Goal: Task Accomplishment & Management: Manage account settings

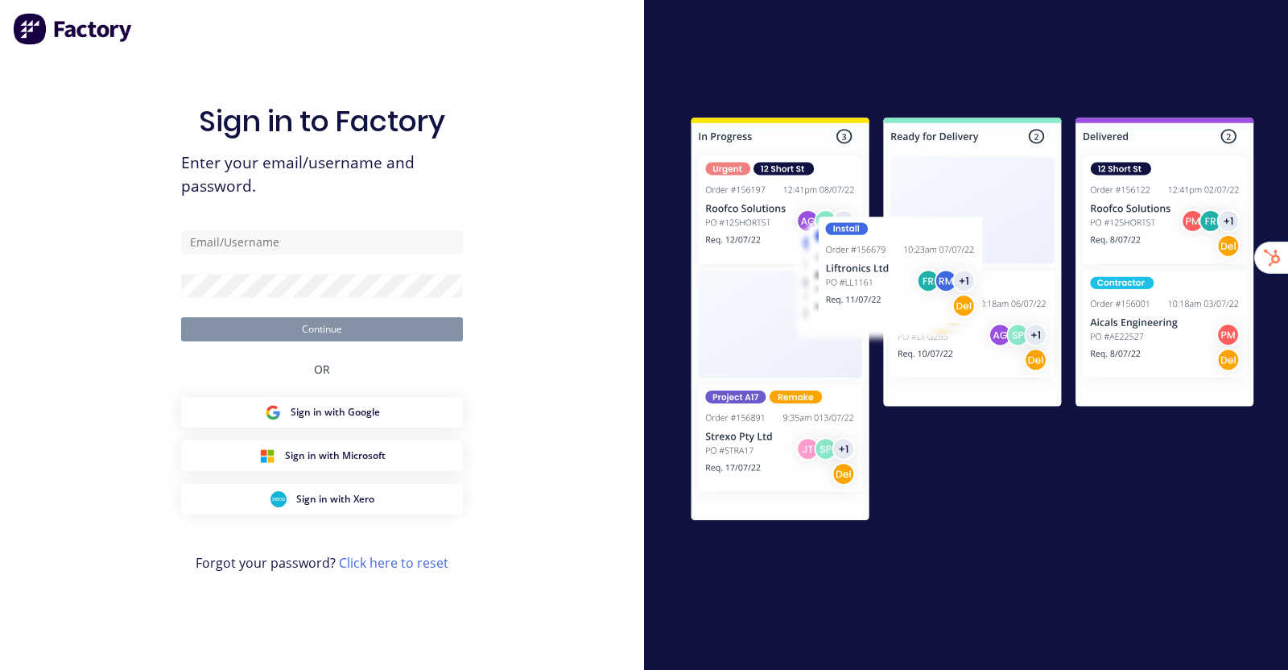
drag, startPoint x: 473, startPoint y: 93, endPoint x: 584, endPoint y: 64, distance: 115.8
click at [474, 93] on div "Sign in to Factory Enter your email/username and password. Continue OR Sign in …" at bounding box center [322, 335] width 644 height 670
type input "[EMAIL_ADDRESS][DOMAIN_NAME]"
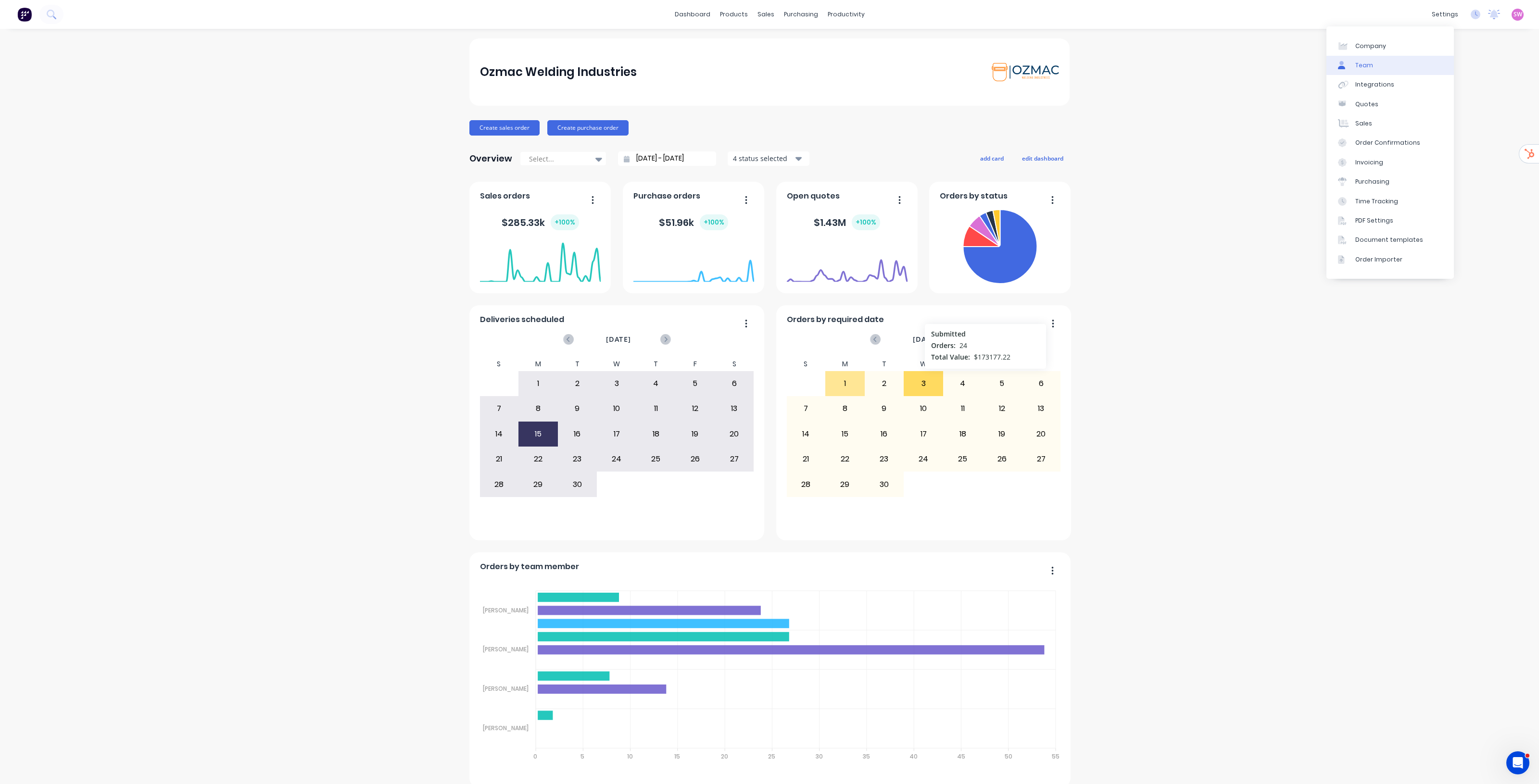
click at [769, 67] on link "Team" at bounding box center [1390, 65] width 127 height 19
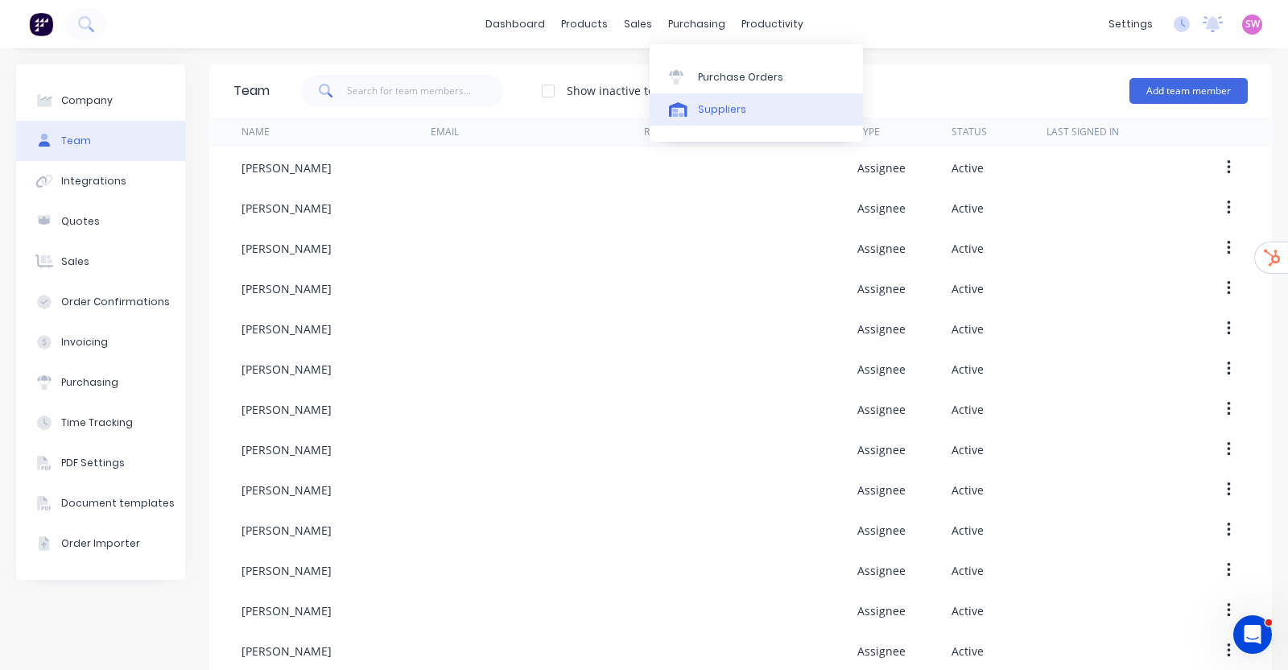
click at [705, 110] on div "Suppliers" at bounding box center [722, 109] width 48 height 14
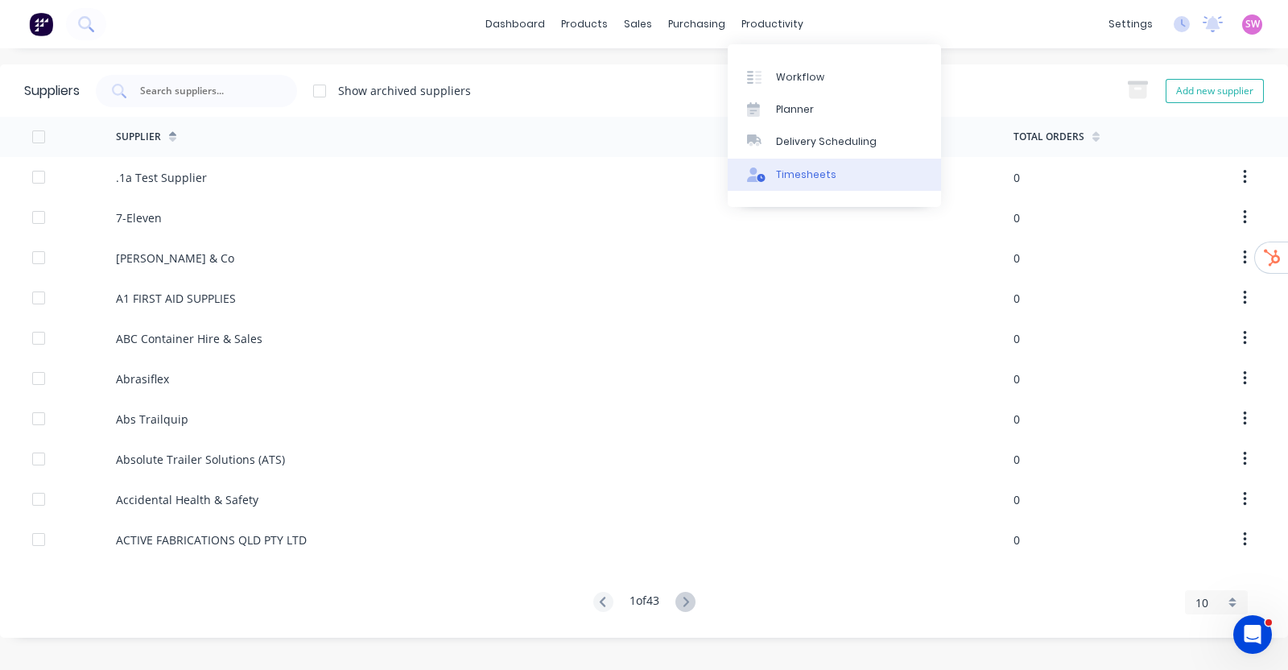
click at [796, 169] on div "Timesheets" at bounding box center [806, 174] width 60 height 14
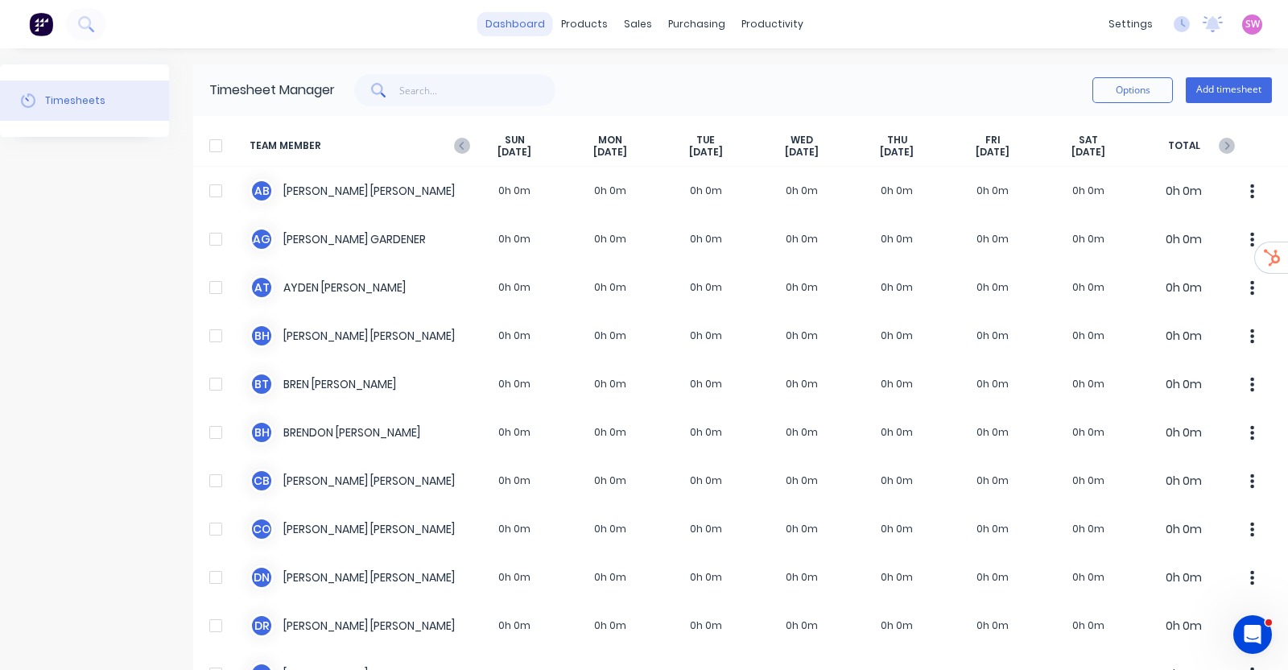
click at [509, 22] on link "dashboard" at bounding box center [515, 24] width 76 height 24
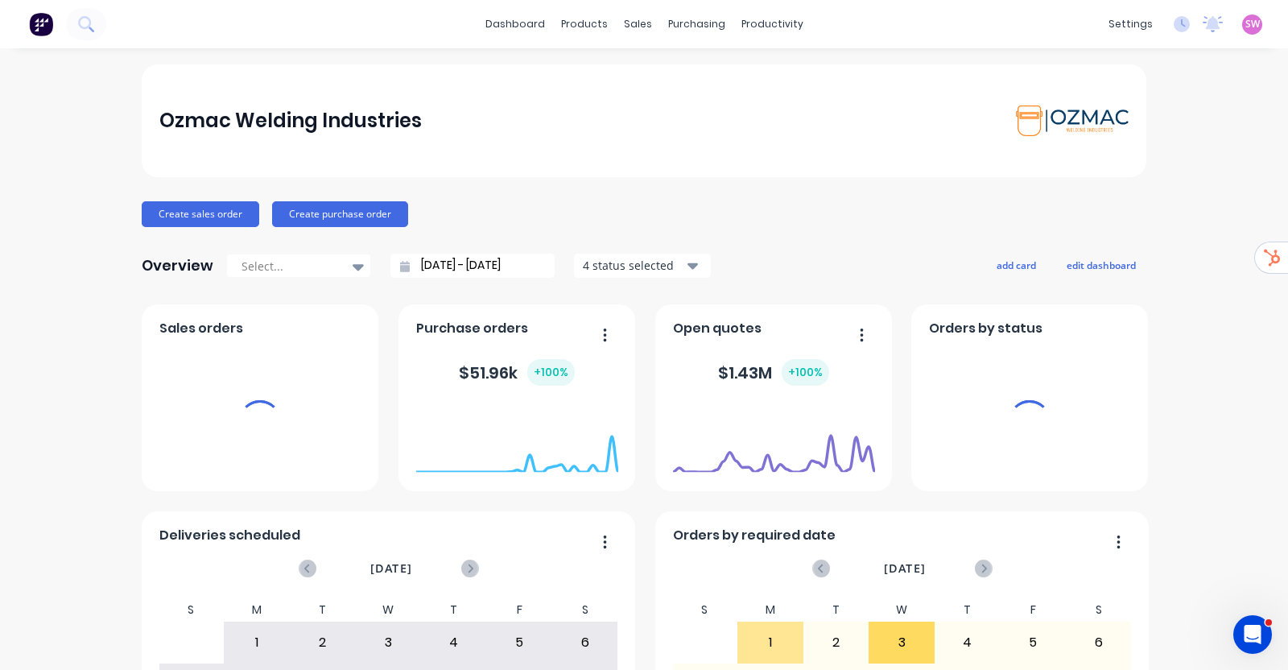
click at [1242, 24] on div "SW Ozmac Welding Industries Stuart Wheatley Administrator Profile Sign out" at bounding box center [1252, 24] width 20 height 20
click at [1245, 27] on span "SW" at bounding box center [1252, 24] width 14 height 14
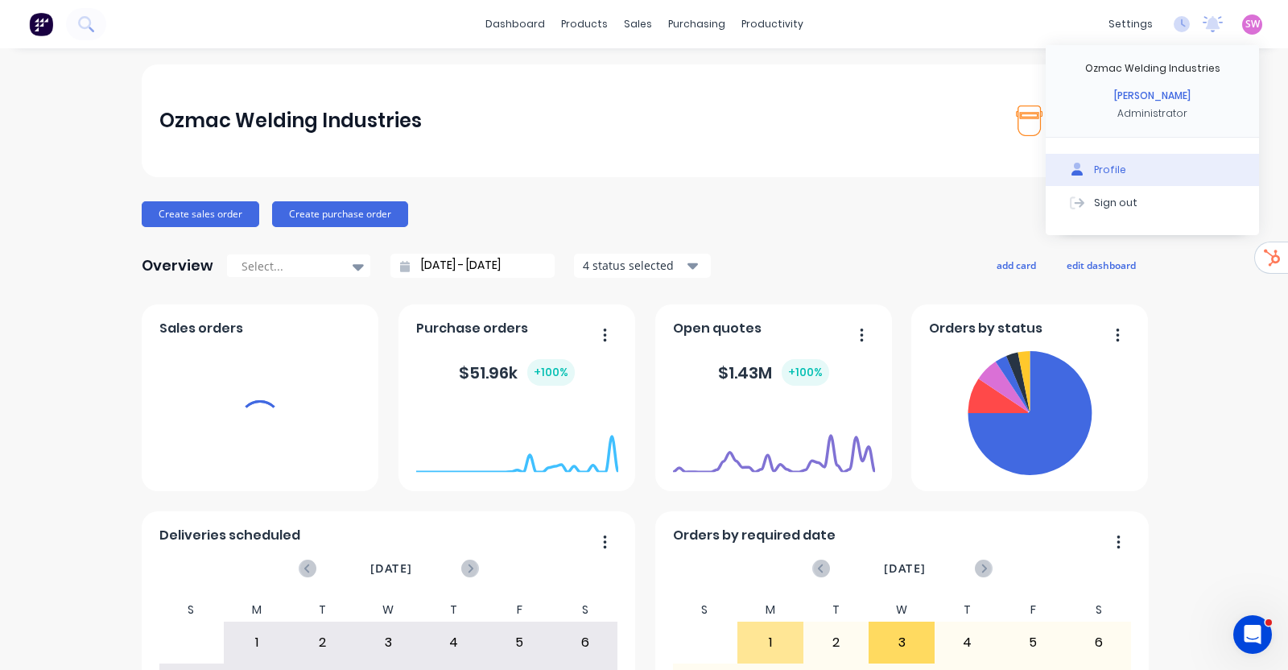
click at [1208, 209] on button "Sign out" at bounding box center [1152, 202] width 213 height 32
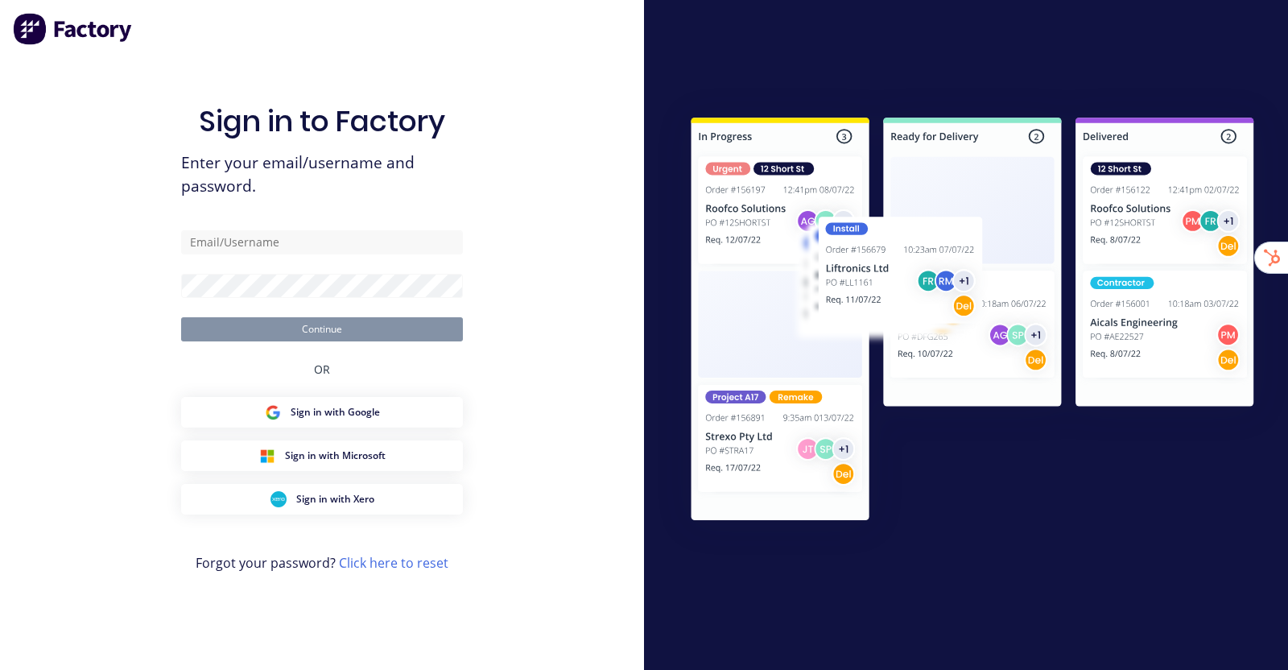
click at [507, 97] on div "Sign in to Factory Enter your email/username and password. Continue OR Sign in …" at bounding box center [322, 335] width 644 height 670
type input "stuart@factory.app"
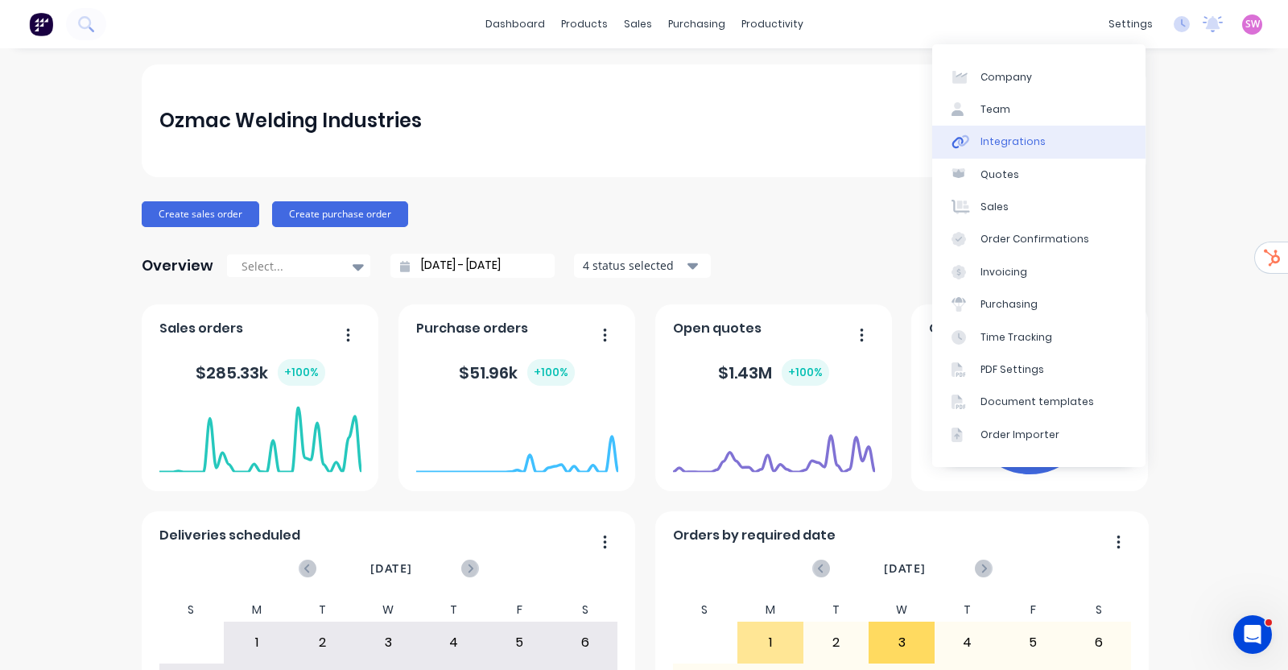
click at [1022, 140] on div "Integrations" at bounding box center [1012, 141] width 65 height 14
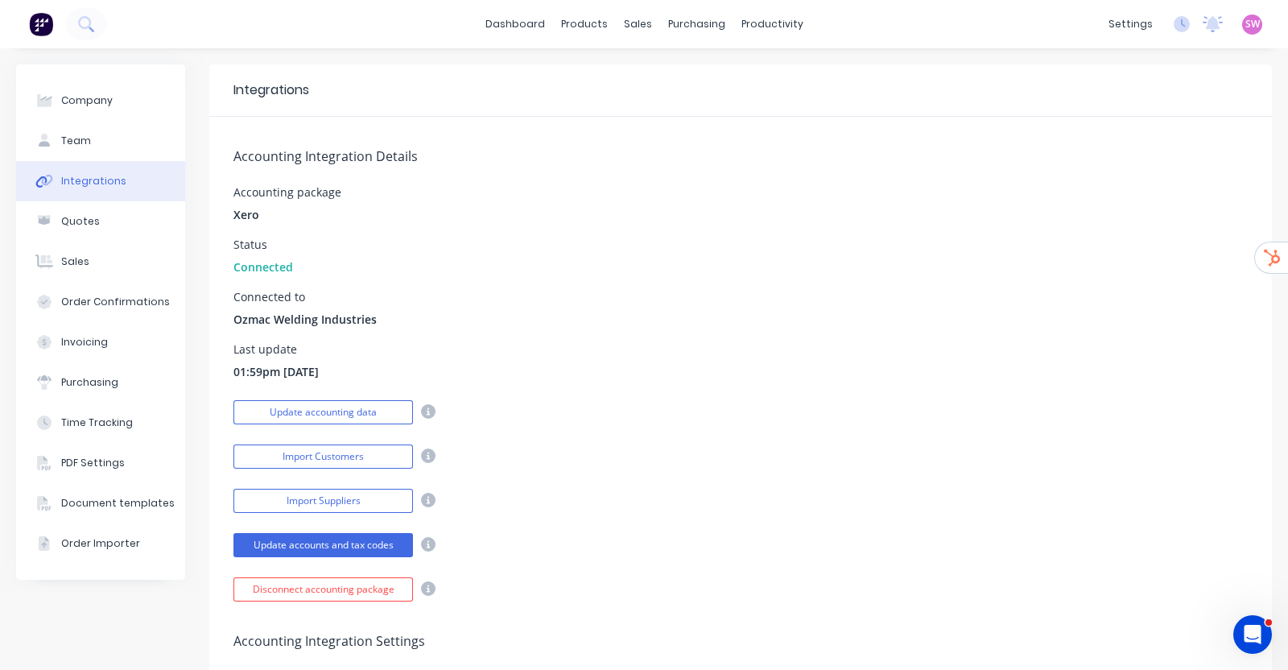
click at [893, 159] on h5 "Accounting Integration Details" at bounding box center [740, 156] width 1014 height 15
click at [333, 410] on button "Update accounting data" at bounding box center [323, 412] width 180 height 24
click at [490, 26] on link "dashboard" at bounding box center [515, 24] width 76 height 24
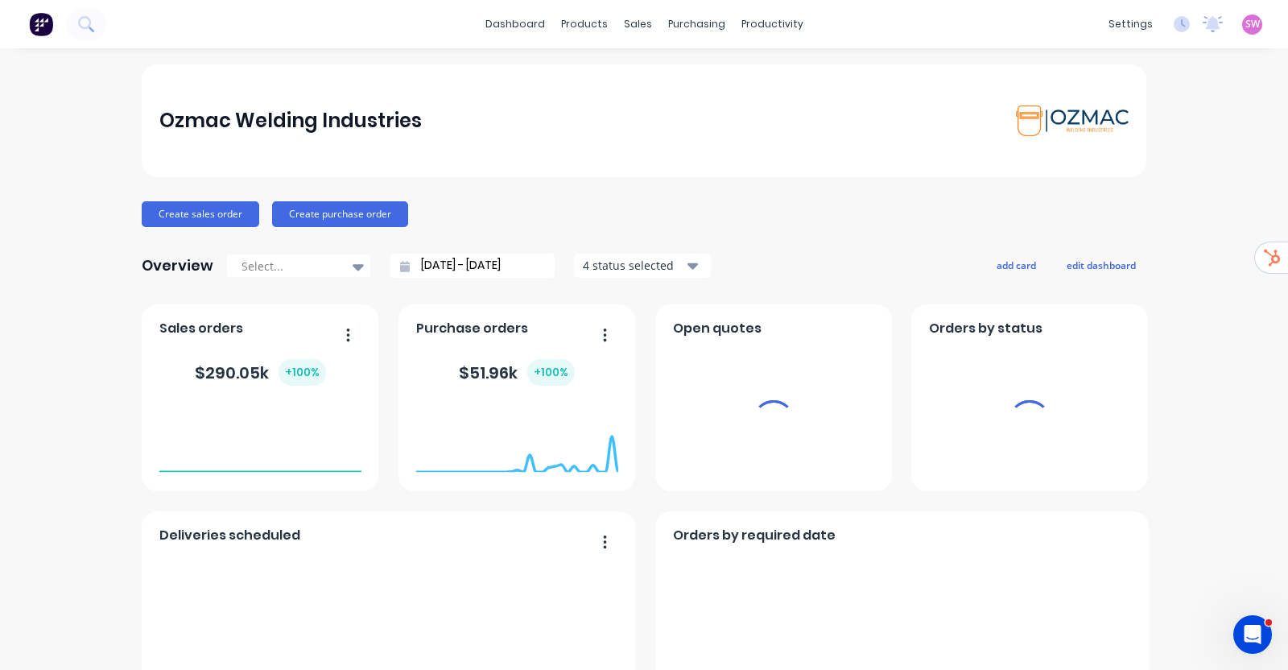
click at [1245, 30] on span "SW" at bounding box center [1252, 24] width 14 height 14
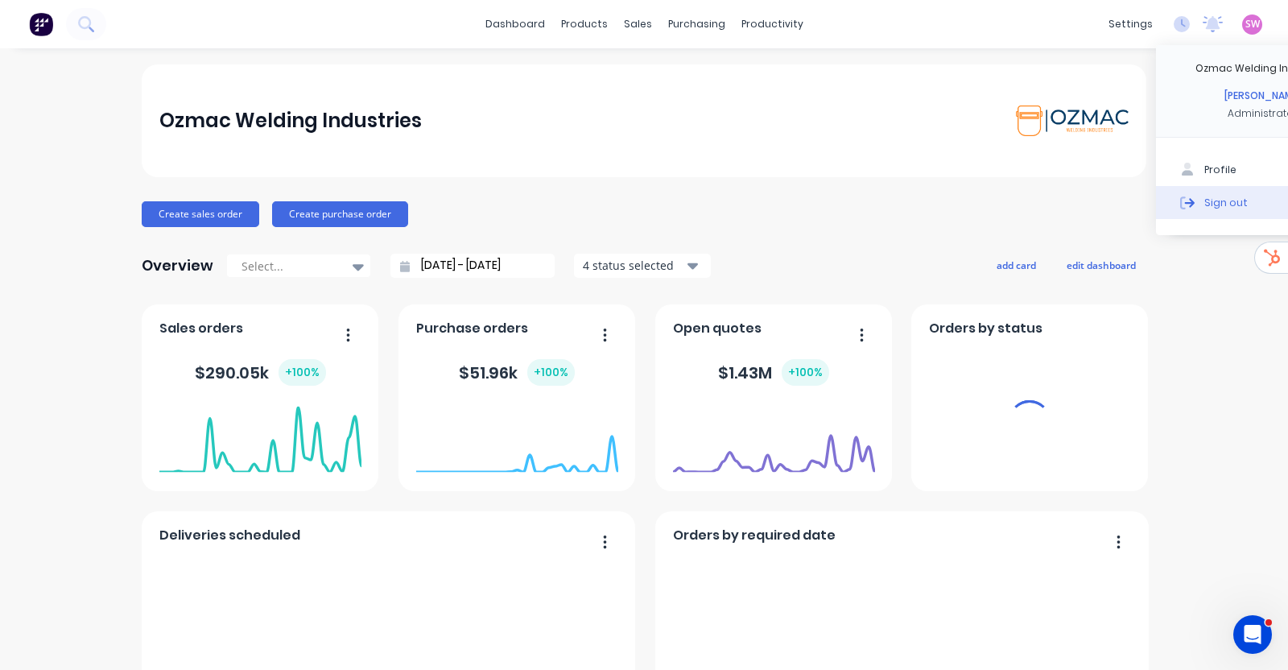
click at [1204, 199] on div "Sign out" at bounding box center [1225, 202] width 43 height 14
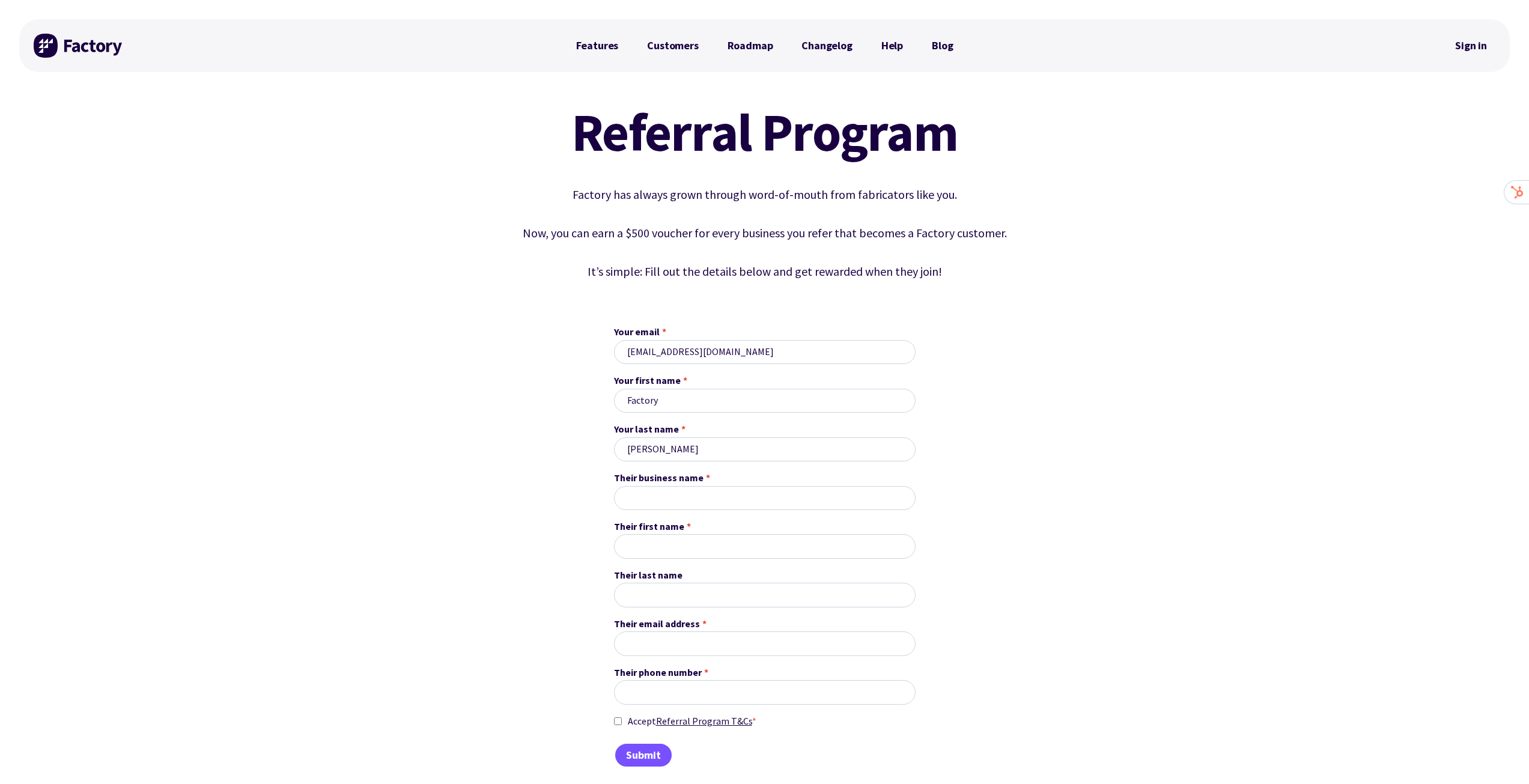
drag, startPoint x: 686, startPoint y: 225, endPoint x: 717, endPoint y: 233, distance: 32.0
click at [692, 225] on p "Now, you can earn a $500 voucher for every business you refer that becomes a Fa…" at bounding box center [764, 233] width 547 height 19
drag, startPoint x: 822, startPoint y: 237, endPoint x: 842, endPoint y: 245, distance: 21.5
click at [829, 239] on p "Now, you can earn a $500 voucher for every business you refer that becomes a Fa…" at bounding box center [764, 233] width 547 height 19
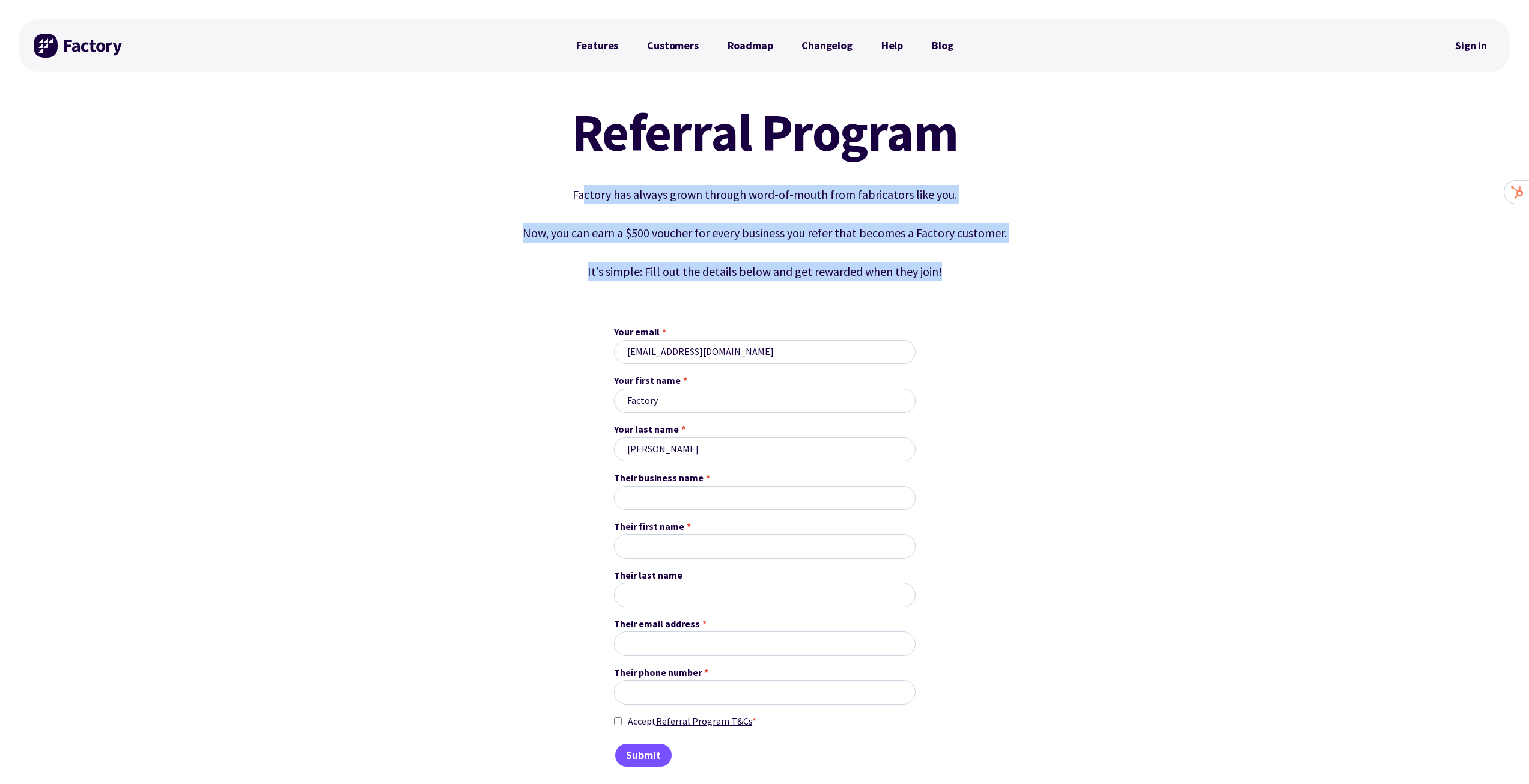
drag, startPoint x: 595, startPoint y: 194, endPoint x: 965, endPoint y: 264, distance: 376.6
click at [965, 264] on div "Referral Program Factory has always grown through word-of-mouth from fabricator…" at bounding box center [764, 193] width 547 height 175
click at [1093, 263] on div "Referral Program Factory has always grown through word-of-mouth from fabricator…" at bounding box center [764, 429] width 1490 height 676
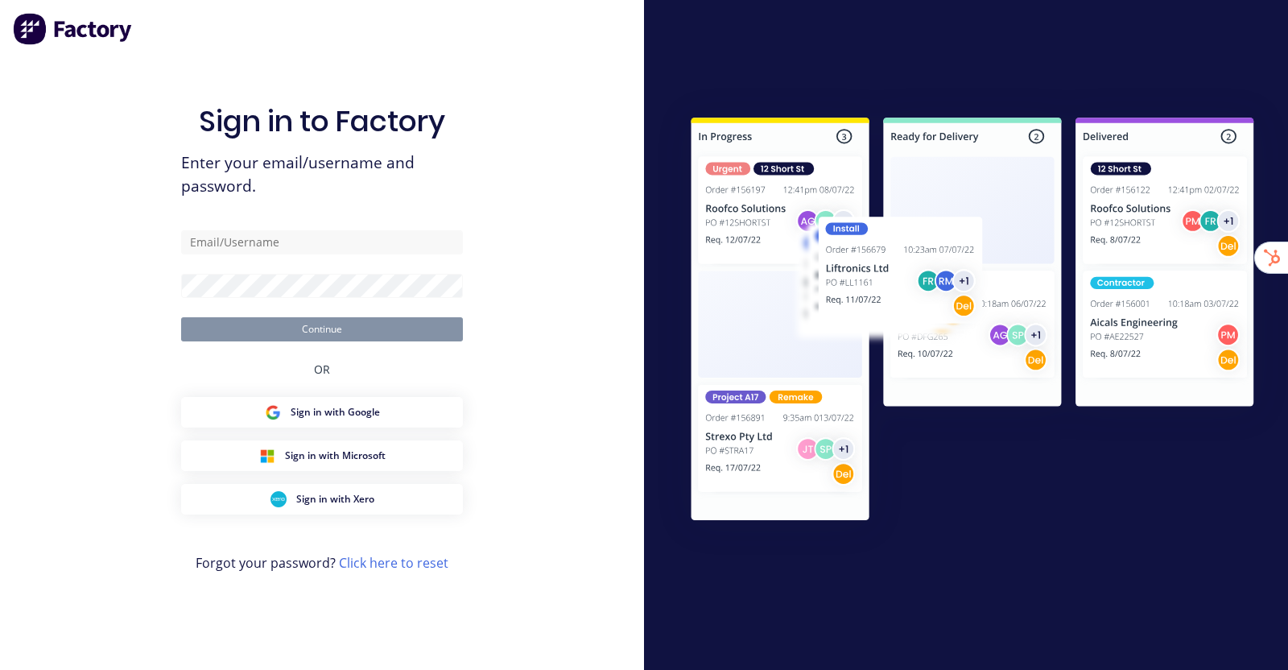
click at [593, 68] on div "Sign in to Factory Enter your email/username and password. Continue OR Sign in …" at bounding box center [322, 335] width 644 height 670
type input "[EMAIL_ADDRESS][DOMAIN_NAME]"
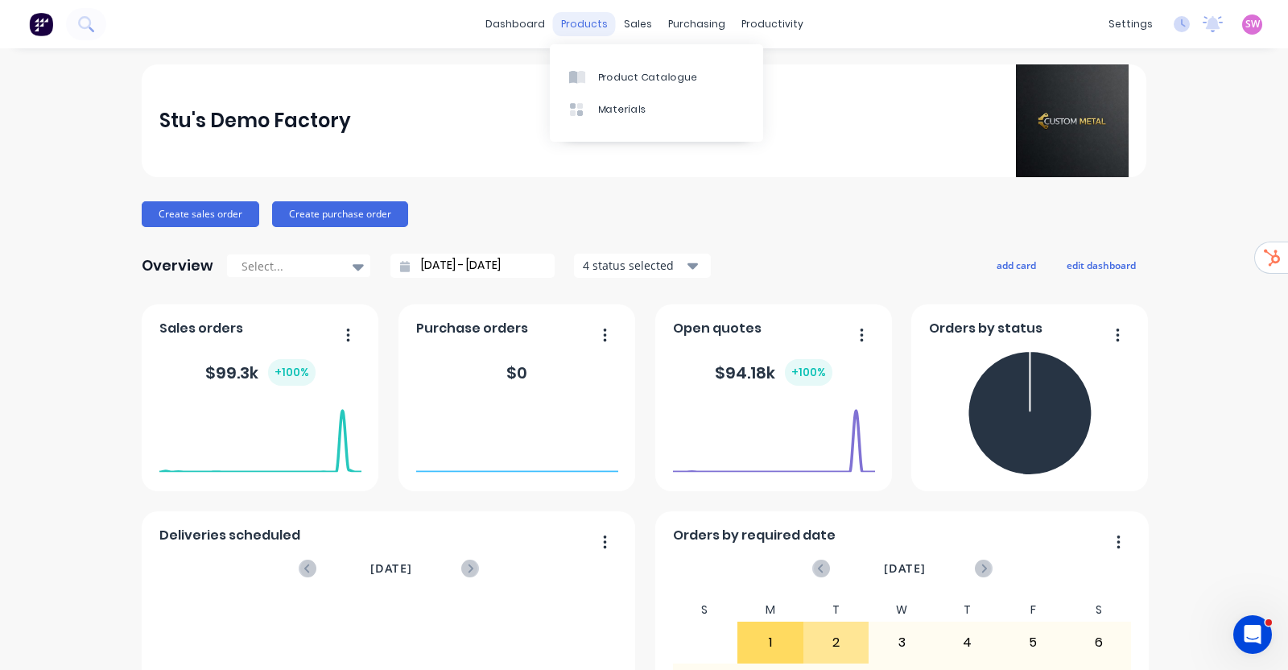
click at [581, 26] on div "products" at bounding box center [584, 24] width 63 height 24
click at [628, 83] on div "Product Catalogue" at bounding box center [648, 77] width 100 height 14
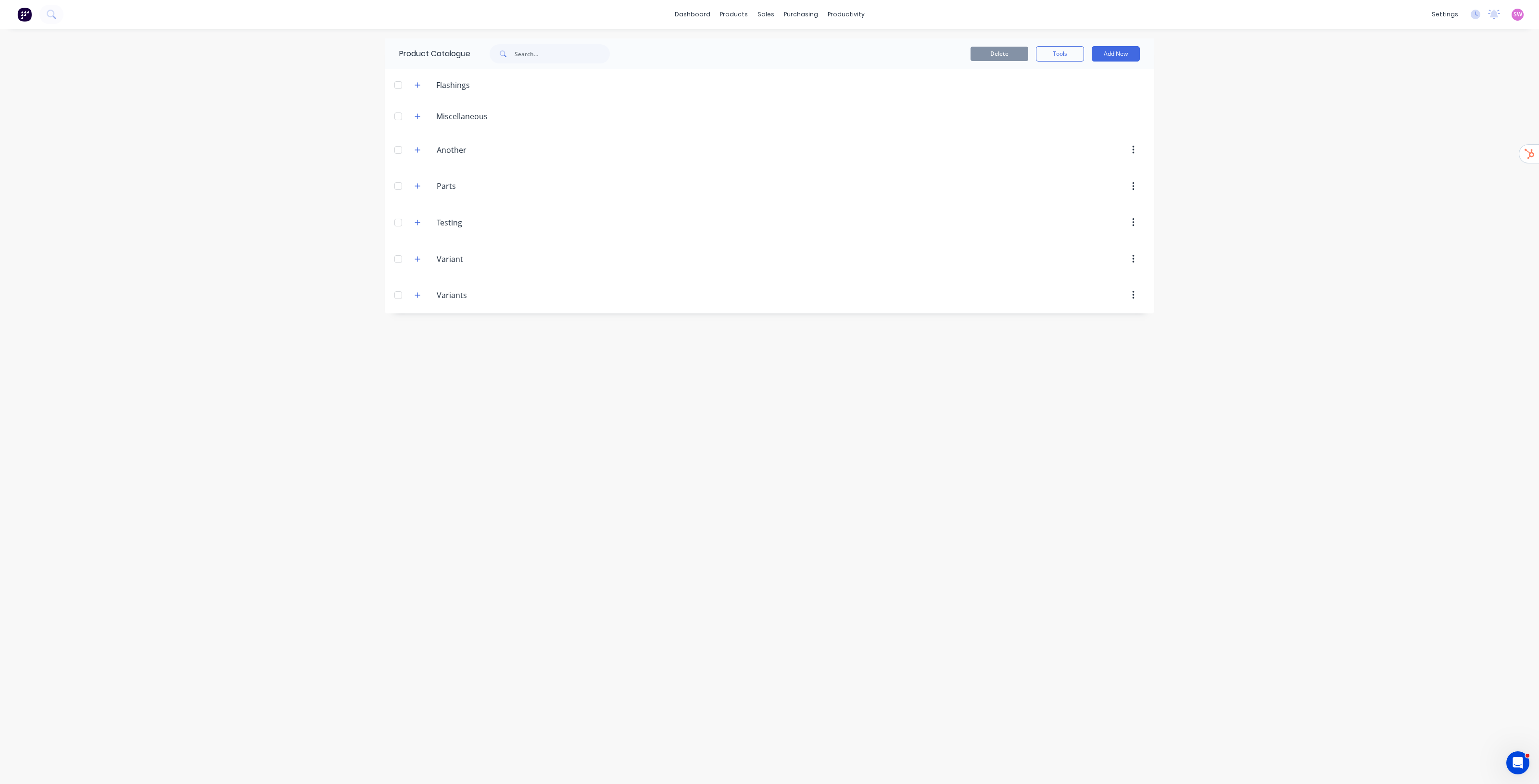
click at [769, 290] on div "dashboard products sales purchasing productivity dashboard products Product Cat…" at bounding box center [770, 392] width 1539 height 784
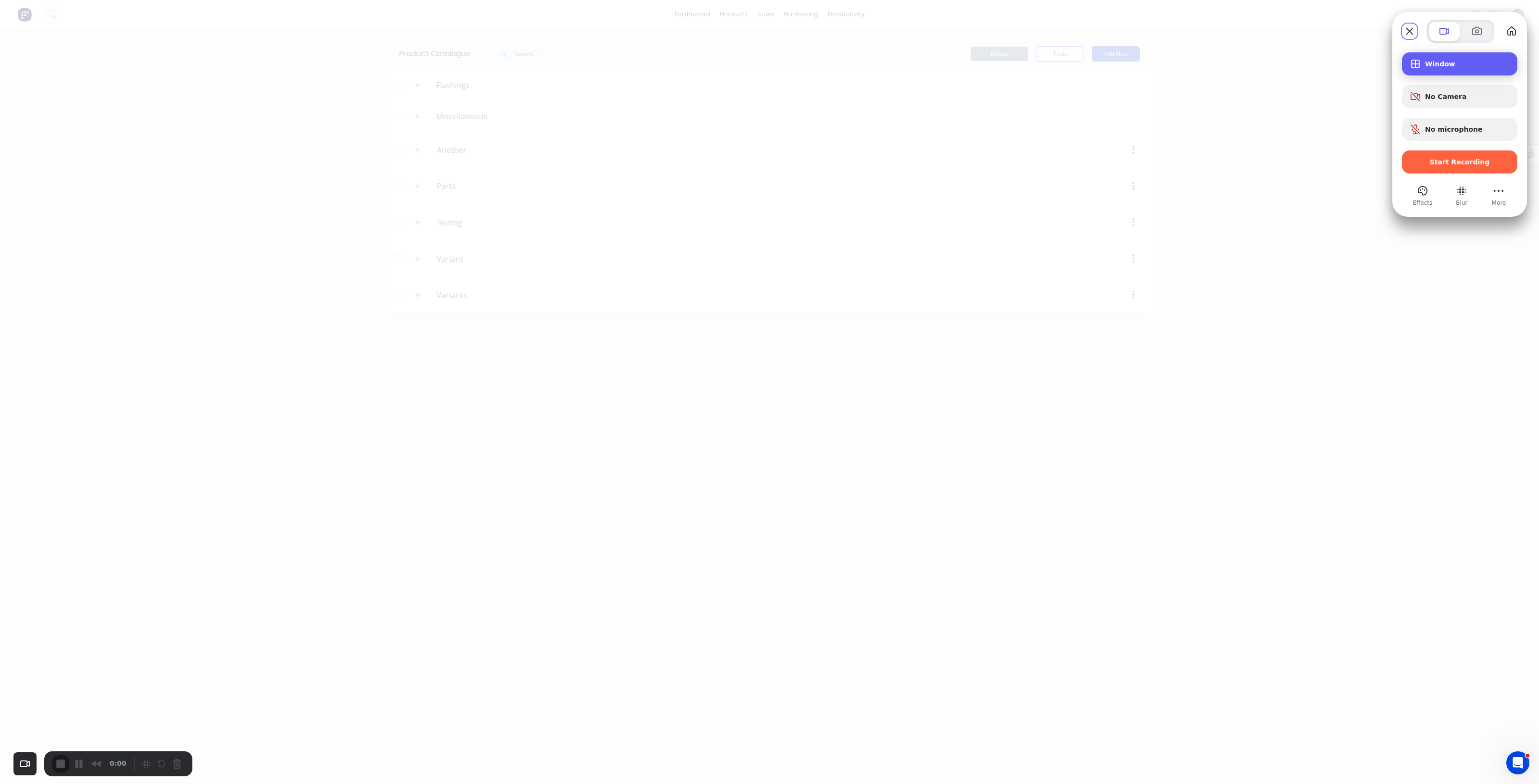
click at [769, 60] on span "Window" at bounding box center [1467, 64] width 85 height 8
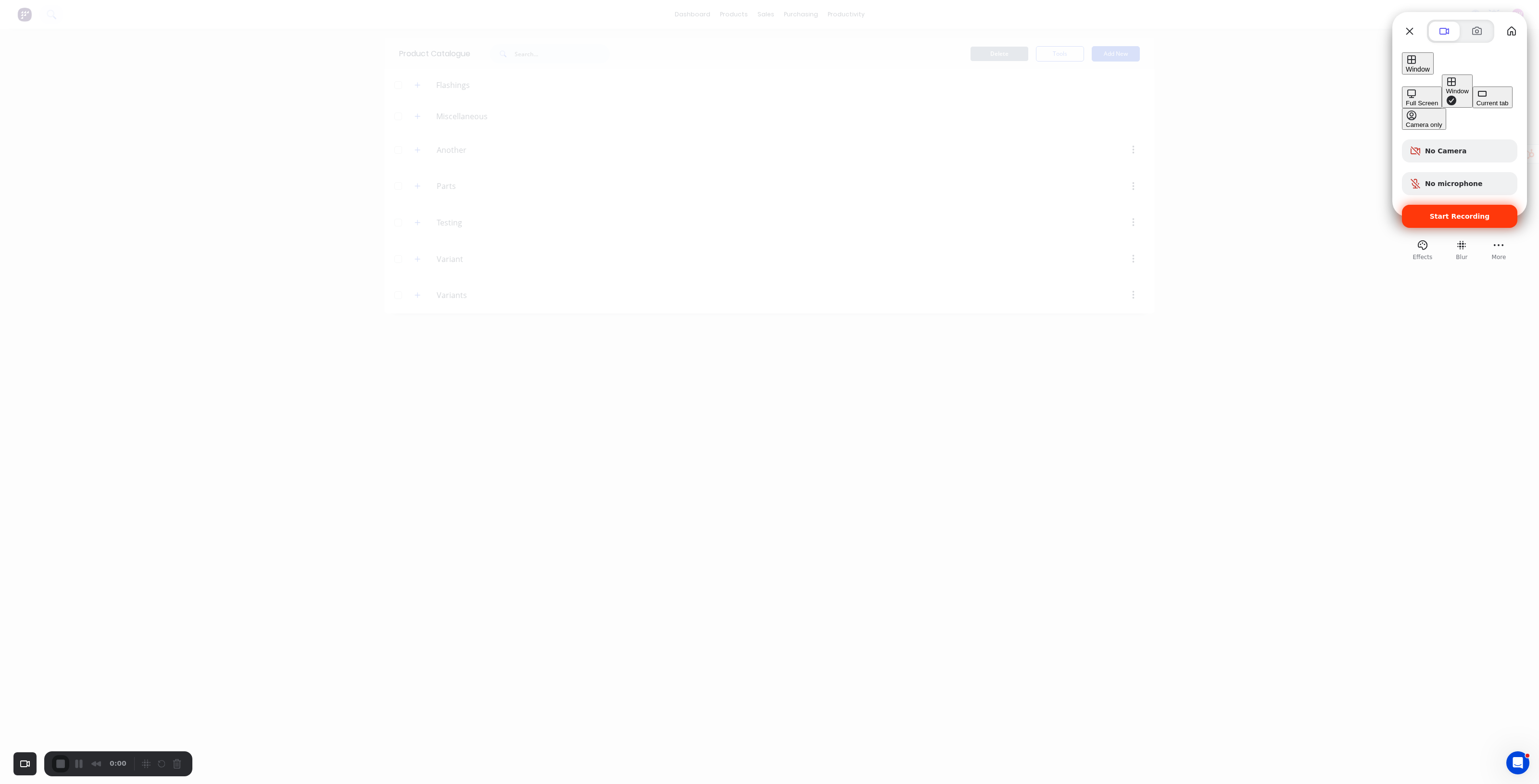
click at [769, 213] on span "Start Recording" at bounding box center [1460, 216] width 60 height 8
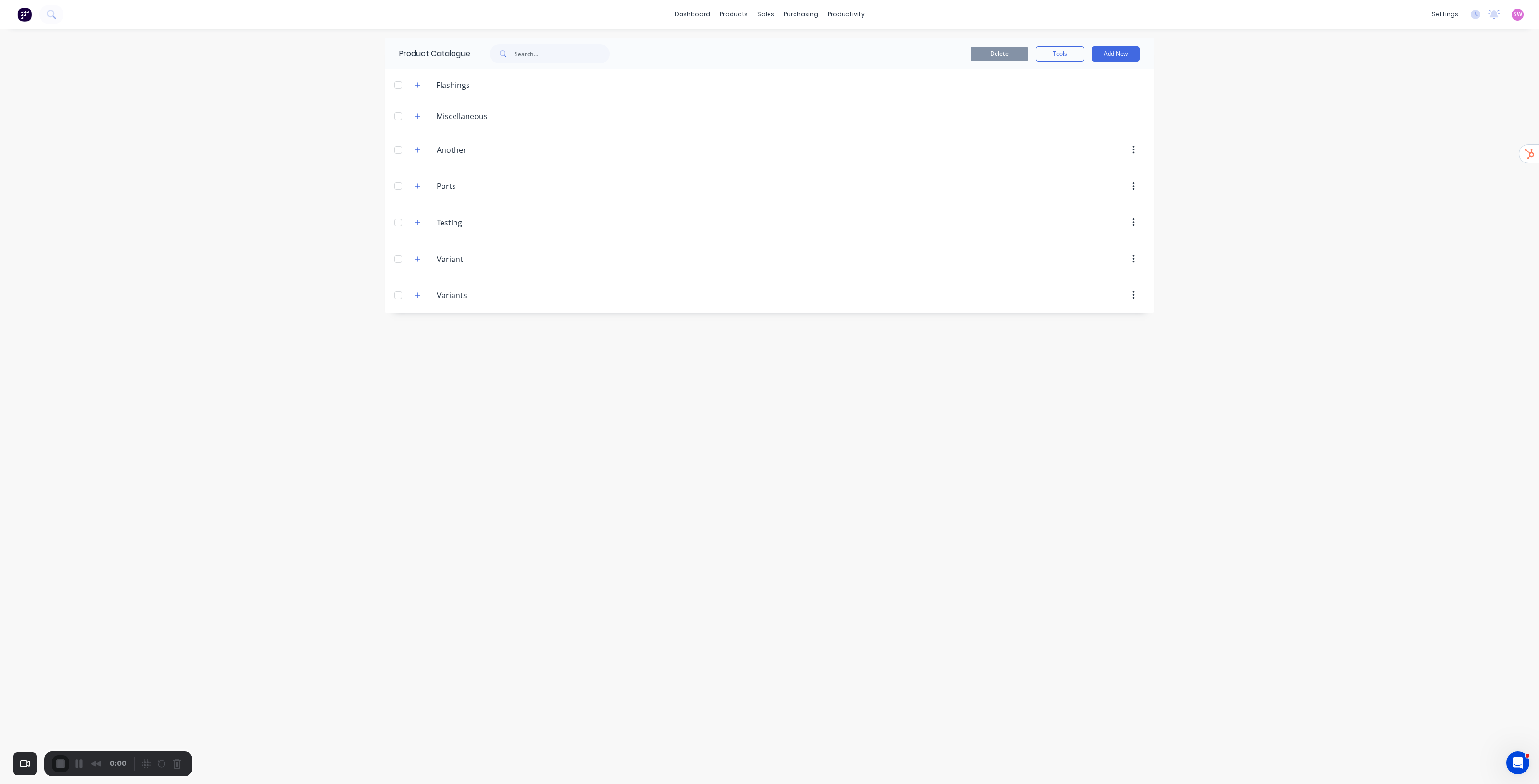
click at [768, 399] on div "Skip" at bounding box center [770, 797] width 1539 height 9
click at [769, 56] on button "Add New" at bounding box center [1115, 54] width 48 height 16
click at [769, 118] on div "Product" at bounding box center [1094, 116] width 74 height 14
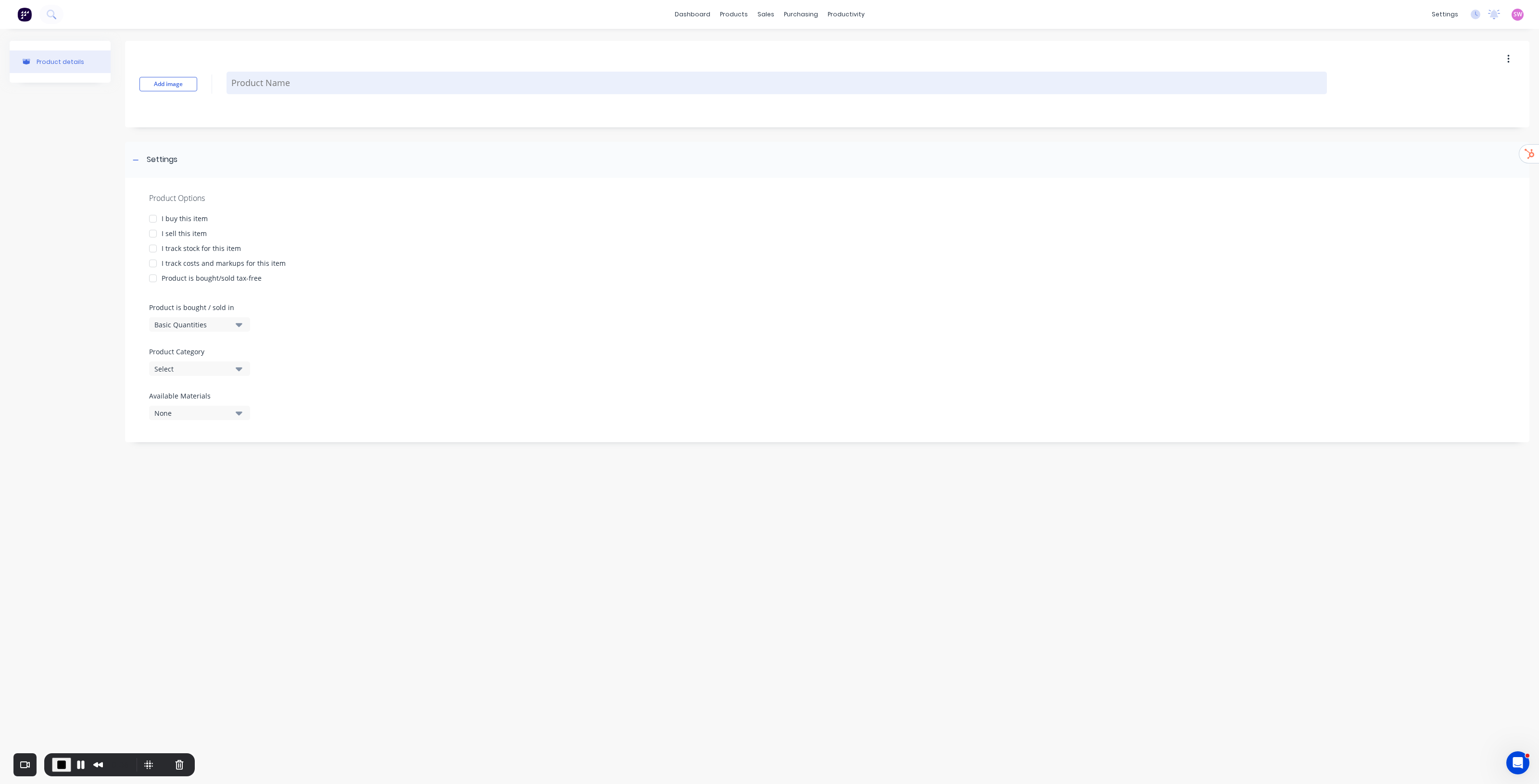
click at [254, 80] on textarea at bounding box center [777, 83] width 1100 height 23
paste textarea "gsmf-st-2t lug"
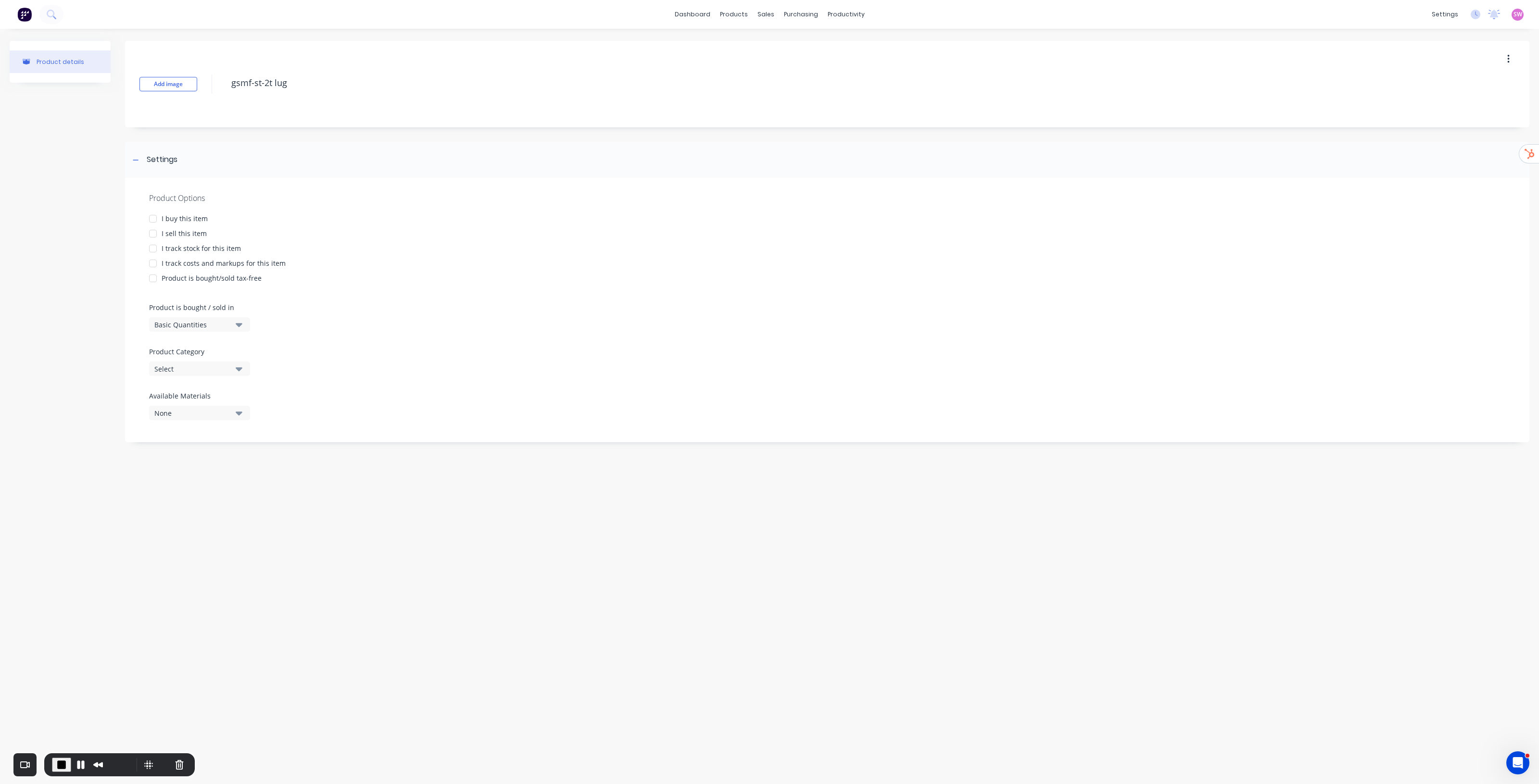
type textarea "gsmf-st-2t lug"
click at [173, 217] on div "I buy this item" at bounding box center [184, 218] width 46 height 10
click at [169, 232] on div "I sell this item" at bounding box center [184, 233] width 45 height 10
click at [176, 247] on div "I track stock for this item" at bounding box center [201, 248] width 79 height 10
click at [178, 263] on div "I track costs and markups for this item" at bounding box center [223, 263] width 124 height 10
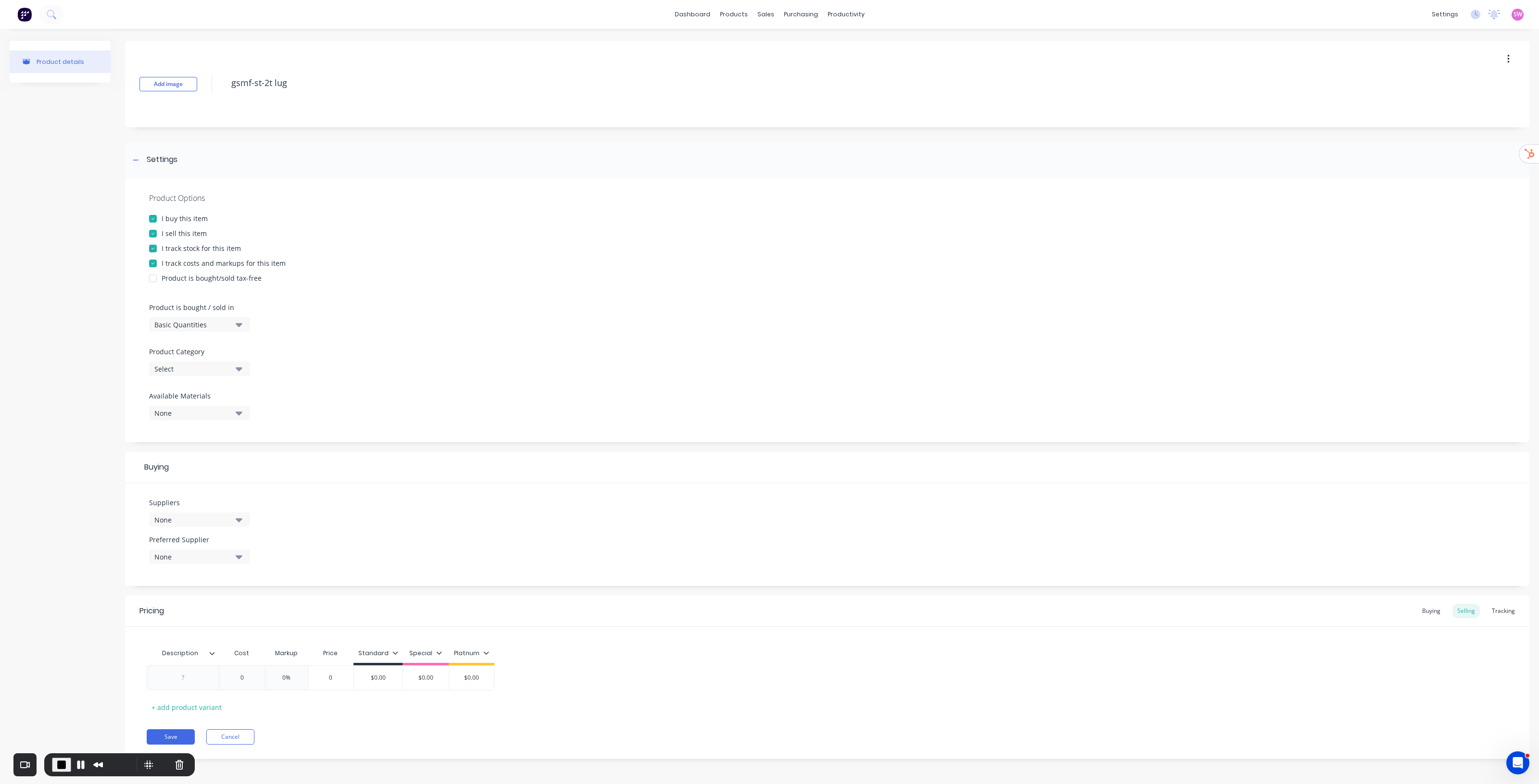
scroll to position [1, 0]
click at [769, 399] on div "Buying" at bounding box center [1431, 610] width 28 height 14
click at [226, 399] on div "Suppliers None" at bounding box center [200, 512] width 101 height 29
click at [225, 399] on div "None" at bounding box center [192, 519] width 77 height 10
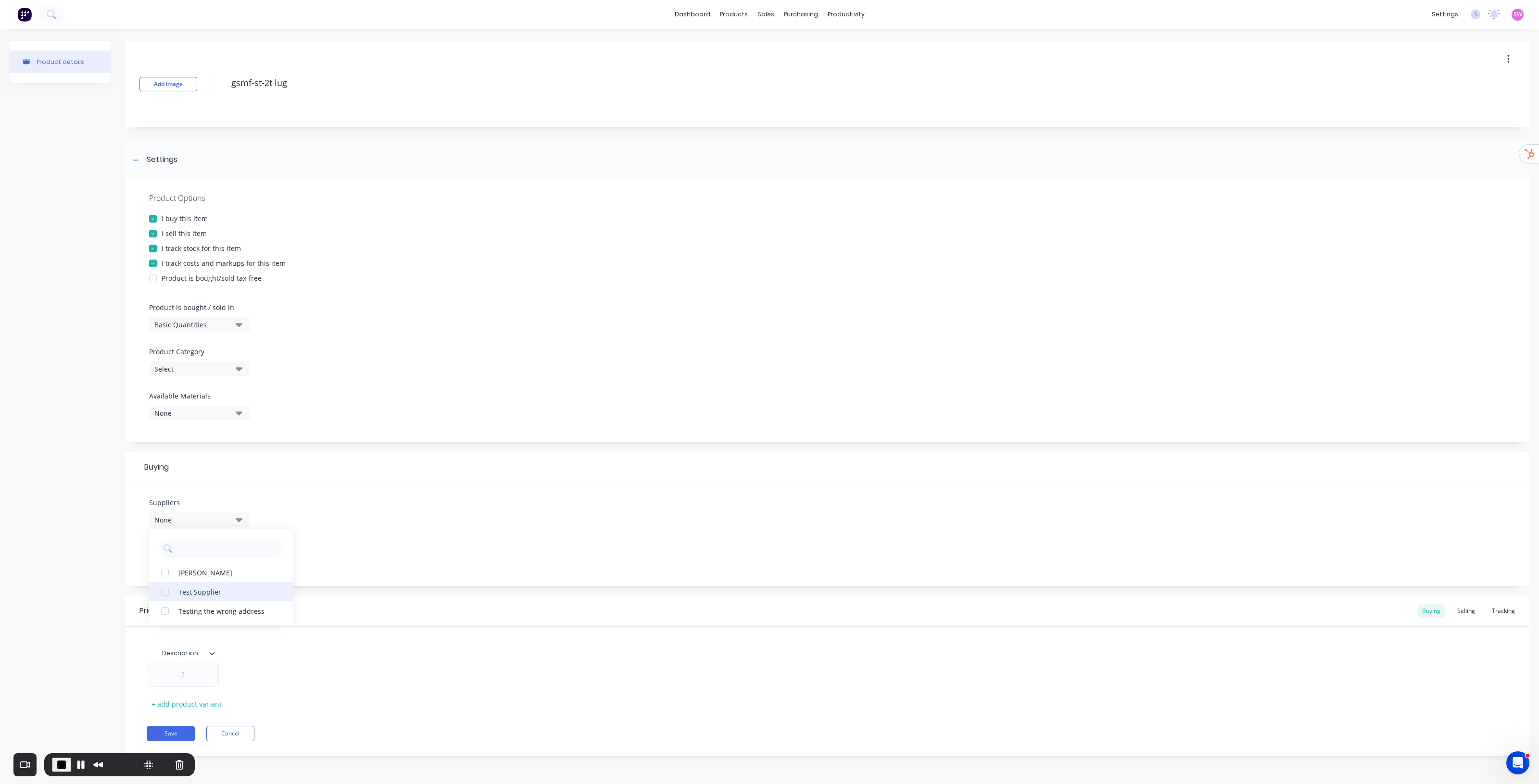
click at [189, 399] on div "Test Supplier" at bounding box center [226, 591] width 96 height 10
click at [339, 399] on div "Suppliers 1 suppliers selected Test Supplier BL Shipway Testing the wrong addre…" at bounding box center [827, 534] width 1405 height 103
click at [247, 399] on div "$0.00" at bounding box center [251, 675] width 64 height 24
click at [248, 399] on input "$0.00" at bounding box center [251, 675] width 64 height 8
type input "$20.00"
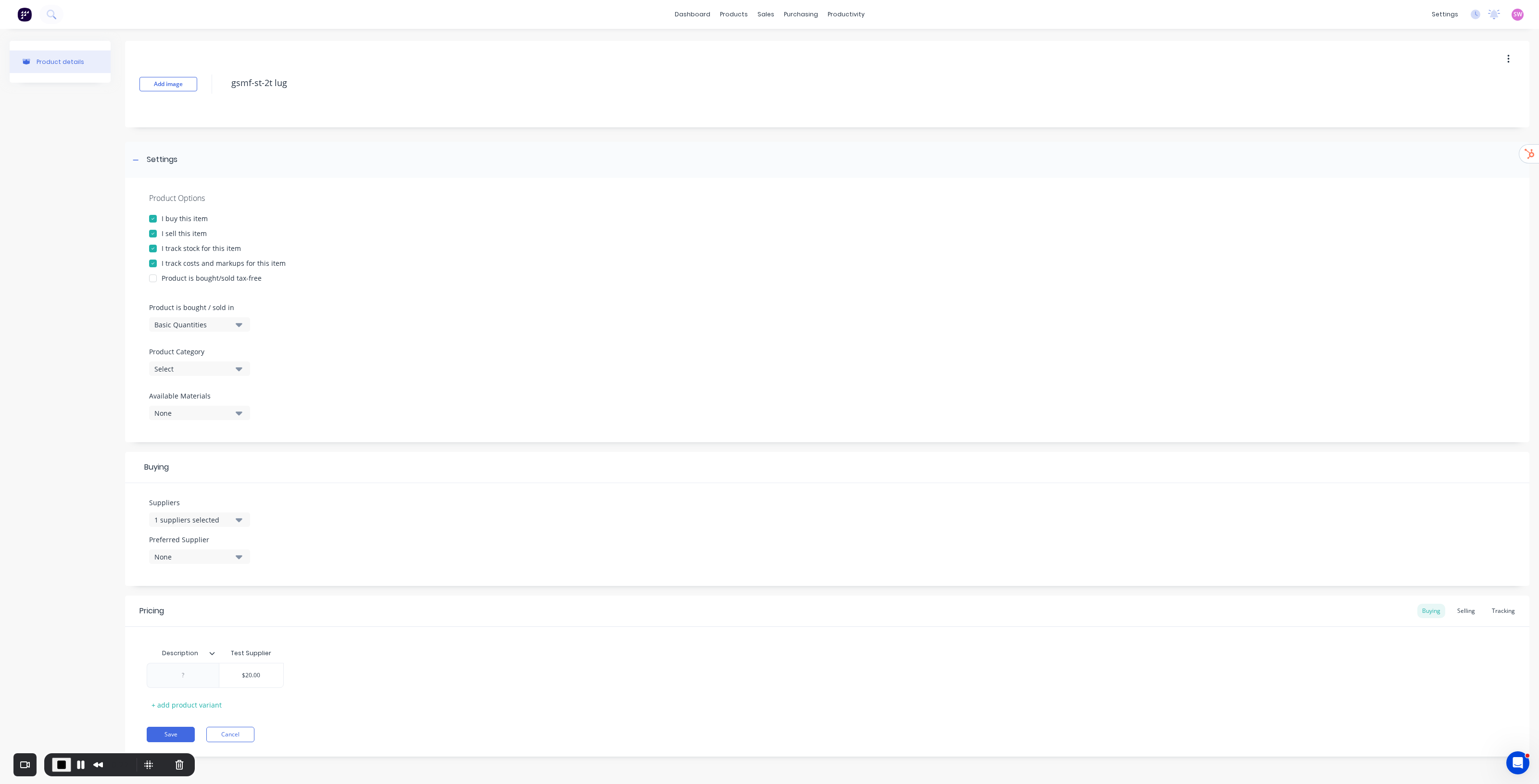
click at [439, 399] on div "Description Test Supplier $20.00 $20.00 + add product variant" at bounding box center [827, 678] width 1361 height 69
click at [179, 399] on button "Save" at bounding box center [171, 734] width 48 height 16
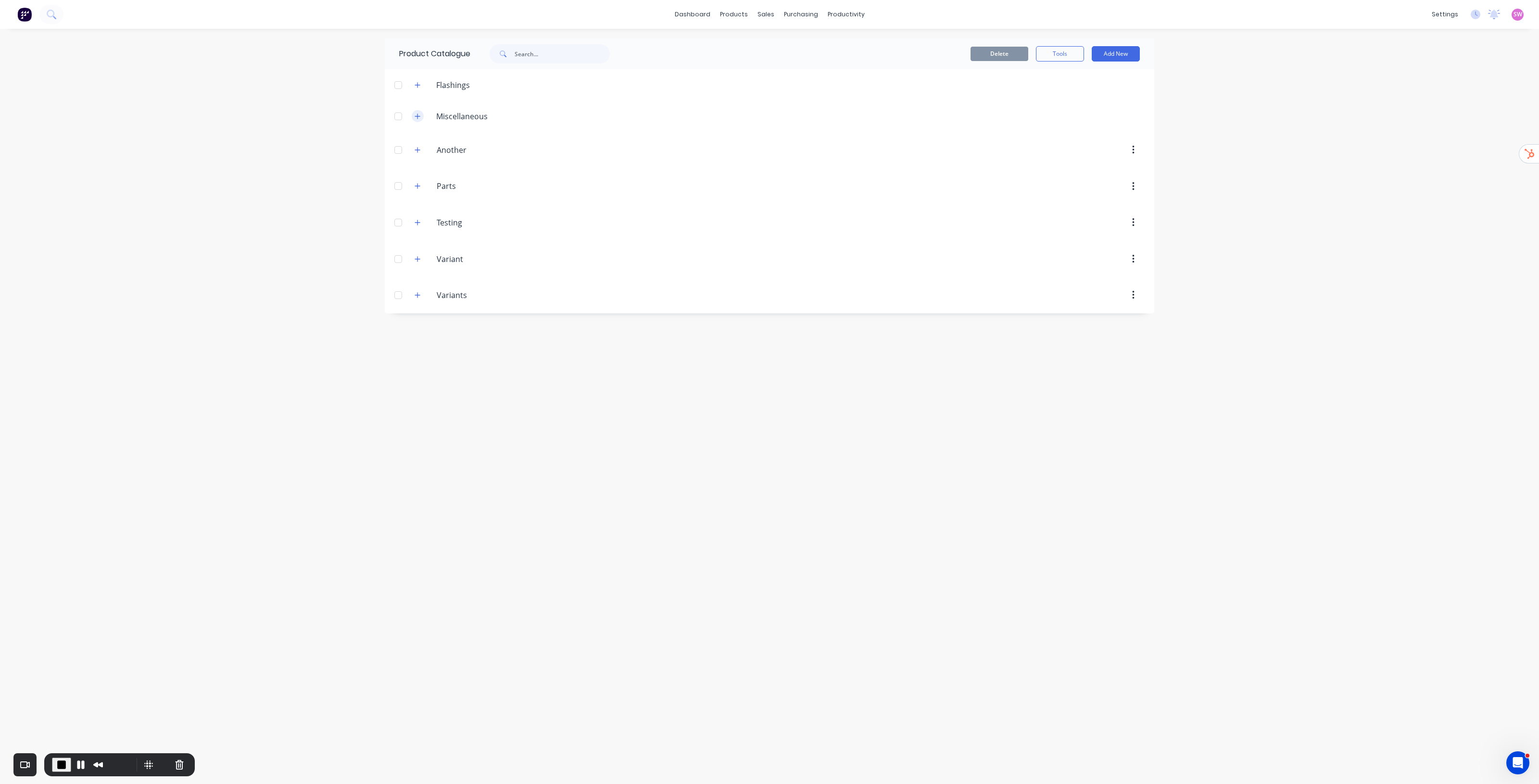
click at [423, 115] on button "button" at bounding box center [418, 116] width 12 height 12
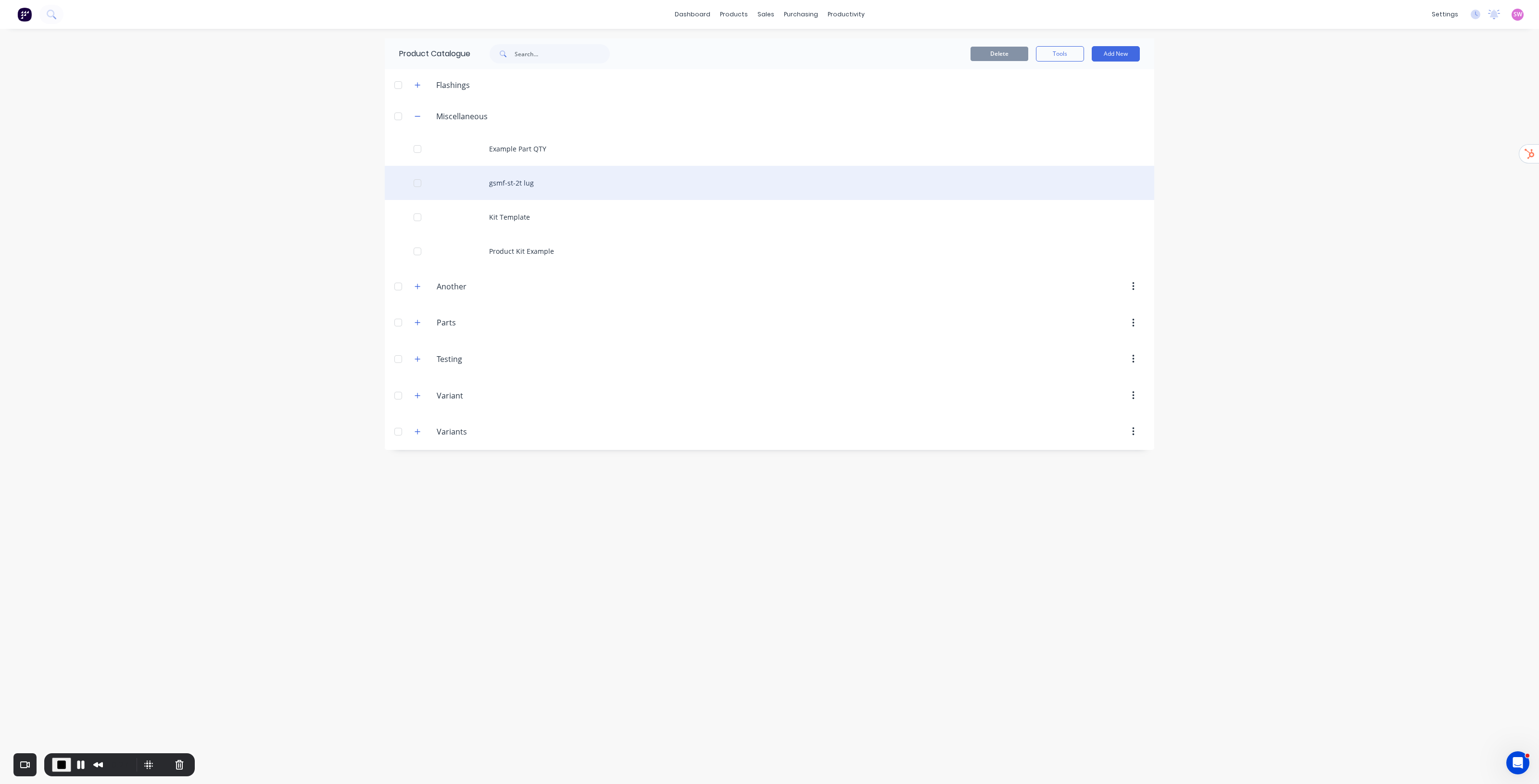
click at [515, 181] on div "gsmf-st-2t lug" at bounding box center [770, 183] width 770 height 34
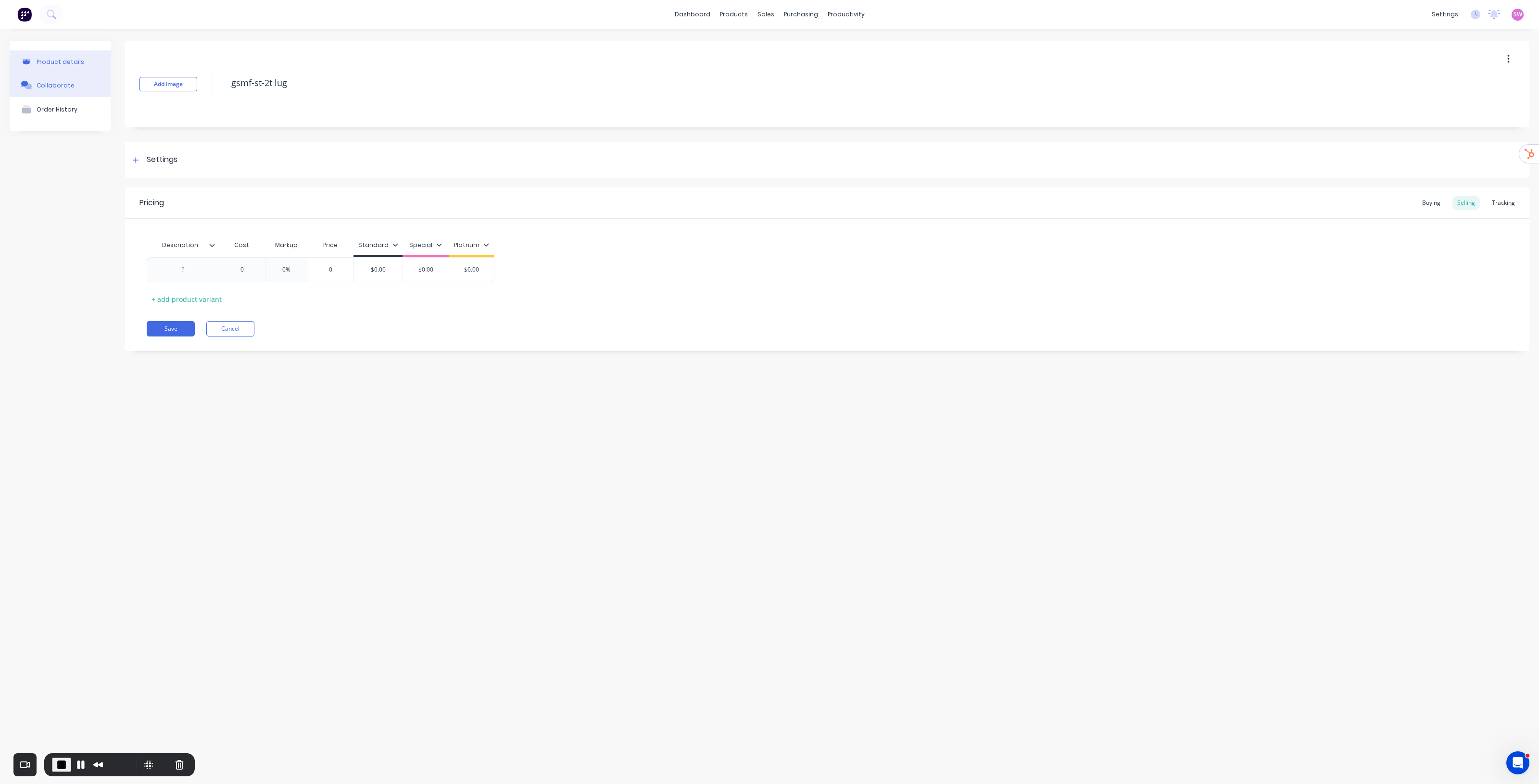
click at [73, 85] on button "Collaborate" at bounding box center [60, 85] width 101 height 24
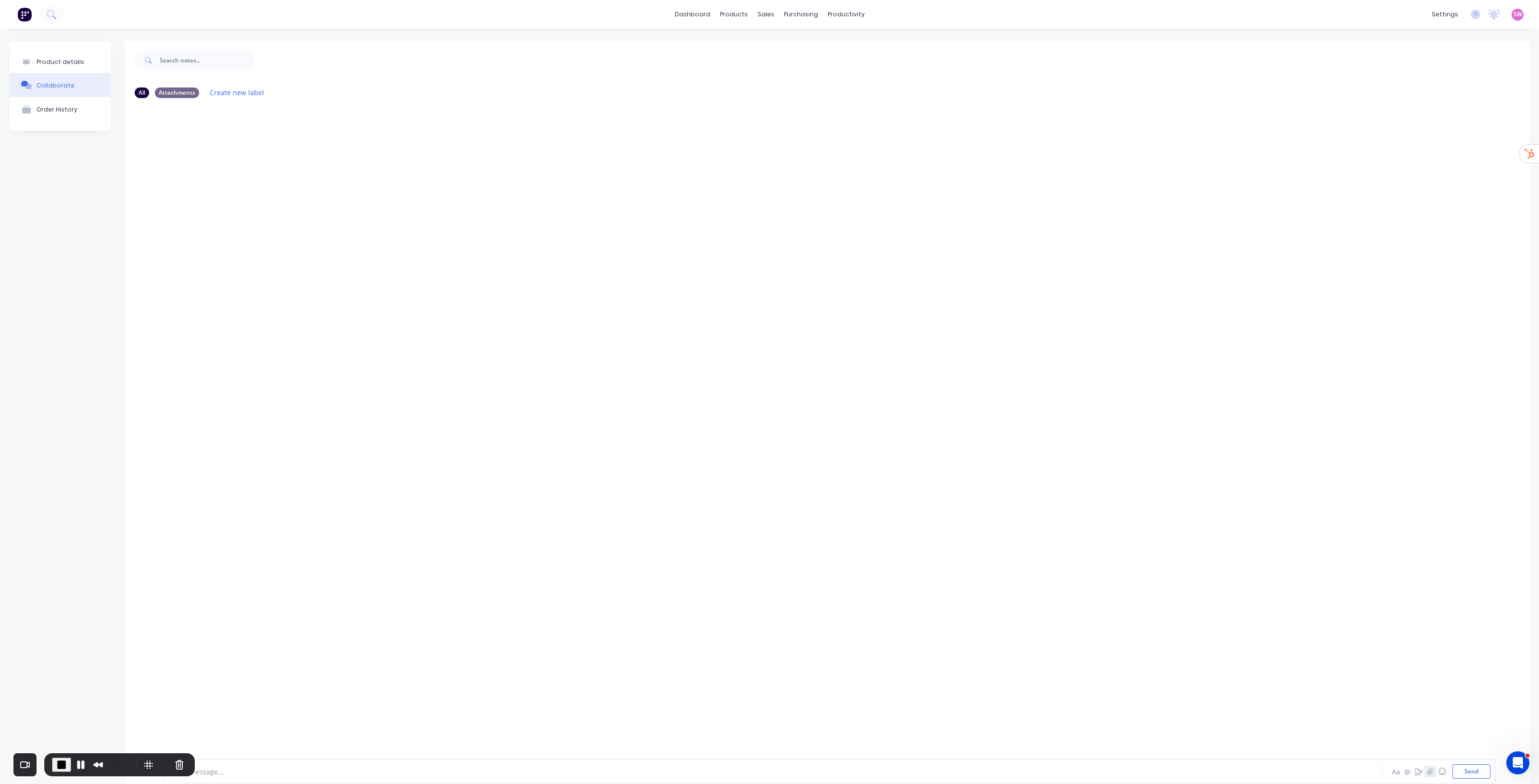
click at [769, 399] on icon "button" at bounding box center [1430, 771] width 6 height 7
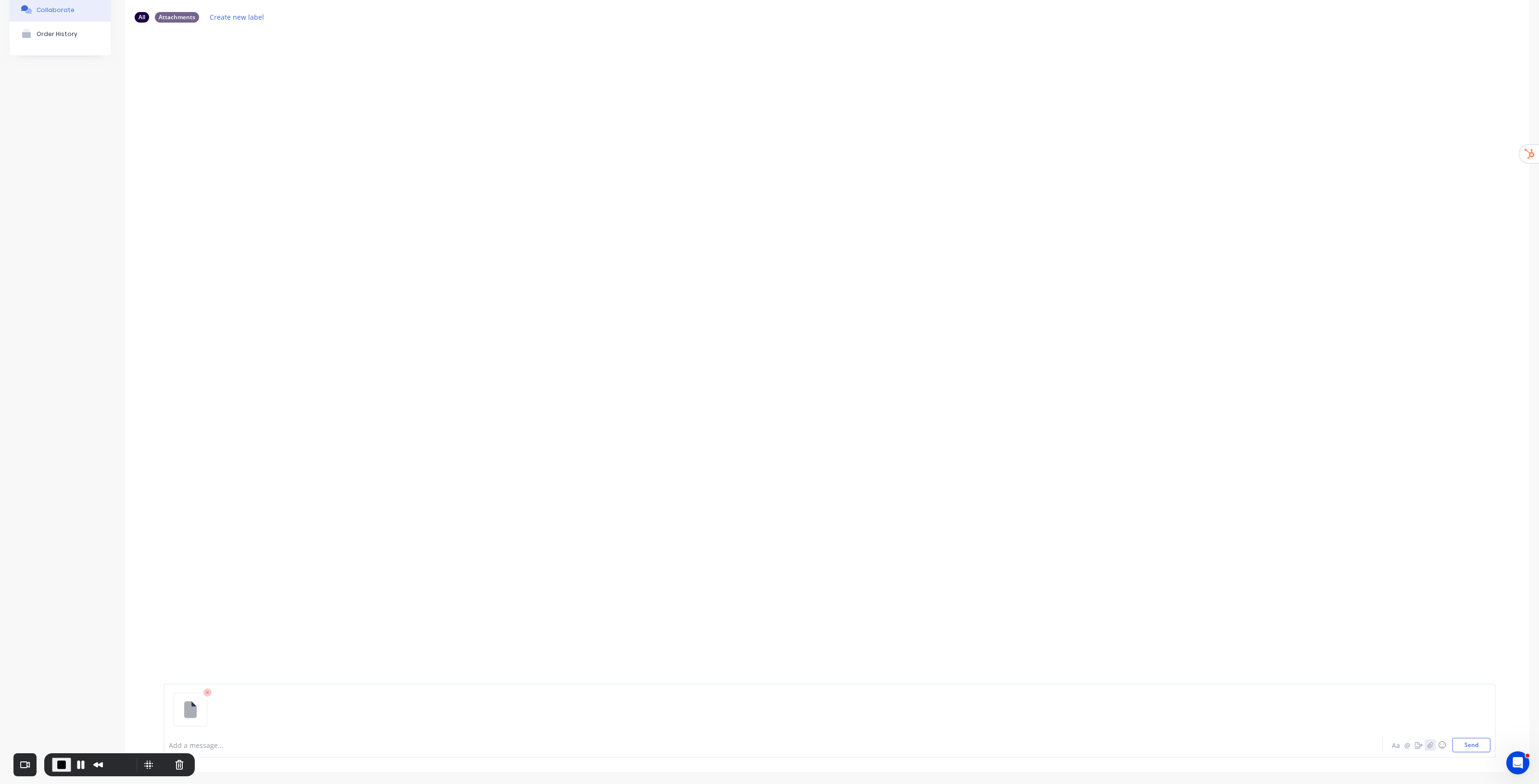
scroll to position [76, 0]
click at [769, 399] on button "Send" at bounding box center [1471, 745] width 38 height 14
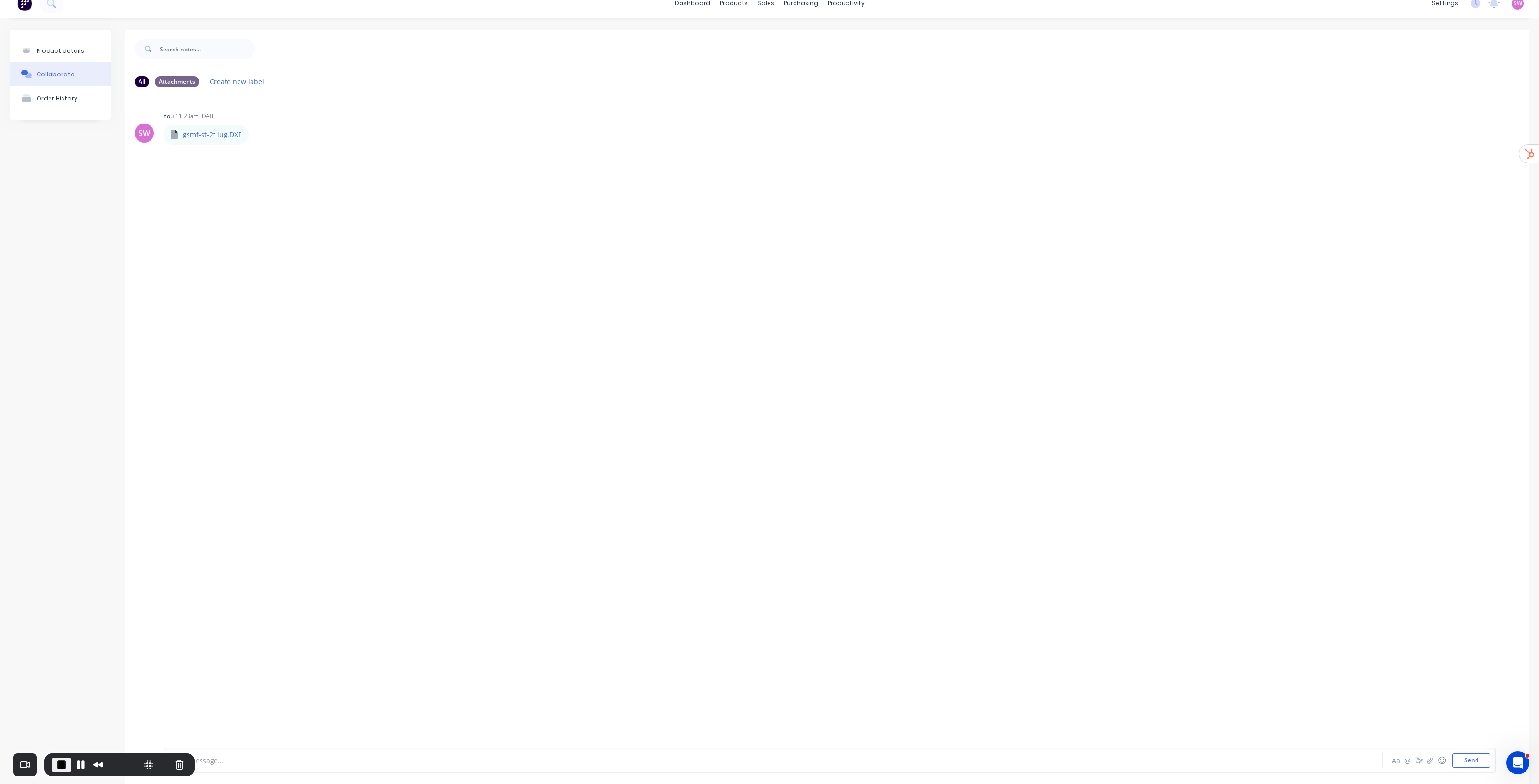
scroll to position [27, 0]
click at [255, 117] on icon "button" at bounding box center [256, 119] width 3 height 11
click at [312, 144] on button "Auto-attach to new orders" at bounding box center [320, 146] width 108 height 23
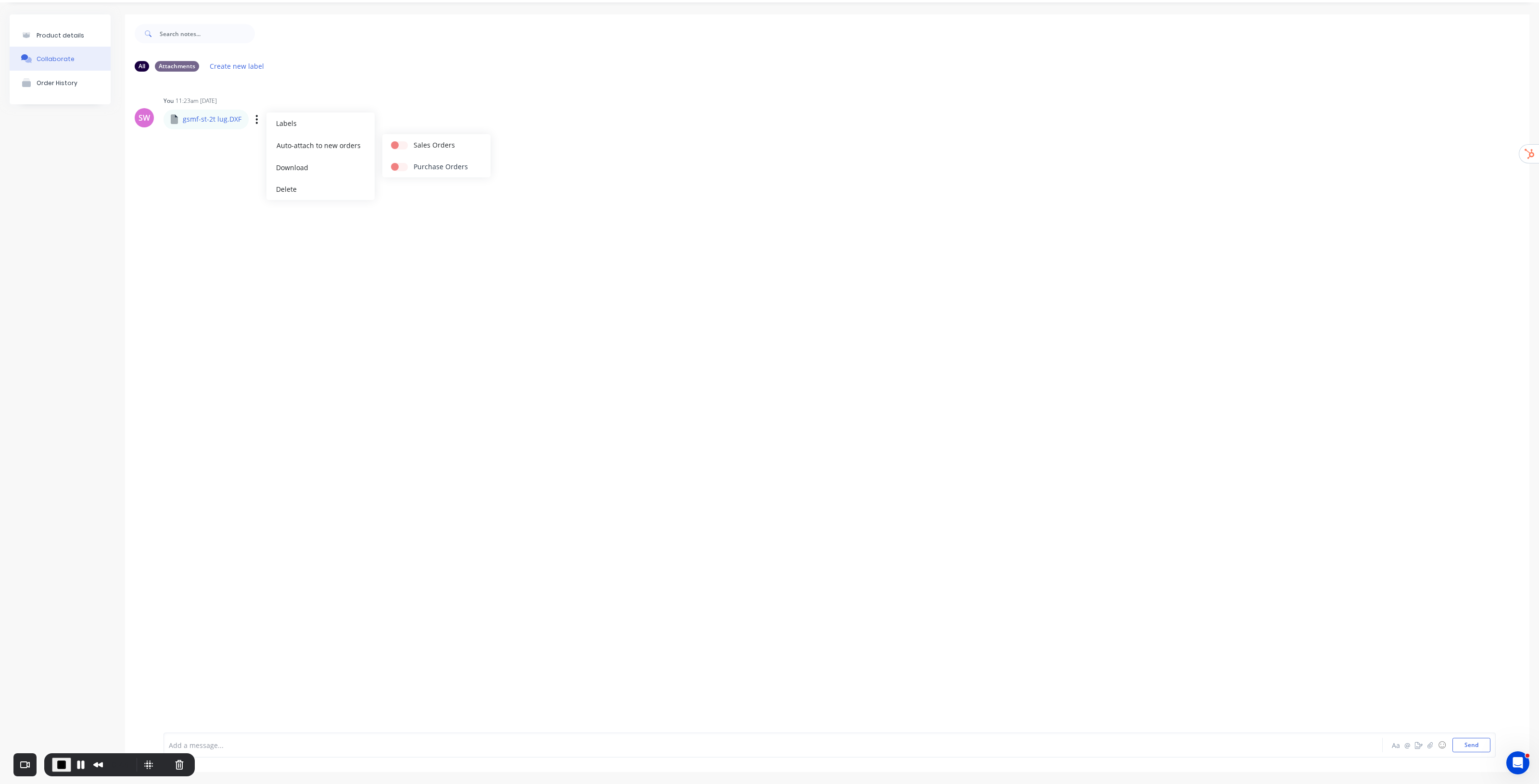
click at [413, 161] on label at bounding box center [413, 161] width 0 height 0
click at [397, 165] on input "checkbox" at bounding box center [394, 165] width 8 height 9
checkbox input "true"
click at [523, 94] on div "SW You 11:23am 04/09/25 gsmf-st-2t lug.DXF gsmf-st-2t lug.DXF Labels Auto-attac…" at bounding box center [827, 111] width 1405 height 35
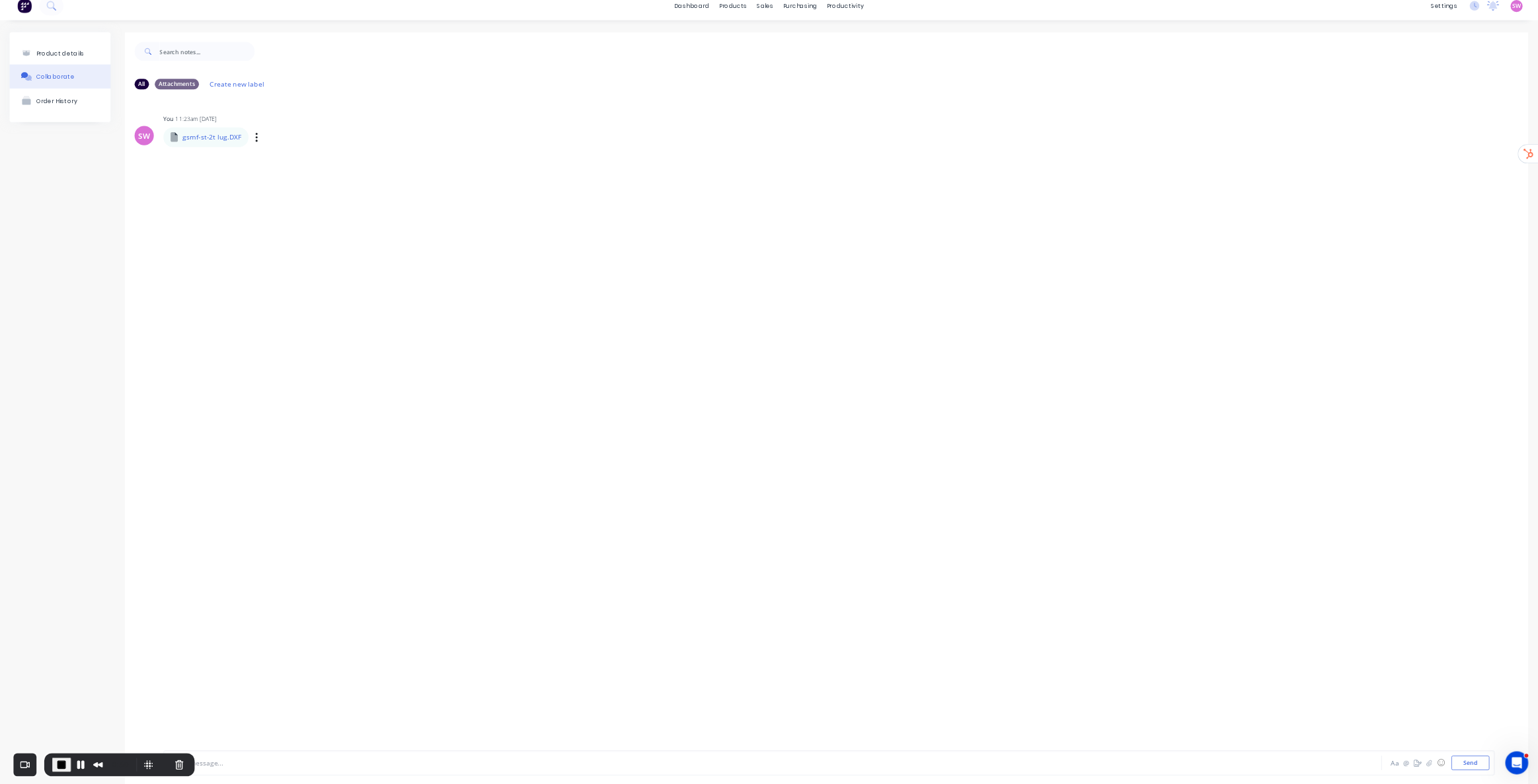
scroll to position [0, 0]
click at [1057, 51] on link "Purchase Orders" at bounding box center [1150, 62] width 175 height 26
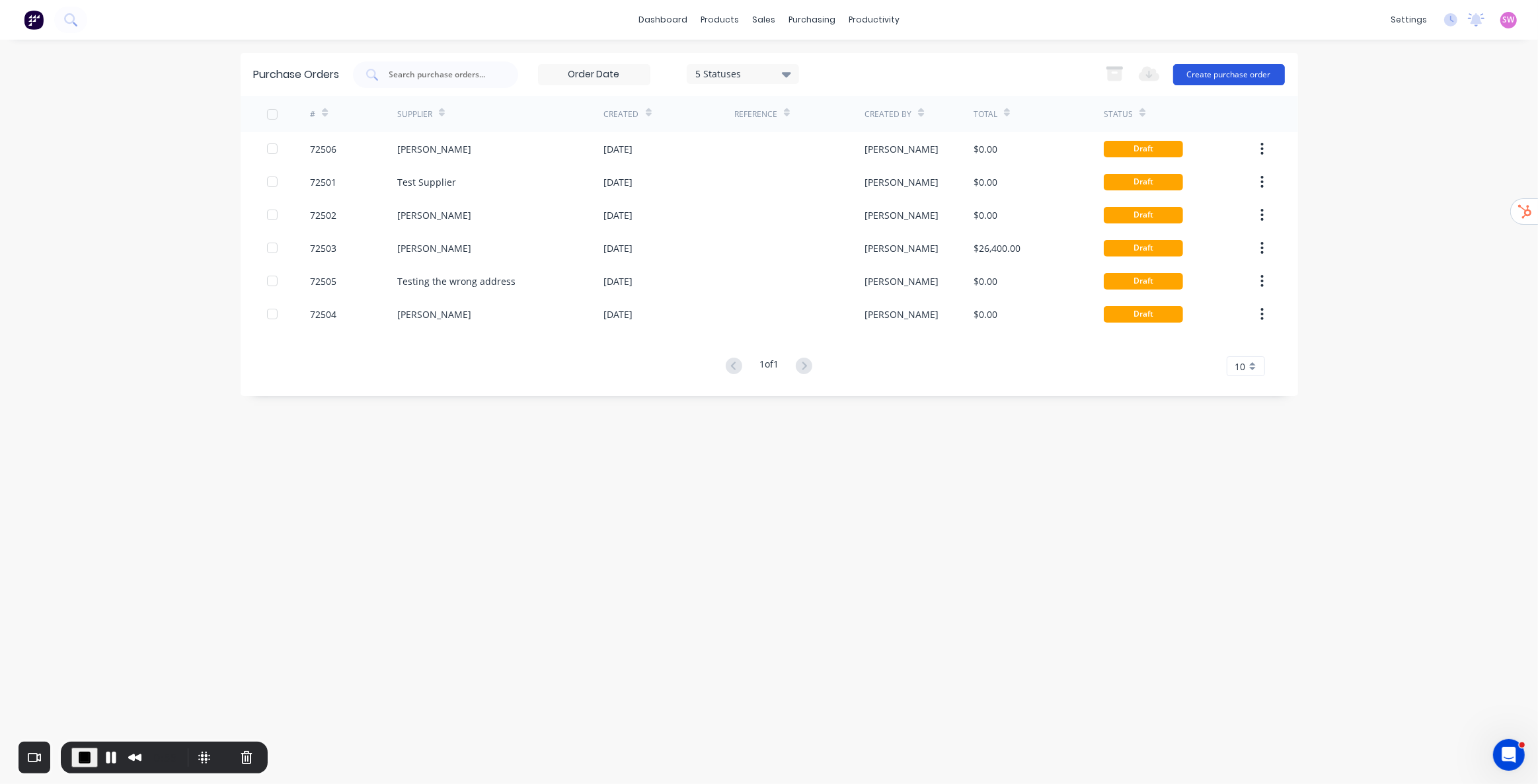
click at [1057, 68] on button "Create purchase order" at bounding box center [1229, 75] width 112 height 21
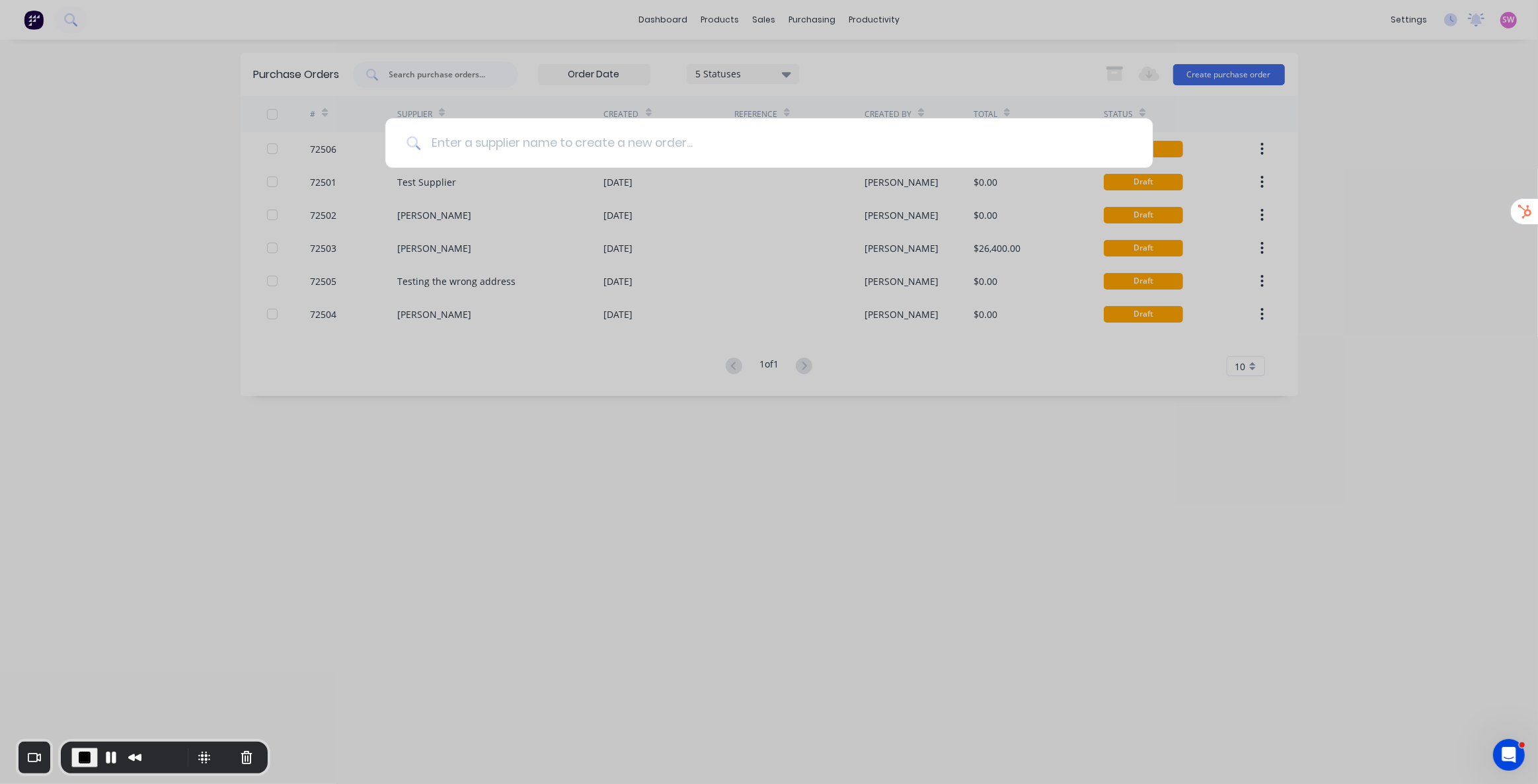
click at [567, 144] on input at bounding box center [776, 143] width 711 height 49
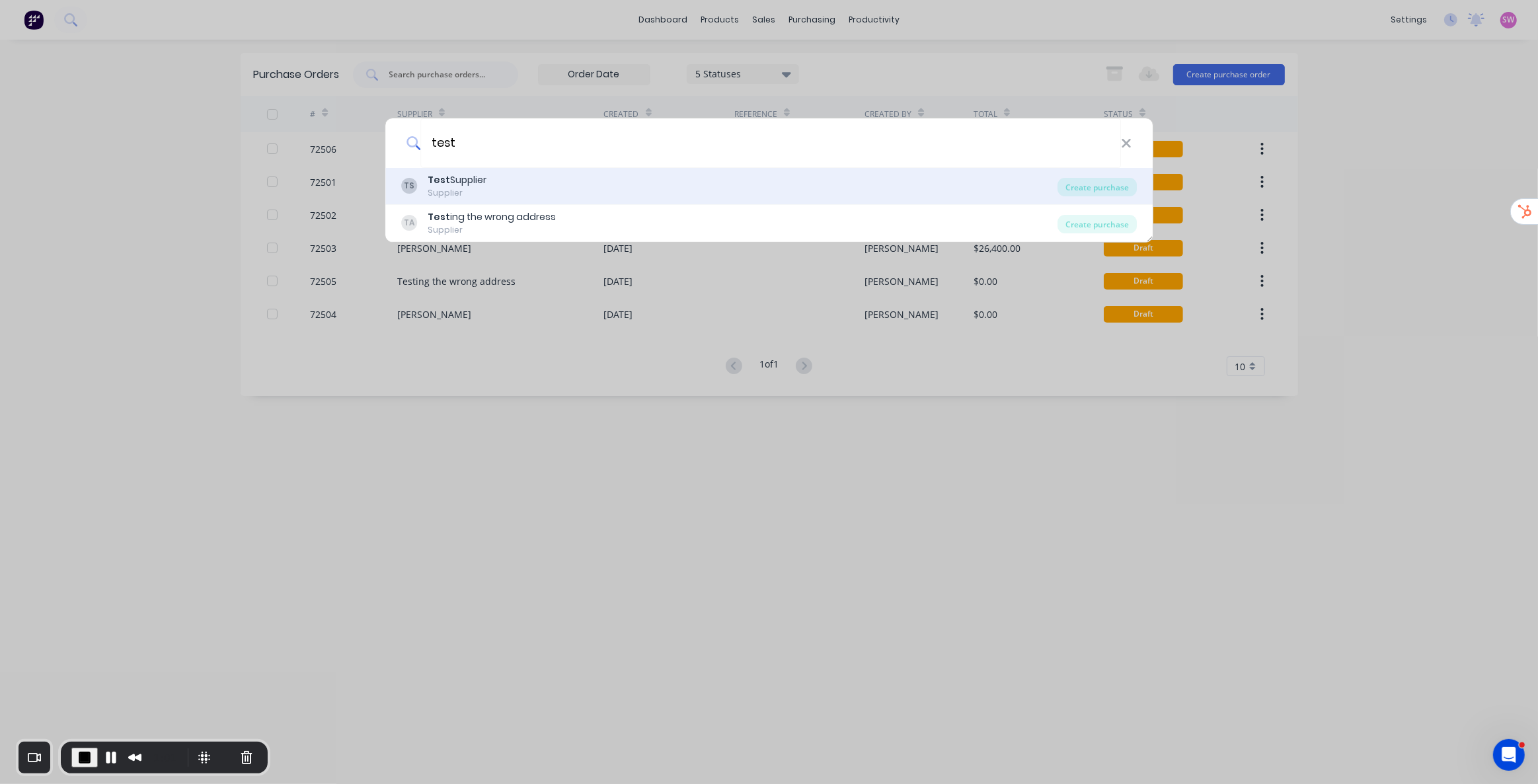
type input "test"
click at [461, 187] on div "Supplier" at bounding box center [457, 193] width 59 height 11
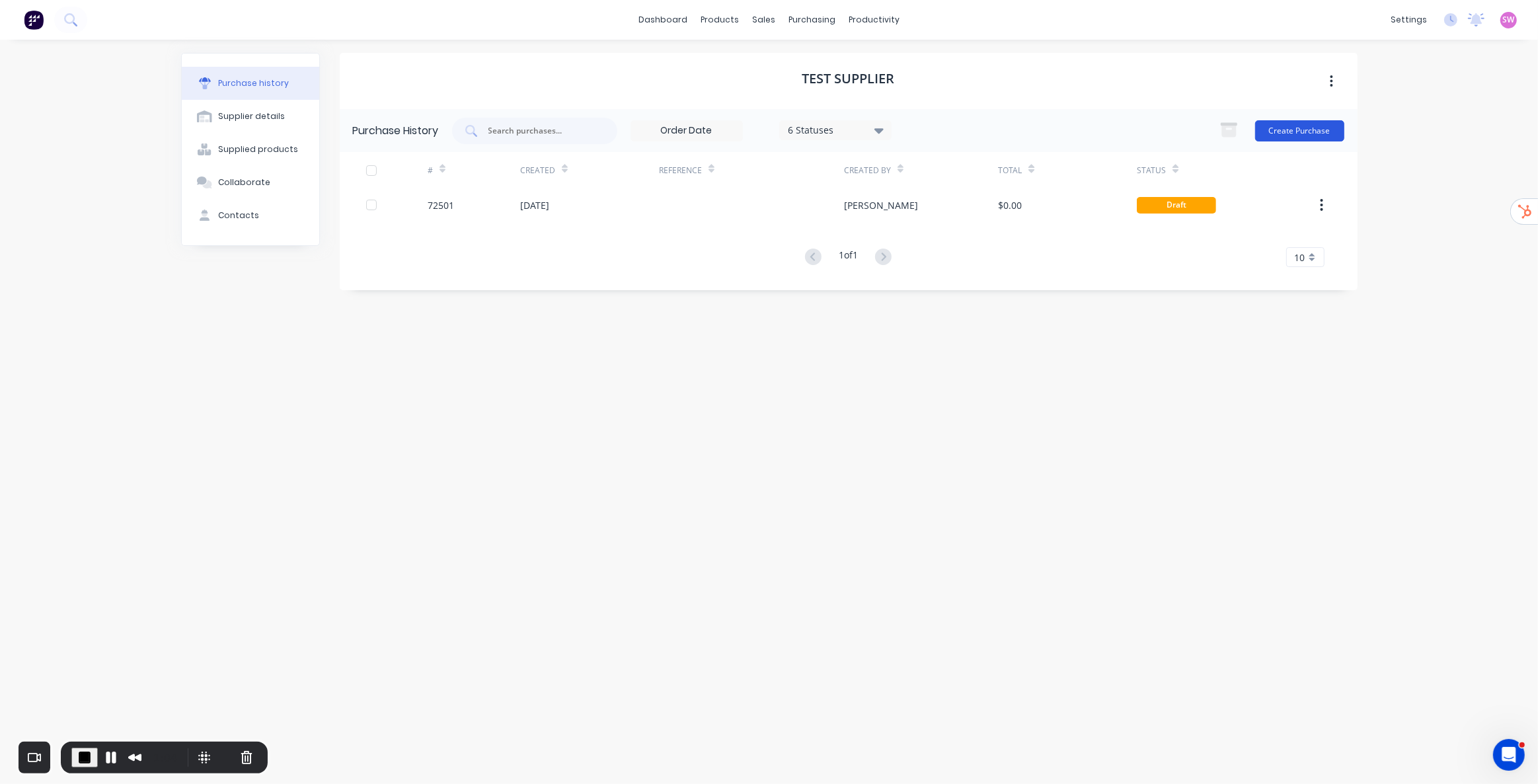
click at [1057, 126] on button "Create Purchase" at bounding box center [1300, 131] width 90 height 21
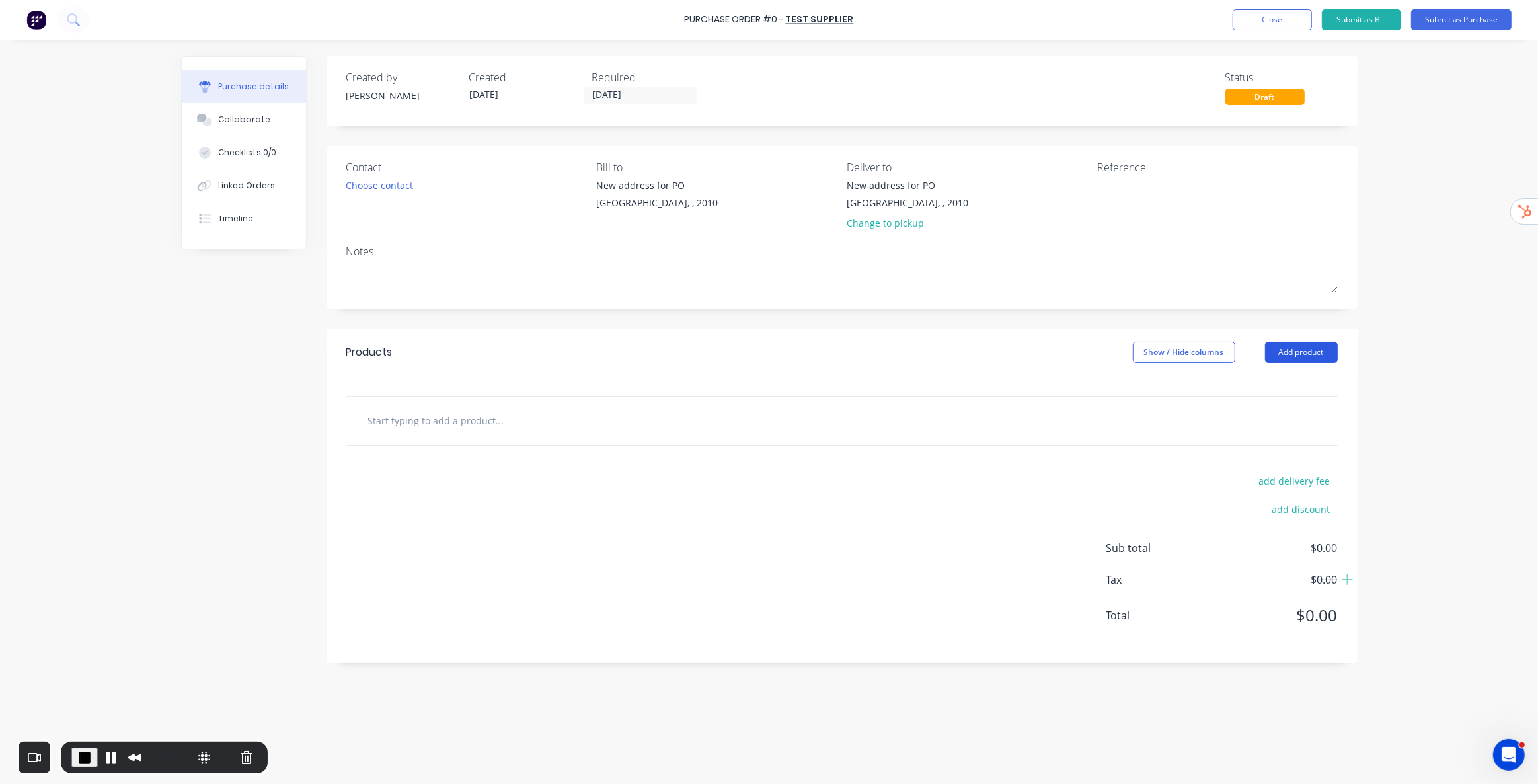
click at [1057, 351] on button "Add product" at bounding box center [1302, 352] width 73 height 21
click at [1057, 389] on div "Product catalogue" at bounding box center [1275, 386] width 102 height 19
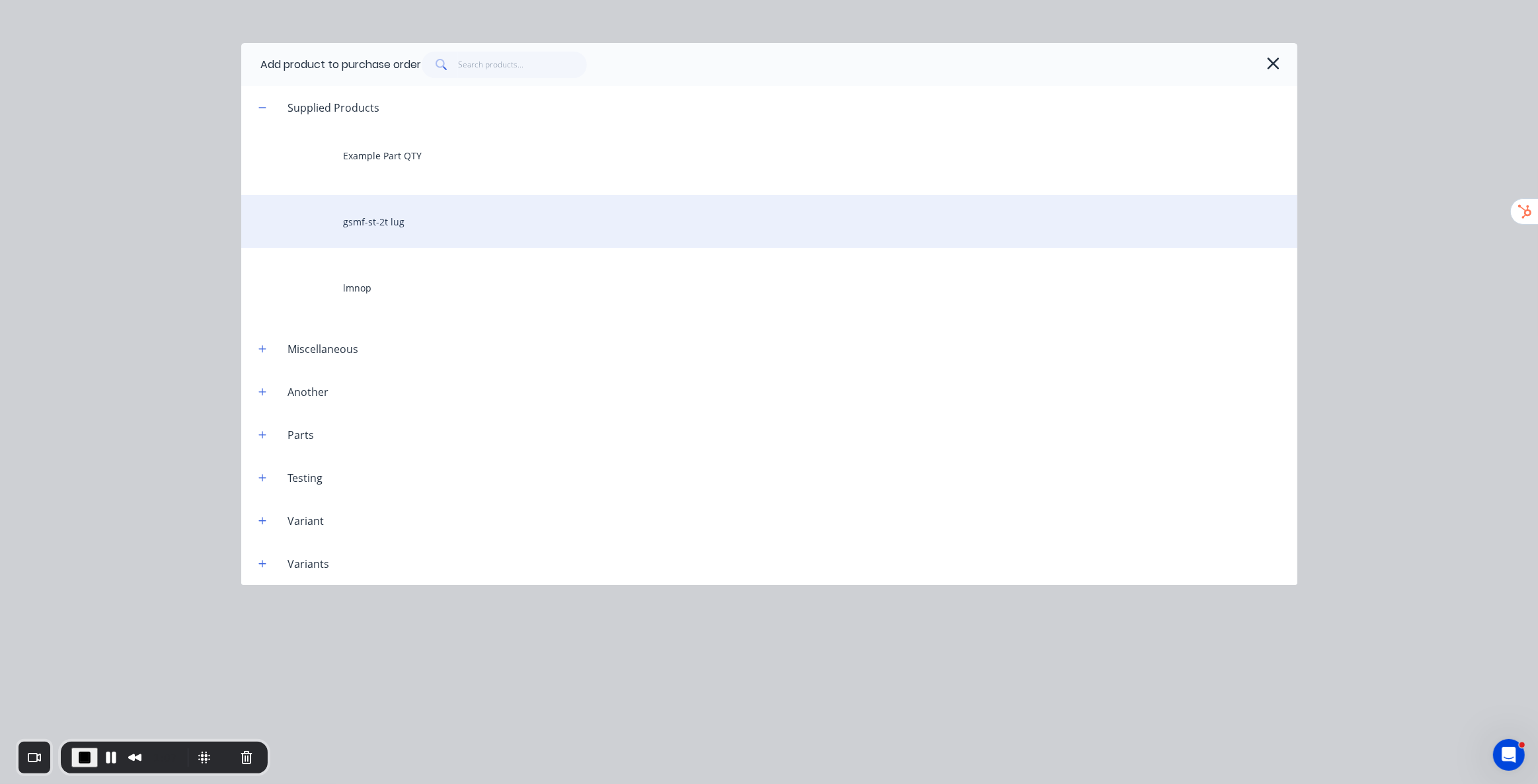
click at [392, 217] on div "gsmf-st-2t lug" at bounding box center [769, 221] width 1056 height 53
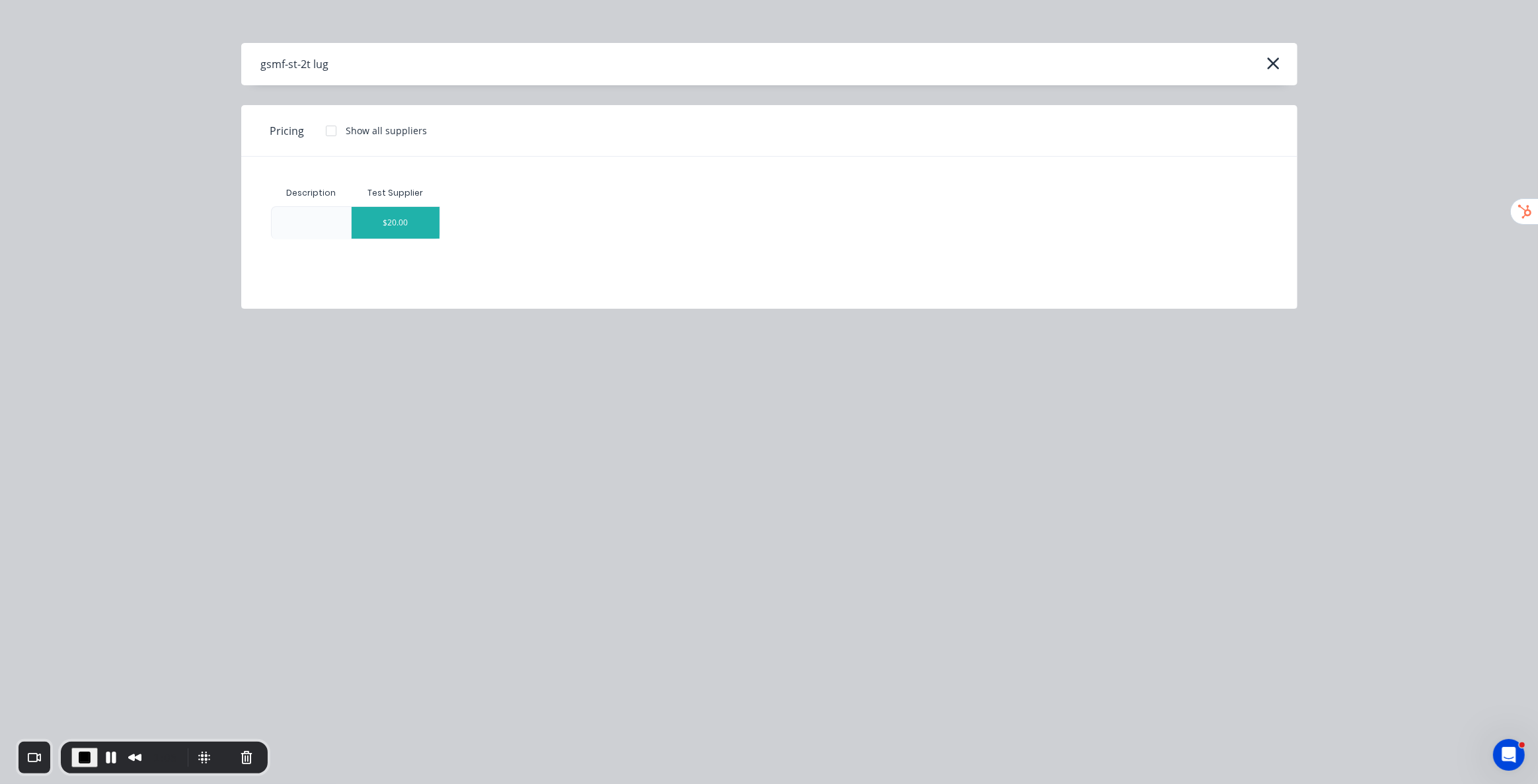
click at [406, 225] on div "$20.00" at bounding box center [395, 222] width 88 height 32
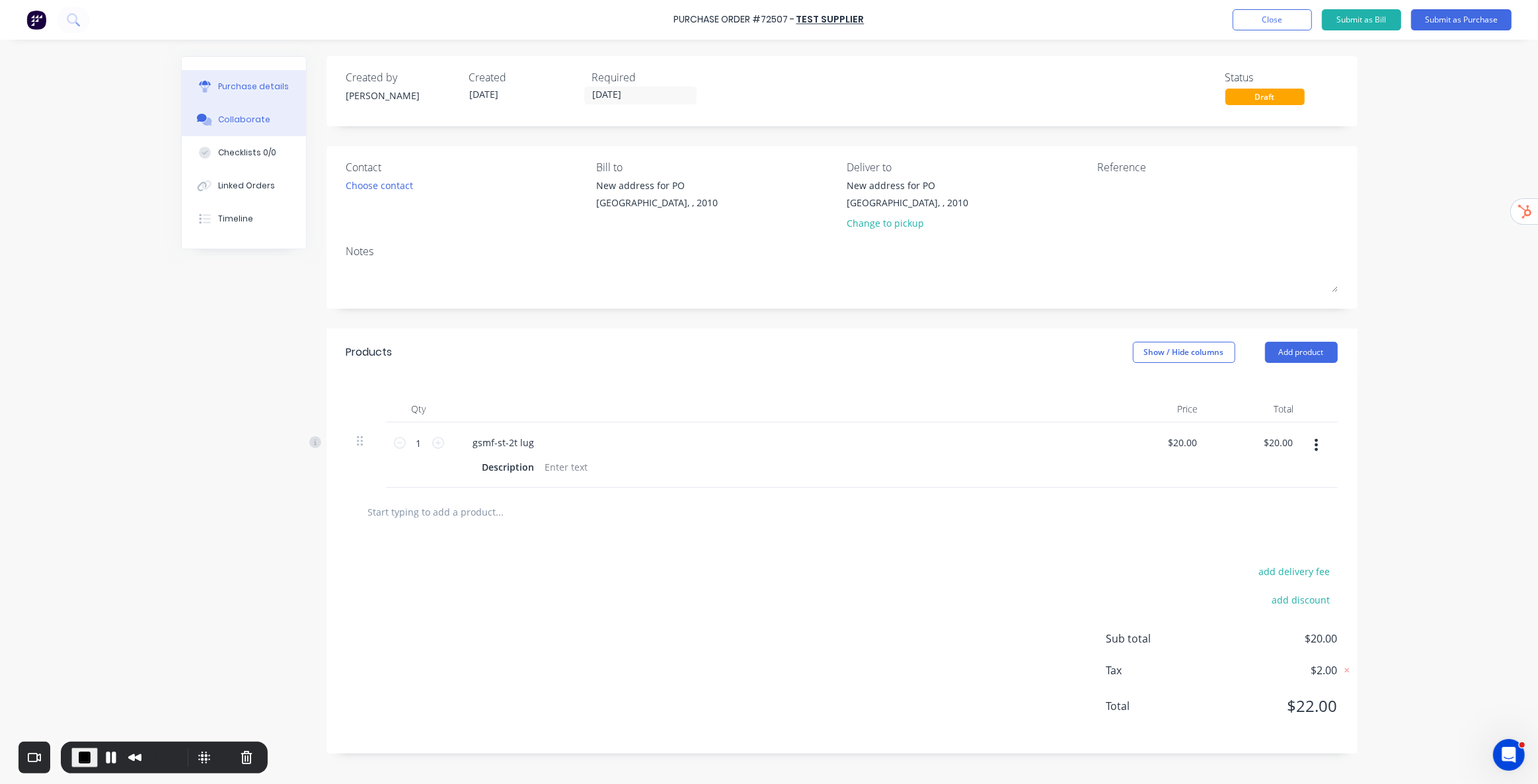
click at [256, 126] on button "Collaborate" at bounding box center [243, 120] width 124 height 33
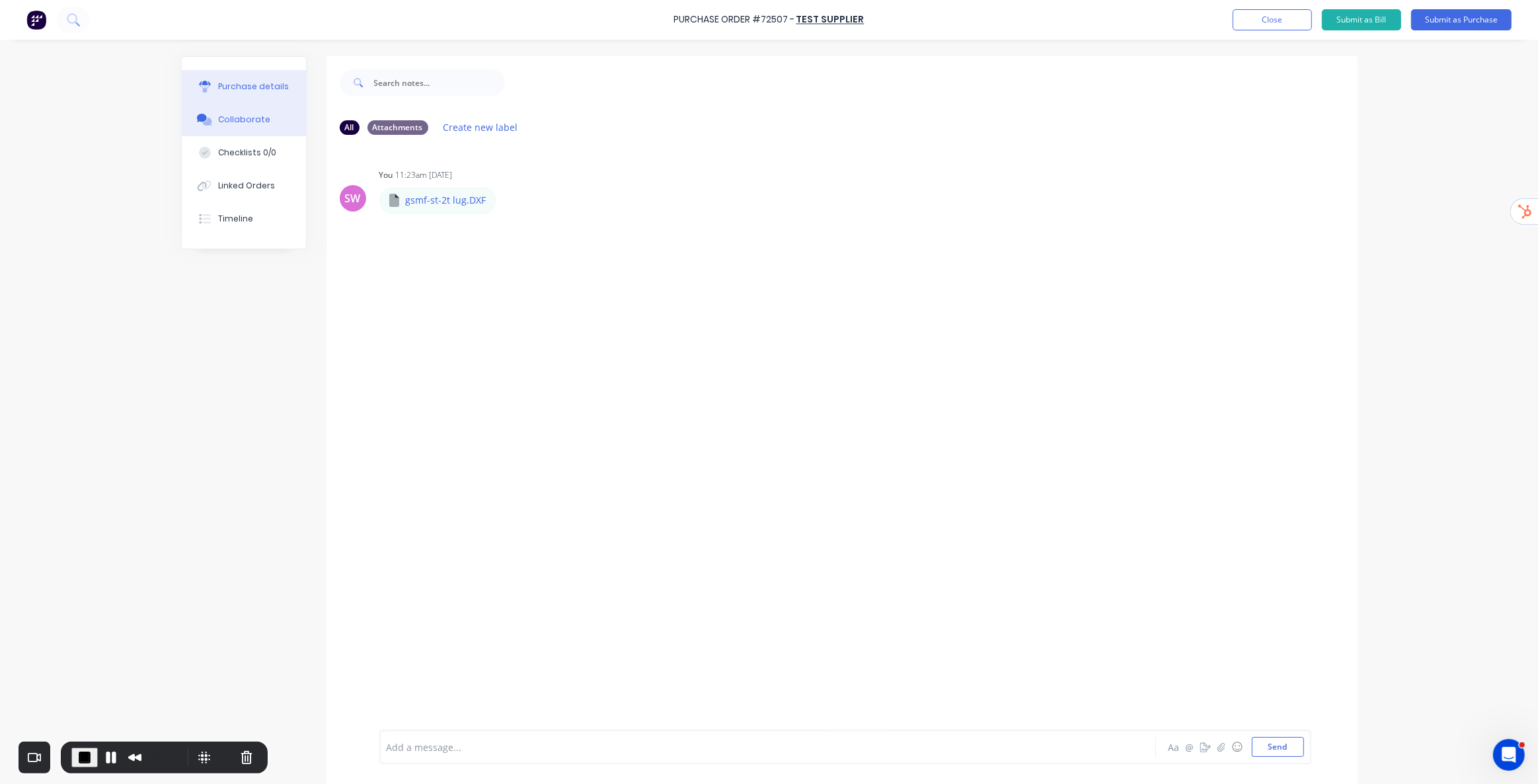
click at [249, 82] on div "Purchase details" at bounding box center [254, 86] width 71 height 11
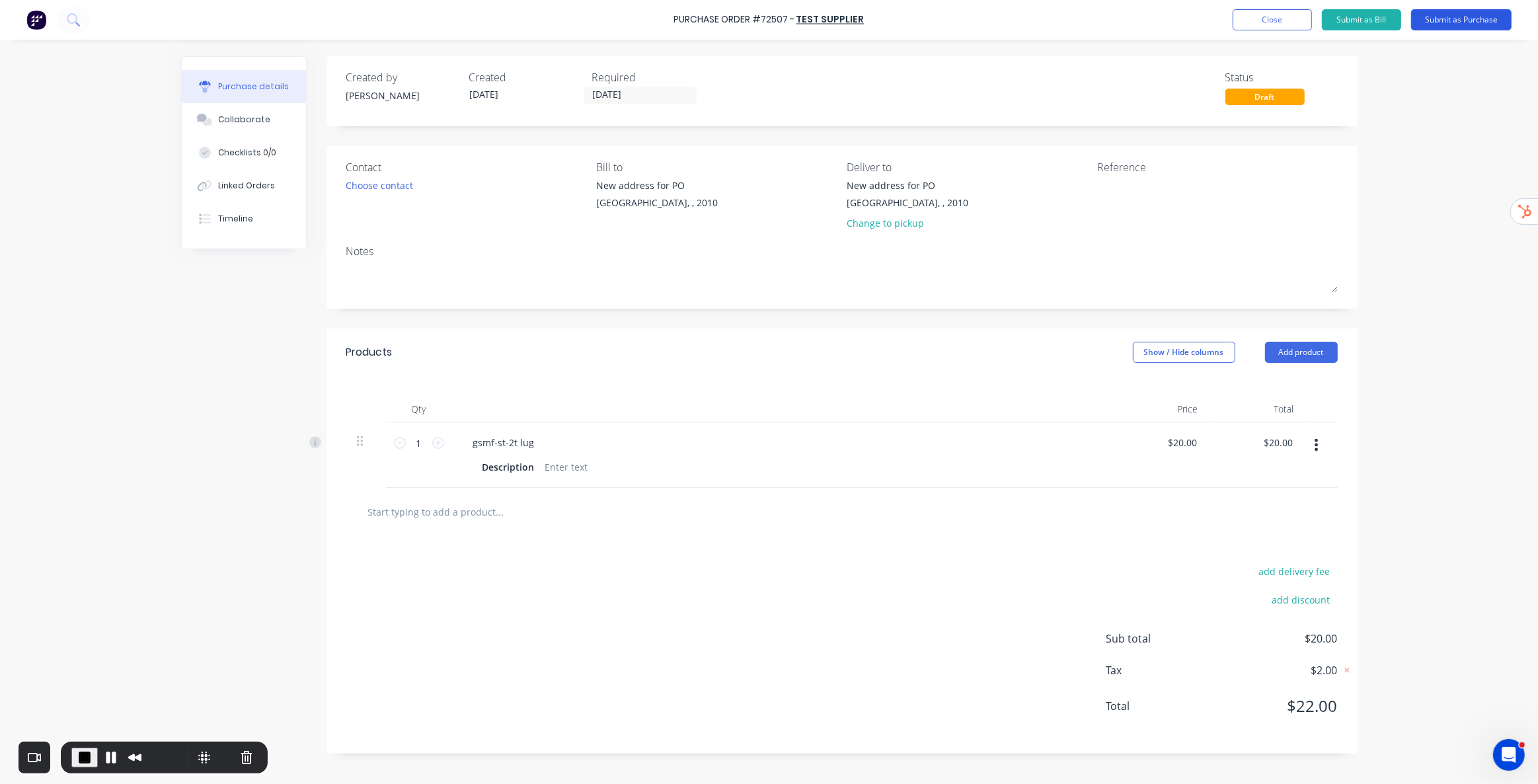
click at [1057, 18] on button "Submit as Purchase" at bounding box center [1462, 20] width 100 height 21
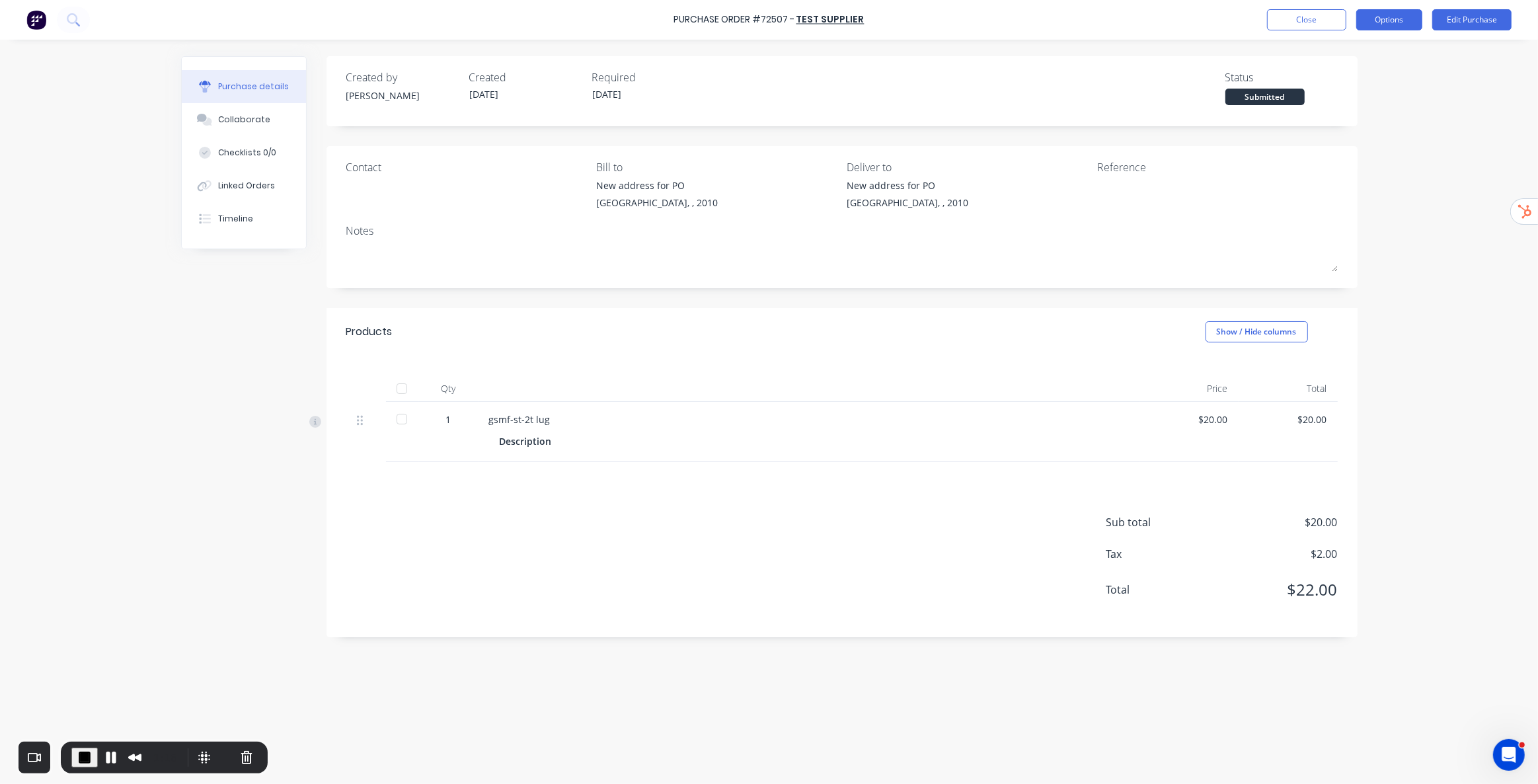
click at [1057, 22] on button "Options" at bounding box center [1389, 20] width 66 height 21
click at [1057, 57] on div "Print / Email" at bounding box center [1360, 53] width 102 height 19
click at [1057, 95] on button "Without pricing" at bounding box center [1359, 107] width 126 height 26
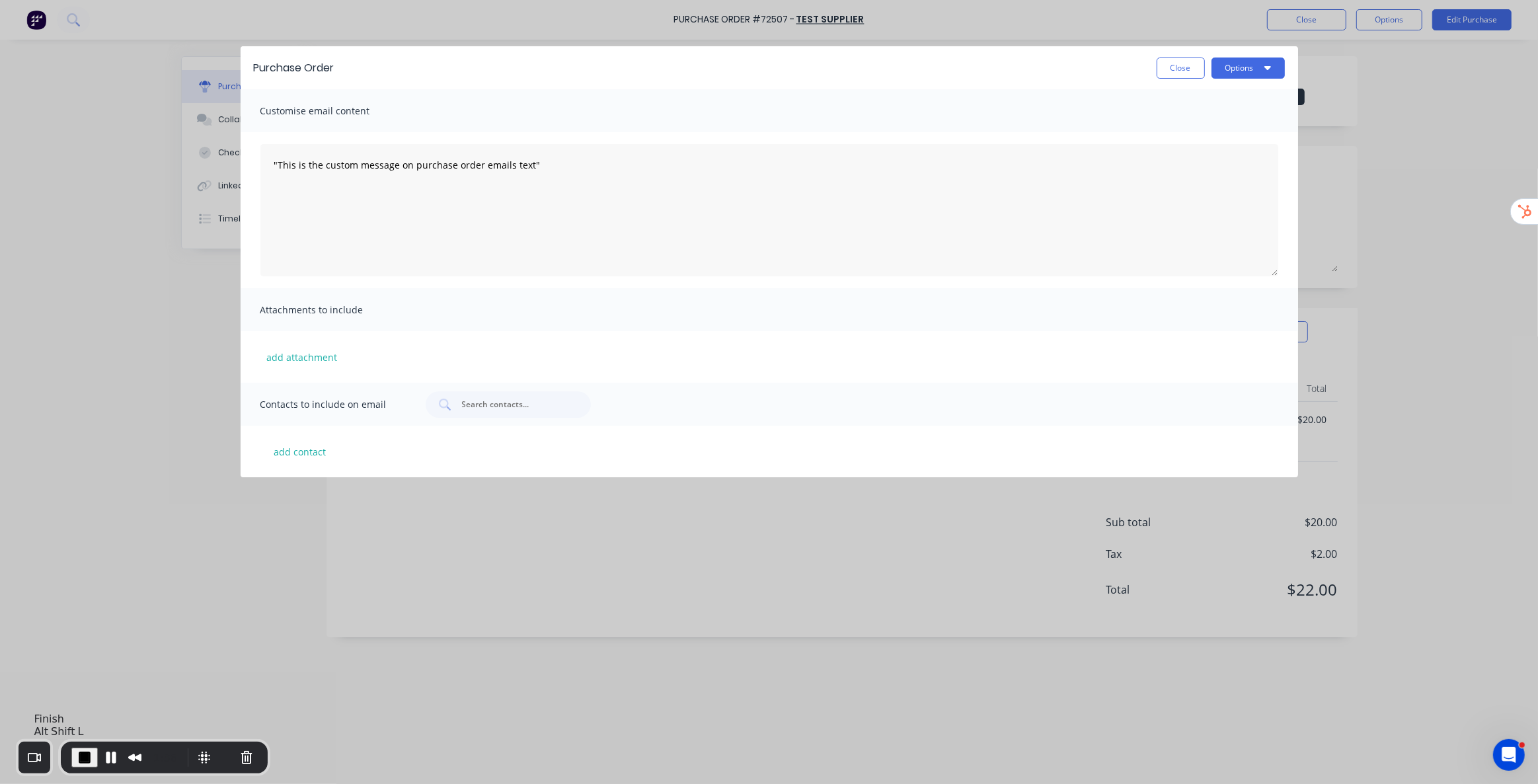
click at [76, 549] on span "End Recording" at bounding box center [84, 757] width 16 height 16
click at [1057, 71] on button "Close" at bounding box center [1181, 68] width 48 height 21
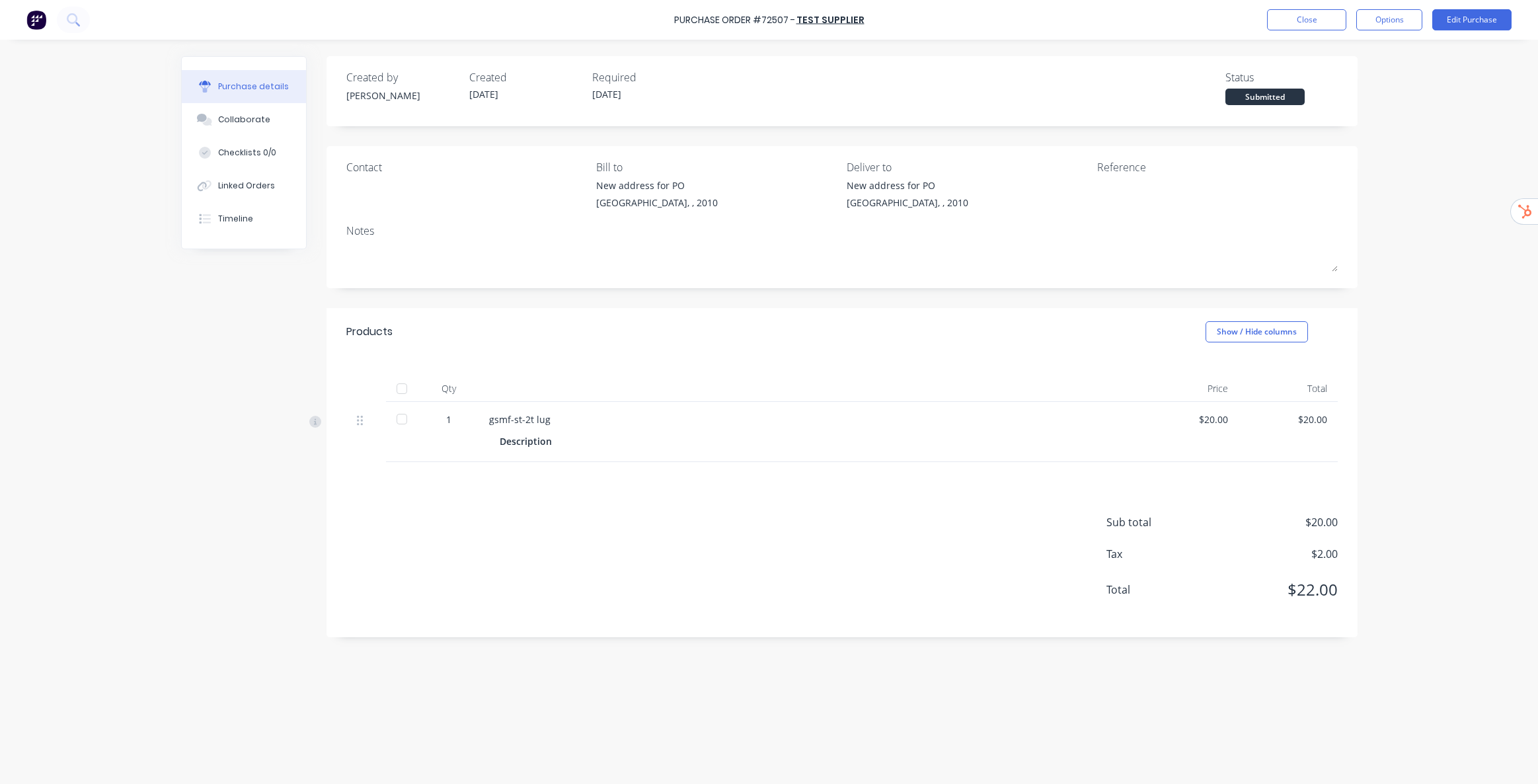
click at [246, 121] on div "Collaborate" at bounding box center [245, 119] width 53 height 11
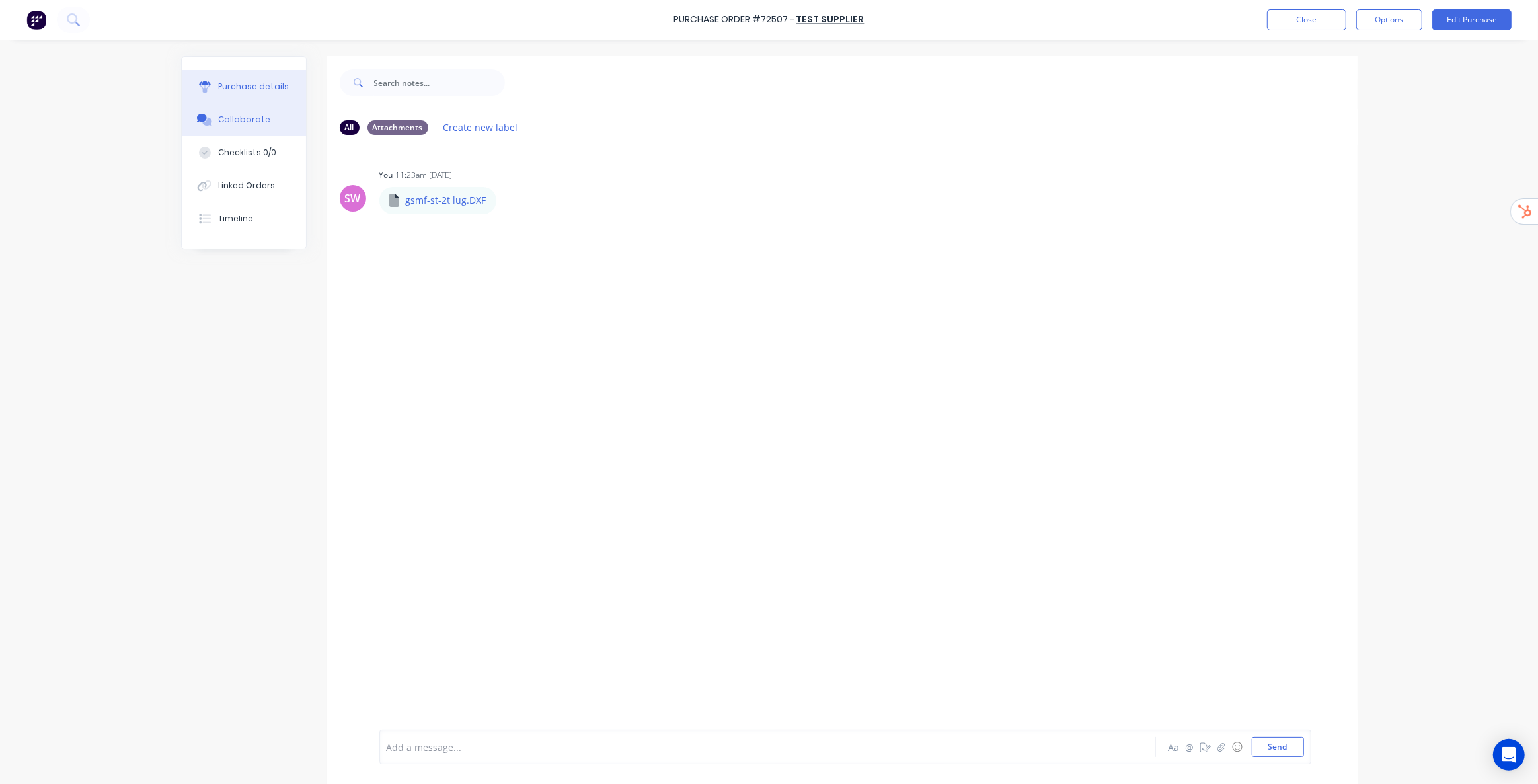
click at [251, 89] on div "Purchase details" at bounding box center [254, 86] width 71 height 11
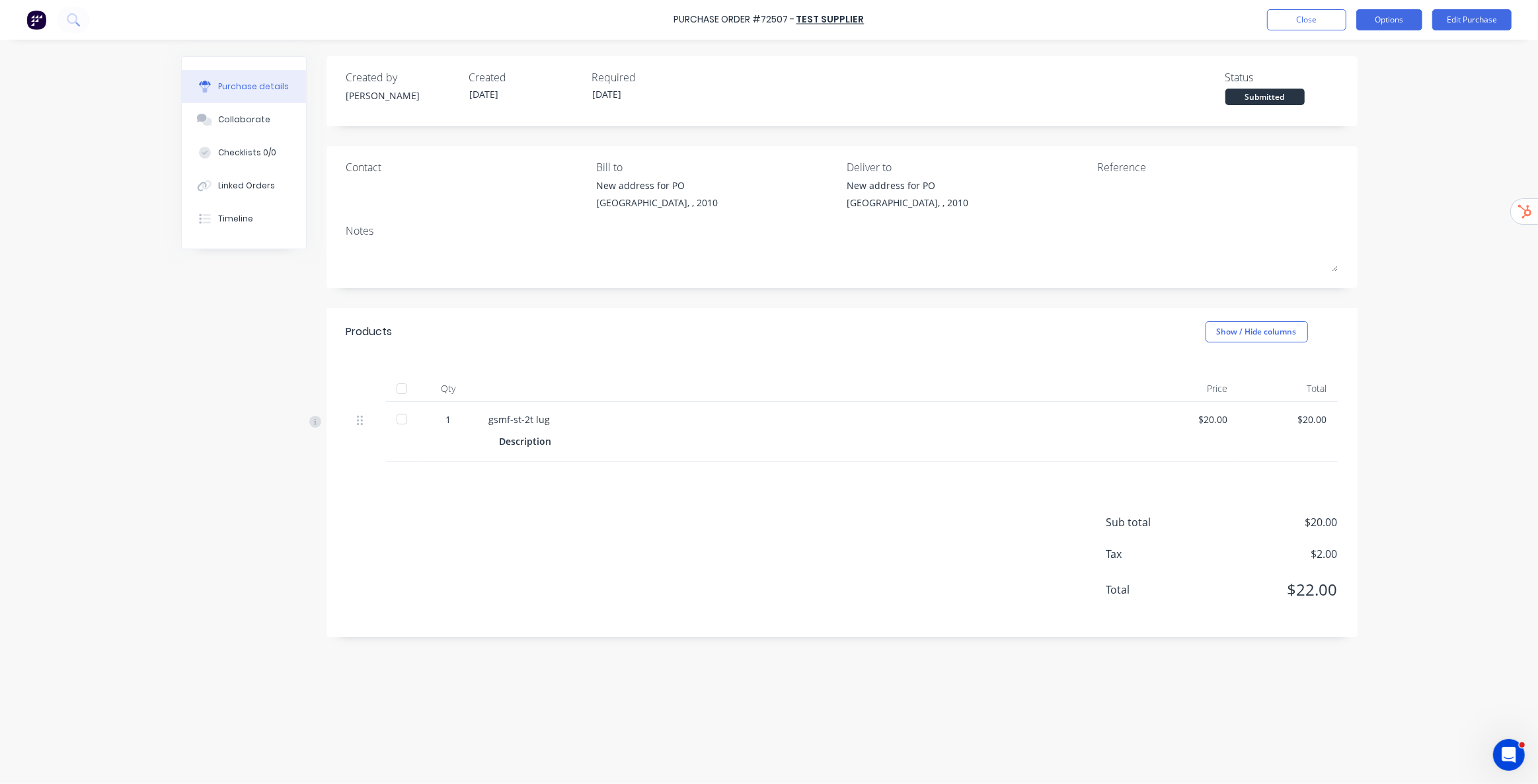
click at [1407, 21] on button "Options" at bounding box center [1389, 20] width 66 height 21
click at [1360, 59] on div "Print / Email" at bounding box center [1360, 53] width 102 height 19
click at [1370, 88] on div "With pricing" at bounding box center [1360, 80] width 102 height 19
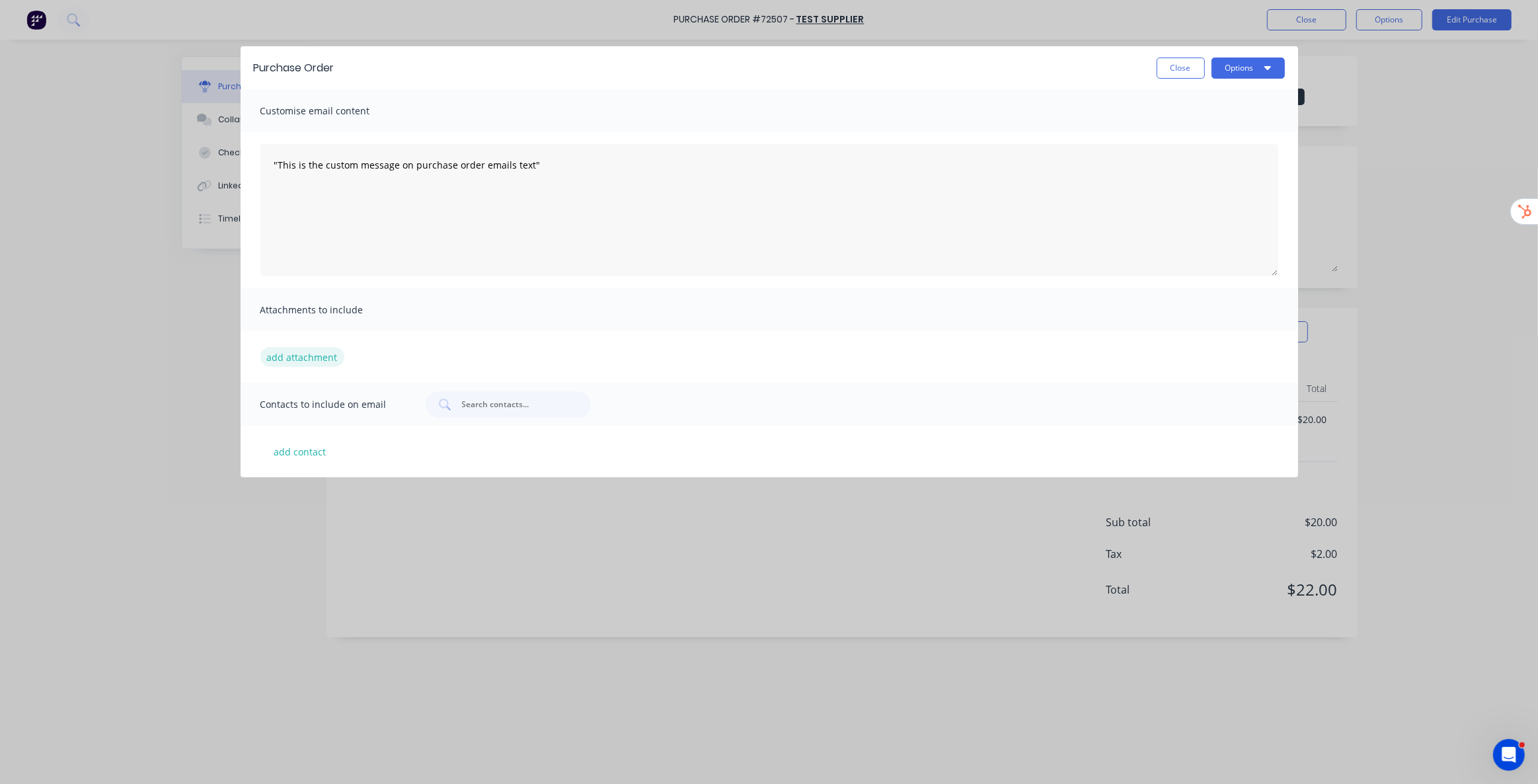
click at [301, 355] on button "add attachment" at bounding box center [302, 357] width 84 height 20
click at [1252, 66] on button "Options" at bounding box center [1248, 68] width 73 height 21
click at [1187, 98] on div "Print" at bounding box center [1222, 101] width 102 height 19
click at [1179, 73] on button "Close" at bounding box center [1181, 68] width 48 height 21
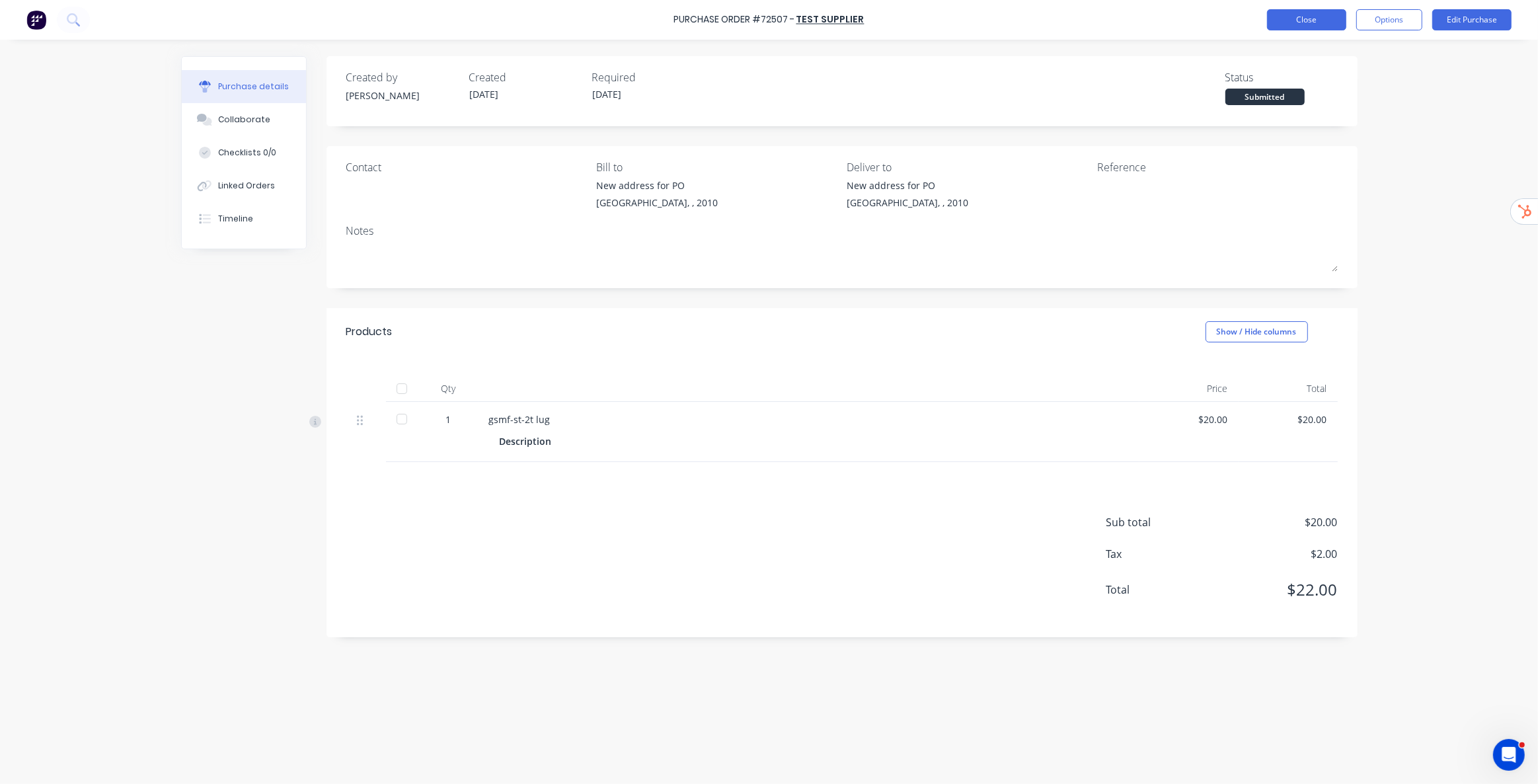
click at [1297, 22] on button "Close" at bounding box center [1306, 20] width 80 height 21
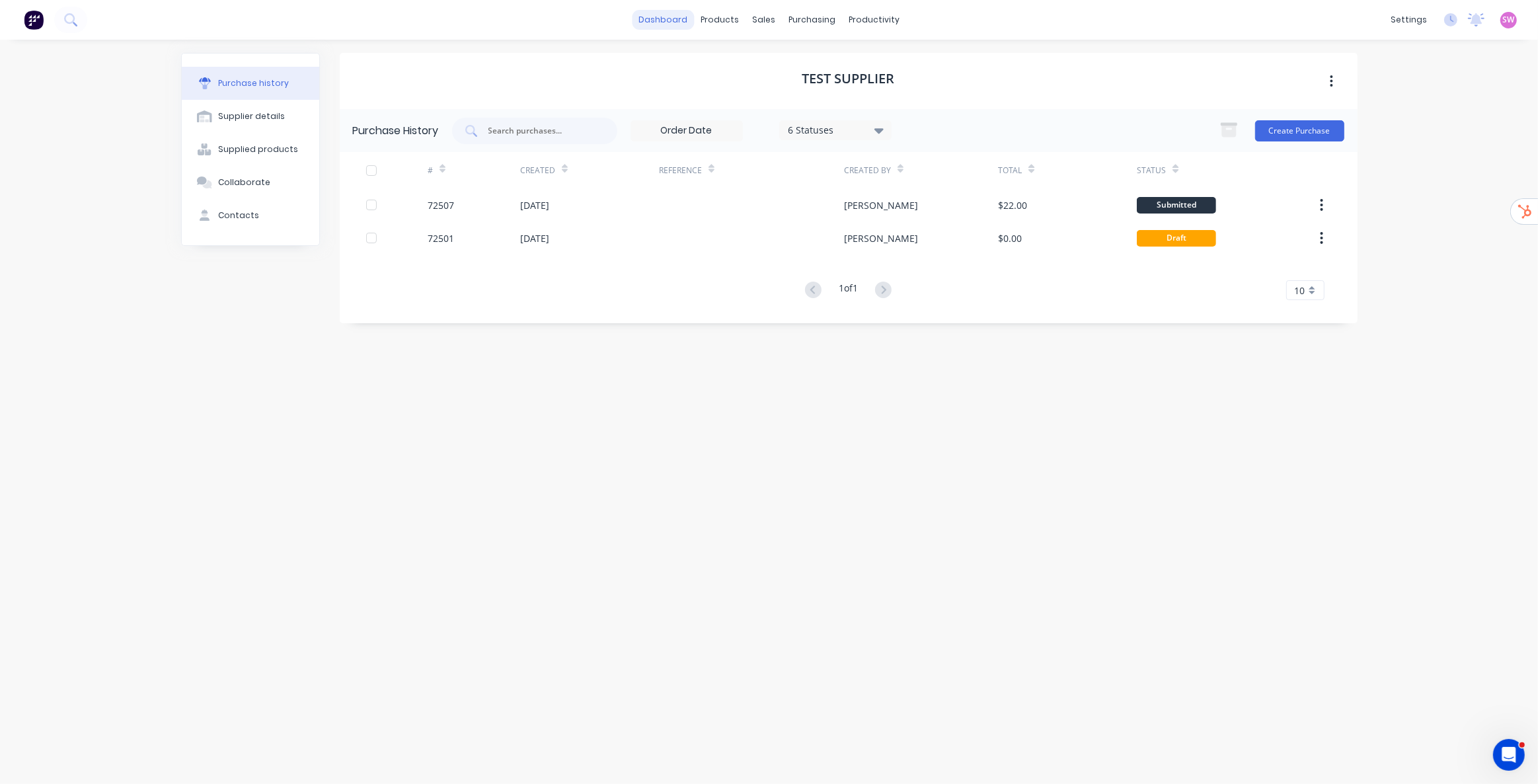
click at [681, 17] on link "dashboard" at bounding box center [663, 20] width 62 height 20
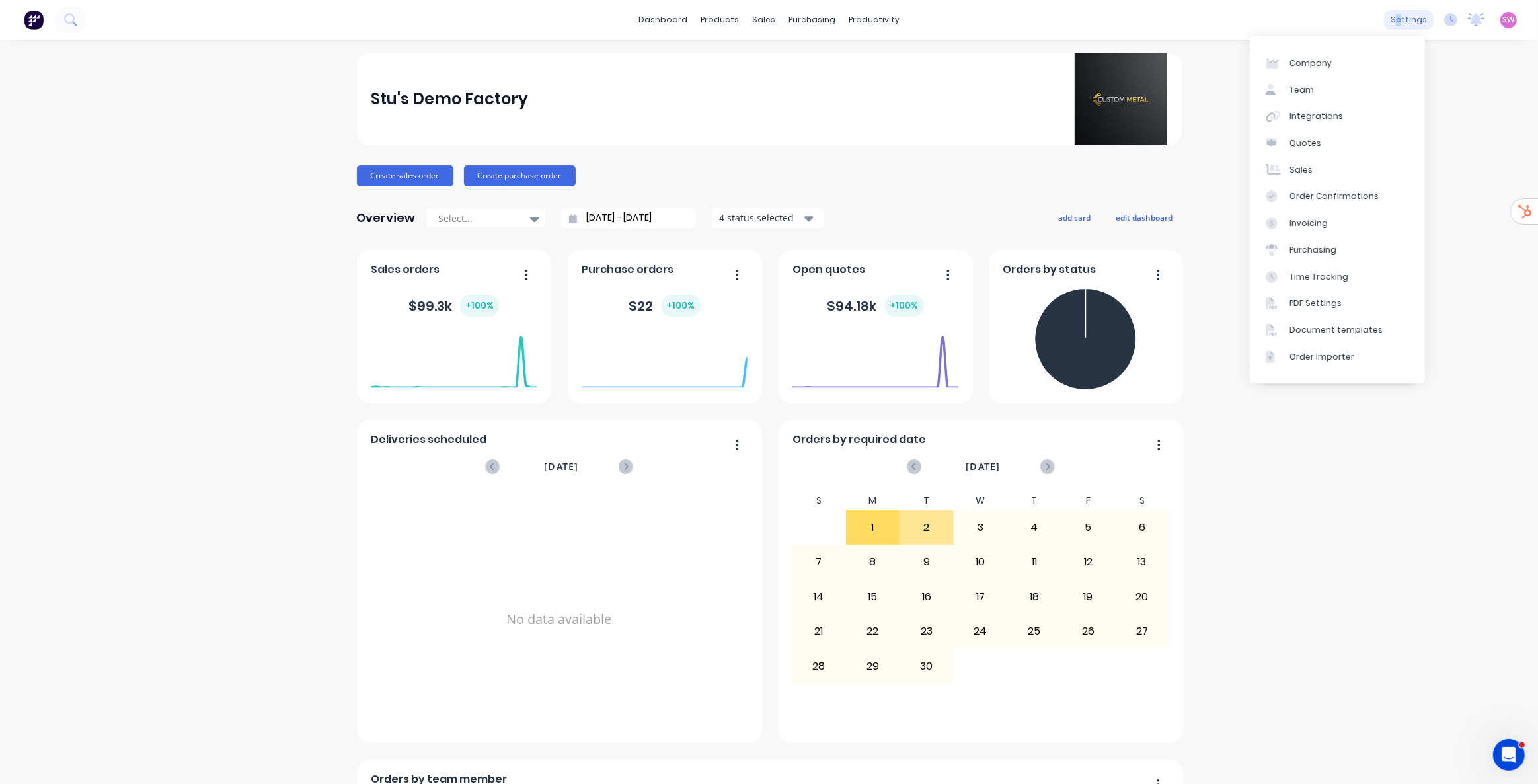
click at [1393, 20] on div "settings" at bounding box center [1409, 20] width 49 height 20
click at [1504, 18] on span "SW" at bounding box center [1509, 20] width 11 height 11
click at [1393, 159] on div "Sign out" at bounding box center [1396, 165] width 35 height 11
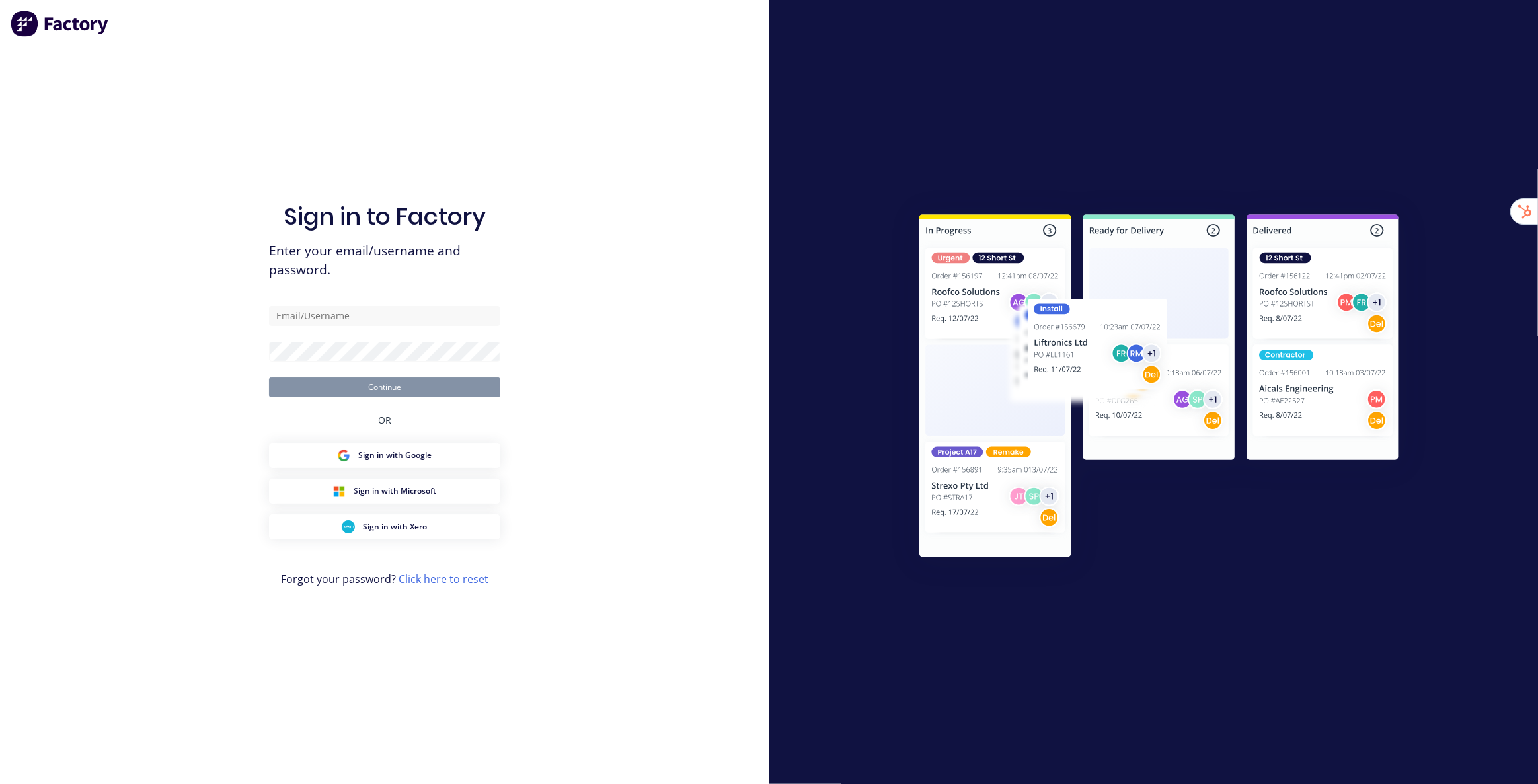
type input "[EMAIL_ADDRESS][DOMAIN_NAME]"
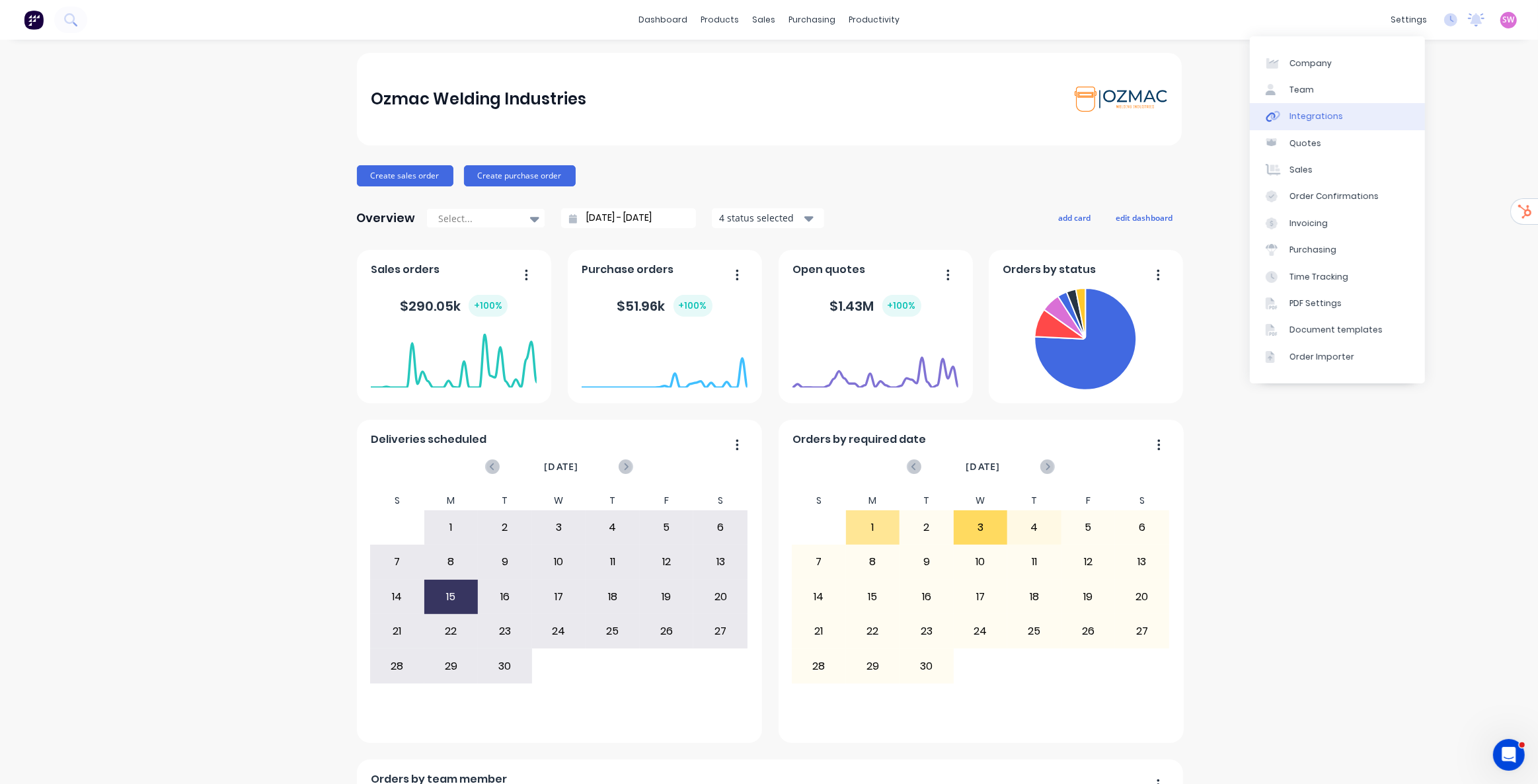
click at [1318, 104] on link "Integrations" at bounding box center [1337, 117] width 175 height 26
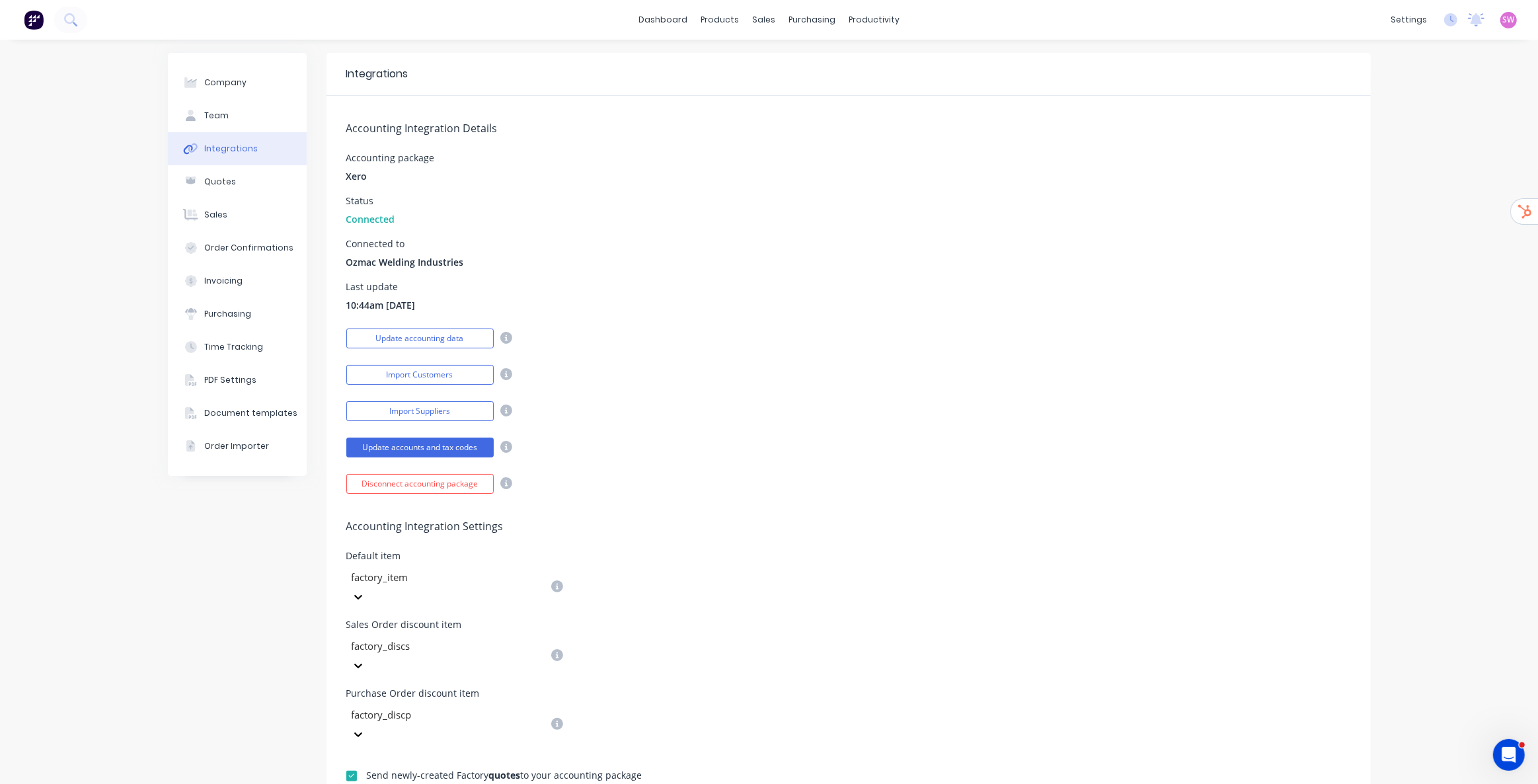
click at [629, 259] on div "Connected to Ozmac Welding Industries" at bounding box center [849, 254] width 1005 height 30
click at [428, 373] on button "Import Customers" at bounding box center [420, 374] width 148 height 20
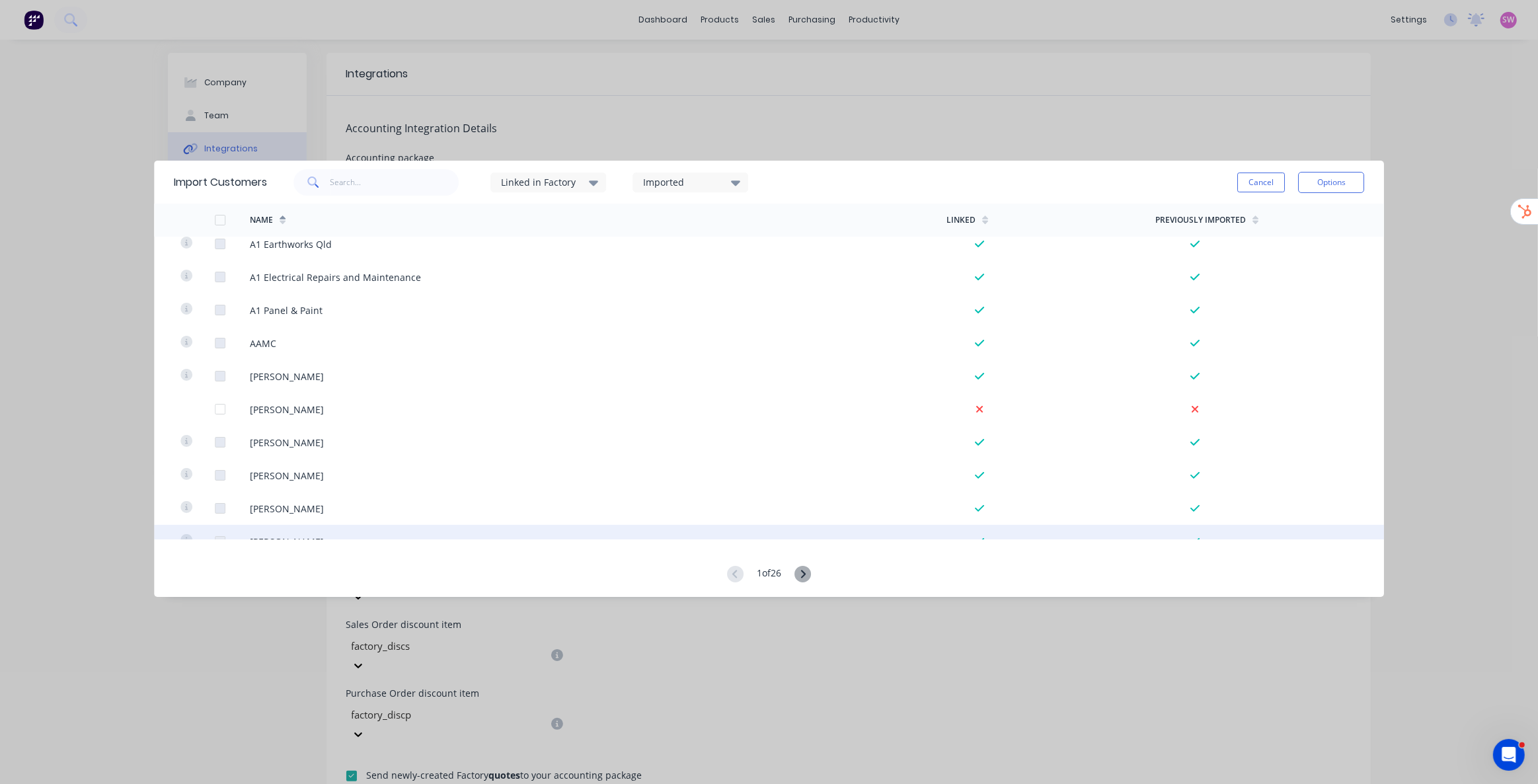
scroll to position [240, 0]
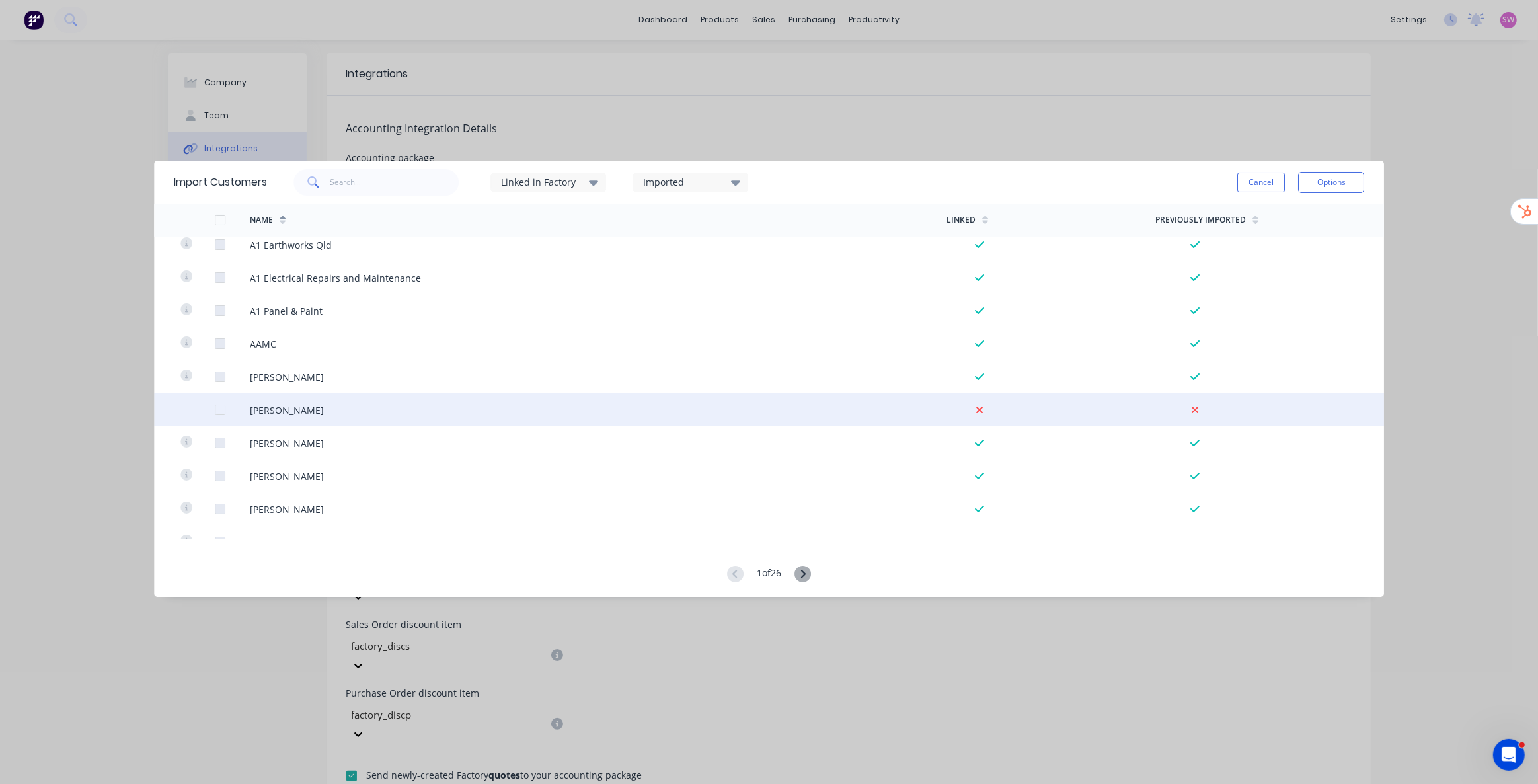
click at [222, 415] on div at bounding box center [220, 410] width 26 height 26
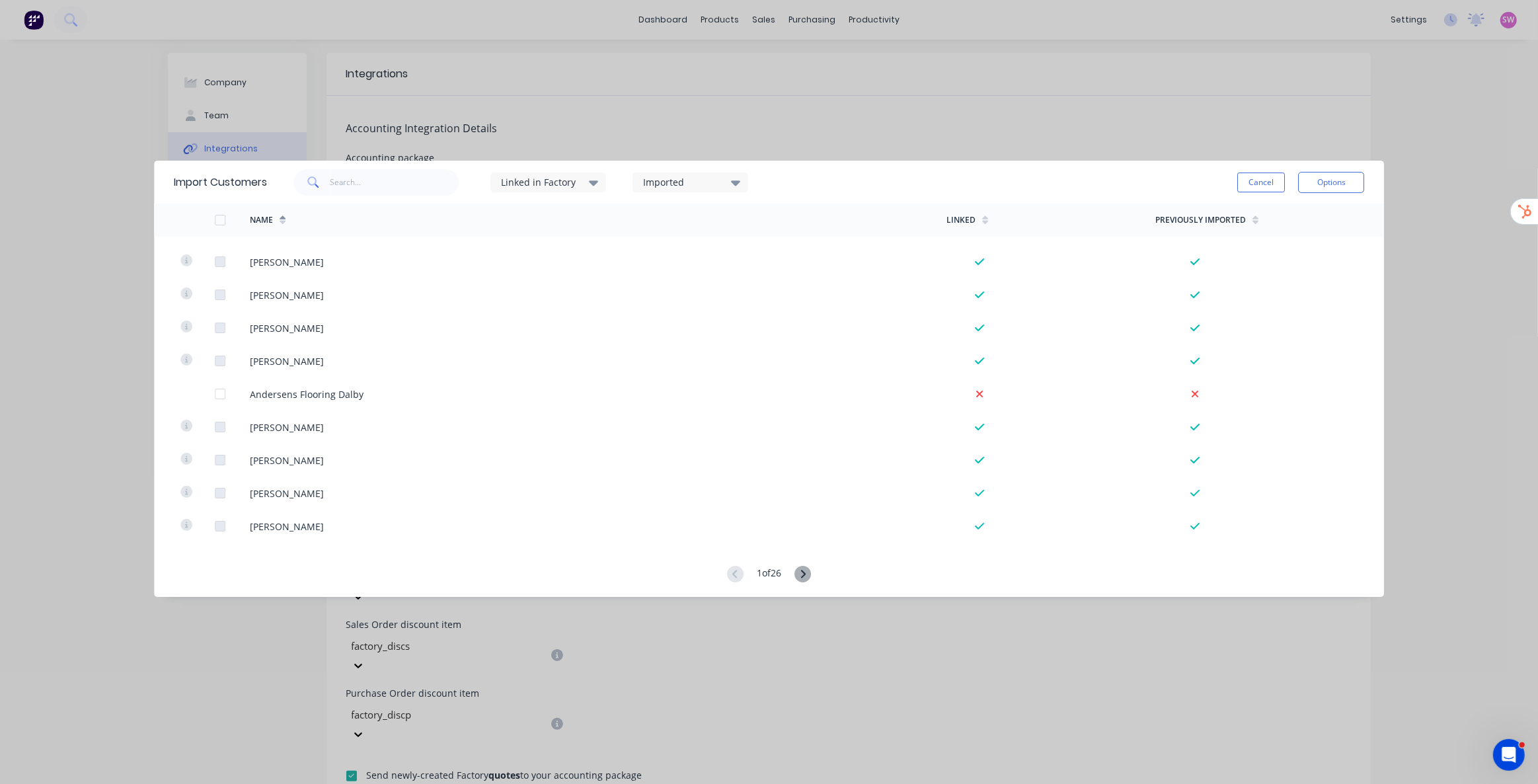
scroll to position [2643, 0]
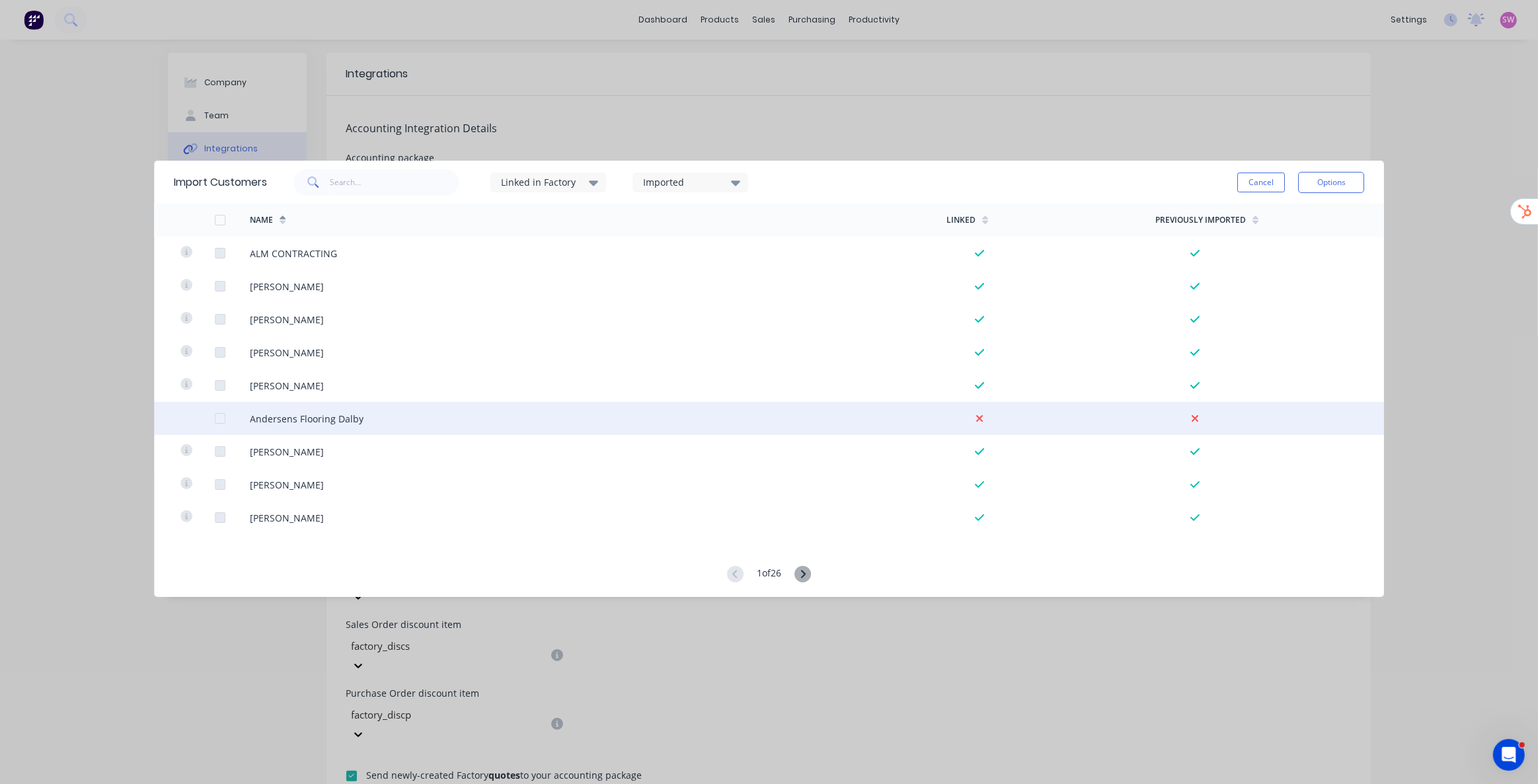
click at [221, 419] on div at bounding box center [220, 418] width 26 height 26
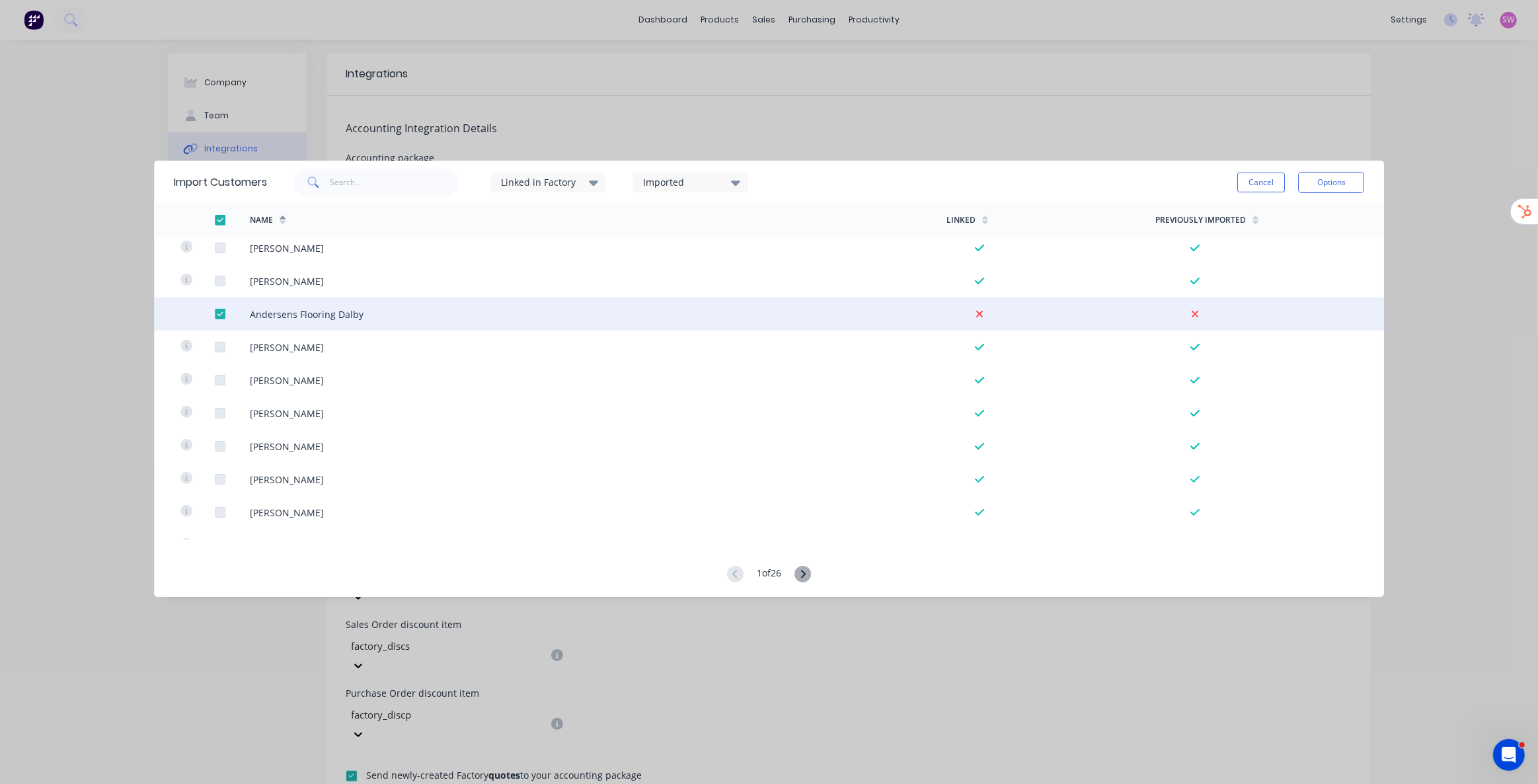
scroll to position [3001, 0]
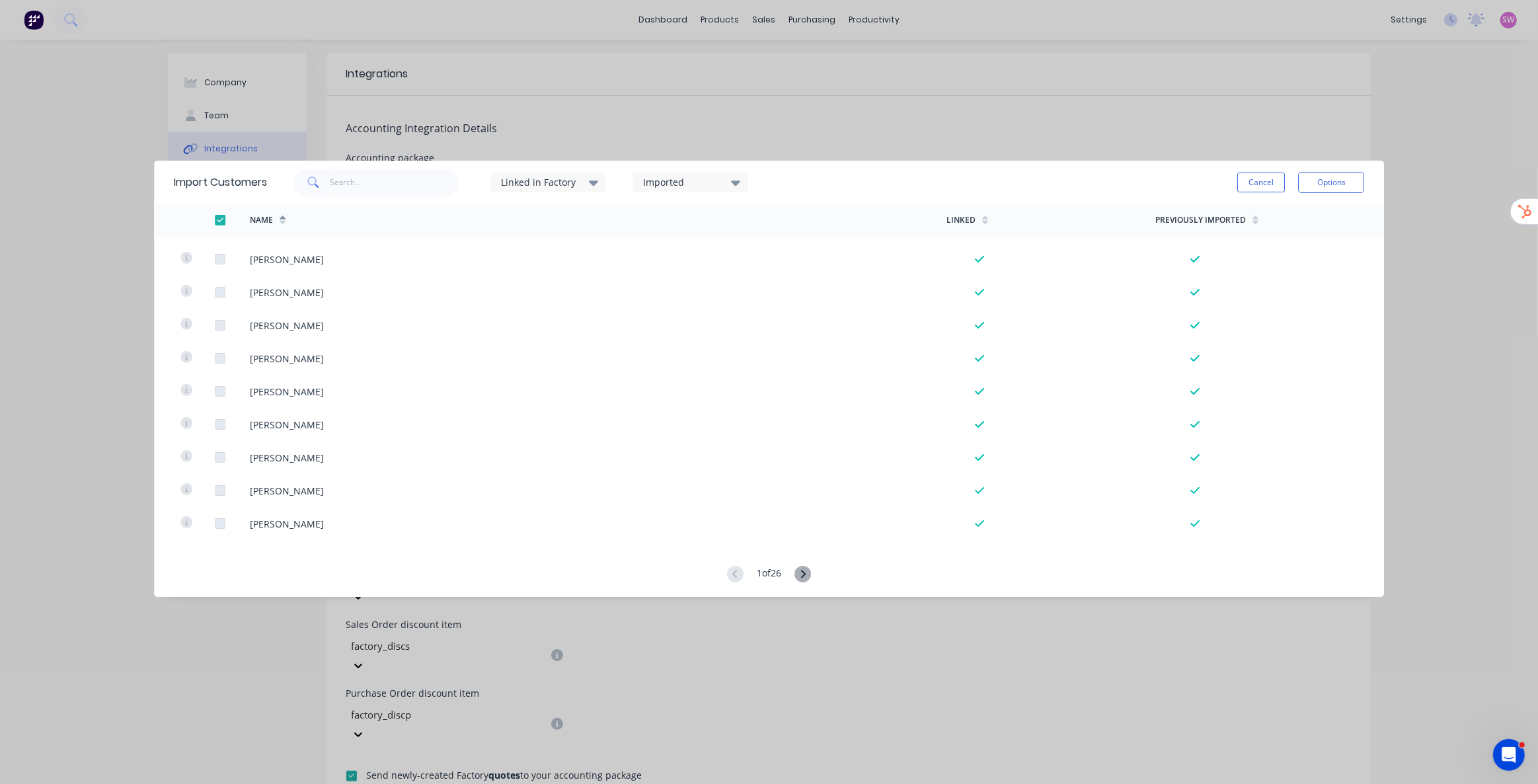
click at [801, 575] on icon at bounding box center [803, 574] width 16 height 16
click at [806, 568] on icon at bounding box center [803, 574] width 16 height 16
click at [809, 570] on icon at bounding box center [803, 574] width 16 height 16
click at [806, 573] on icon at bounding box center [804, 574] width 5 height 8
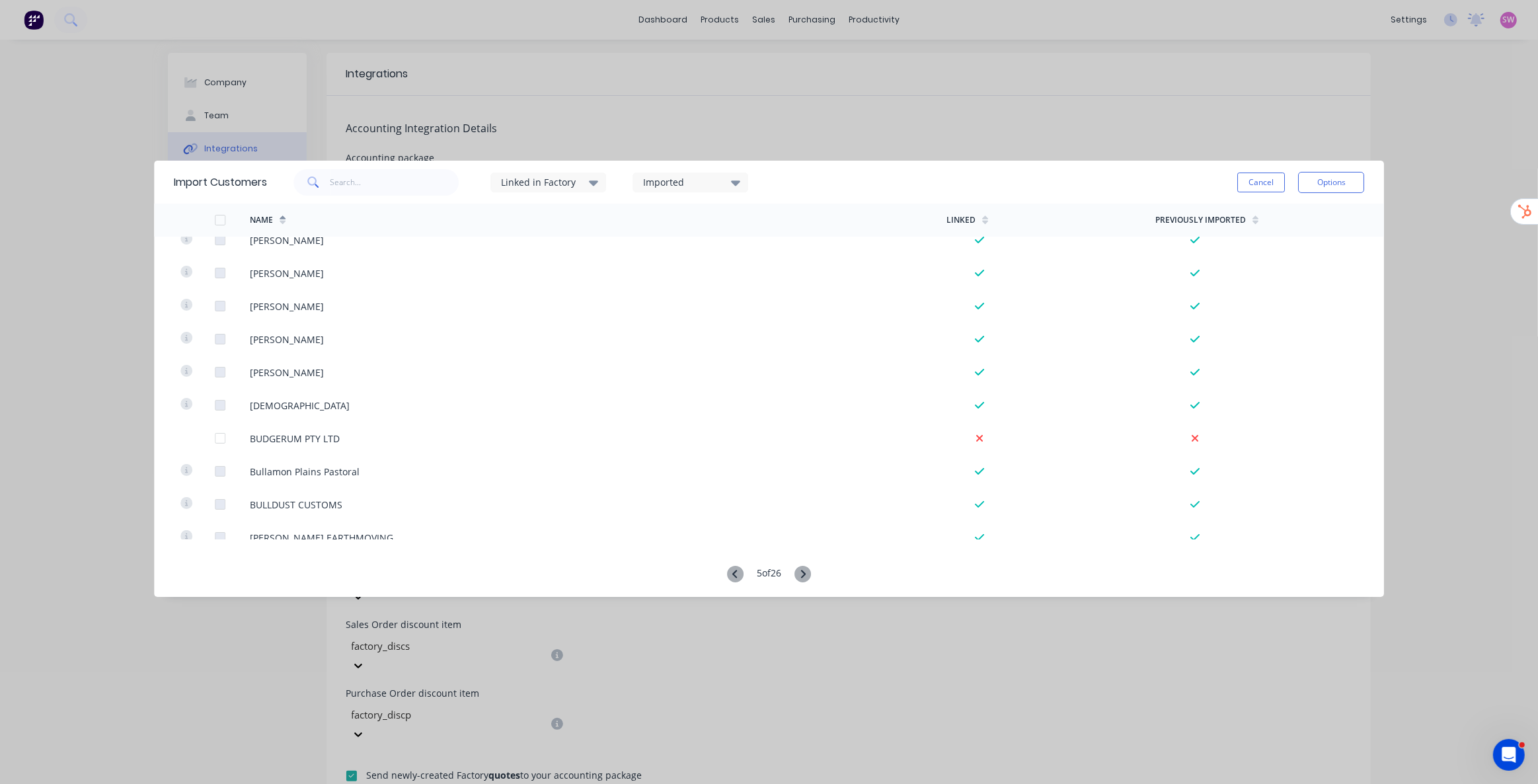
scroll to position [540, 0]
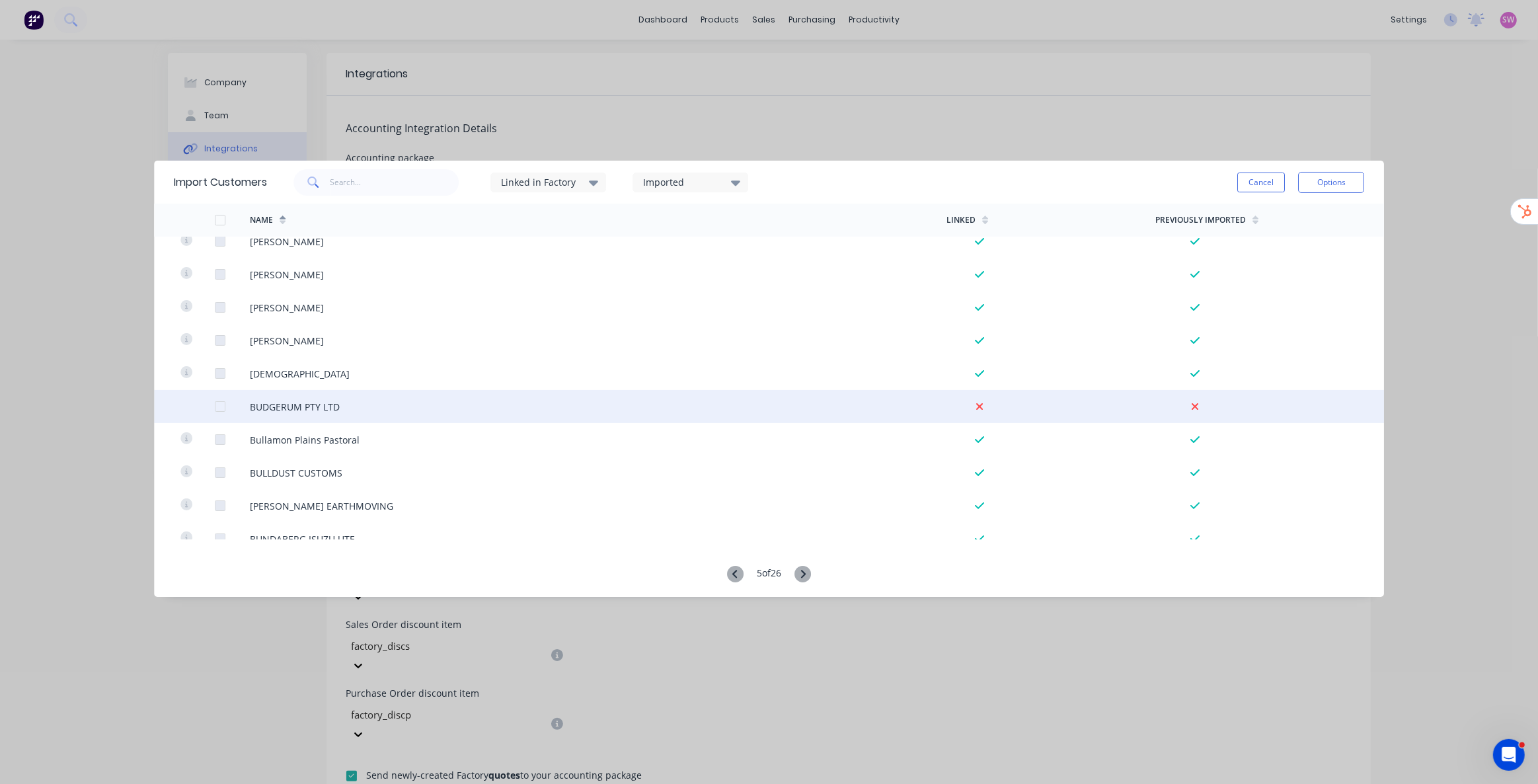
click at [217, 408] on div at bounding box center [220, 406] width 26 height 26
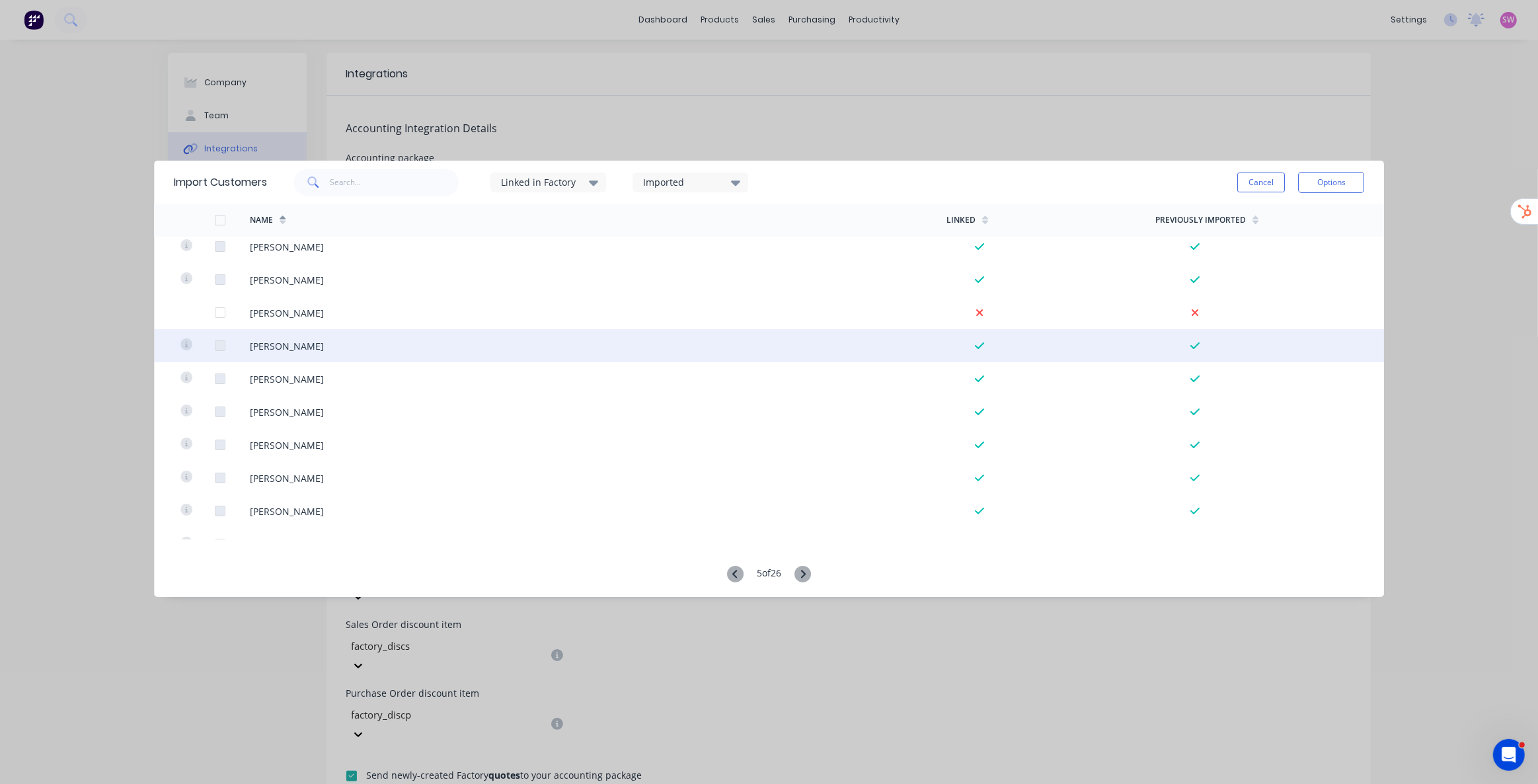
scroll to position [3001, 0]
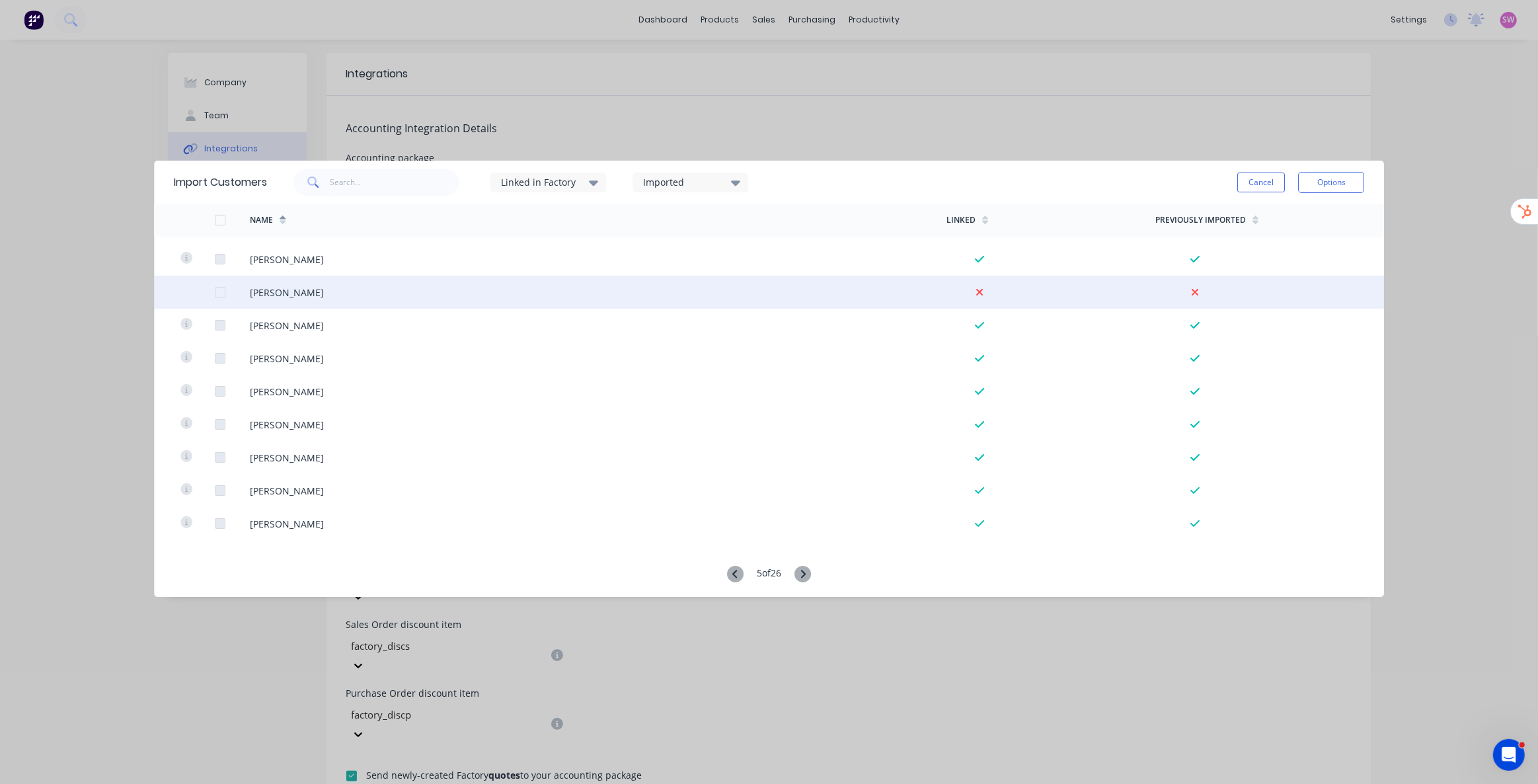
click at [215, 289] on div at bounding box center [220, 292] width 26 height 26
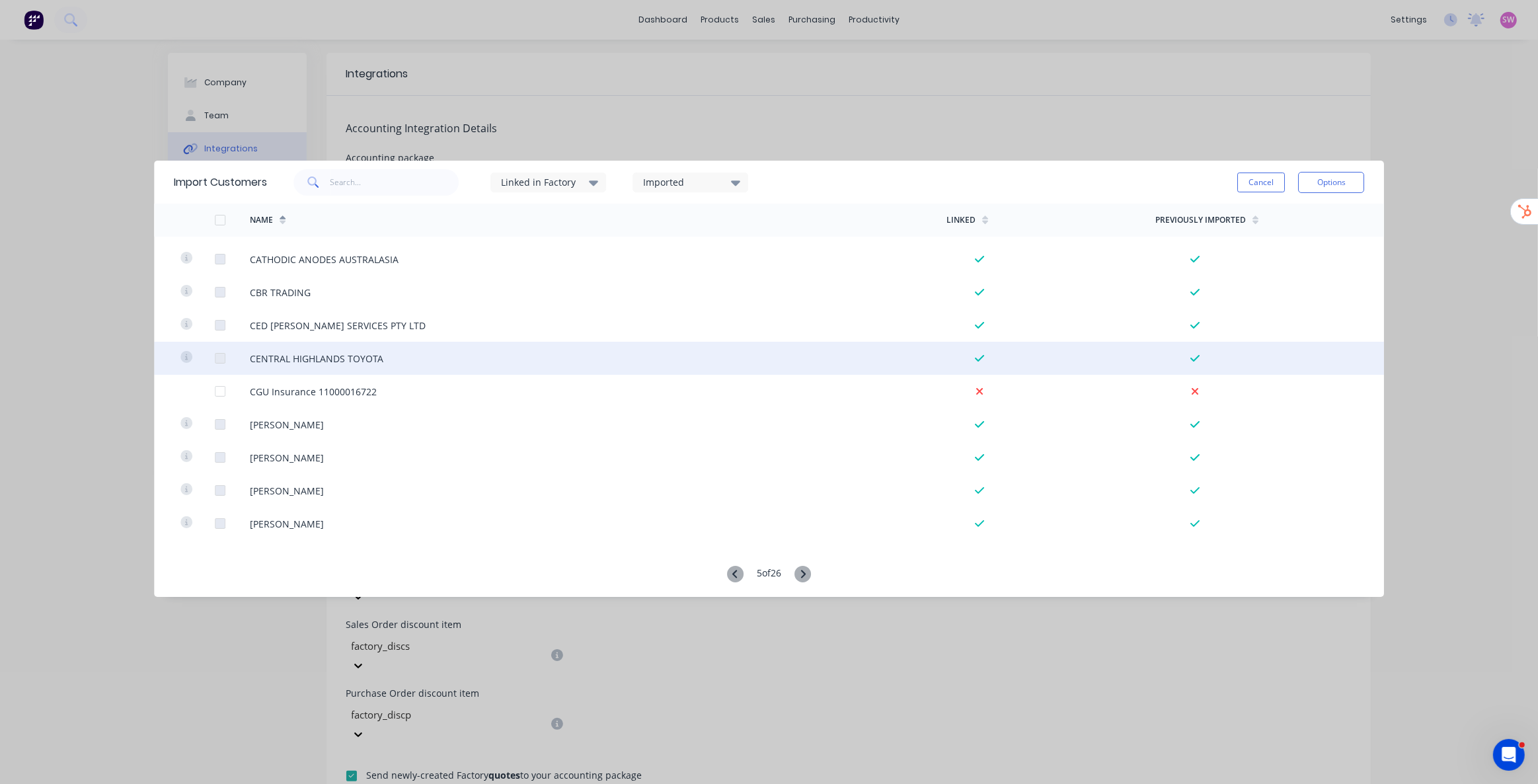
scroll to position [2520, 0]
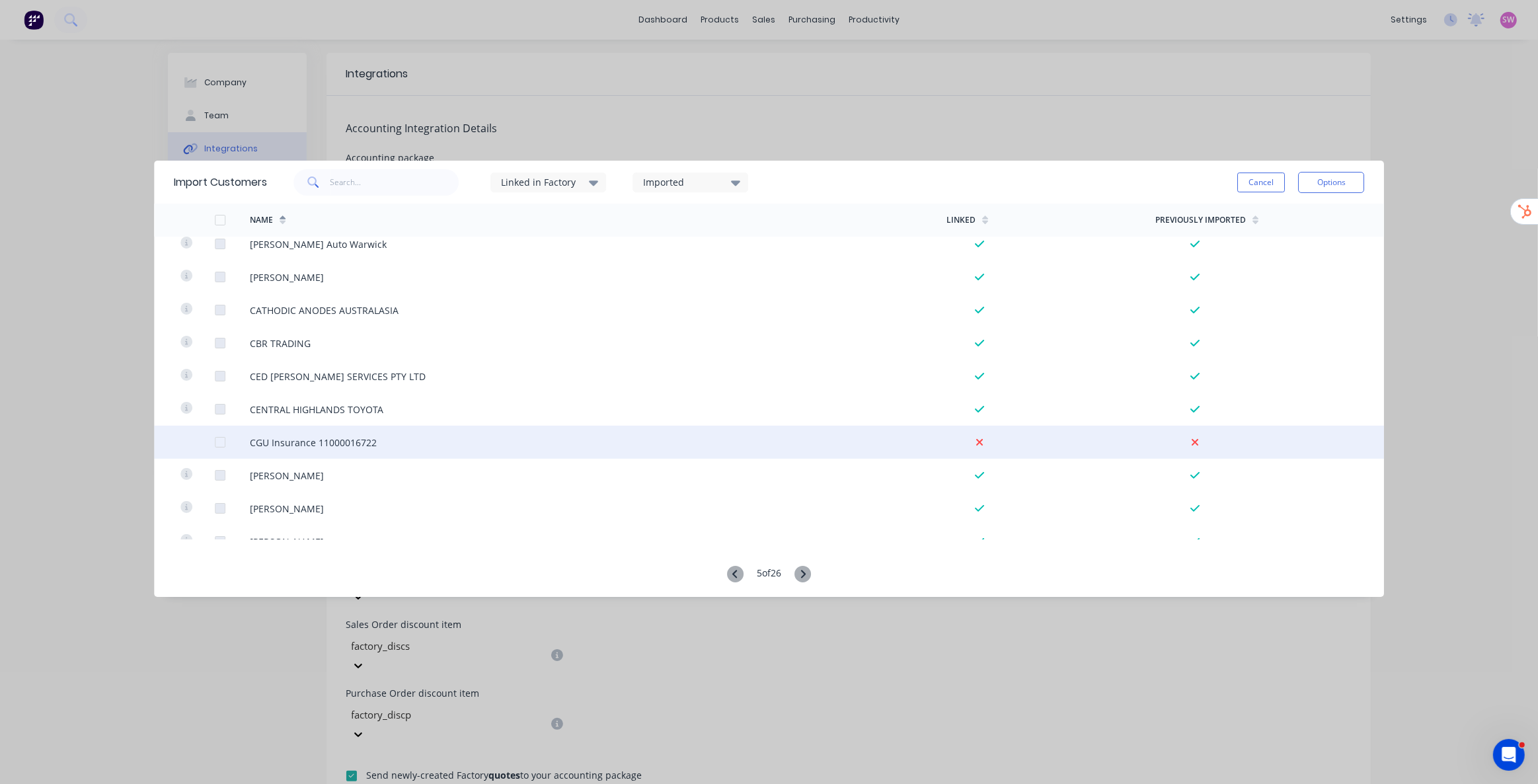
click at [223, 442] on div at bounding box center [220, 442] width 26 height 26
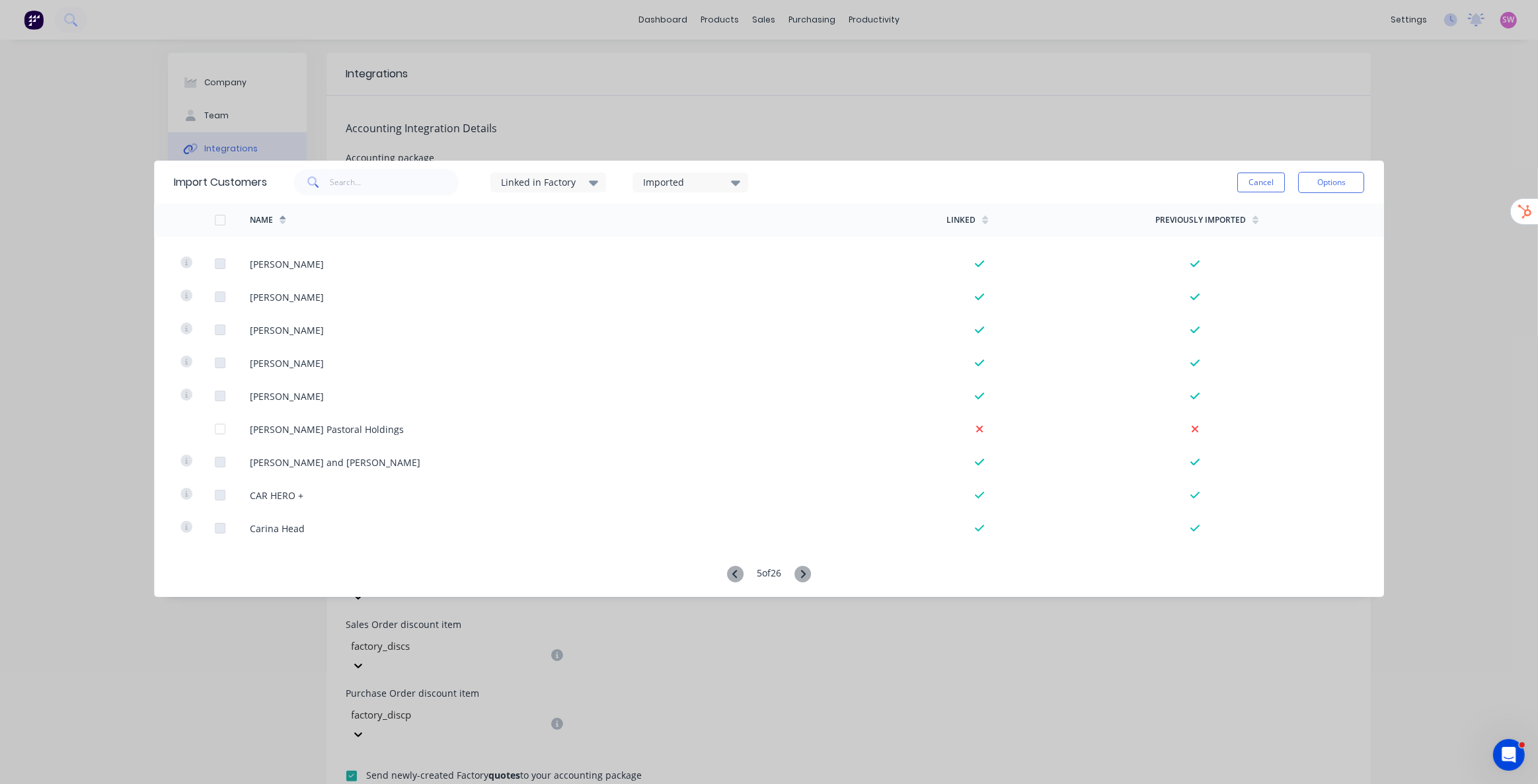
scroll to position [1740, 0]
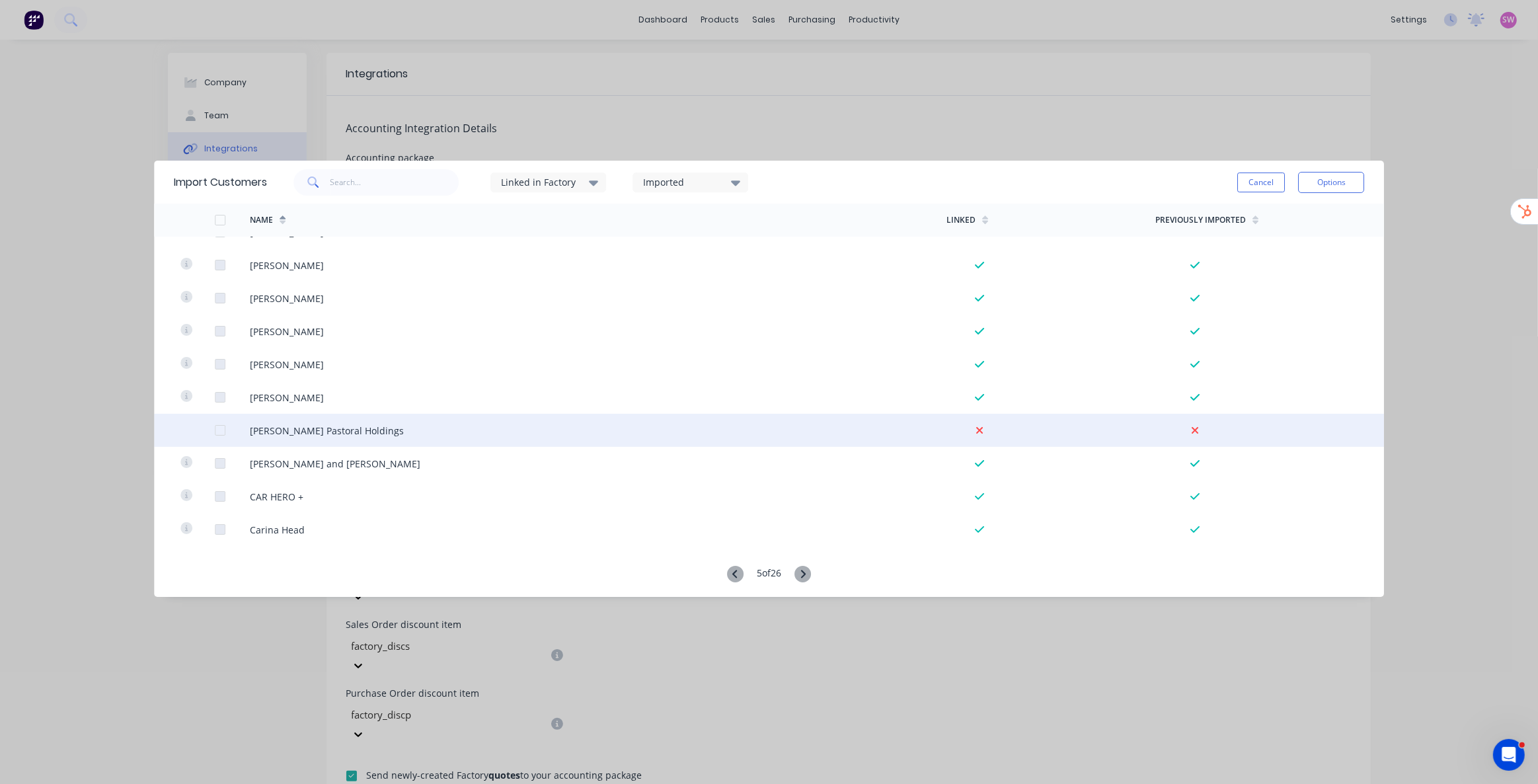
click at [220, 429] on div at bounding box center [220, 430] width 26 height 26
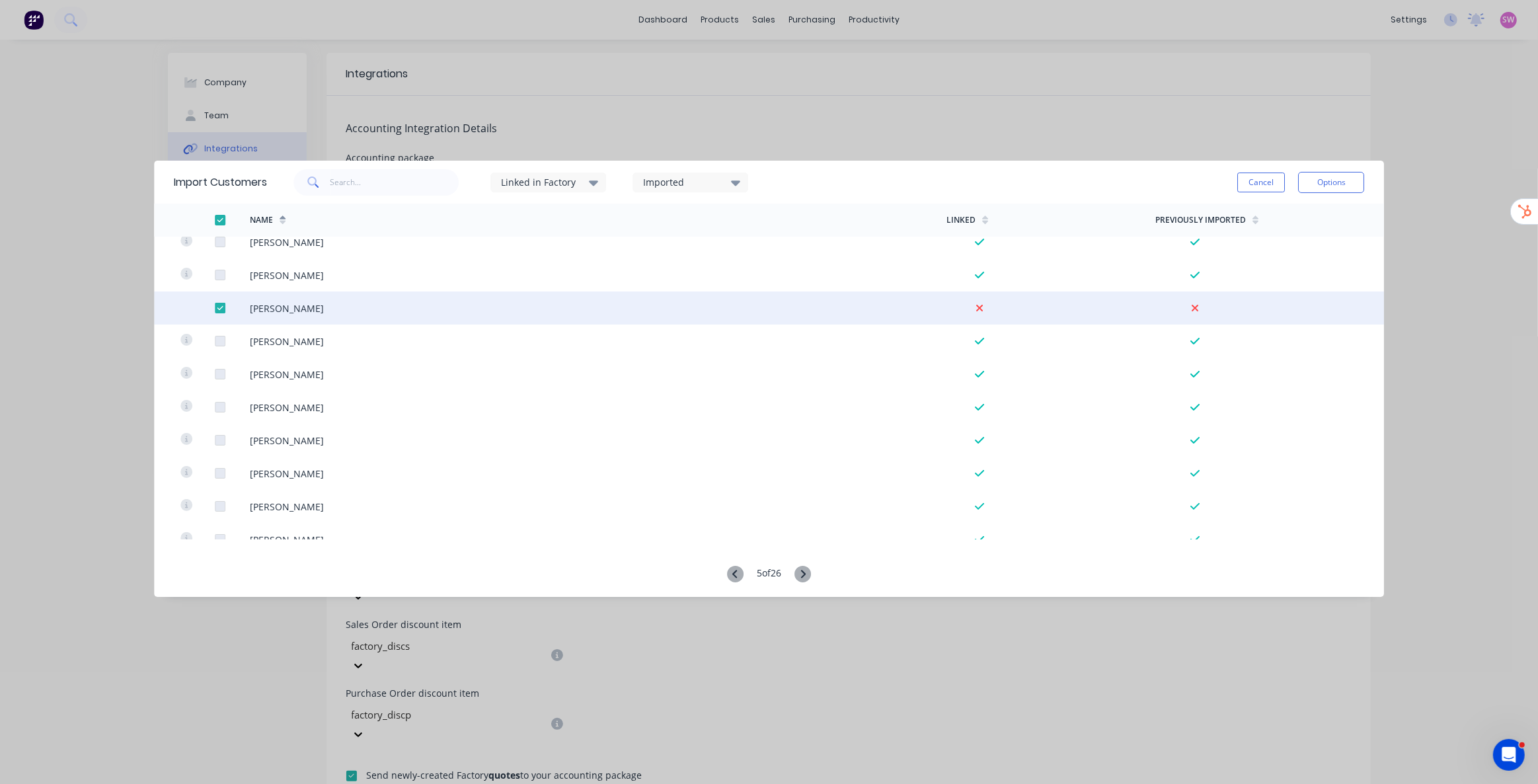
scroll to position [3001, 0]
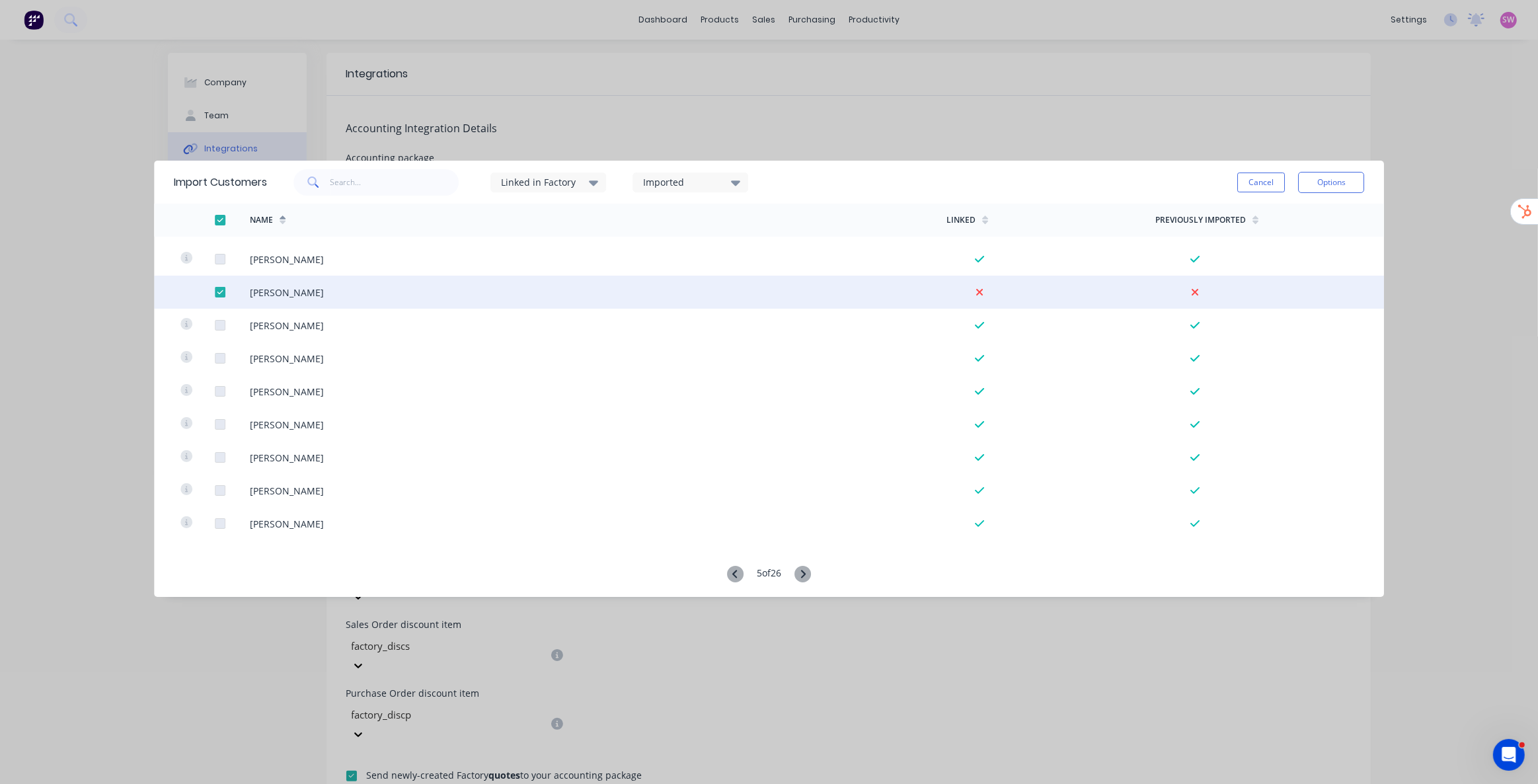
click at [805, 576] on icon at bounding box center [804, 574] width 5 height 8
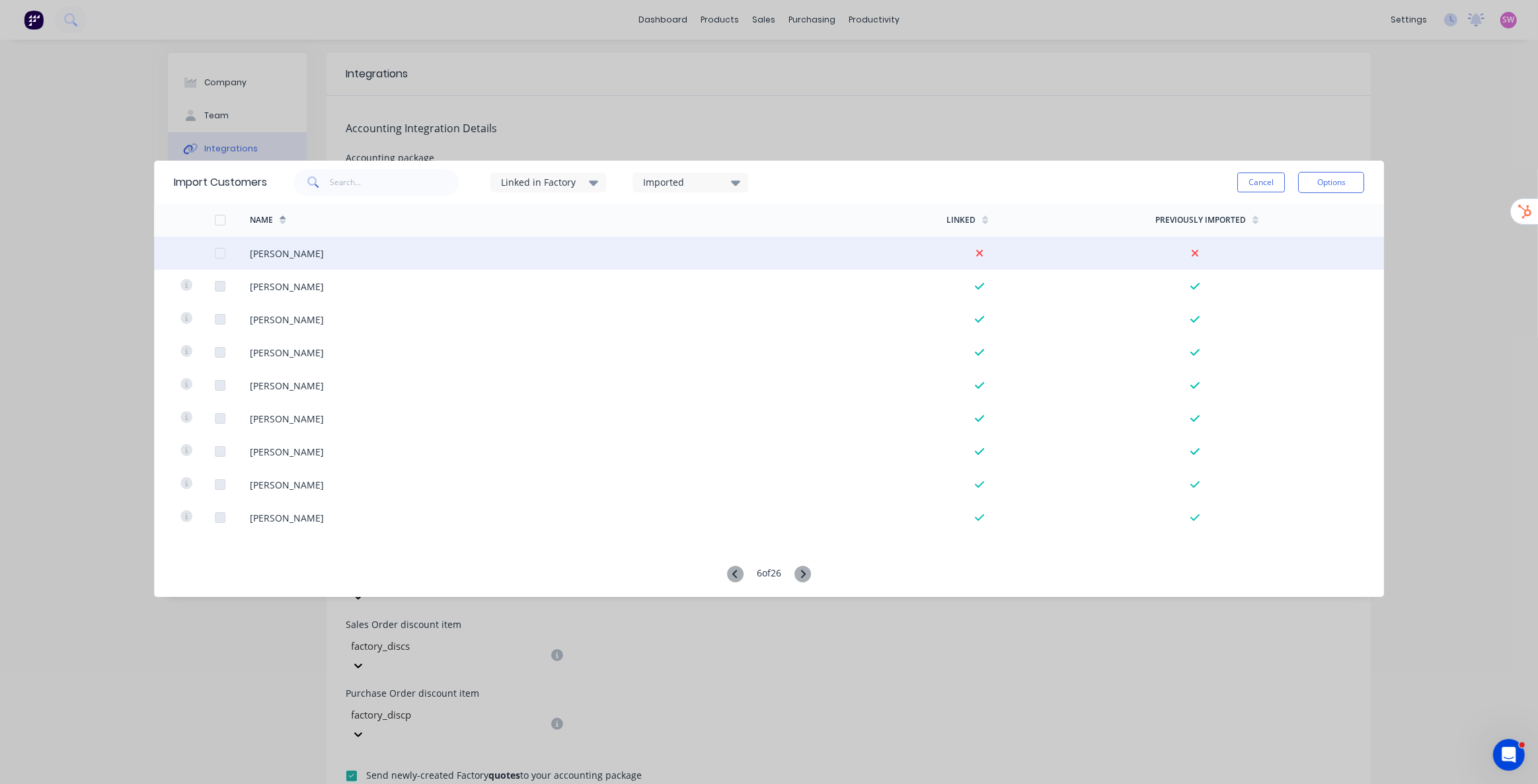
click at [218, 257] on div at bounding box center [220, 253] width 26 height 26
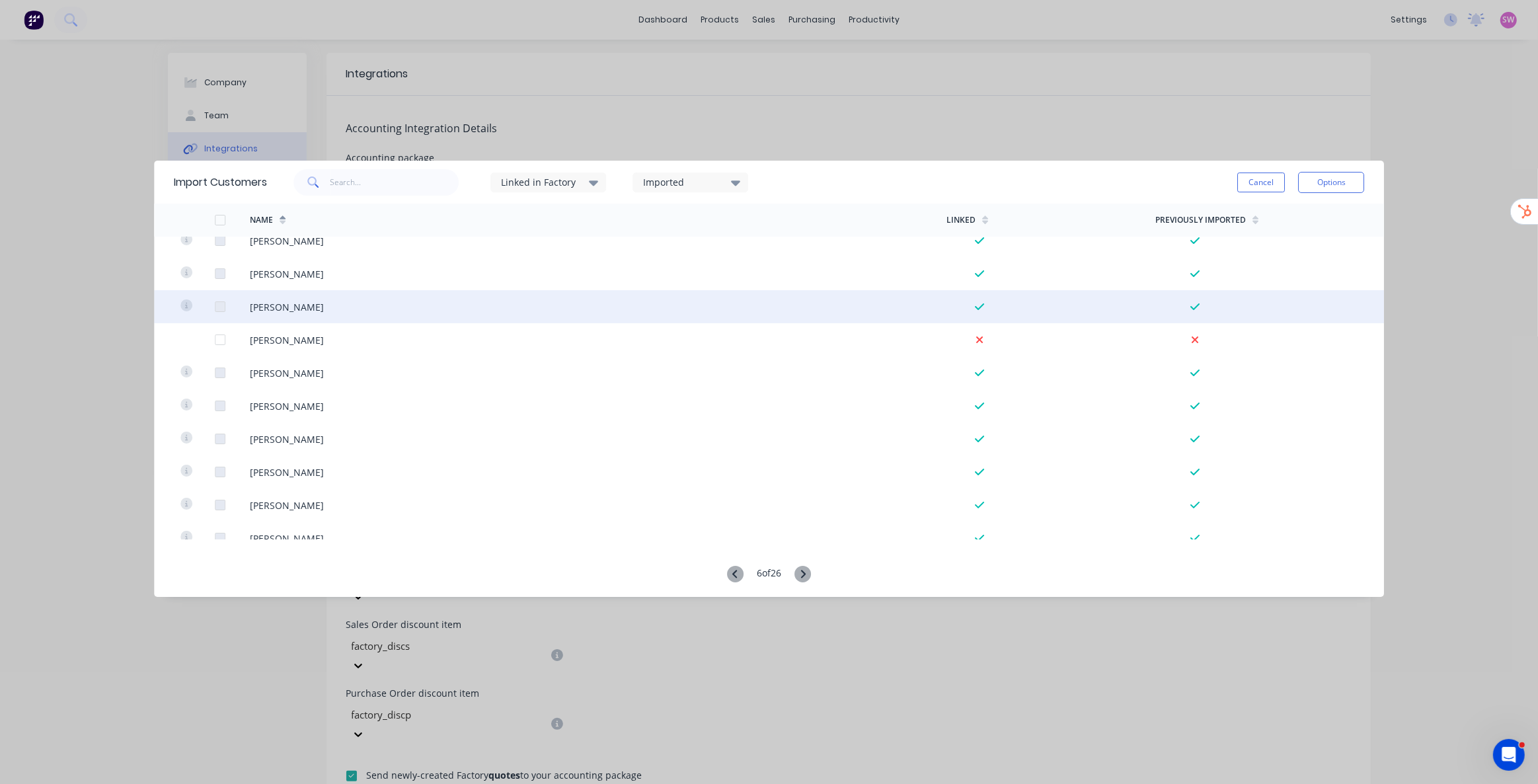
scroll to position [420, 0]
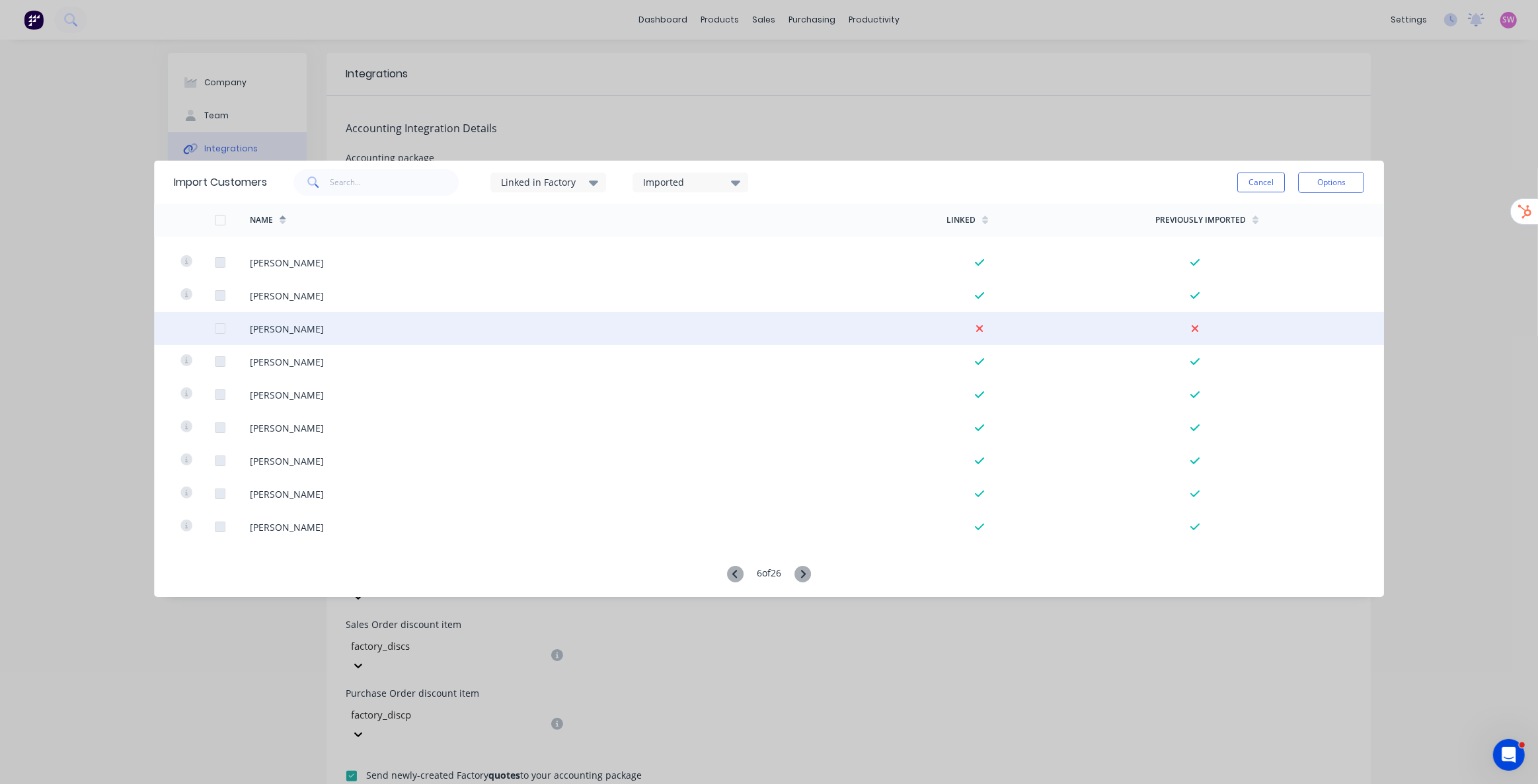
click at [226, 327] on div at bounding box center [232, 328] width 35 height 33
click at [217, 330] on div at bounding box center [220, 328] width 26 height 26
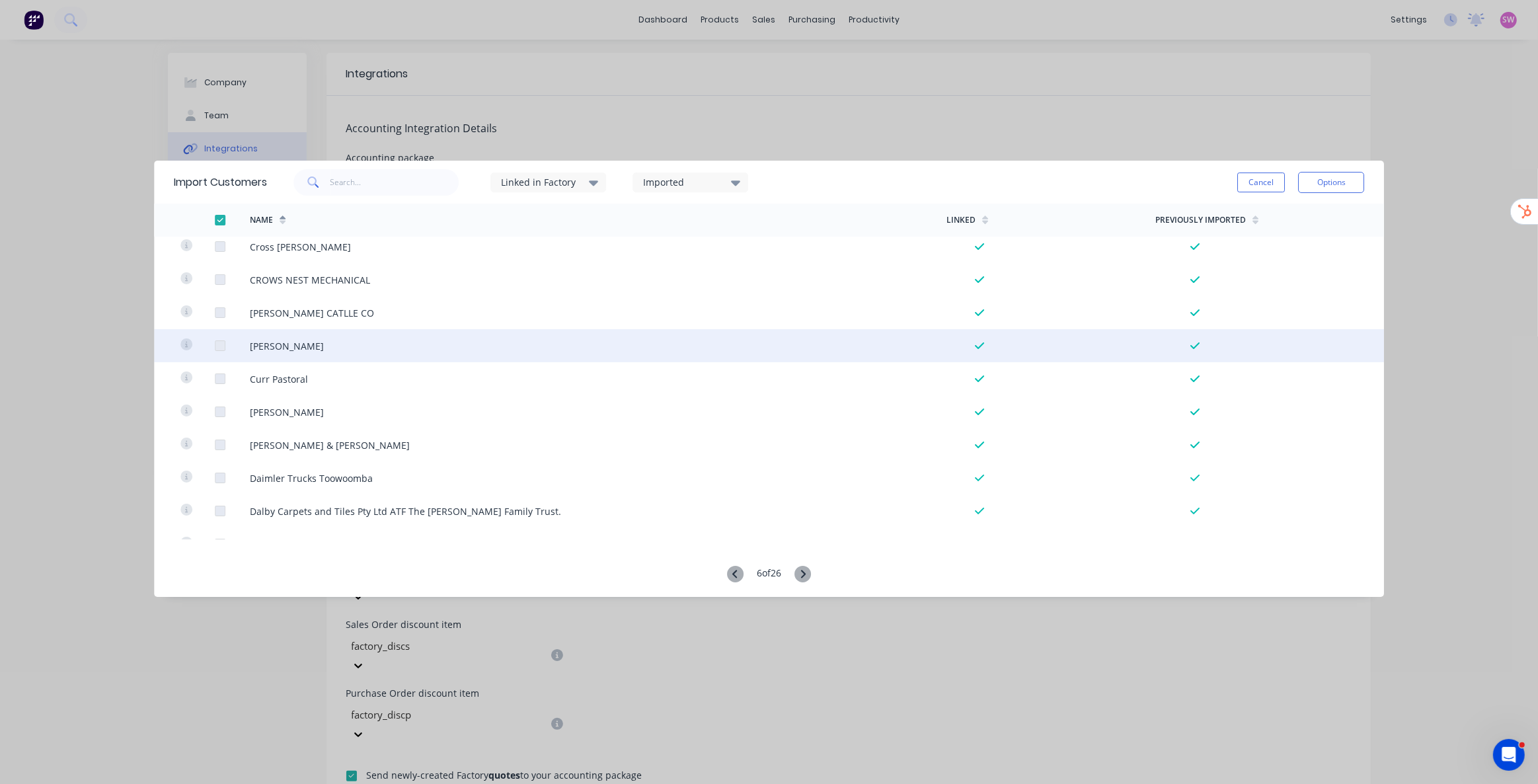
scroll to position [3001, 0]
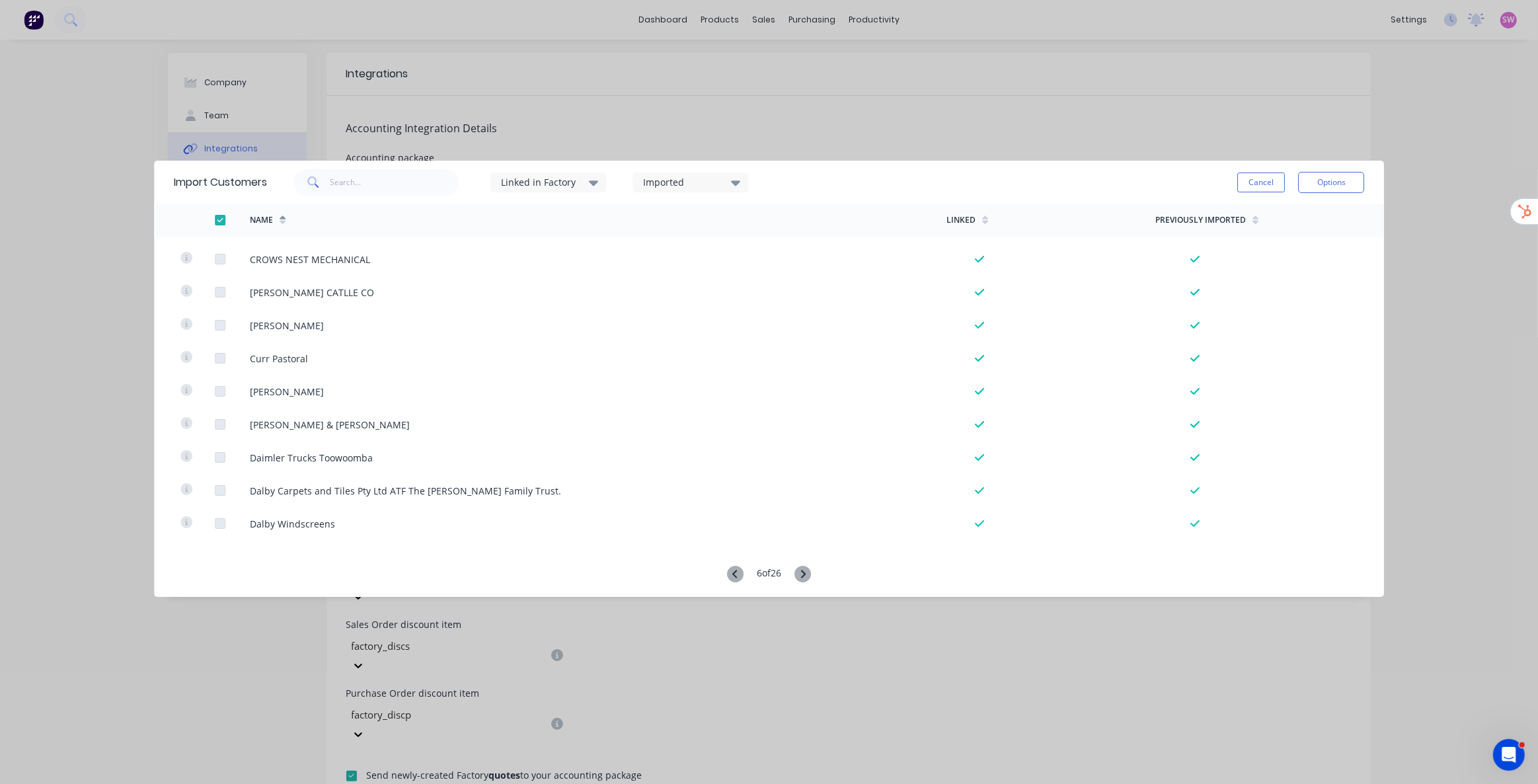
click at [805, 574] on icon at bounding box center [803, 574] width 16 height 16
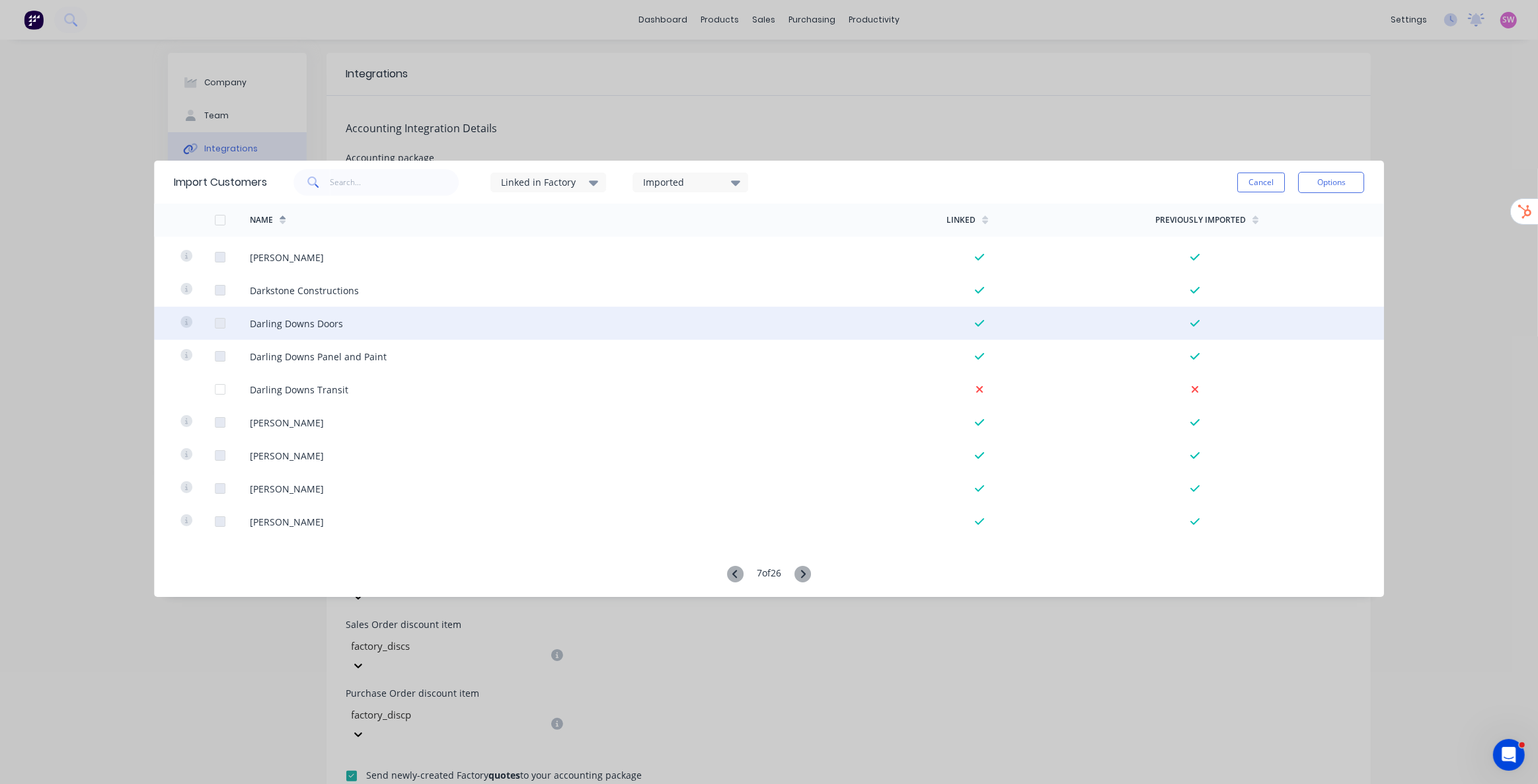
scroll to position [1682, 0]
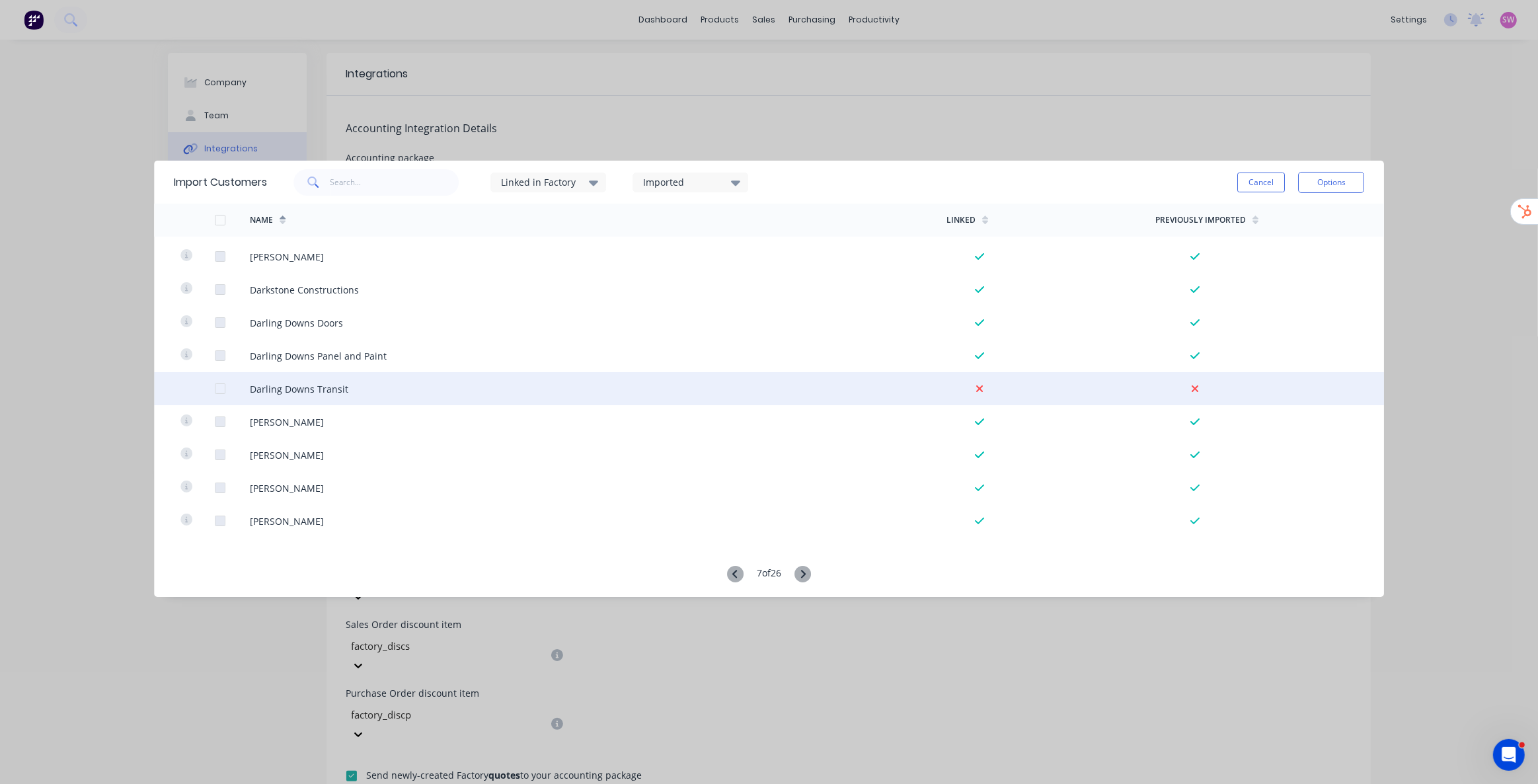
drag, startPoint x: 216, startPoint y: 387, endPoint x: 226, endPoint y: 386, distance: 10.0
click at [217, 387] on div at bounding box center [220, 388] width 26 height 26
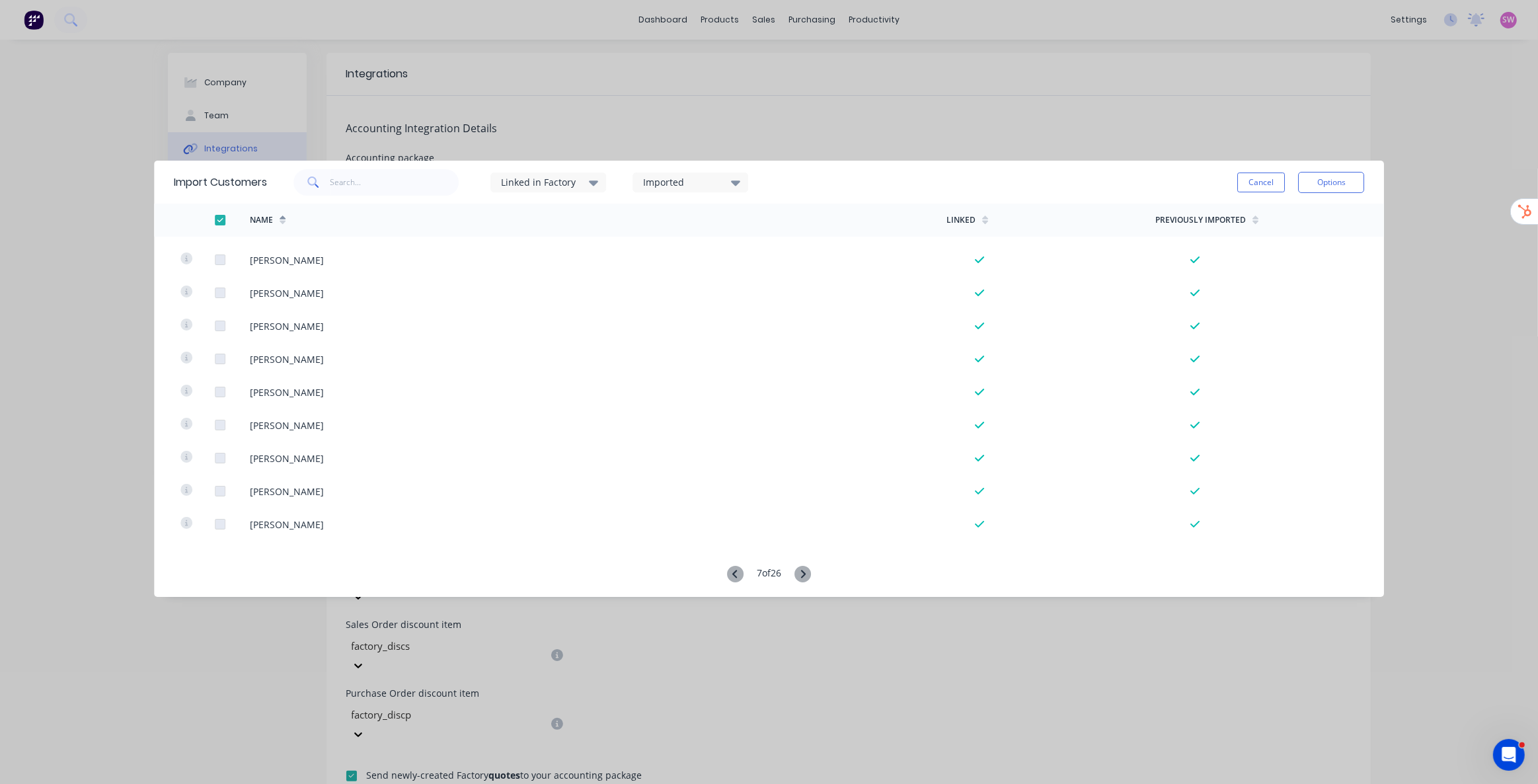
scroll to position [3001, 0]
click at [802, 575] on icon at bounding box center [803, 574] width 16 height 16
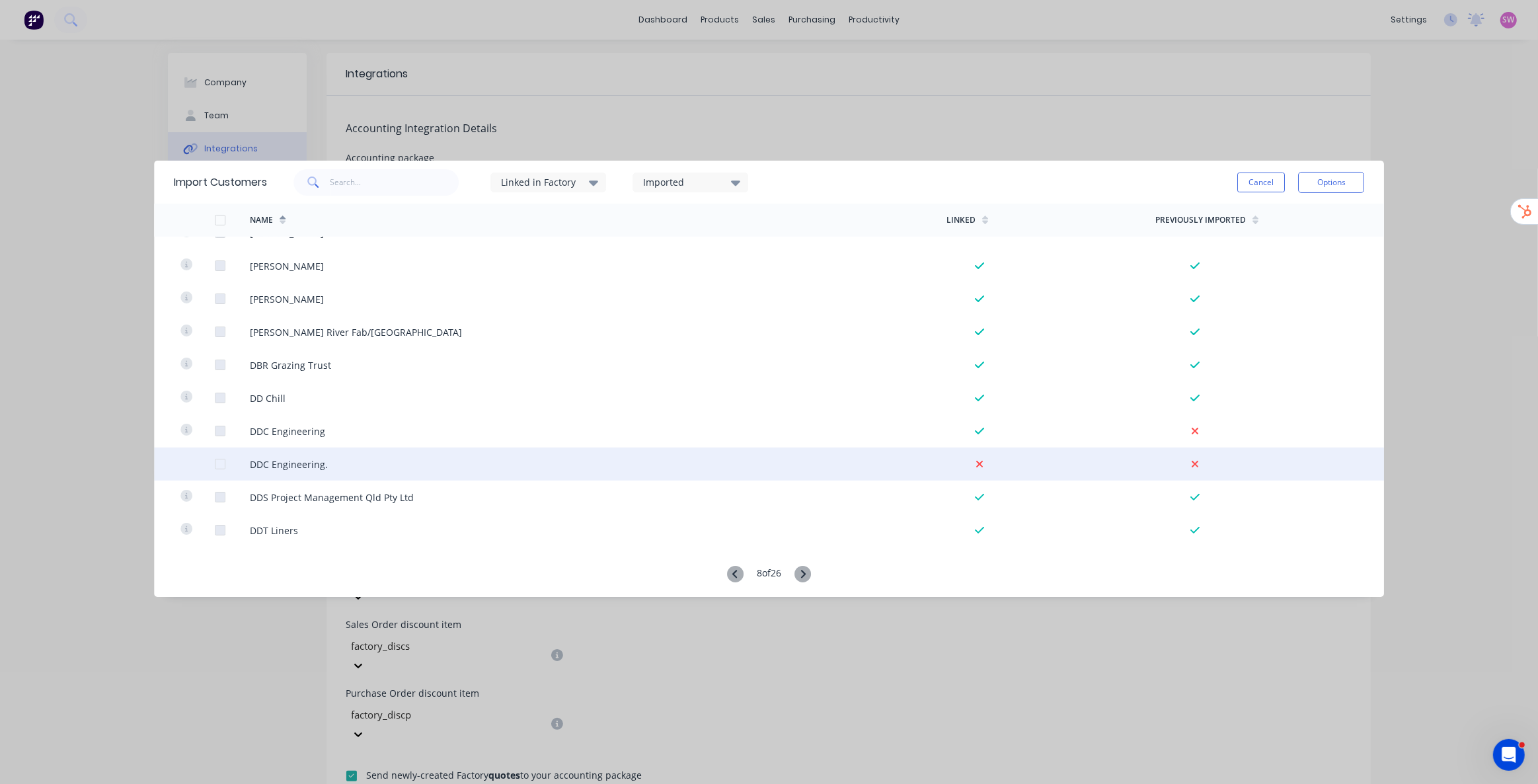
scroll to position [601, 0]
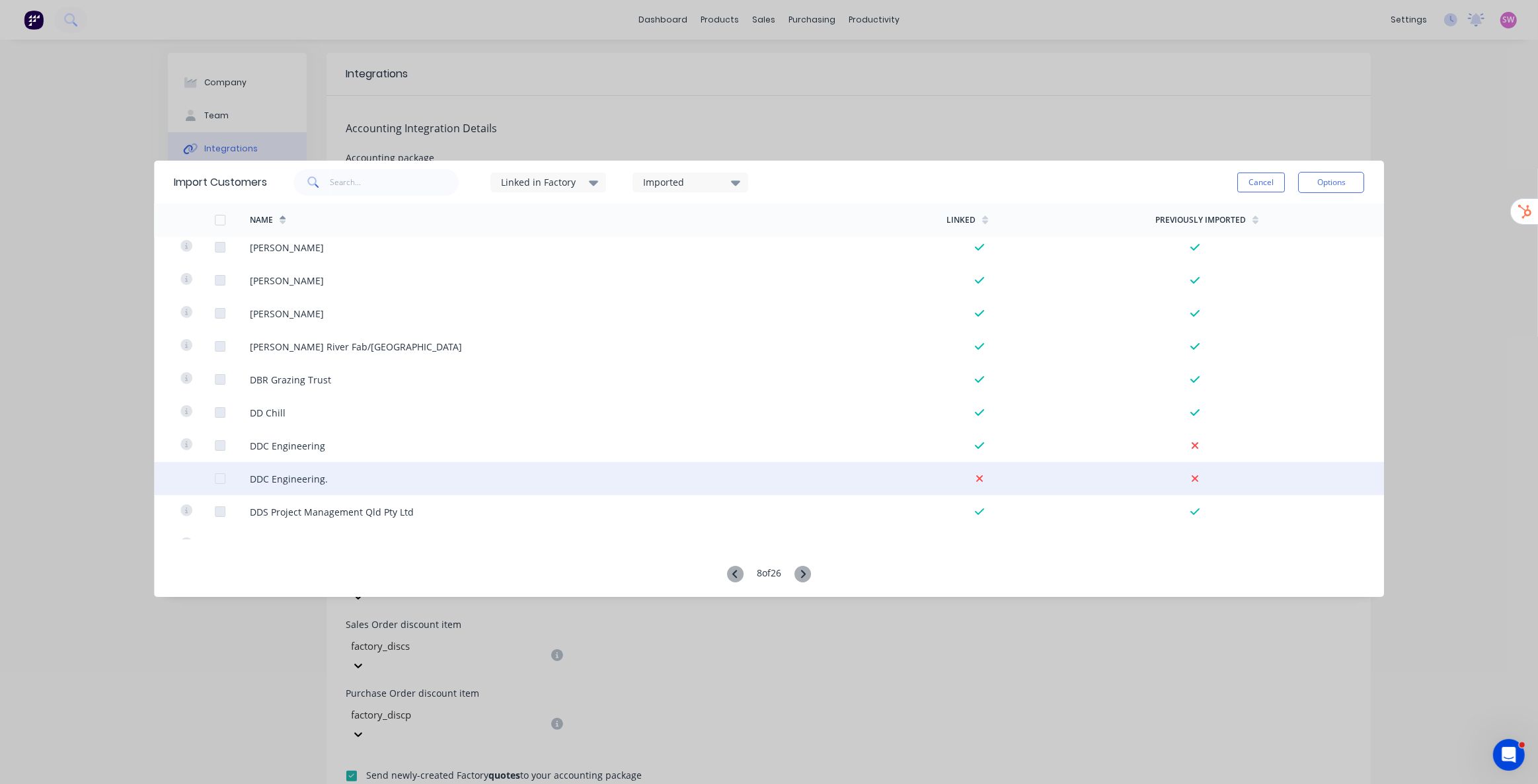
click at [218, 479] on div at bounding box center [220, 479] width 26 height 26
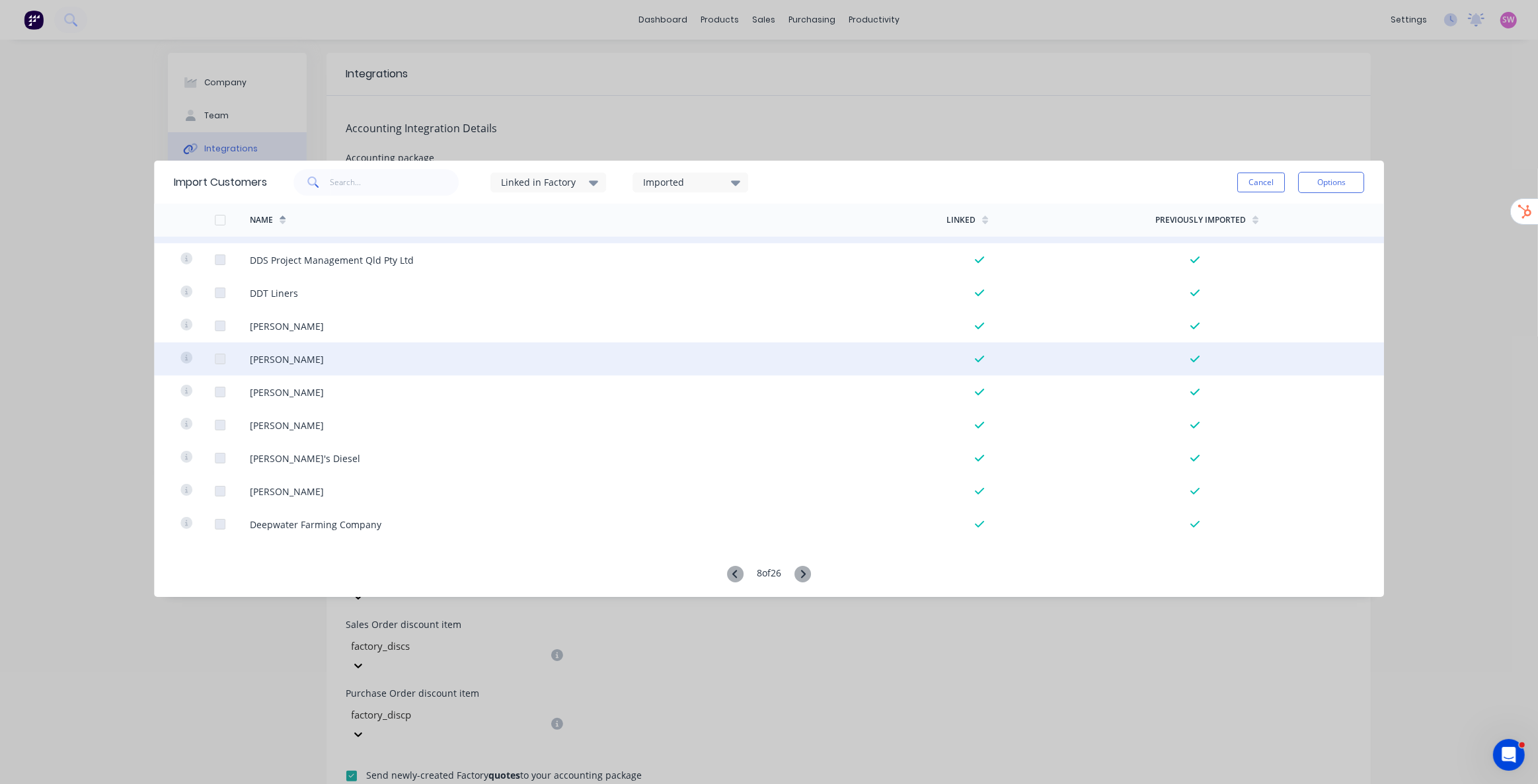
scroll to position [781, 0]
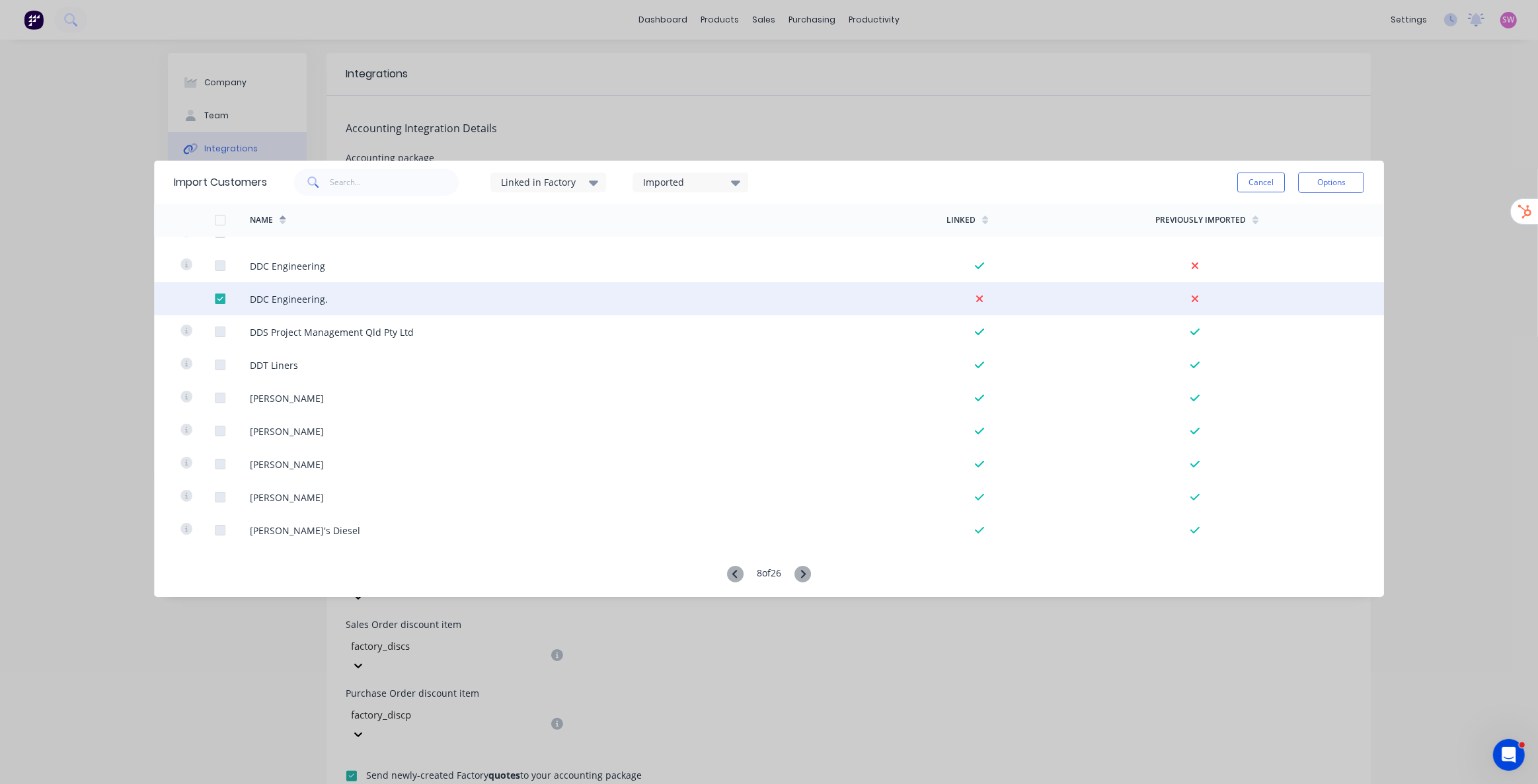
click at [224, 299] on div at bounding box center [220, 299] width 26 height 26
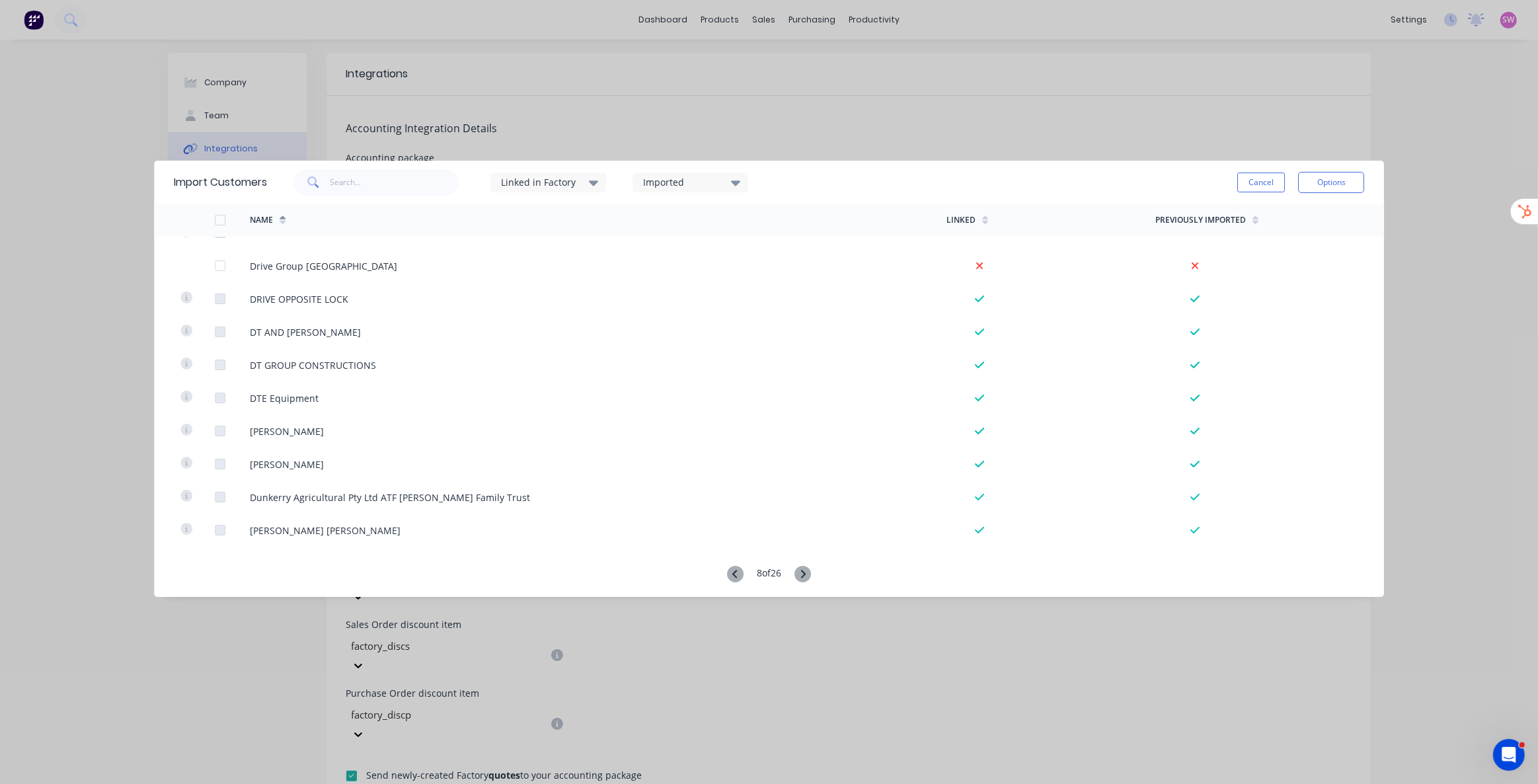
scroll to position [2703, 0]
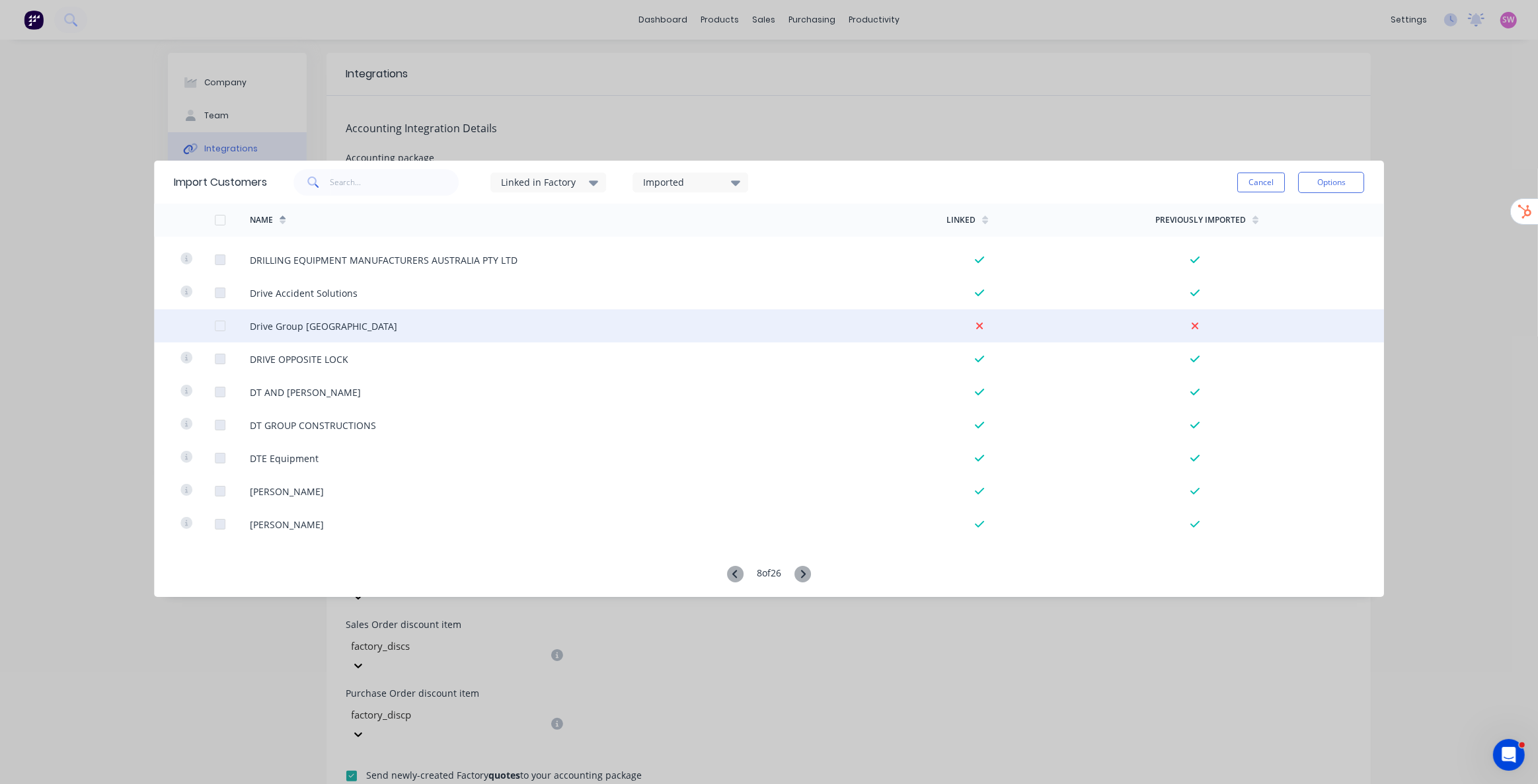
click at [212, 328] on div at bounding box center [198, 326] width 35 height 33
click at [222, 326] on div at bounding box center [220, 326] width 26 height 26
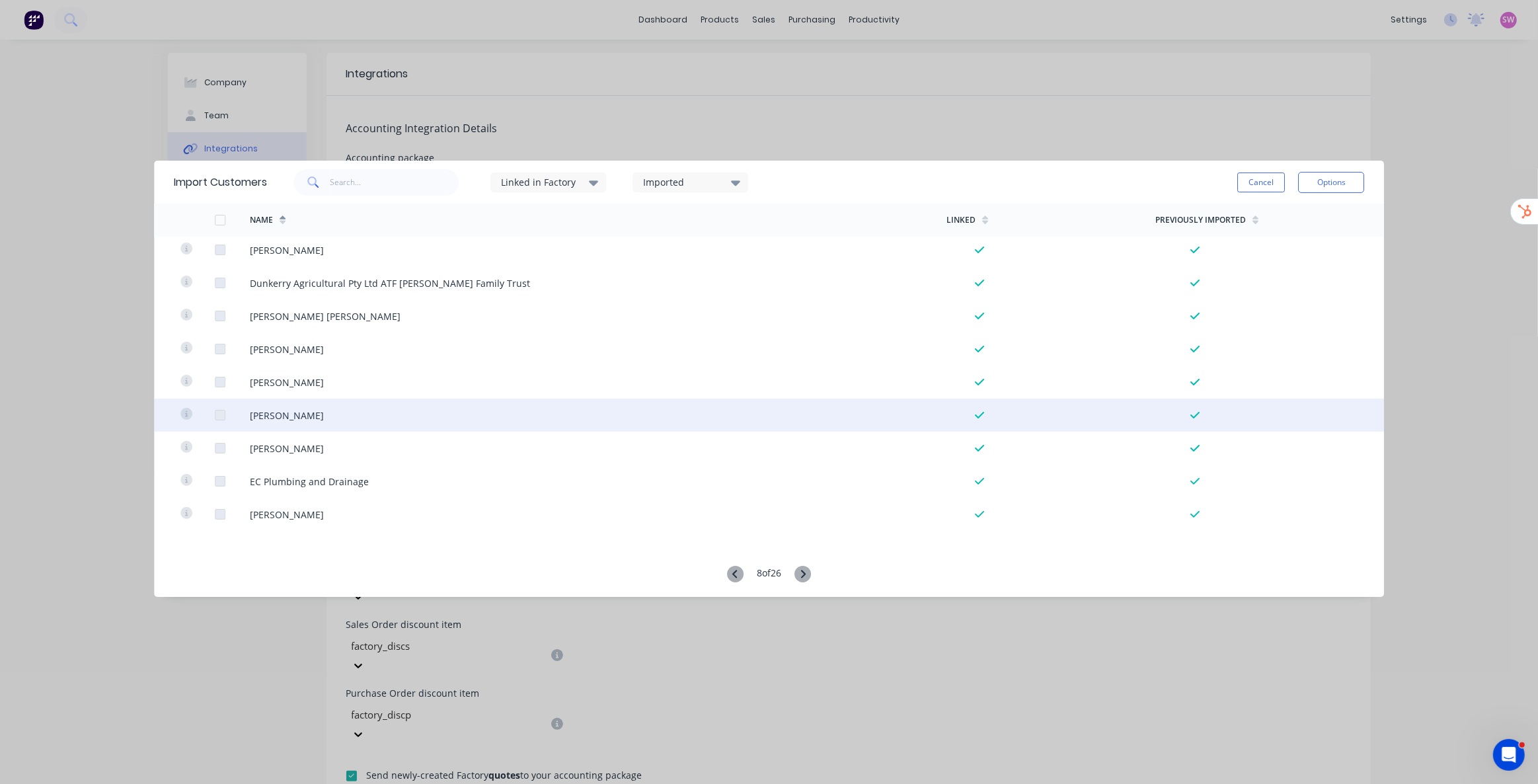
scroll to position [3001, 0]
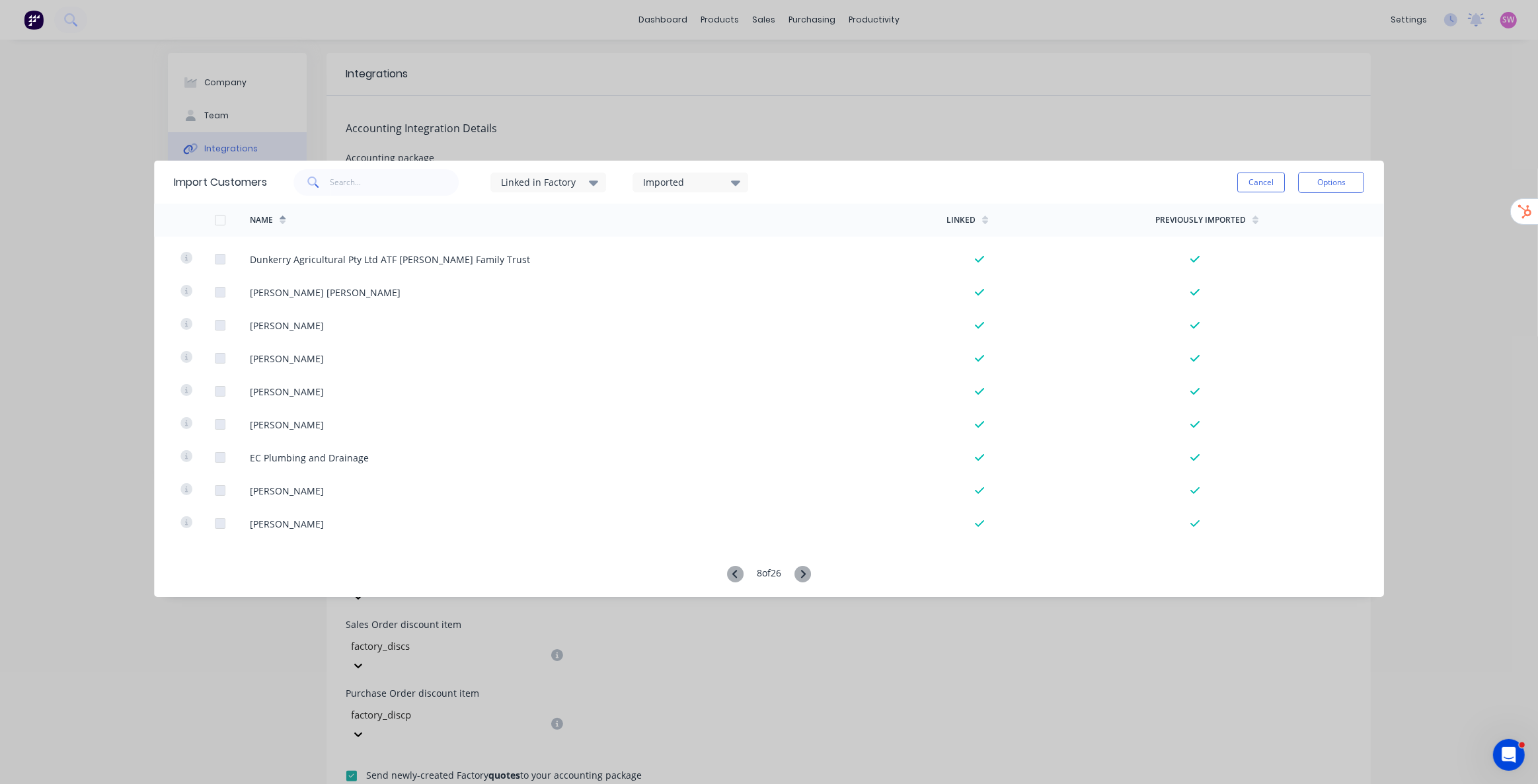
click at [810, 572] on icon at bounding box center [803, 574] width 16 height 16
click at [811, 575] on icon at bounding box center [803, 574] width 16 height 16
click at [810, 575] on icon at bounding box center [806, 574] width 16 height 16
click at [816, 578] on div "11 of 26" at bounding box center [769, 575] width 1231 height 18
click at [814, 579] on div "11 of 26" at bounding box center [769, 575] width 90 height 18
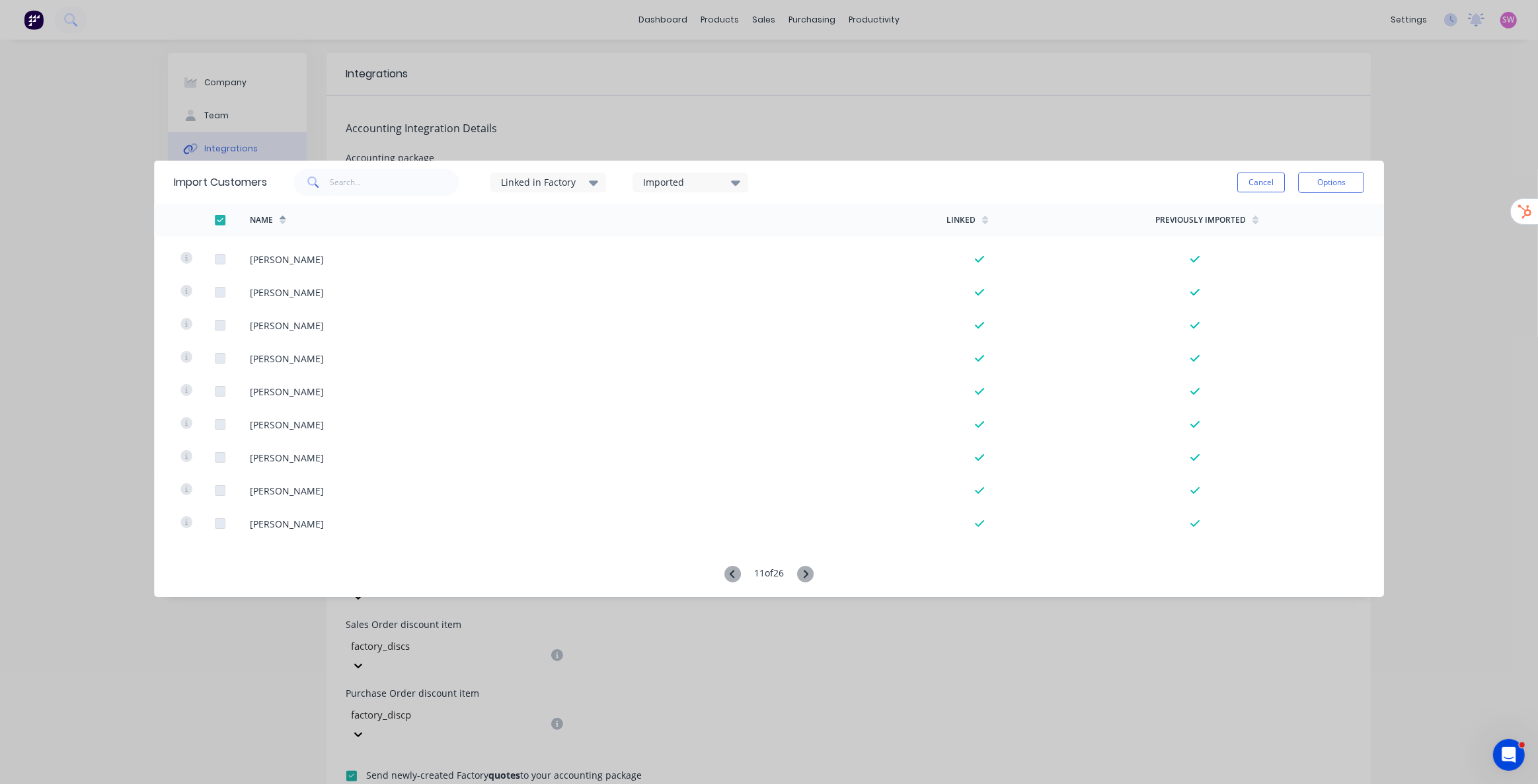
click at [809, 575] on icon at bounding box center [806, 574] width 5 height 8
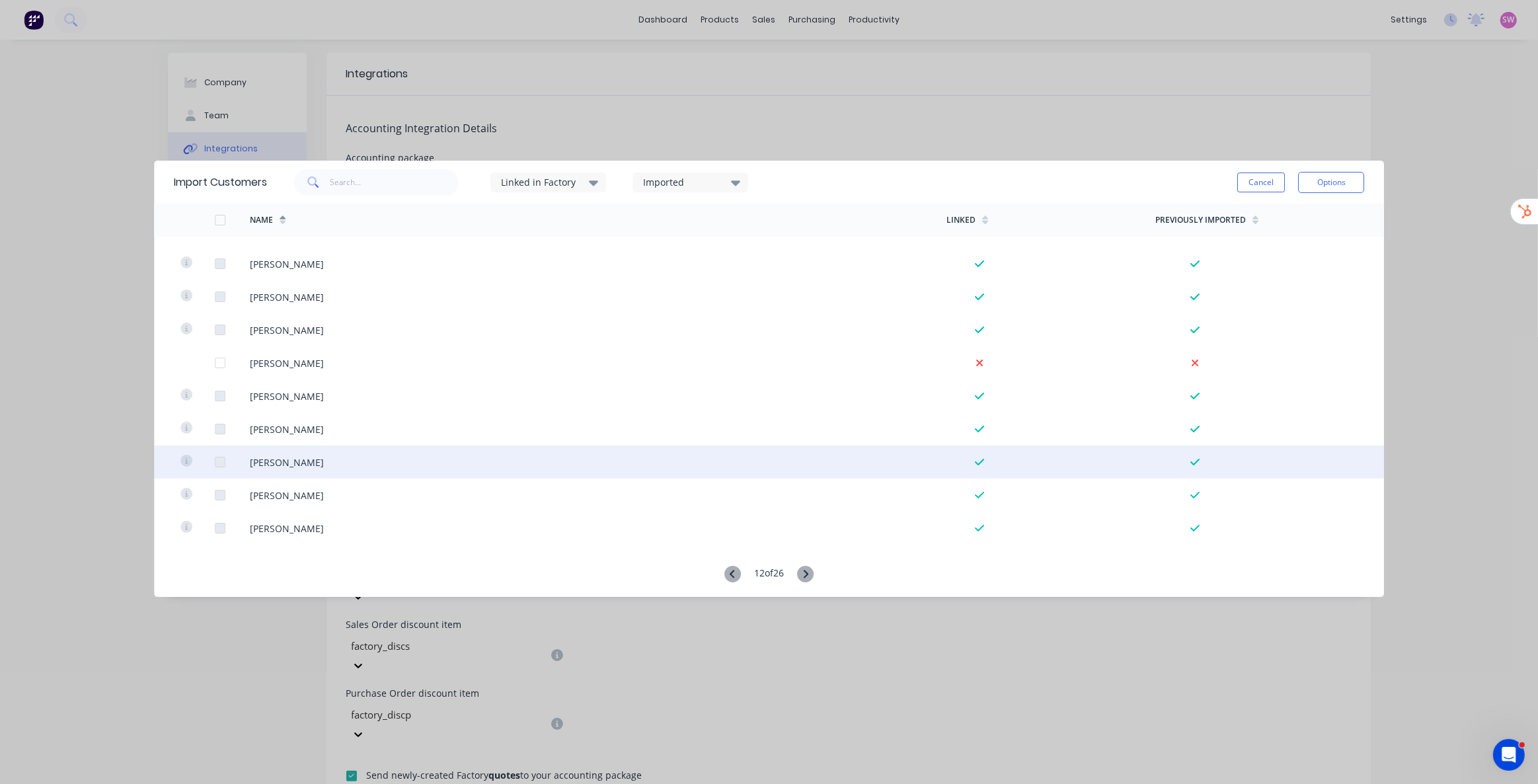
scroll to position [901, 0]
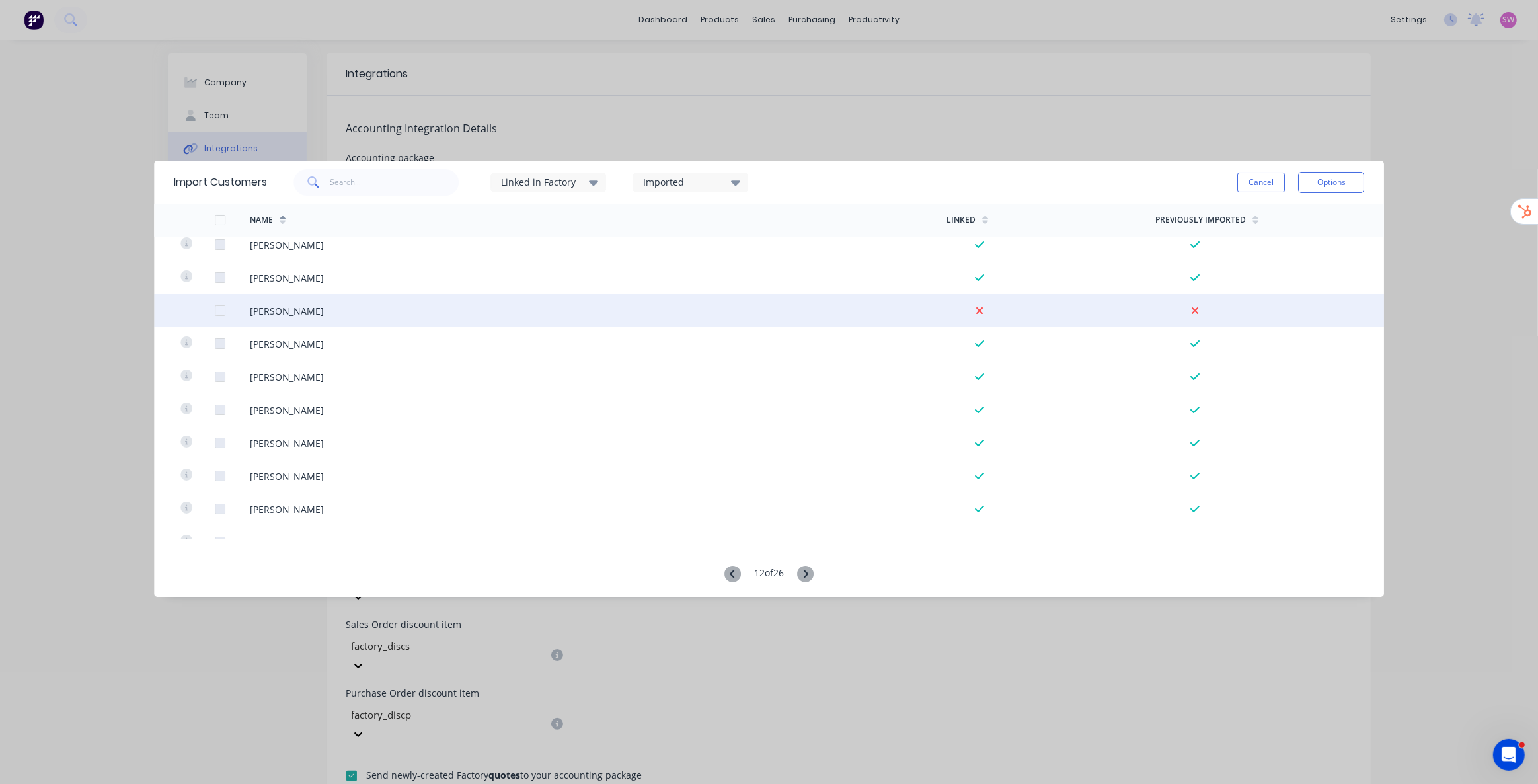
click at [228, 310] on div at bounding box center [232, 310] width 35 height 33
click at [221, 311] on div at bounding box center [220, 310] width 26 height 26
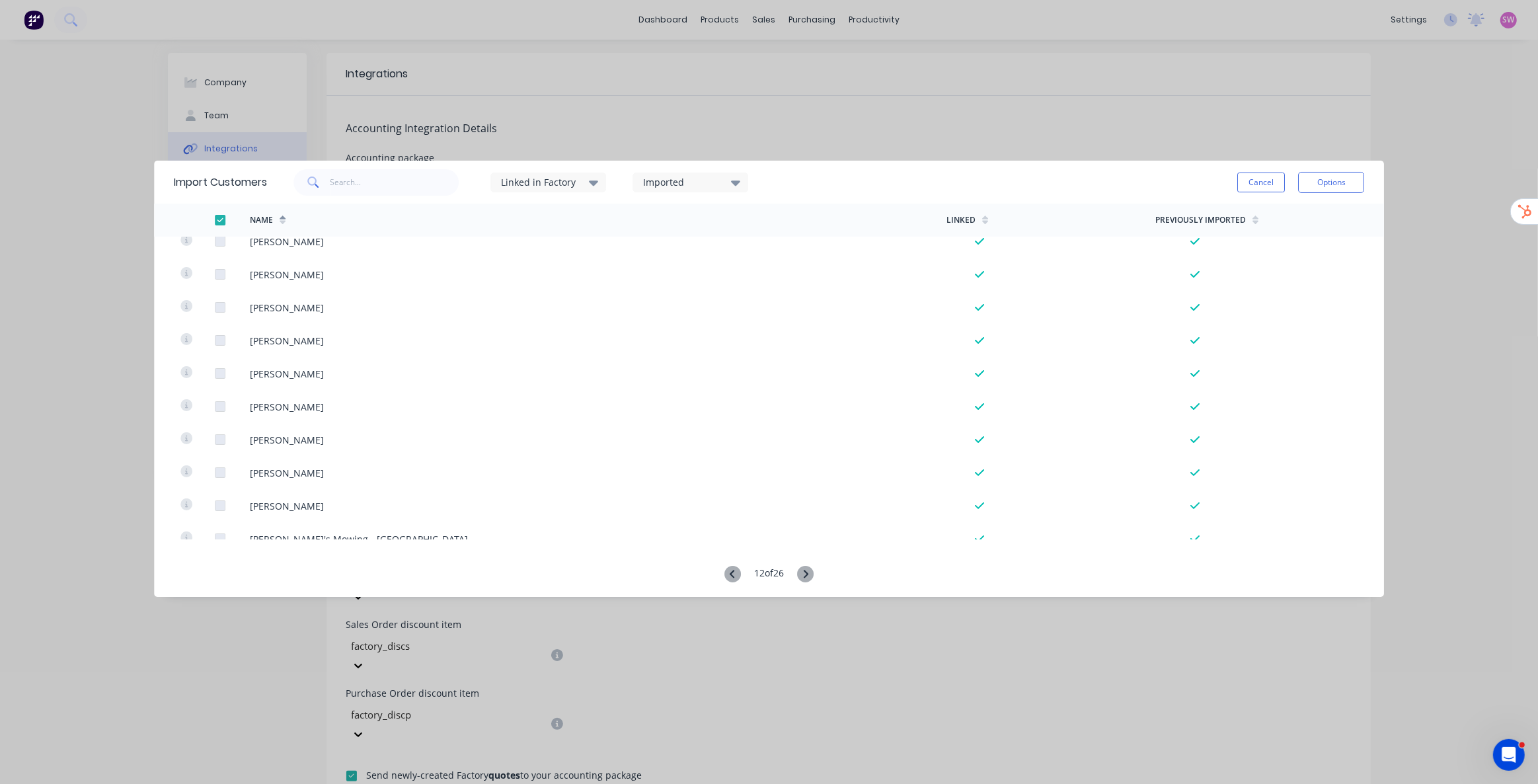
scroll to position [3001, 0]
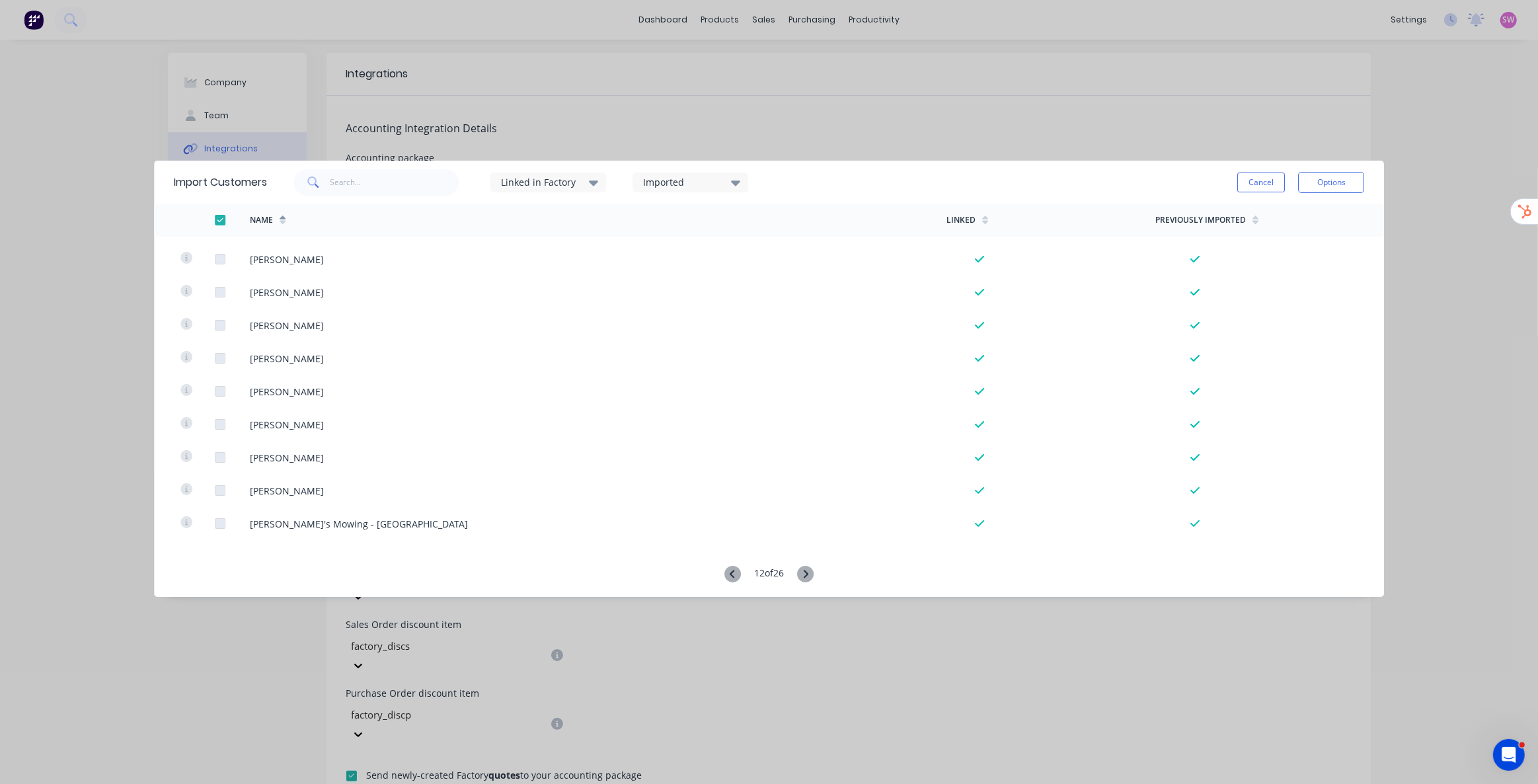
click at [808, 573] on g at bounding box center [806, 574] width 16 height 16
click at [808, 573] on icon at bounding box center [806, 574] width 16 height 16
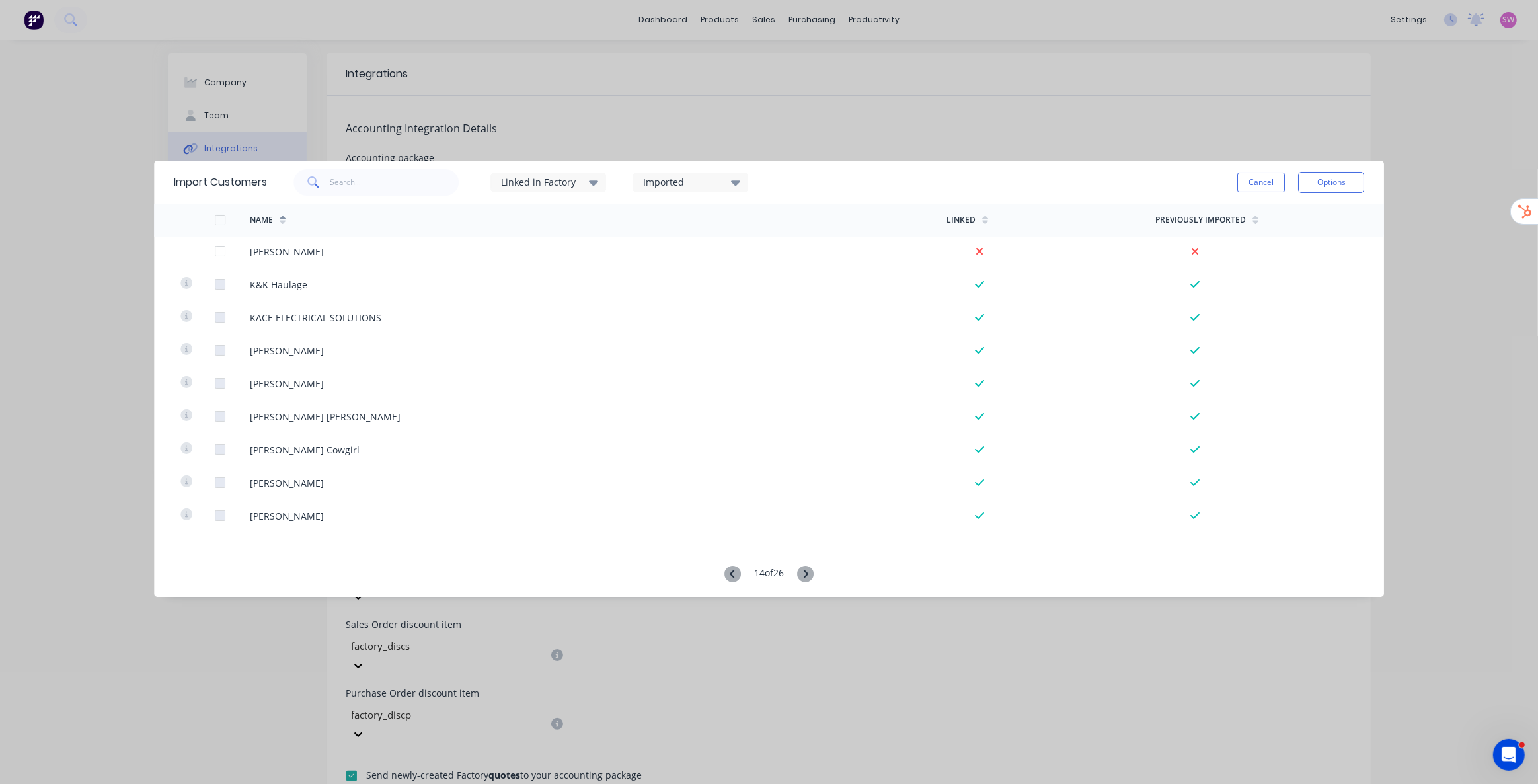
scroll to position [300, 0]
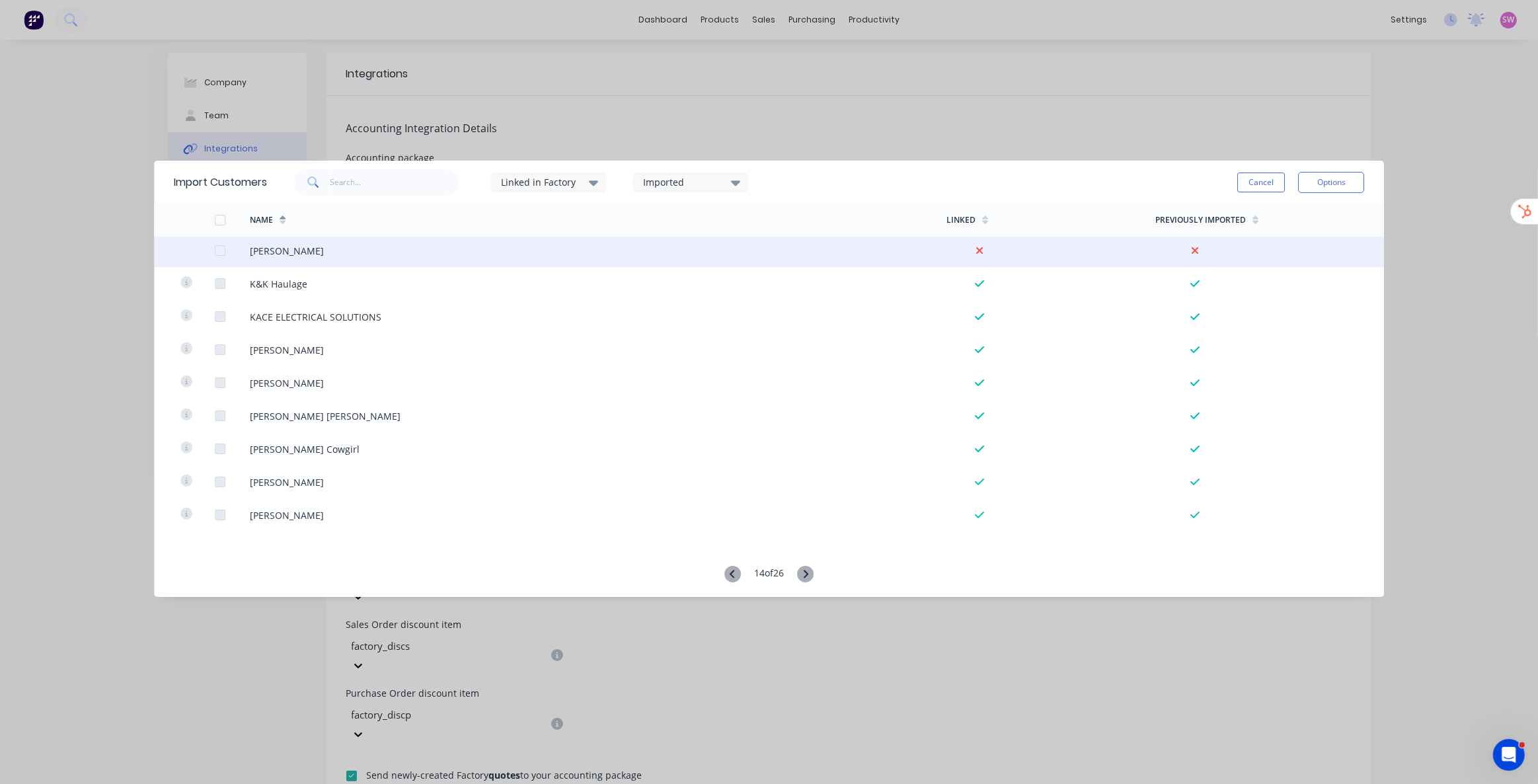
click at [223, 253] on div at bounding box center [220, 250] width 26 height 26
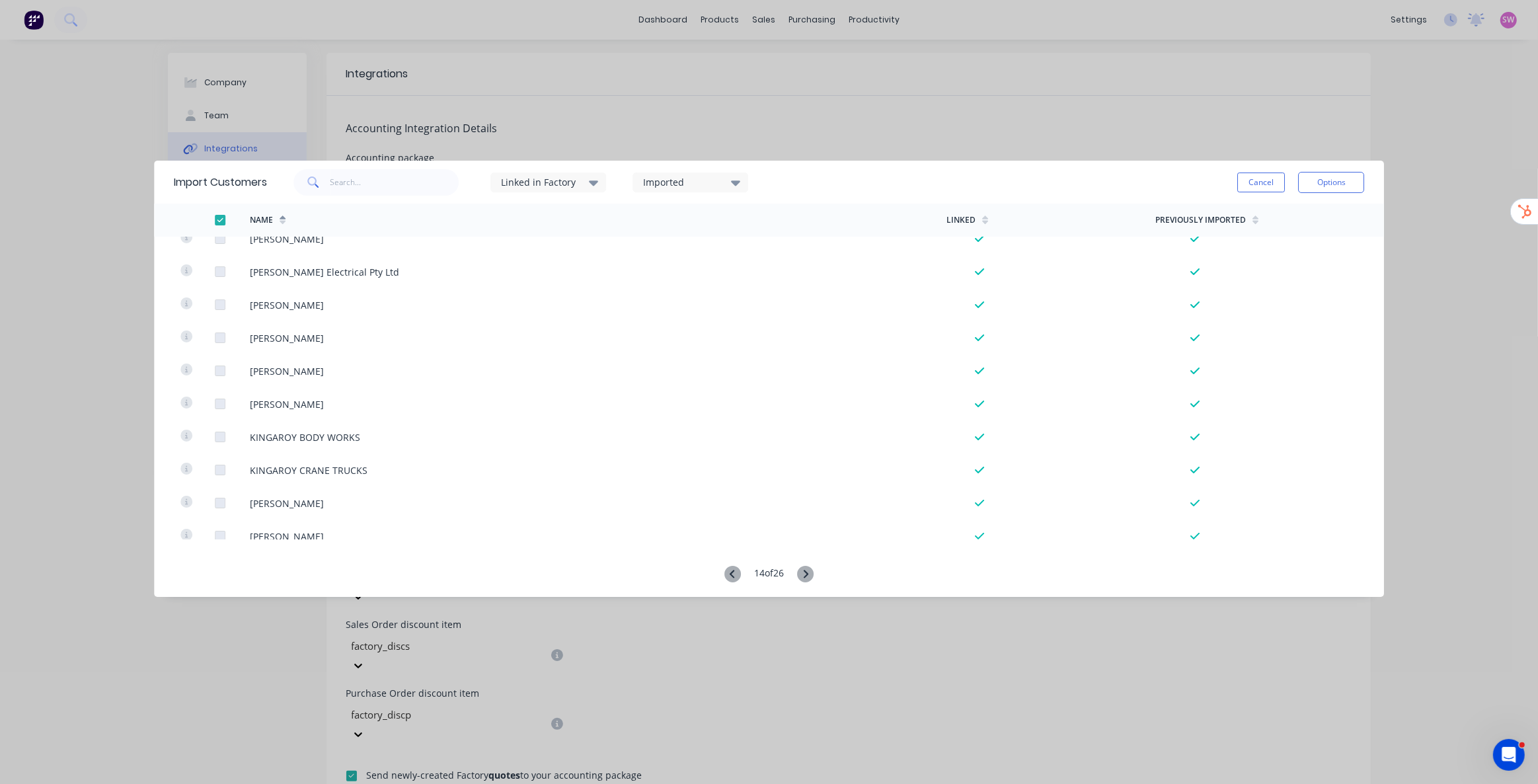
scroll to position [3001, 0]
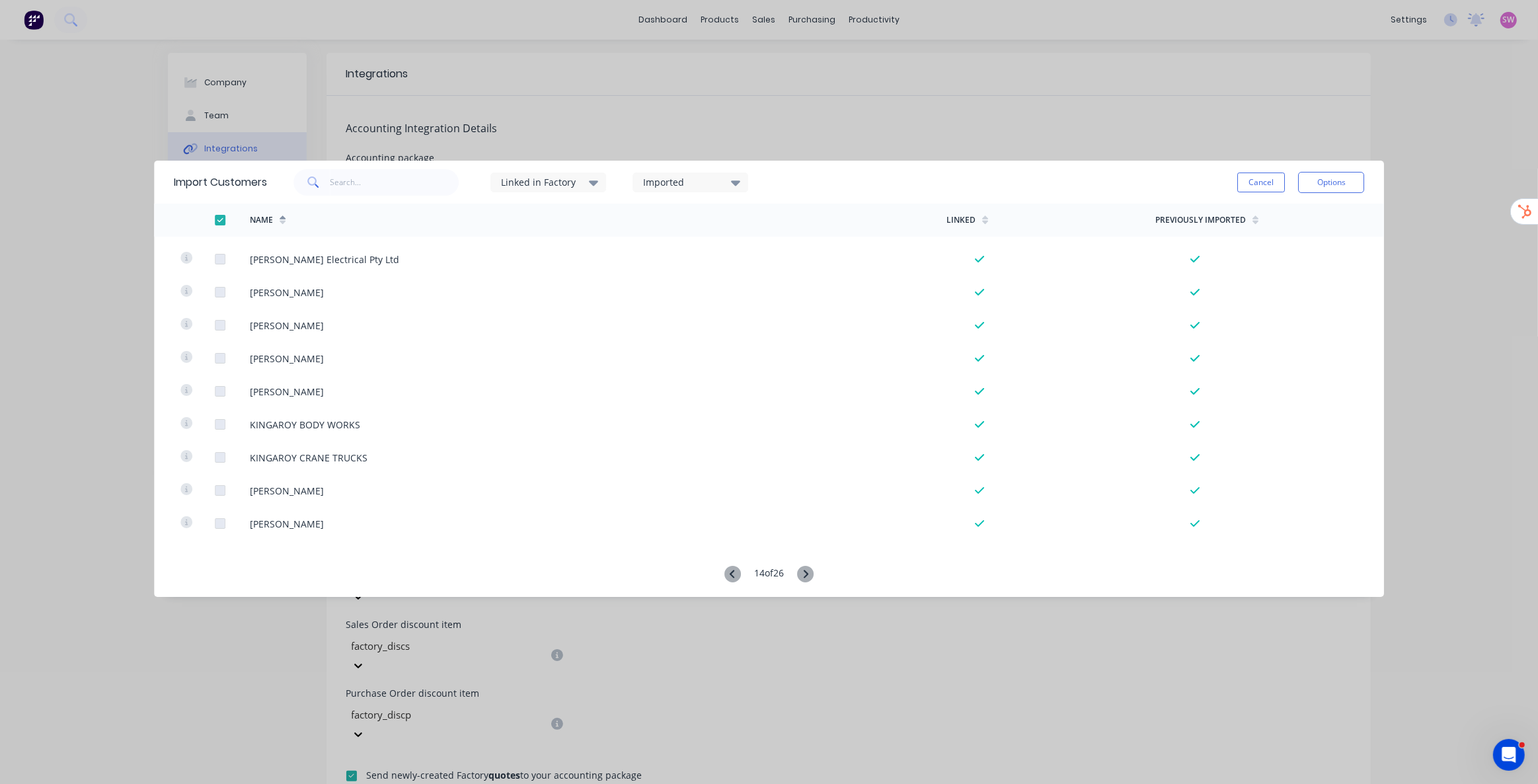
click at [809, 574] on icon at bounding box center [806, 574] width 16 height 16
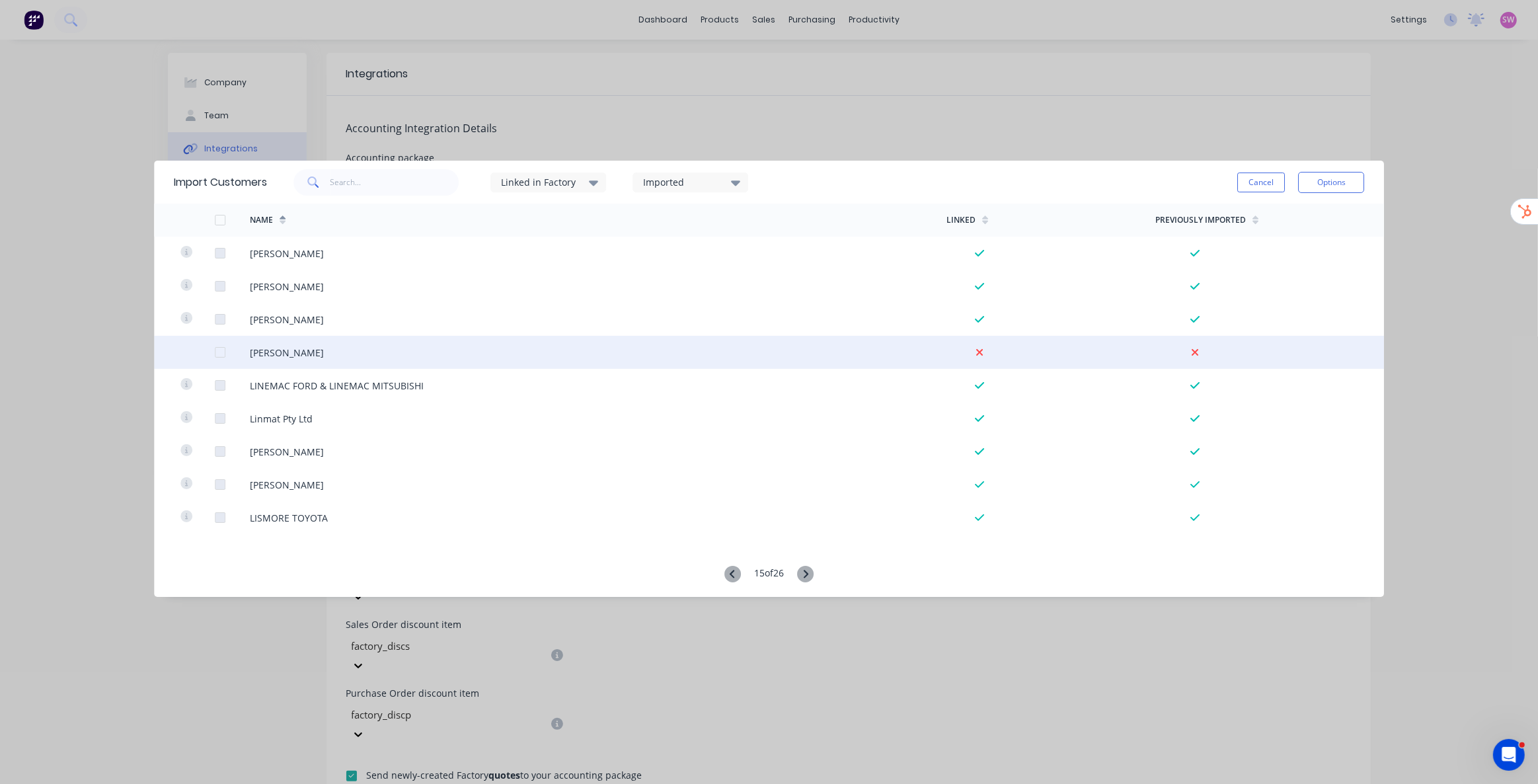
click at [223, 353] on div at bounding box center [220, 352] width 26 height 26
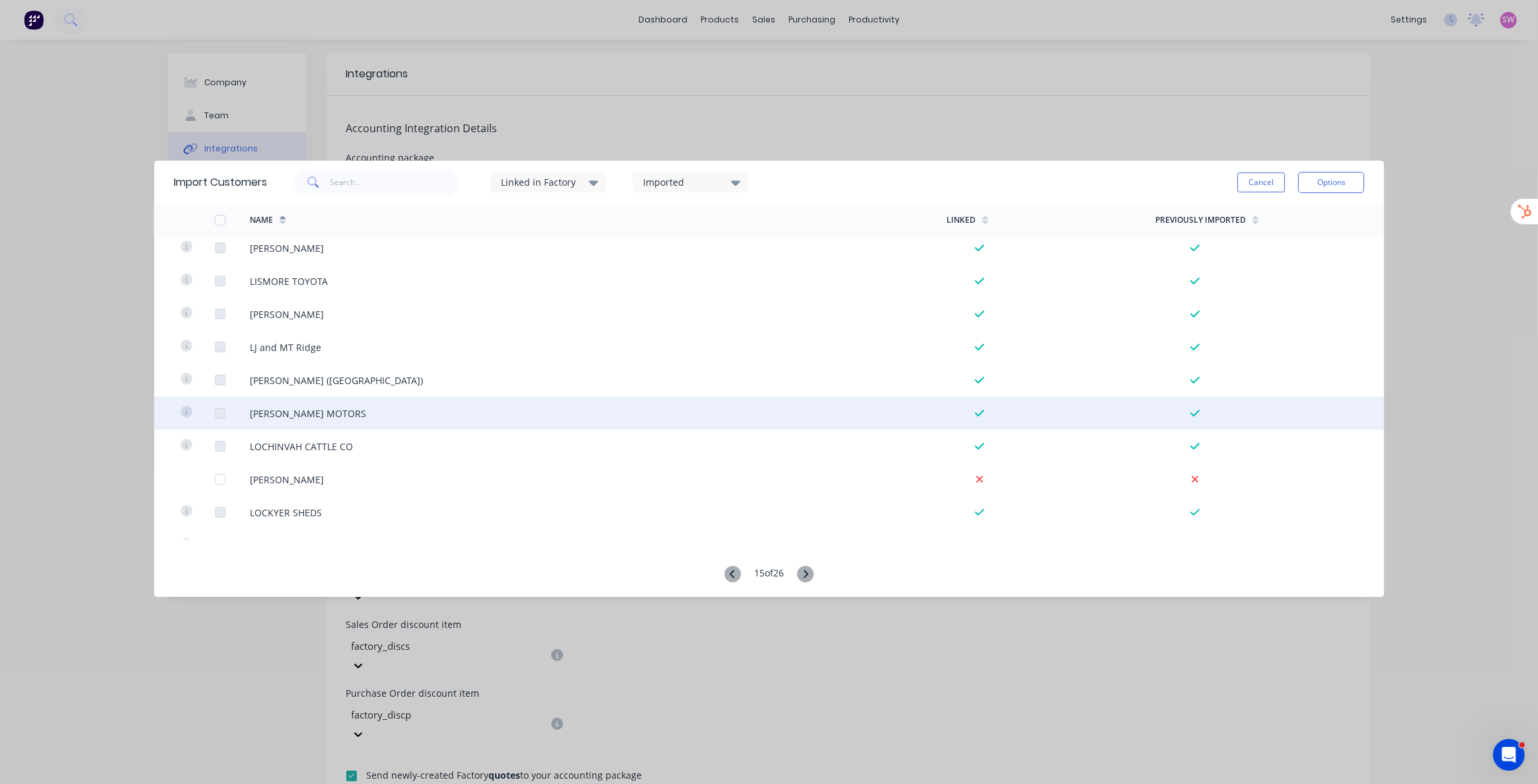
scroll to position [2883, 0]
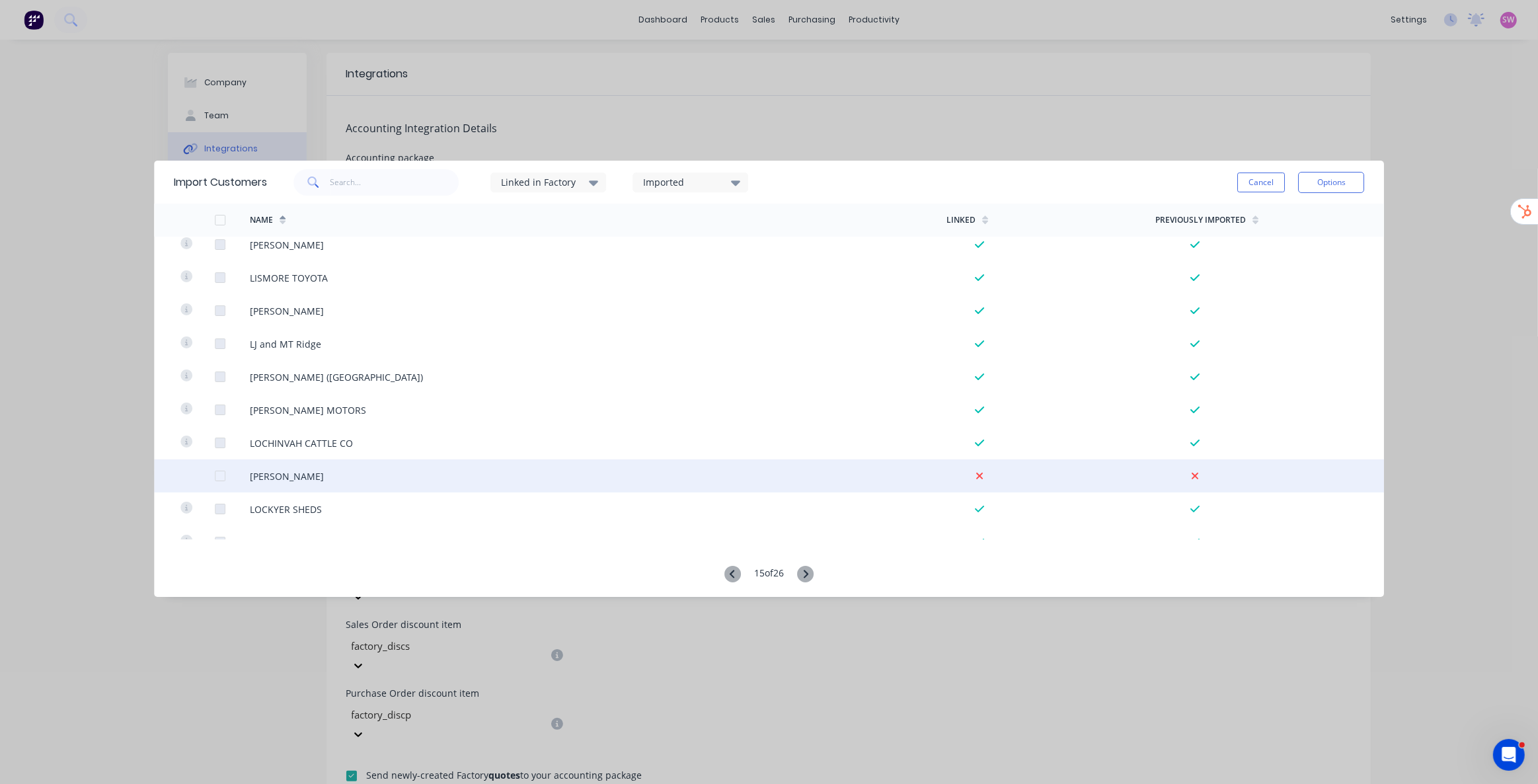
click at [218, 474] on div at bounding box center [220, 476] width 26 height 26
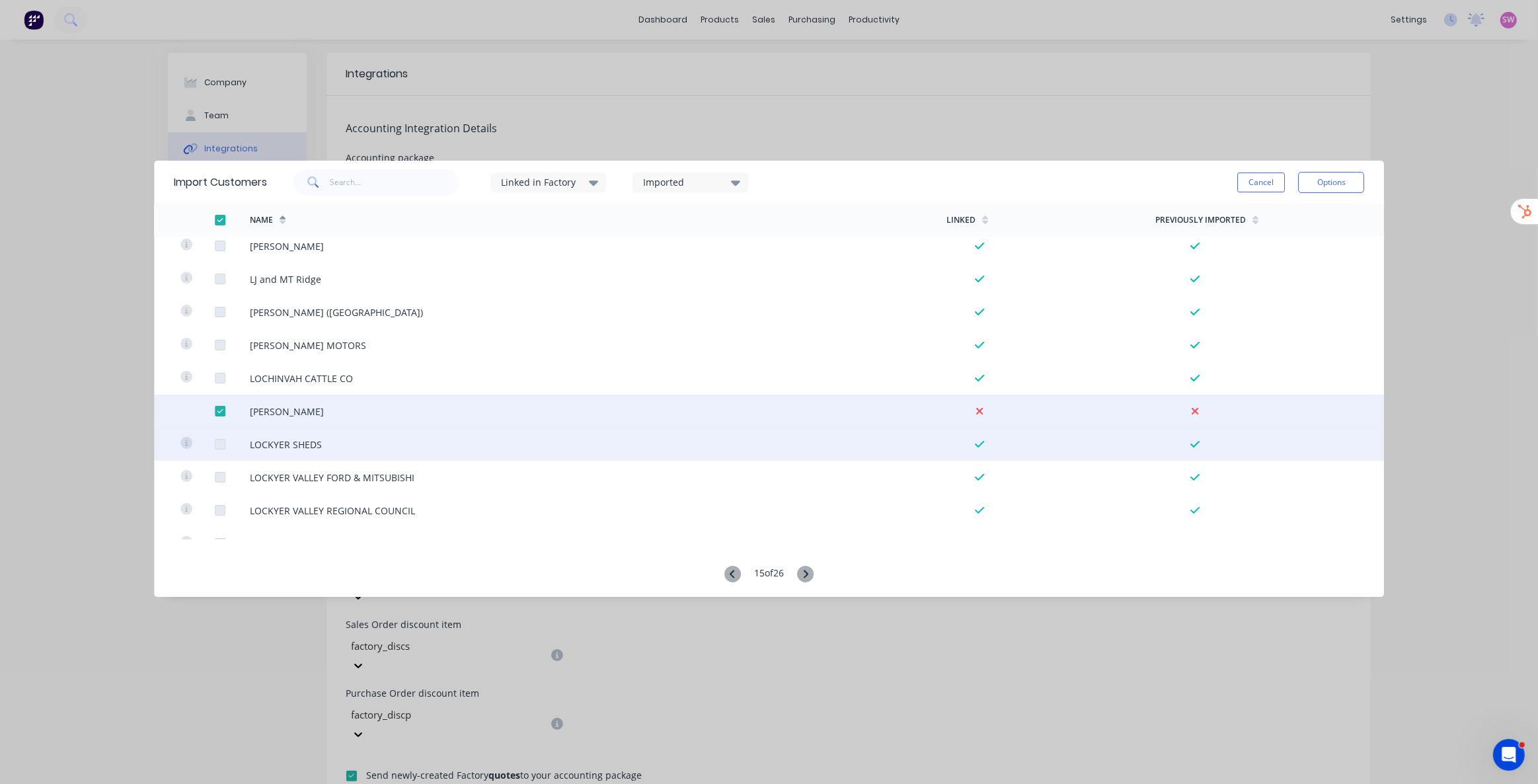
scroll to position [3001, 0]
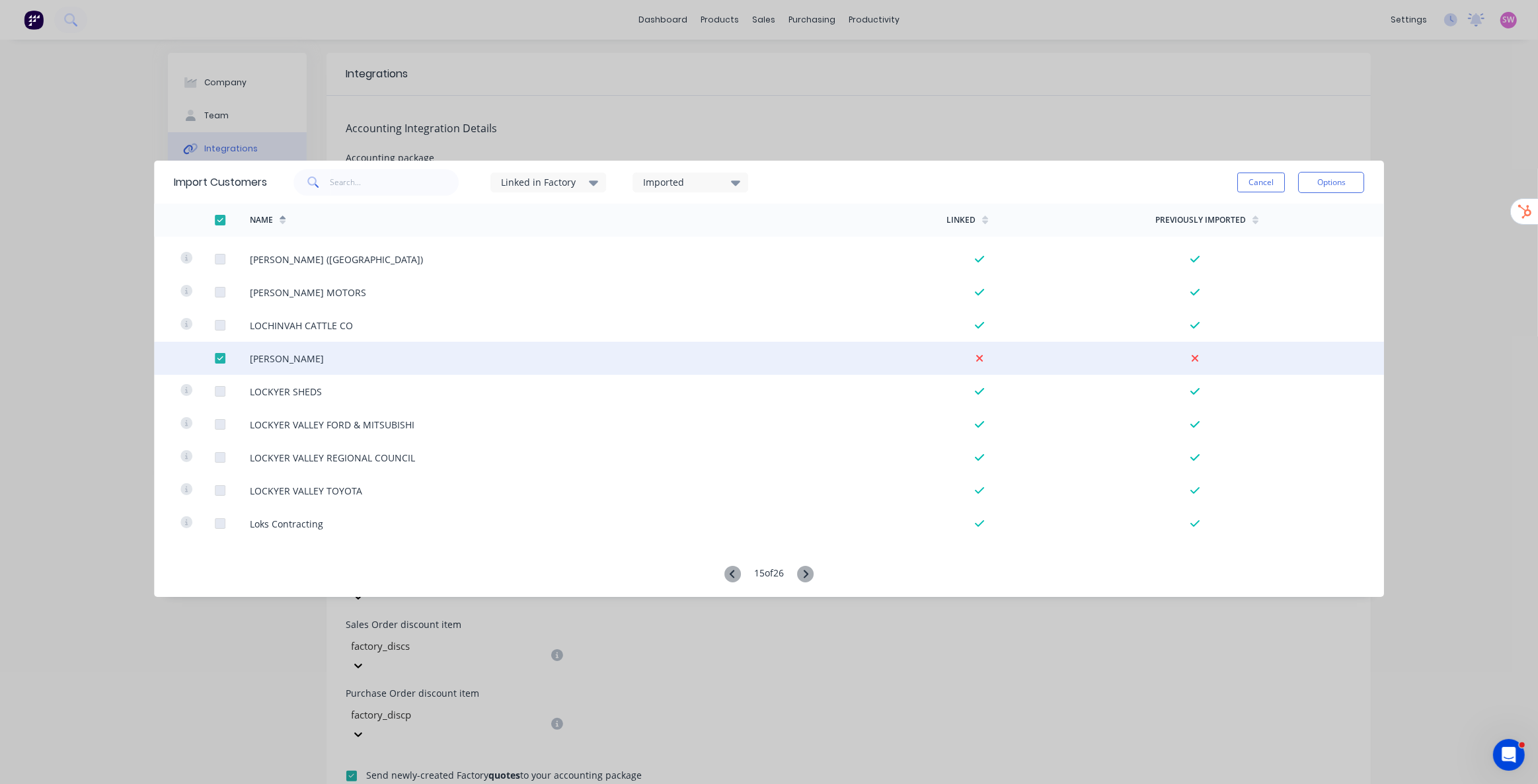
click at [804, 580] on icon at bounding box center [806, 574] width 16 height 16
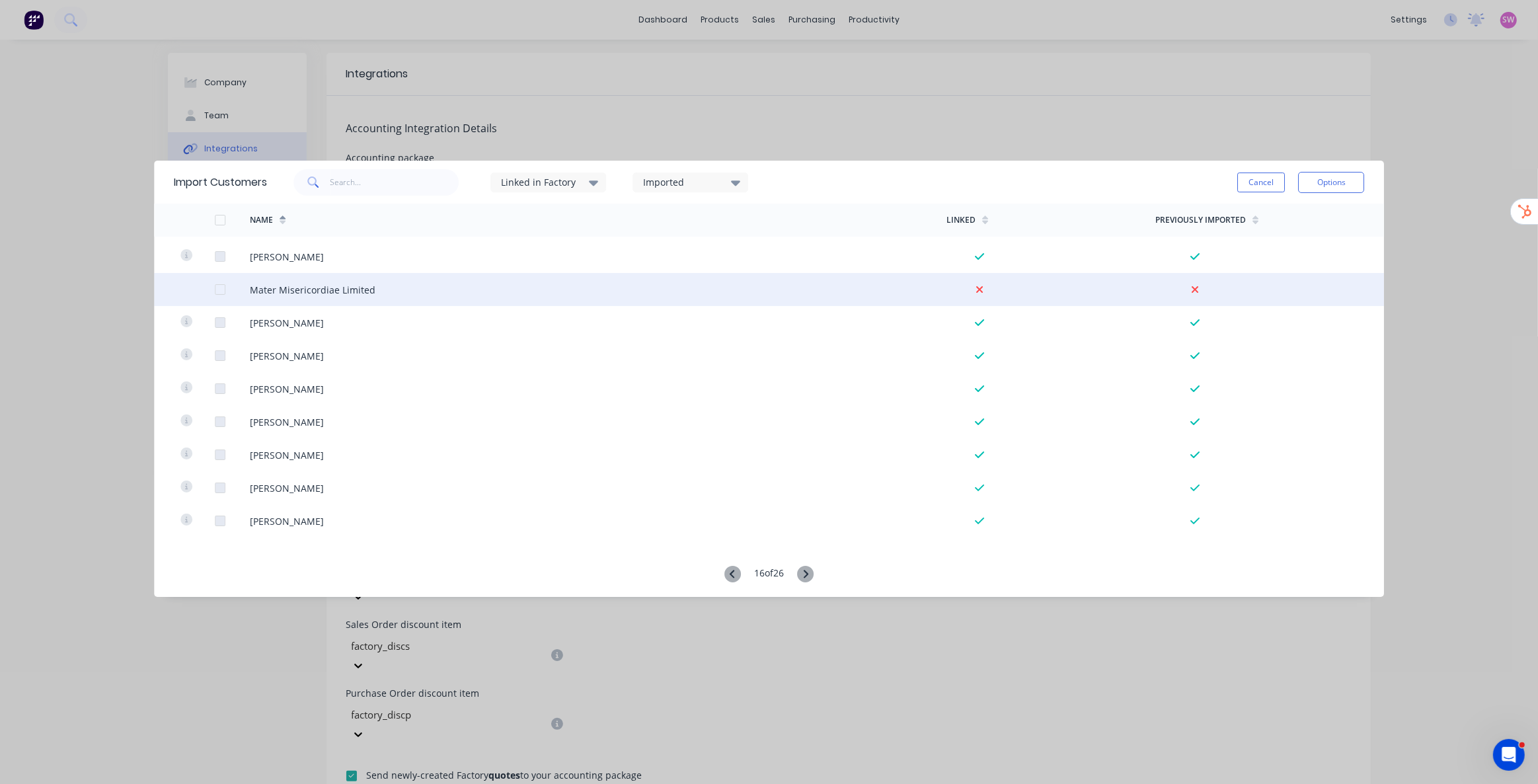
scroll to position [2763, 0]
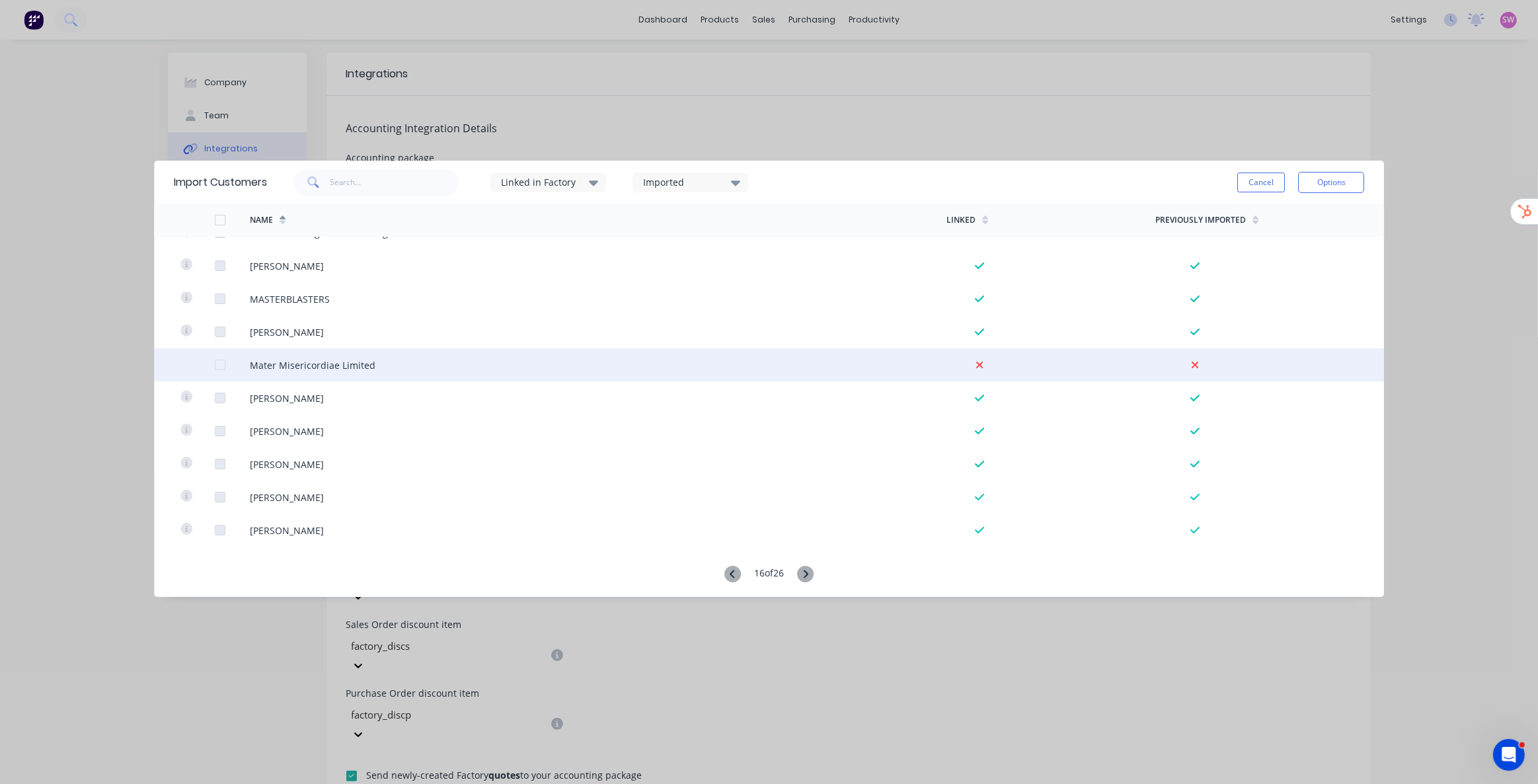
click at [219, 361] on div at bounding box center [220, 364] width 26 height 26
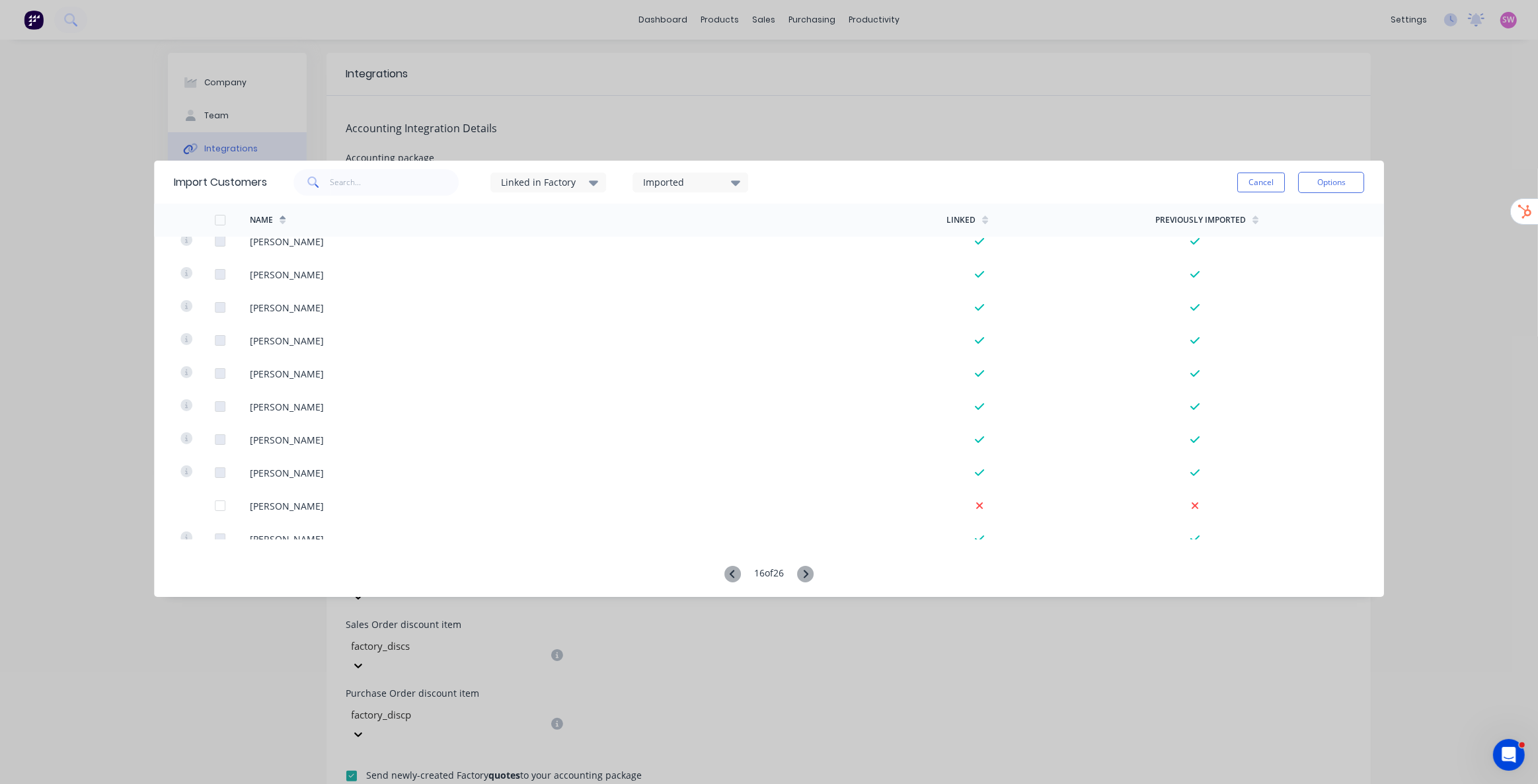
scroll to position [3001, 0]
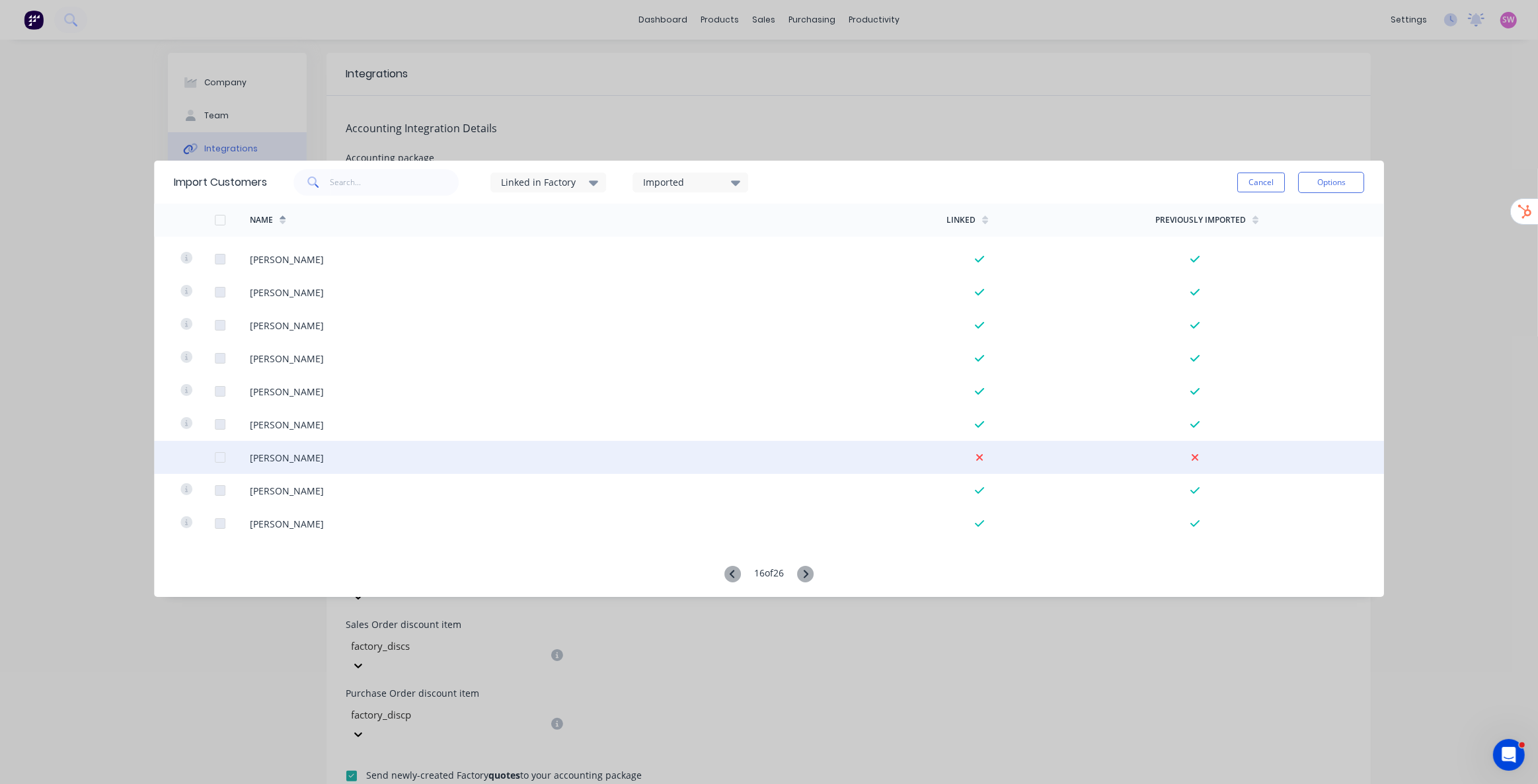
click at [212, 458] on div at bounding box center [198, 457] width 35 height 33
click at [224, 456] on div at bounding box center [220, 457] width 26 height 26
click at [805, 575] on icon at bounding box center [806, 574] width 16 height 16
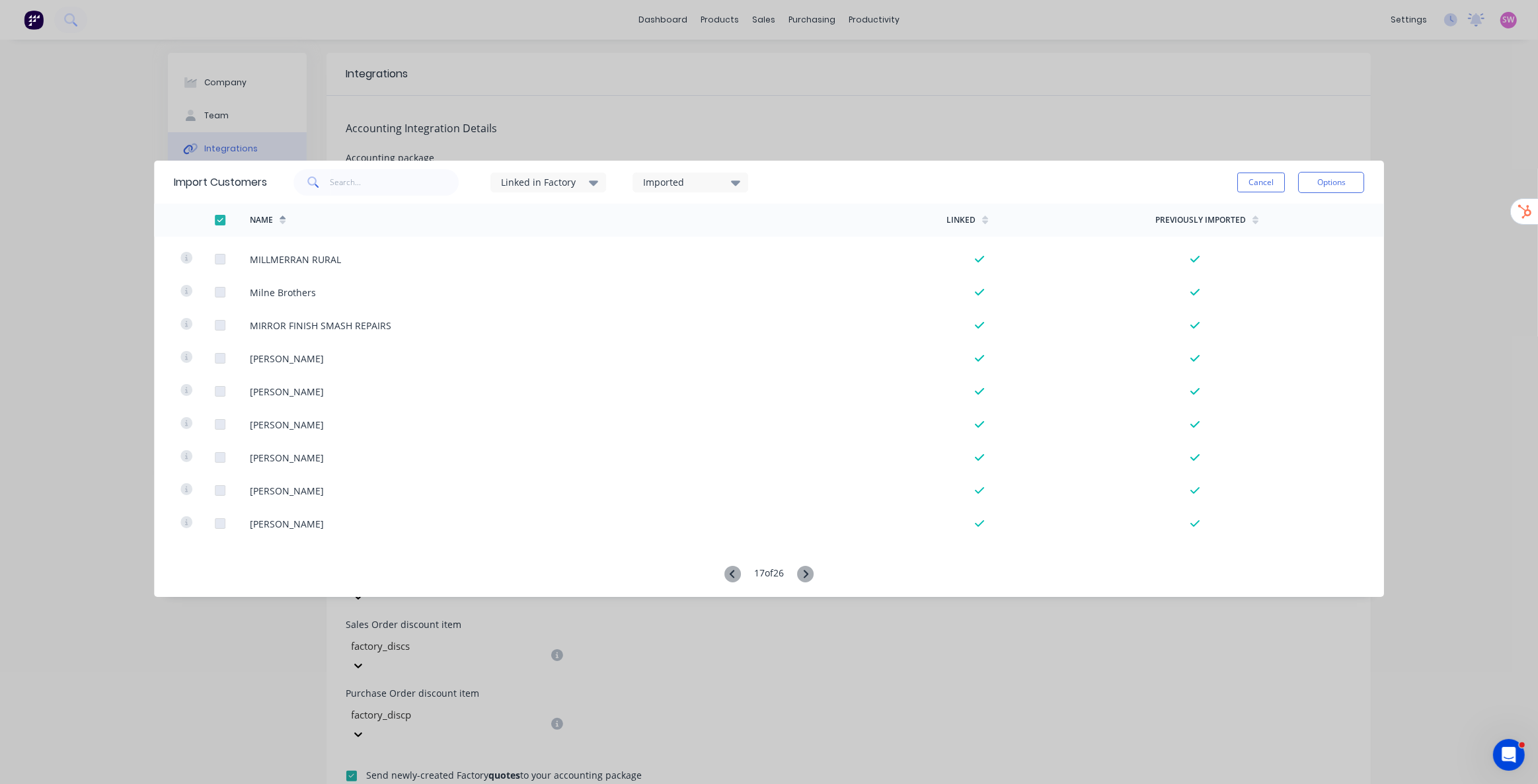
click at [804, 572] on icon at bounding box center [806, 574] width 16 height 16
click at [802, 571] on icon at bounding box center [806, 574] width 16 height 16
click at [812, 570] on icon at bounding box center [806, 574] width 16 height 16
click at [810, 571] on icon at bounding box center [806, 574] width 16 height 16
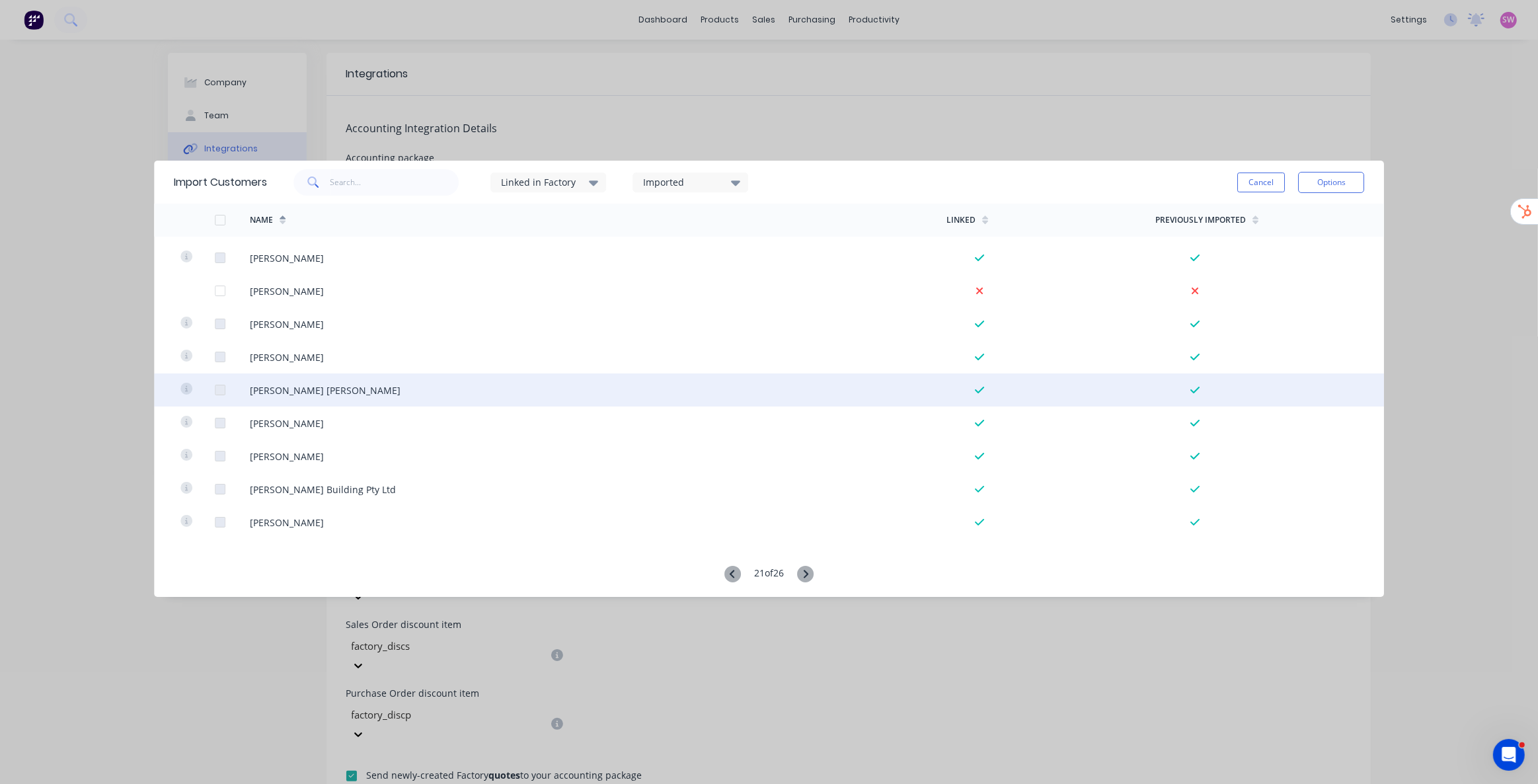
scroll to position [1322, 0]
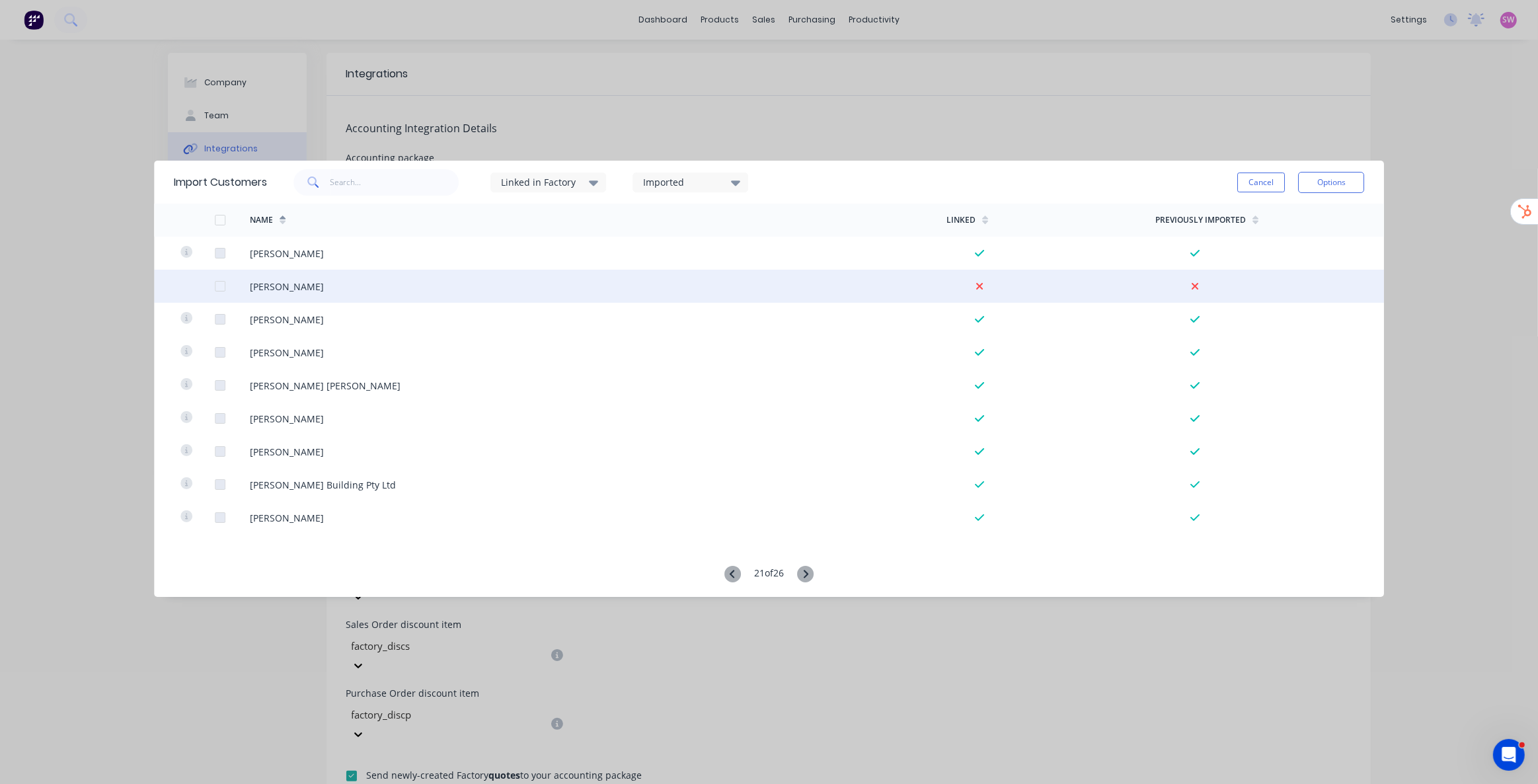
click at [223, 286] on div at bounding box center [220, 286] width 26 height 26
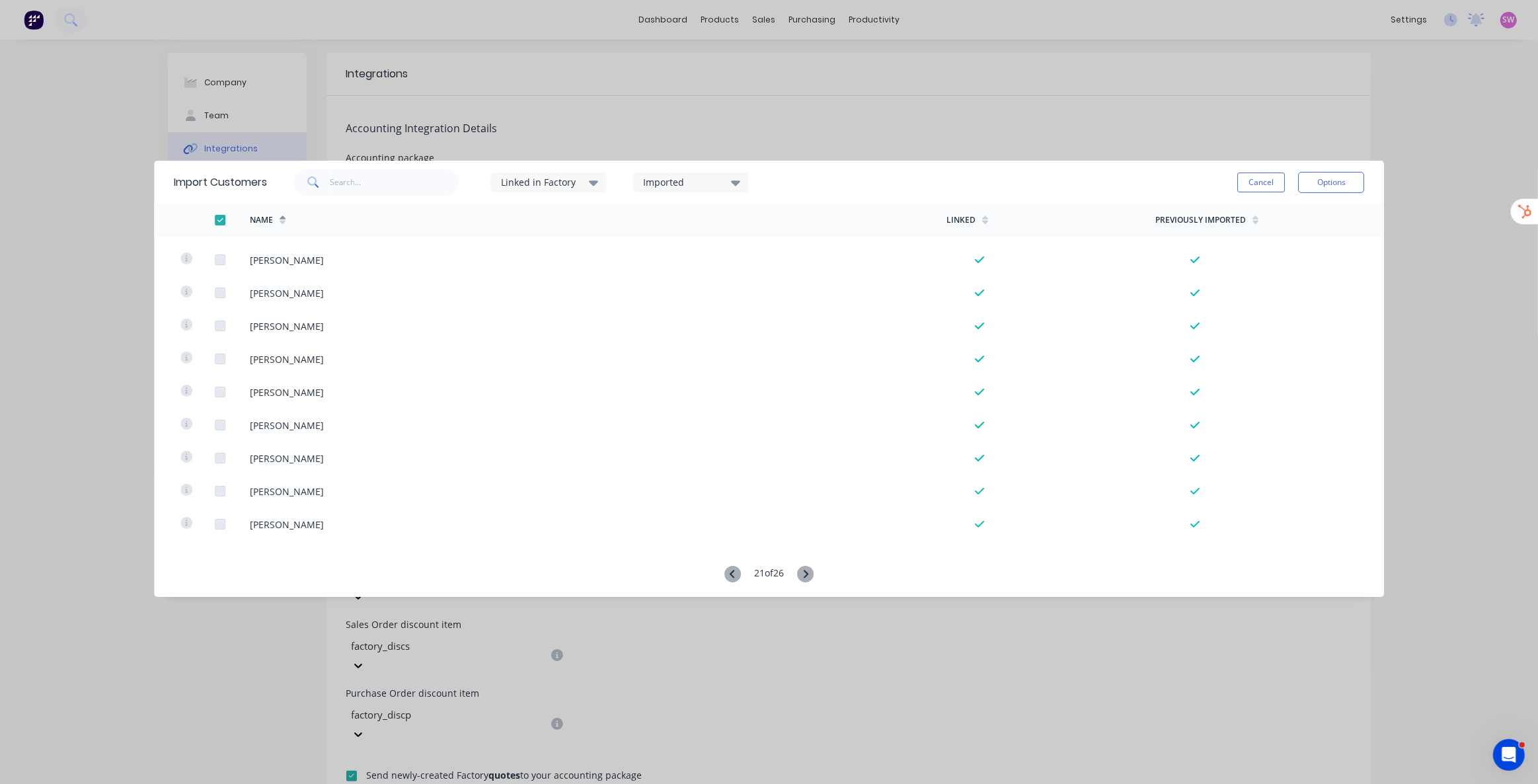
scroll to position [3001, 0]
click at [810, 575] on icon at bounding box center [806, 574] width 16 height 16
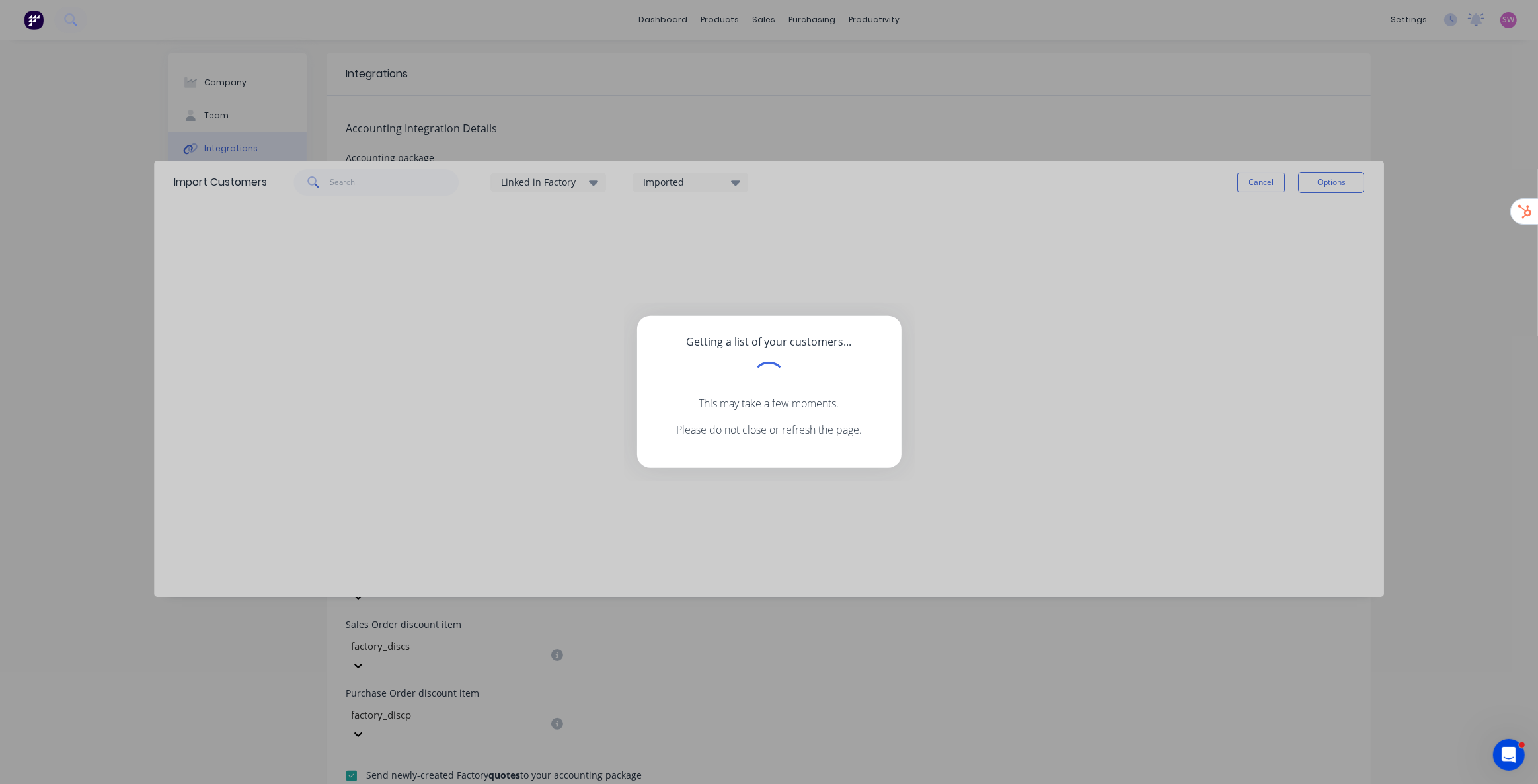
click at [810, 575] on div "Getting a list of your customers... This may take a few moments. Please do not …" at bounding box center [769, 392] width 1538 height 784
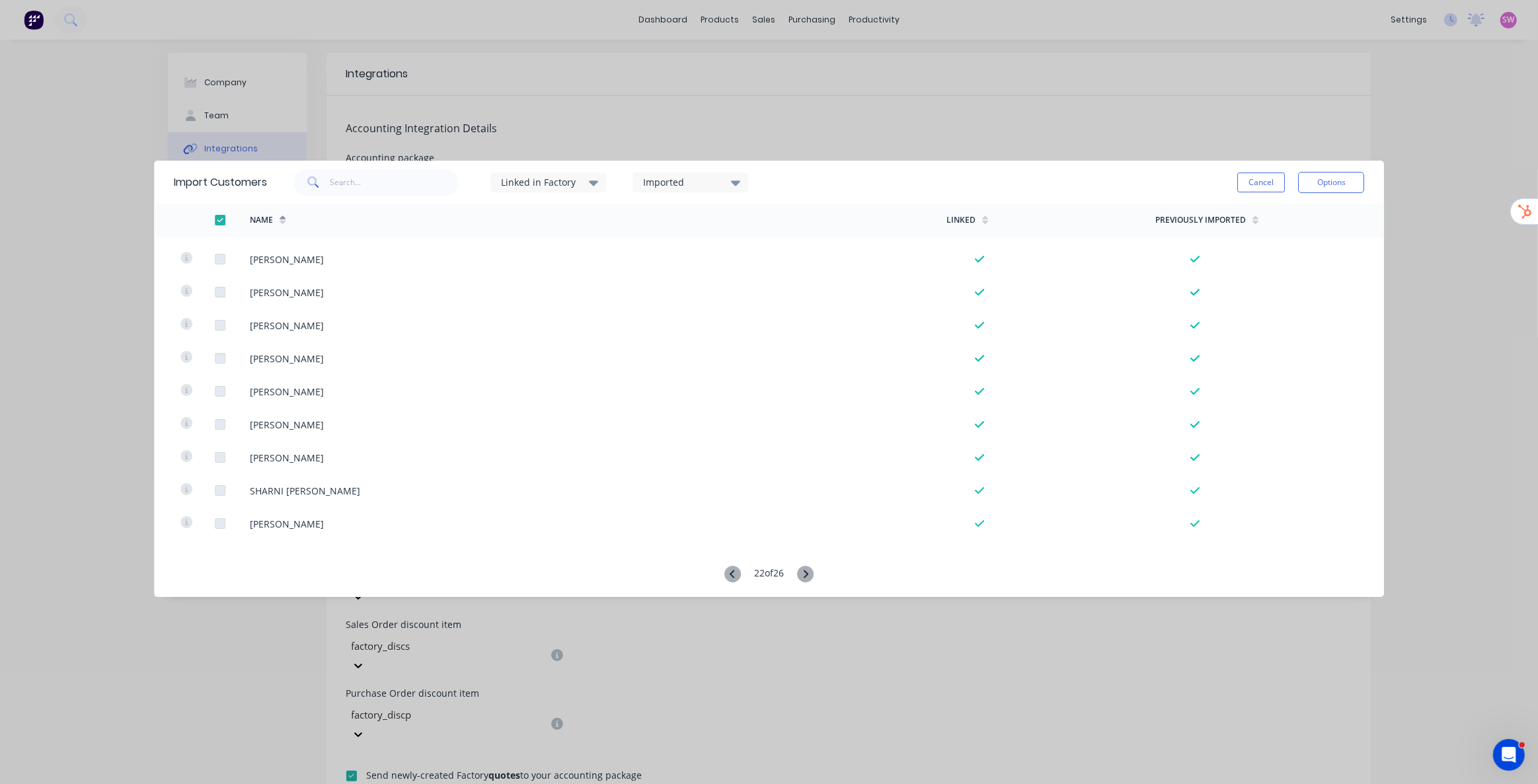
click at [810, 571] on icon at bounding box center [806, 574] width 16 height 16
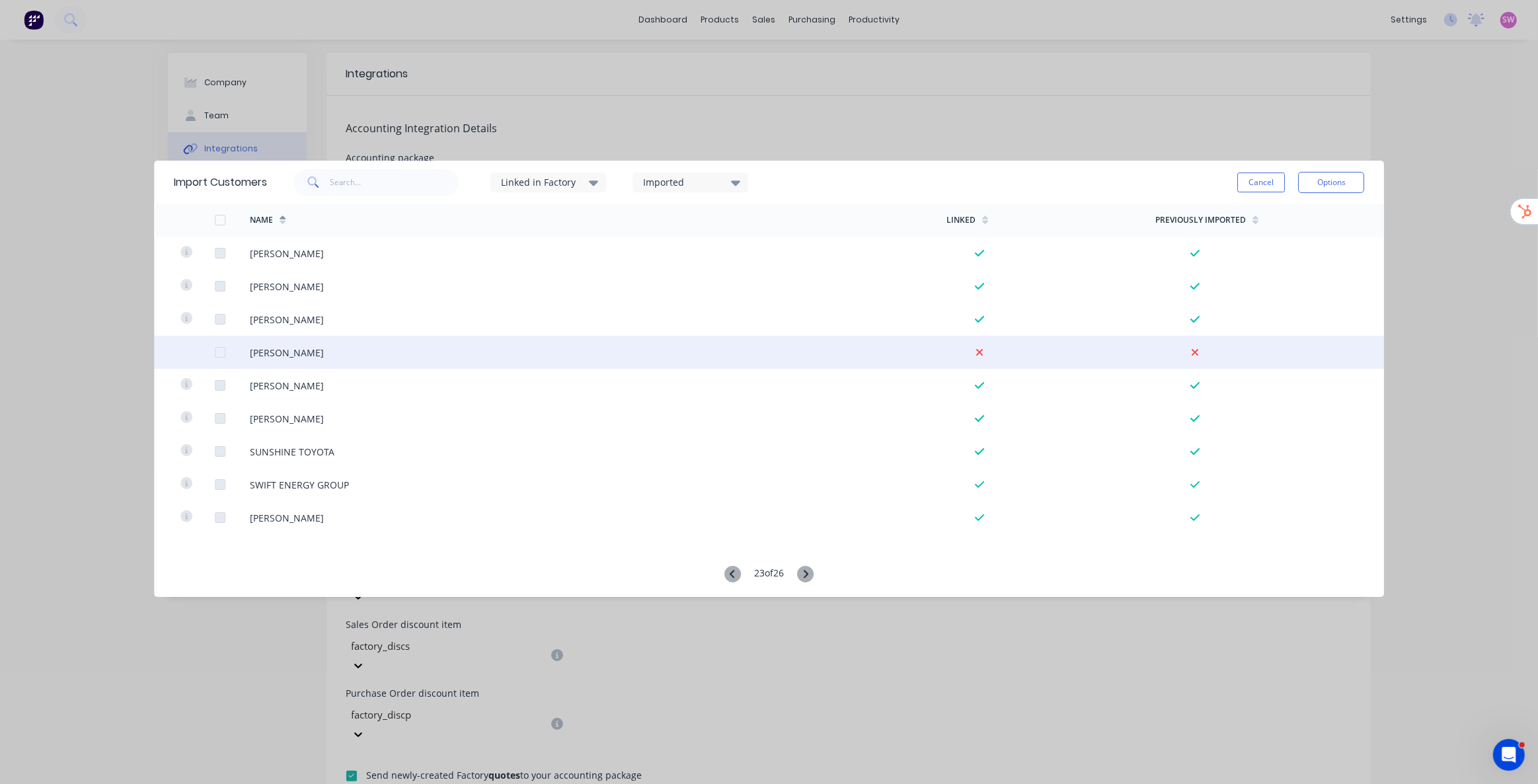
click at [224, 352] on div at bounding box center [220, 352] width 26 height 26
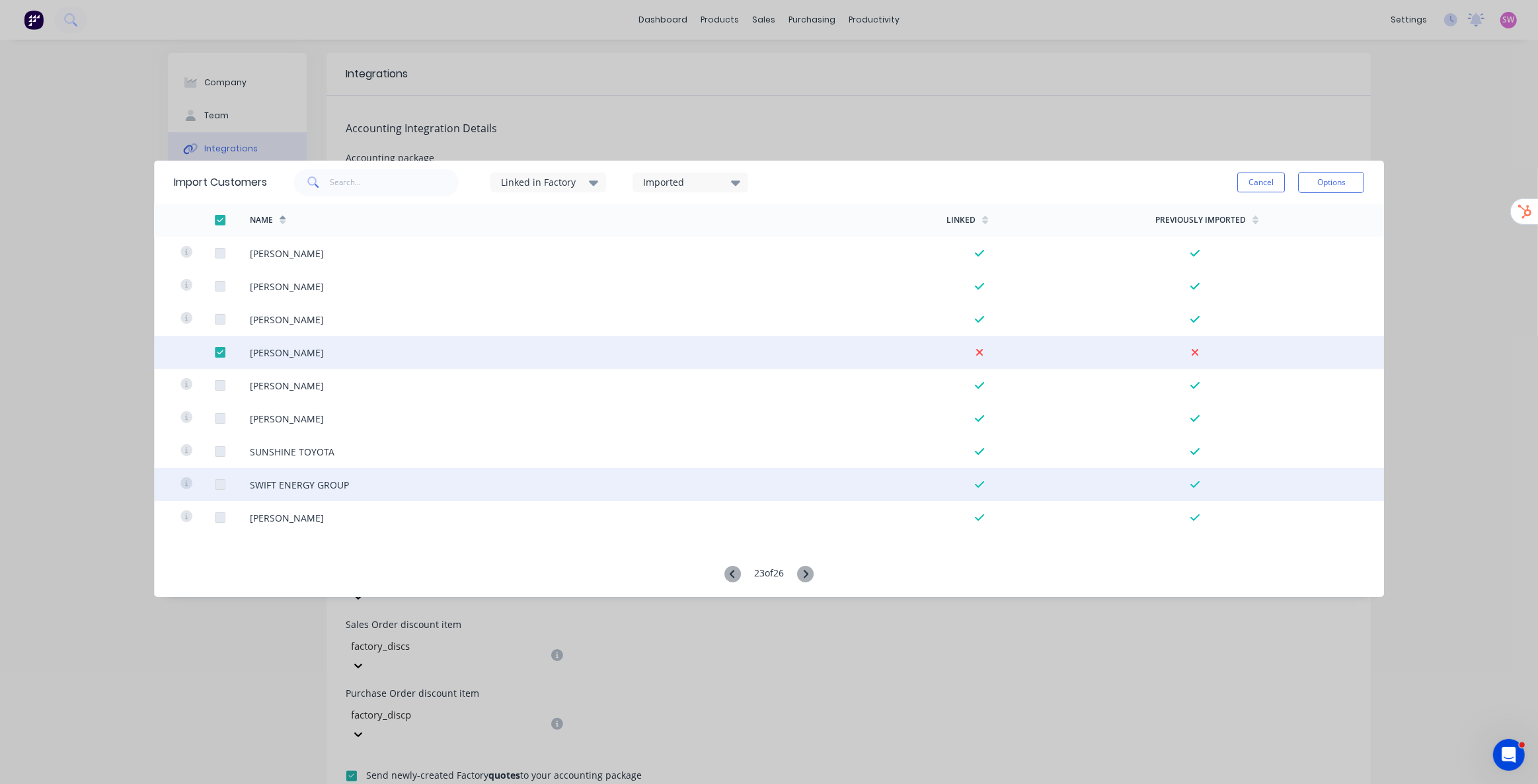
scroll to position [3001, 0]
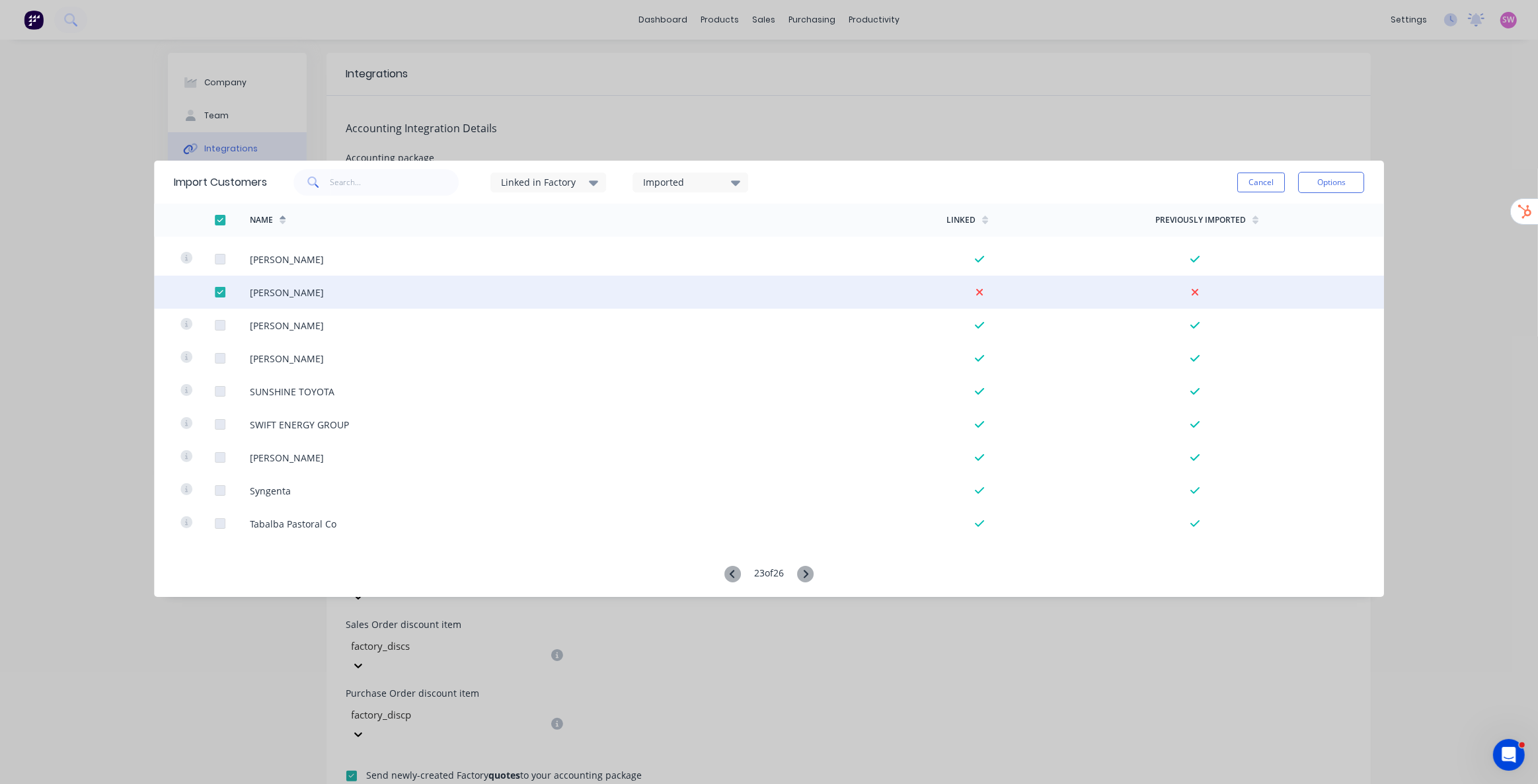
click at [809, 578] on icon at bounding box center [806, 574] width 16 height 16
click at [218, 287] on div at bounding box center [220, 286] width 26 height 26
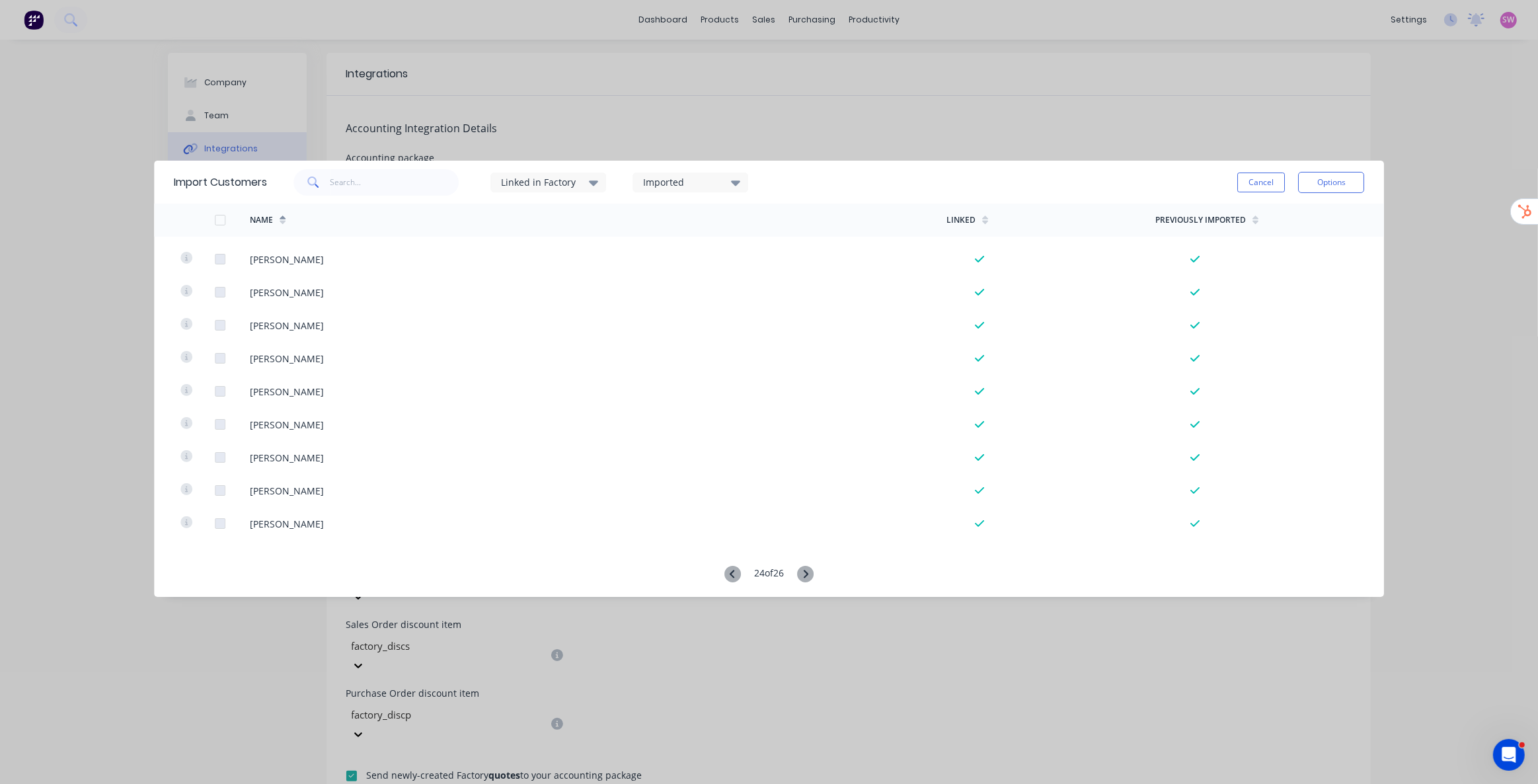
click at [805, 570] on icon at bounding box center [806, 574] width 16 height 16
click at [811, 569] on icon at bounding box center [806, 574] width 16 height 16
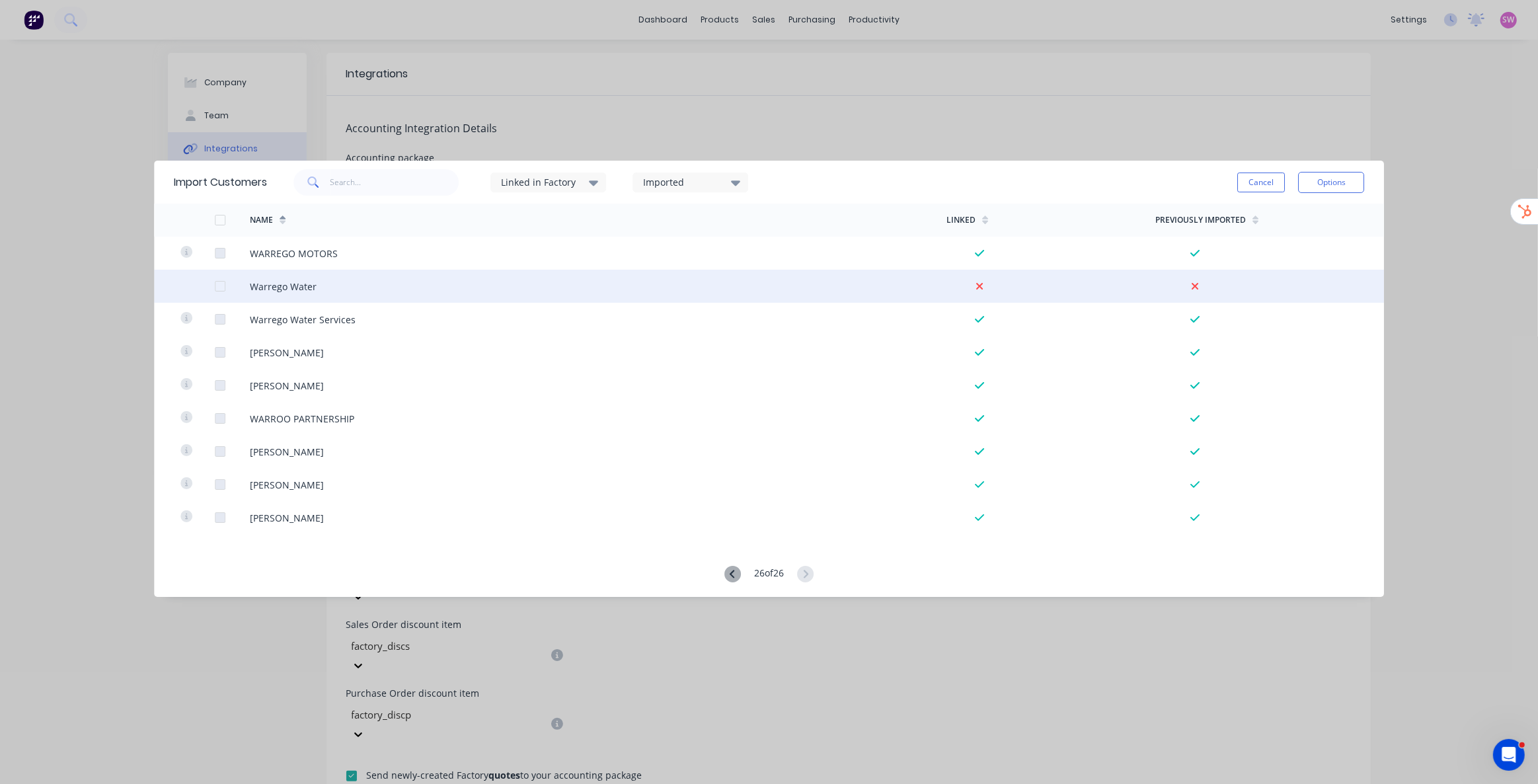
click at [218, 287] on div at bounding box center [220, 286] width 26 height 26
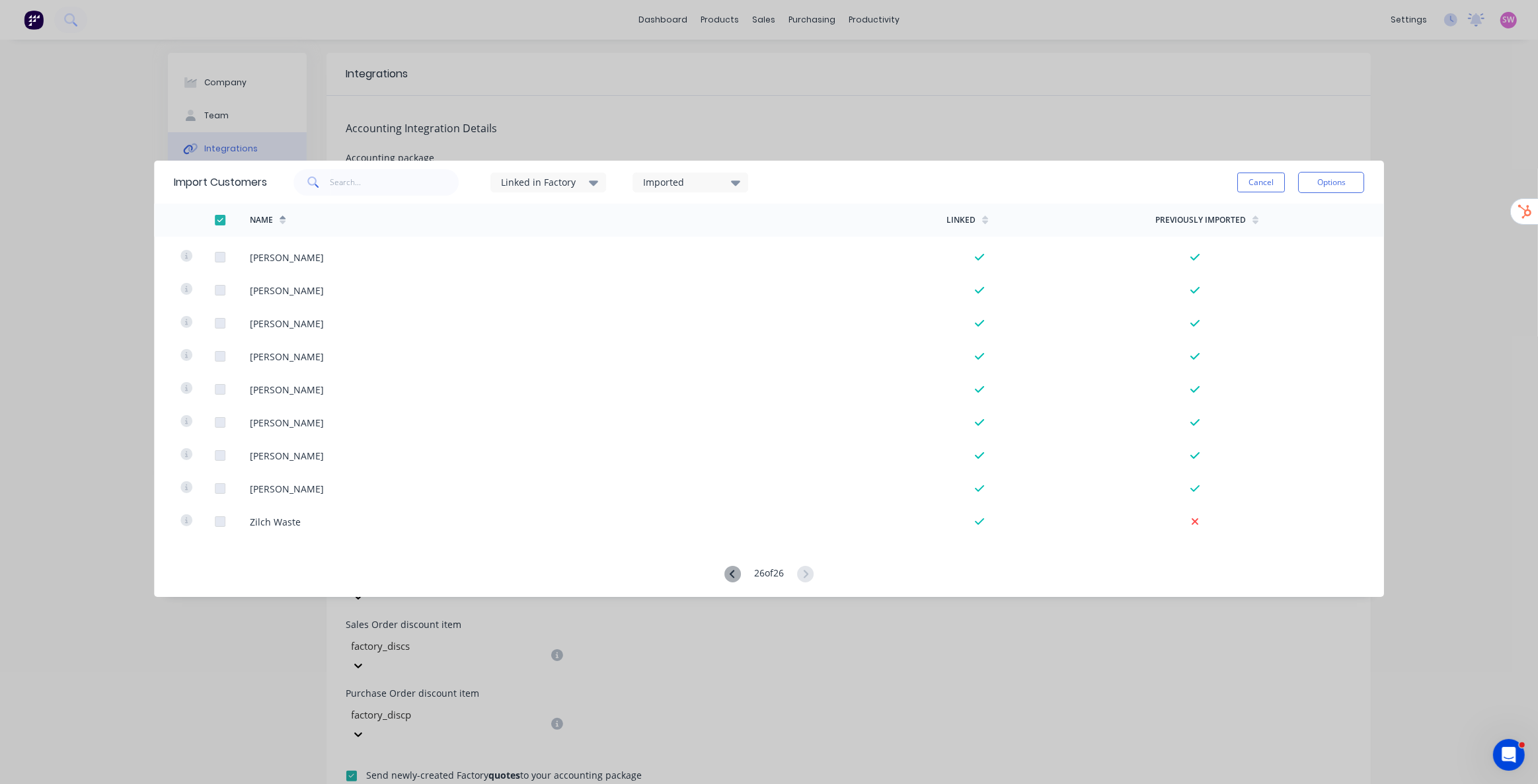
scroll to position [2605, 0]
click at [1319, 172] on button "Options" at bounding box center [1331, 182] width 66 height 21
click at [1306, 211] on div "Import selected customers" at bounding box center [1302, 219] width 102 height 33
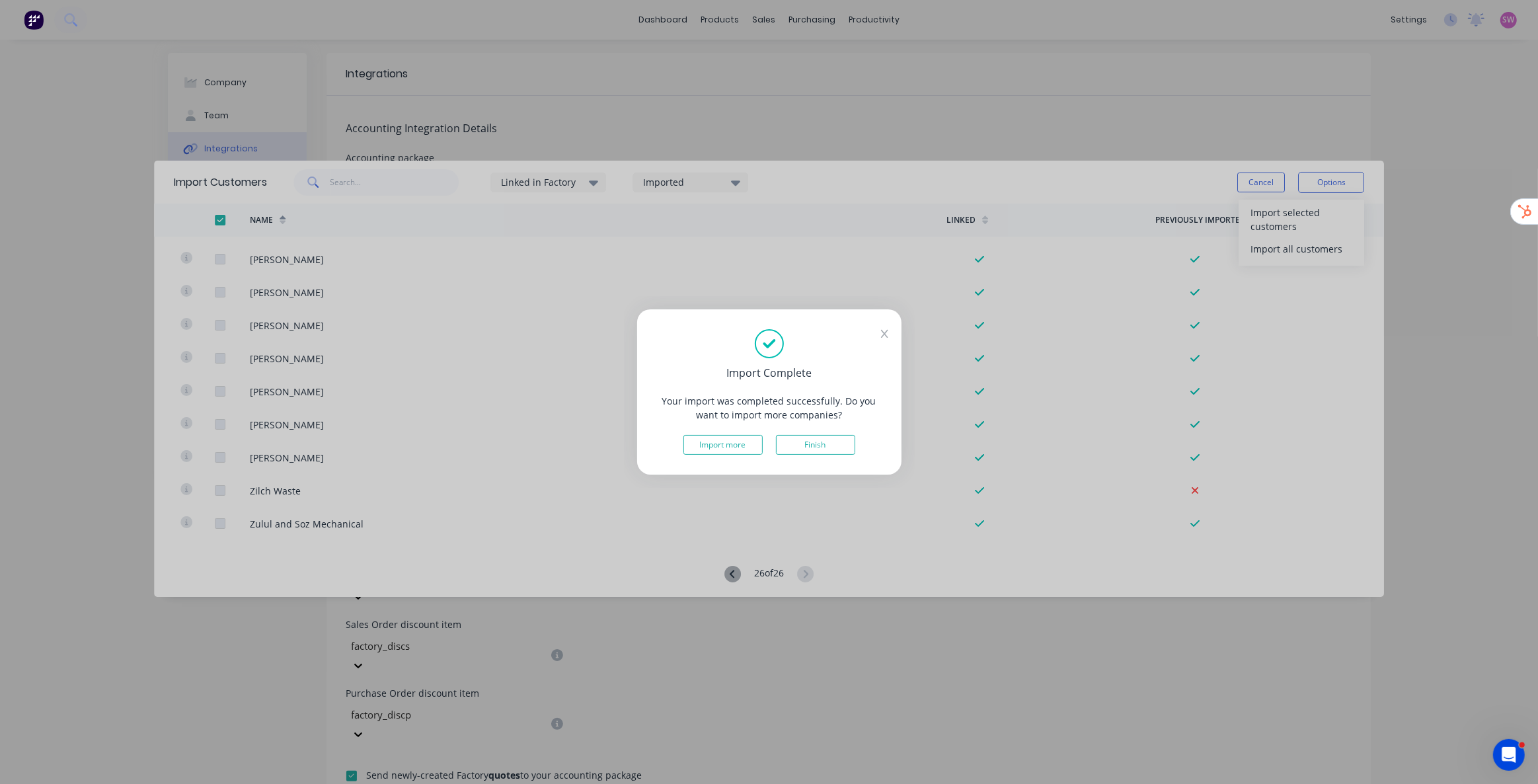
click at [961, 175] on div "Import Complete Your import was completed successfully. Do you want to import m…" at bounding box center [769, 392] width 1538 height 784
click at [825, 449] on button "Finish" at bounding box center [815, 445] width 80 height 20
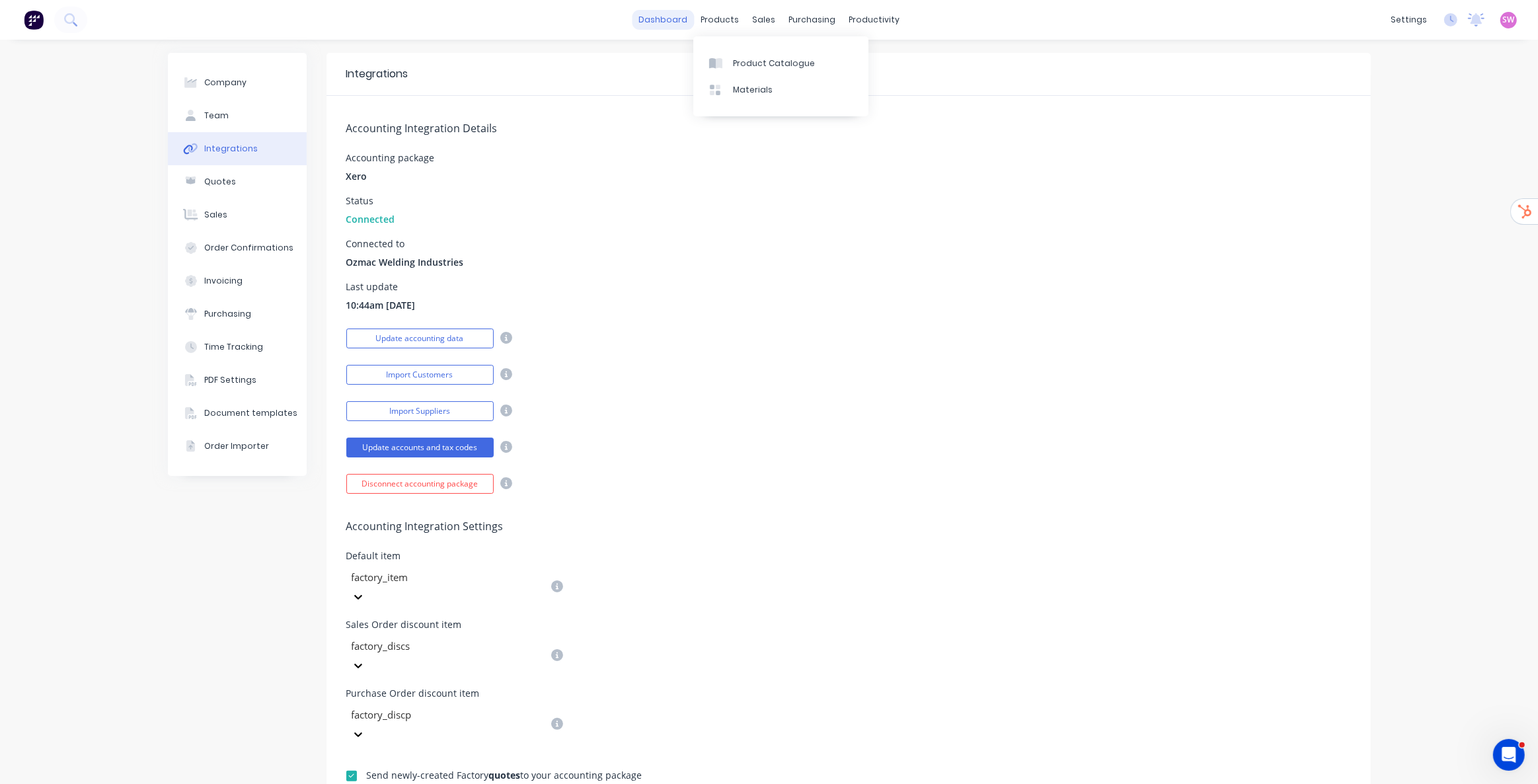
drag, startPoint x: 648, startPoint y: 7, endPoint x: 654, endPoint y: 12, distance: 7.8
click at [648, 7] on div "dashboard products sales purchasing productivity dashboard products Product Cat…" at bounding box center [769, 20] width 1538 height 39
click at [663, 19] on link "dashboard" at bounding box center [663, 20] width 62 height 20
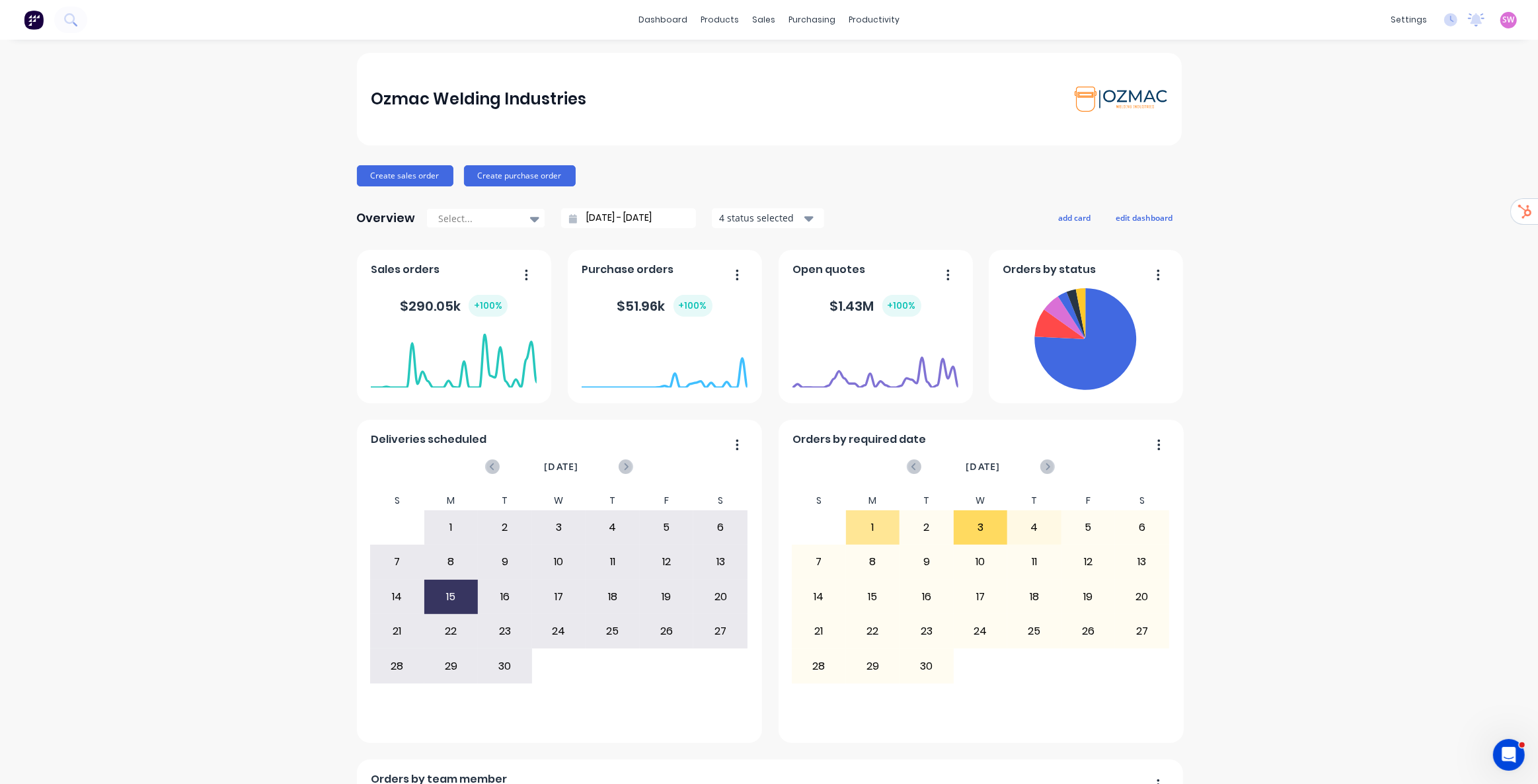
click at [1504, 14] on span "SW" at bounding box center [1509, 20] width 11 height 11
click at [1426, 163] on button "Sign out" at bounding box center [1426, 165] width 175 height 26
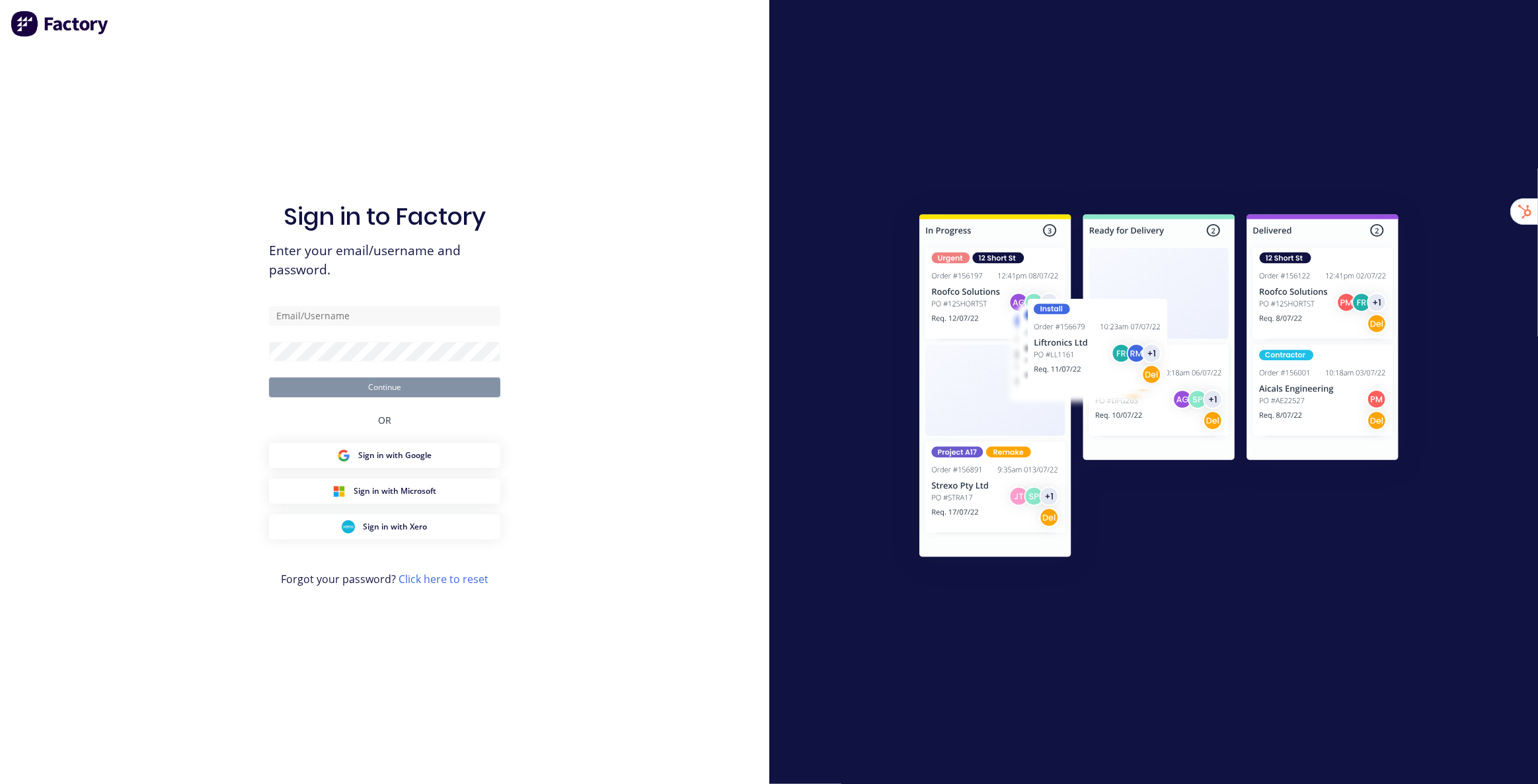
type input "[EMAIL_ADDRESS][DOMAIN_NAME]"
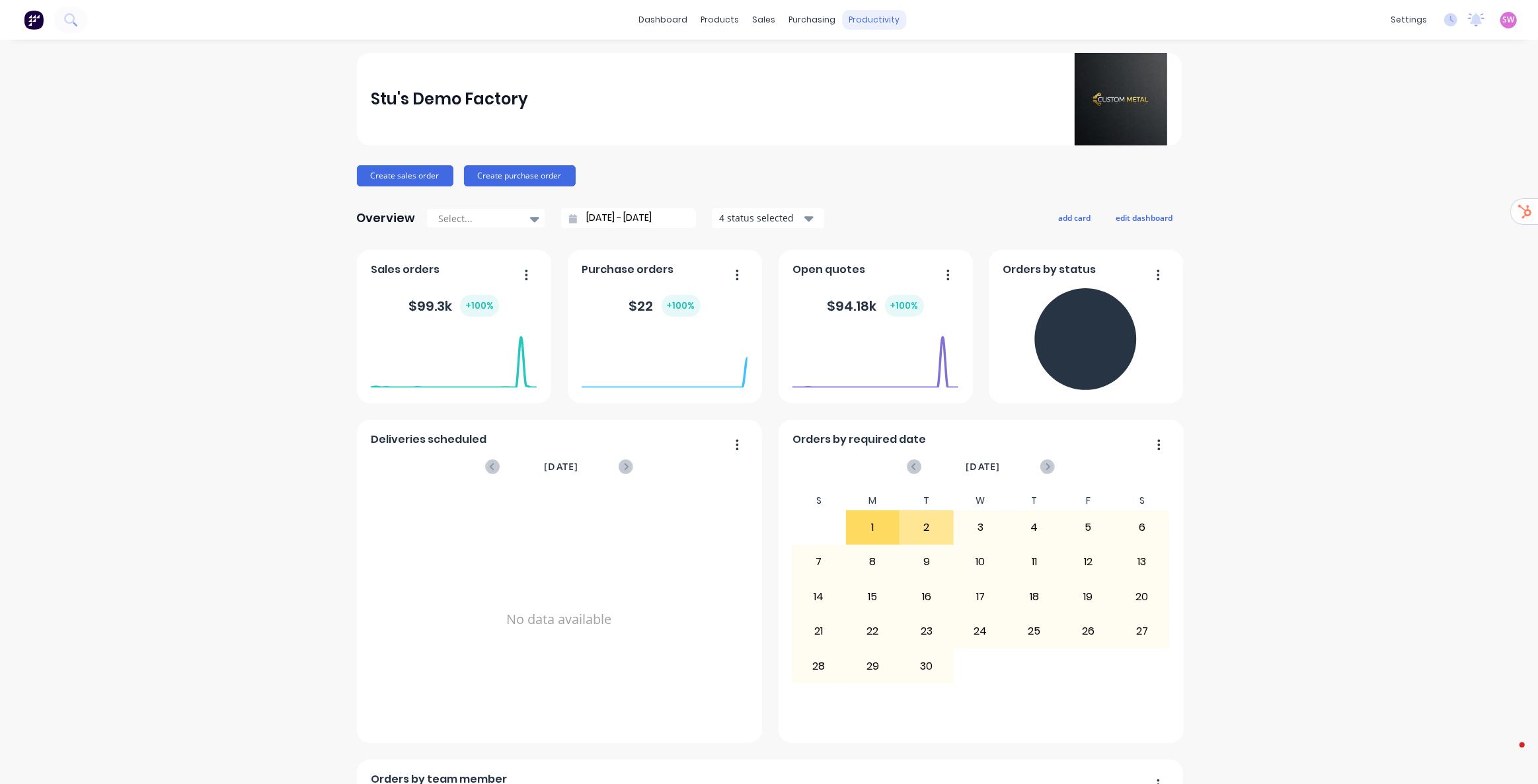
click at [871, 15] on div "productivity" at bounding box center [875, 20] width 64 height 20
click at [816, 62] on div "Purchase Orders" at bounding box center [850, 63] width 70 height 11
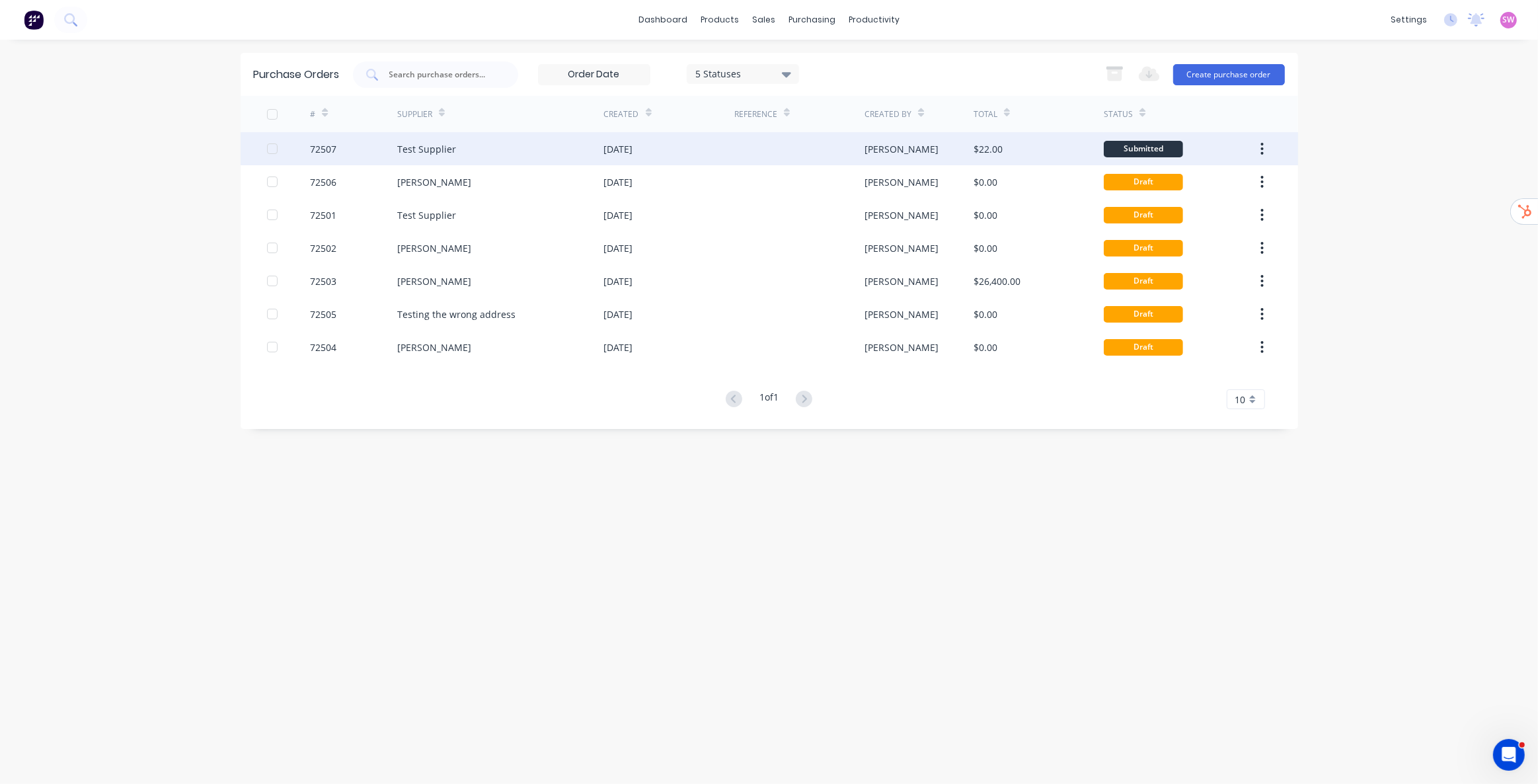
click at [731, 158] on div "[DATE]" at bounding box center [669, 149] width 131 height 33
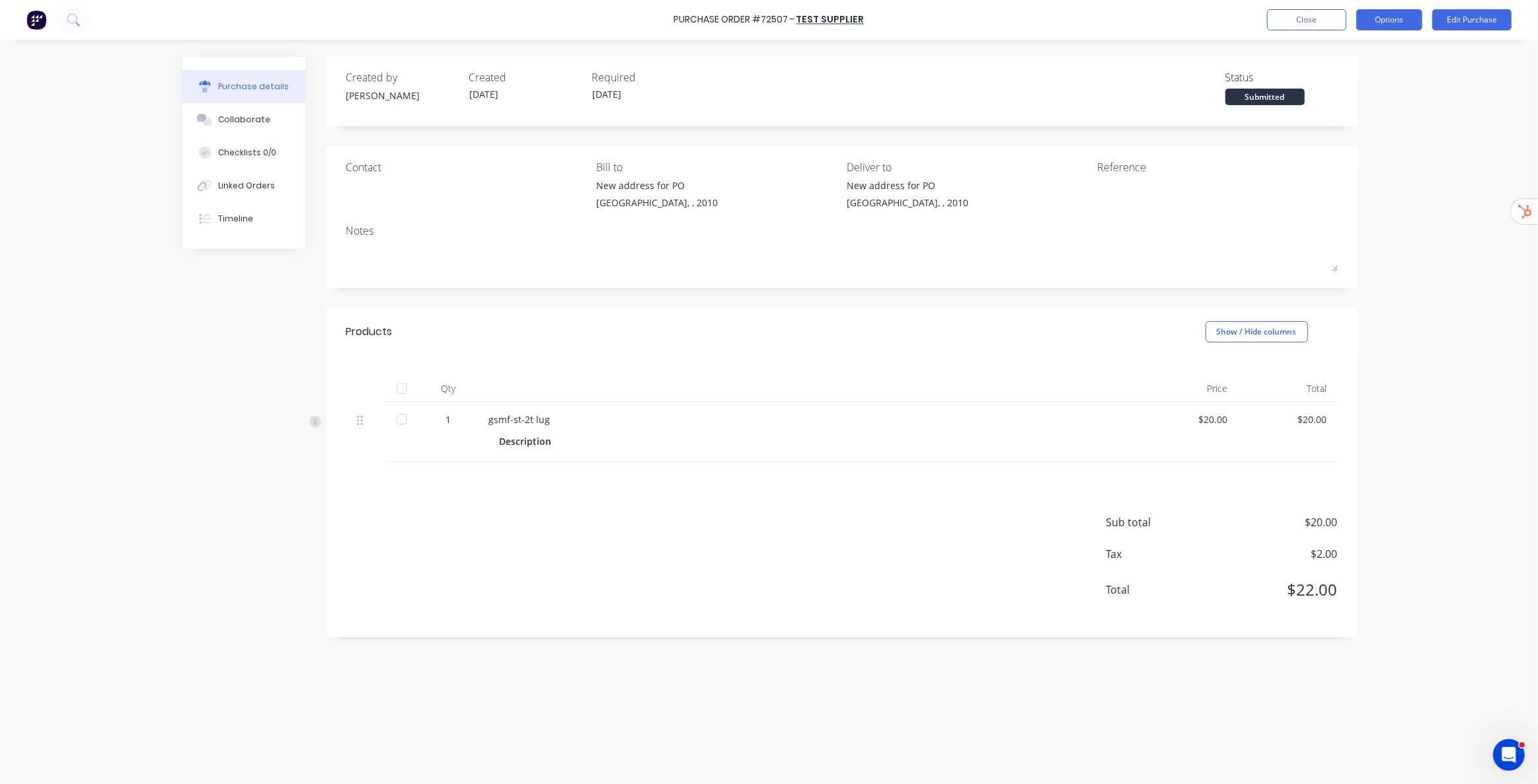
click at [1380, 24] on button "Options" at bounding box center [1389, 20] width 66 height 21
click at [1358, 53] on div "Print / Email" at bounding box center [1360, 53] width 102 height 19
click at [1359, 103] on div "Without pricing" at bounding box center [1360, 106] width 102 height 19
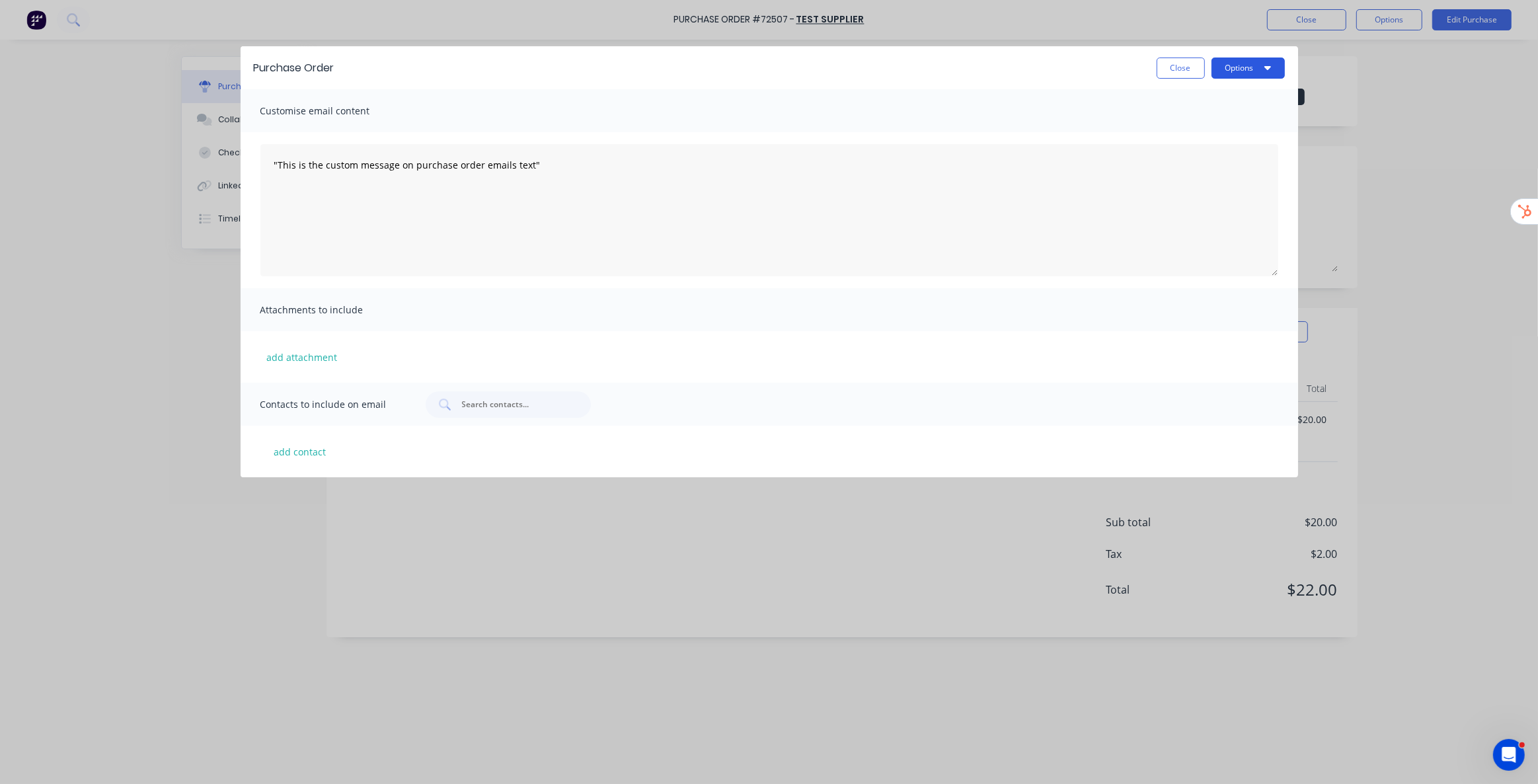
click at [1237, 71] on button "Options" at bounding box center [1248, 68] width 73 height 21
click at [732, 104] on div "Customise email content" at bounding box center [769, 111] width 1058 height 43
click at [293, 358] on button "add attachment" at bounding box center [302, 357] width 84 height 20
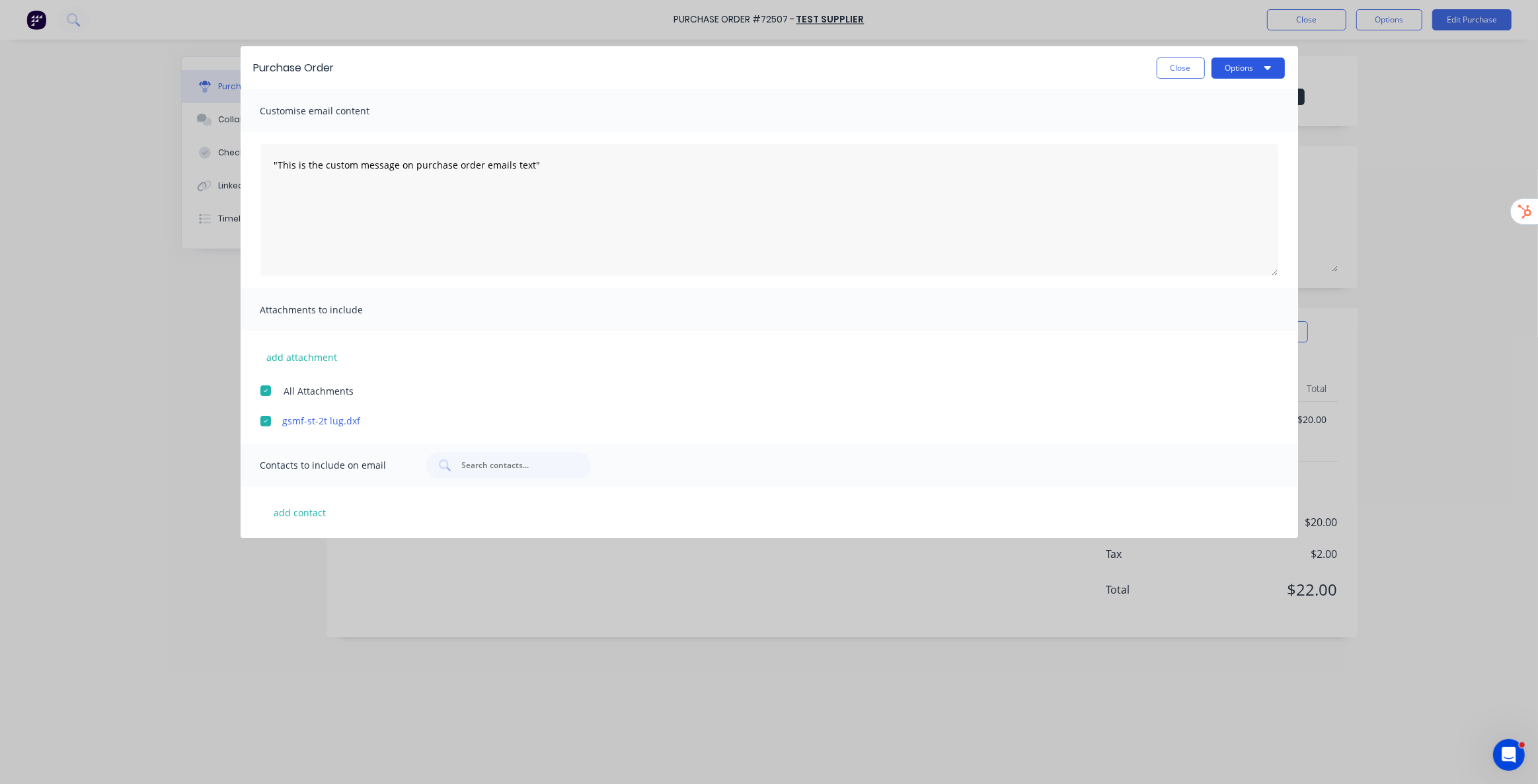
click at [1249, 71] on button "Options" at bounding box center [1248, 68] width 73 height 21
click at [1188, 103] on div "Print" at bounding box center [1222, 101] width 102 height 19
click at [1187, 127] on div "Email" at bounding box center [1222, 127] width 102 height 19
click at [310, 509] on button "add contact" at bounding box center [300, 512] width 80 height 20
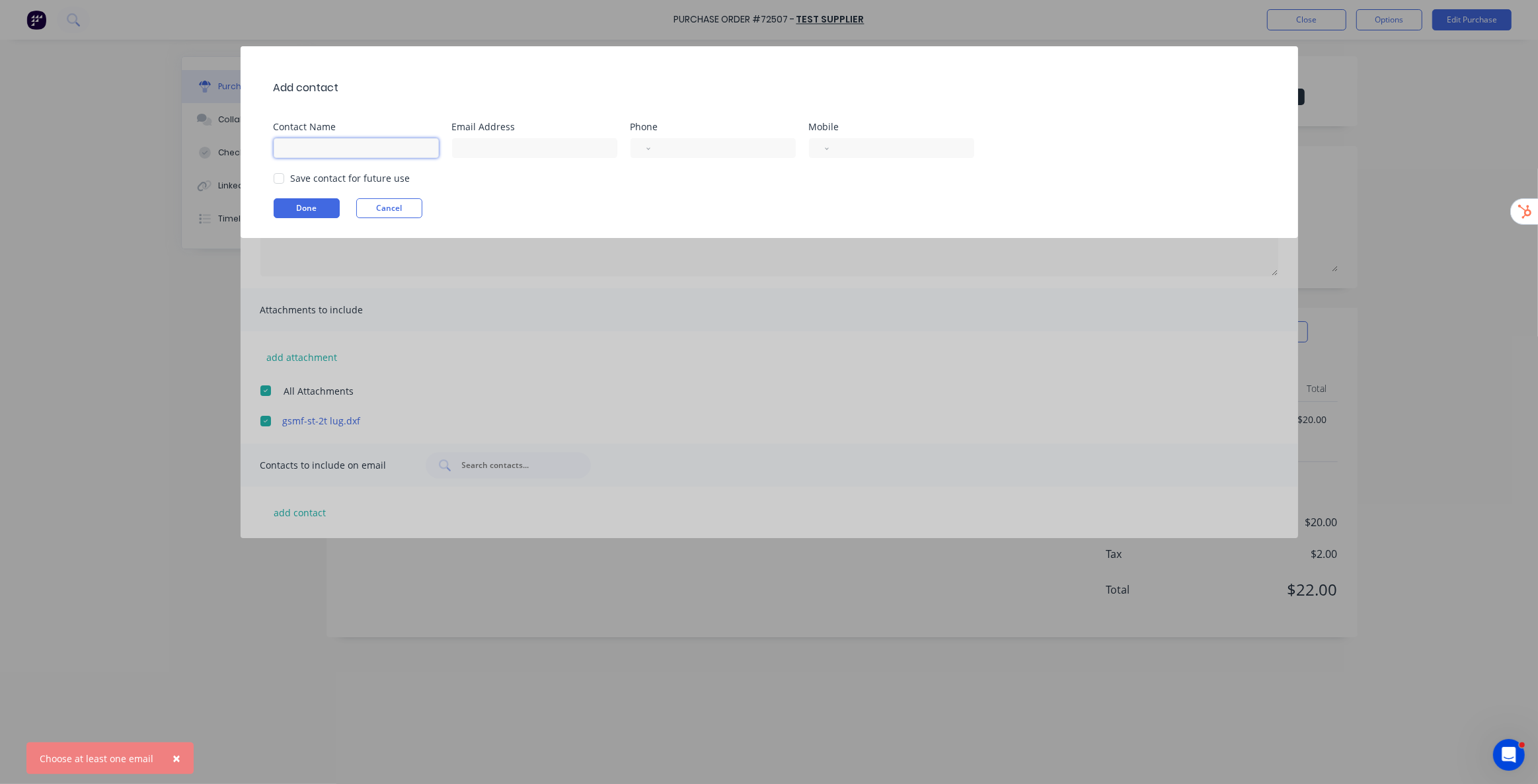
click at [370, 146] on input at bounding box center [356, 148] width 165 height 20
type input "[PERSON_NAME]"
type input "[PERSON_NAME][EMAIL_ADDRESS][PERSON_NAME][DOMAIN_NAME]"
click at [318, 209] on button "Done" at bounding box center [306, 209] width 66 height 20
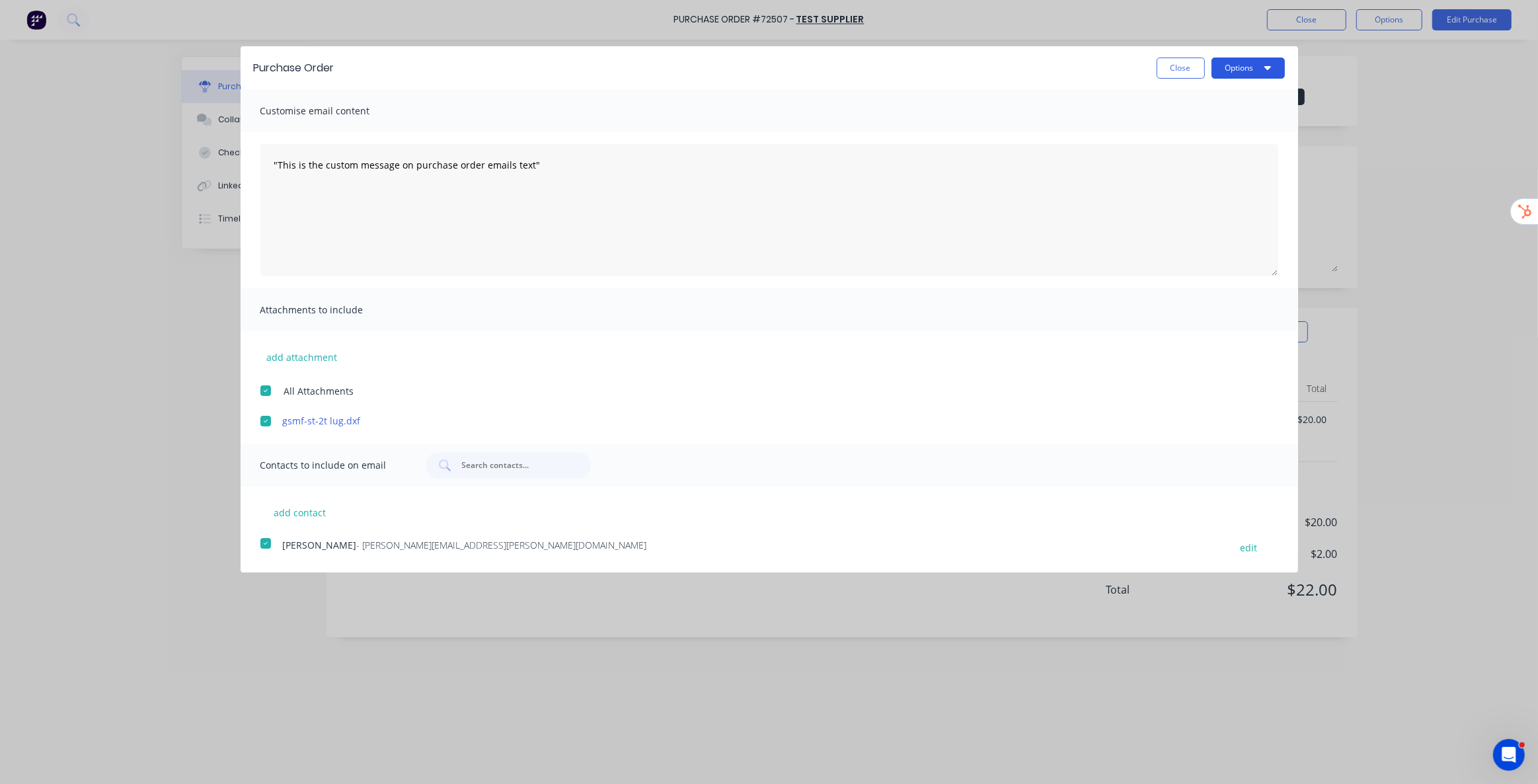
click at [1245, 69] on button "Options" at bounding box center [1248, 68] width 73 height 21
click at [1197, 126] on div "Email" at bounding box center [1222, 127] width 102 height 19
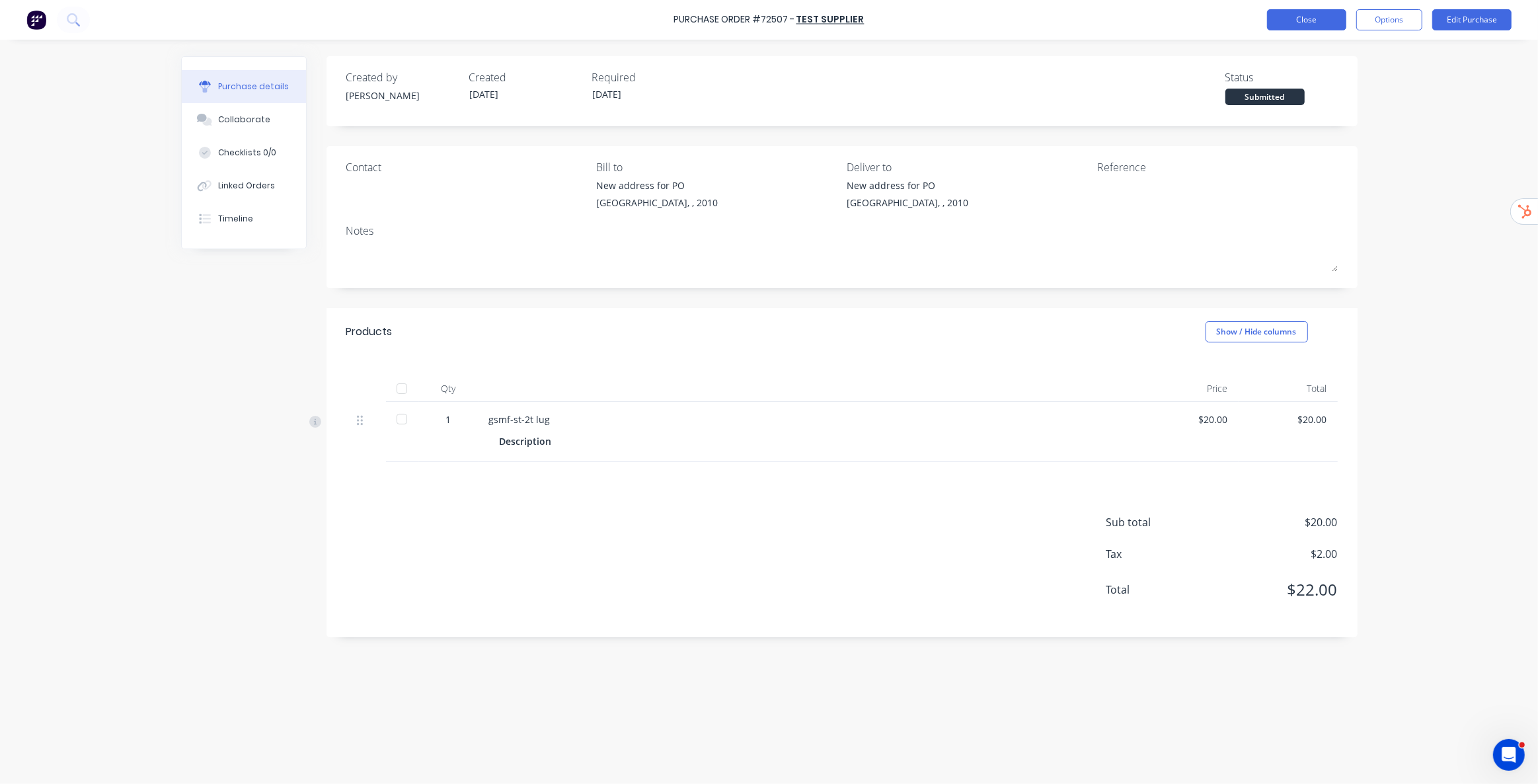
click at [1307, 23] on button "Close" at bounding box center [1306, 20] width 80 height 21
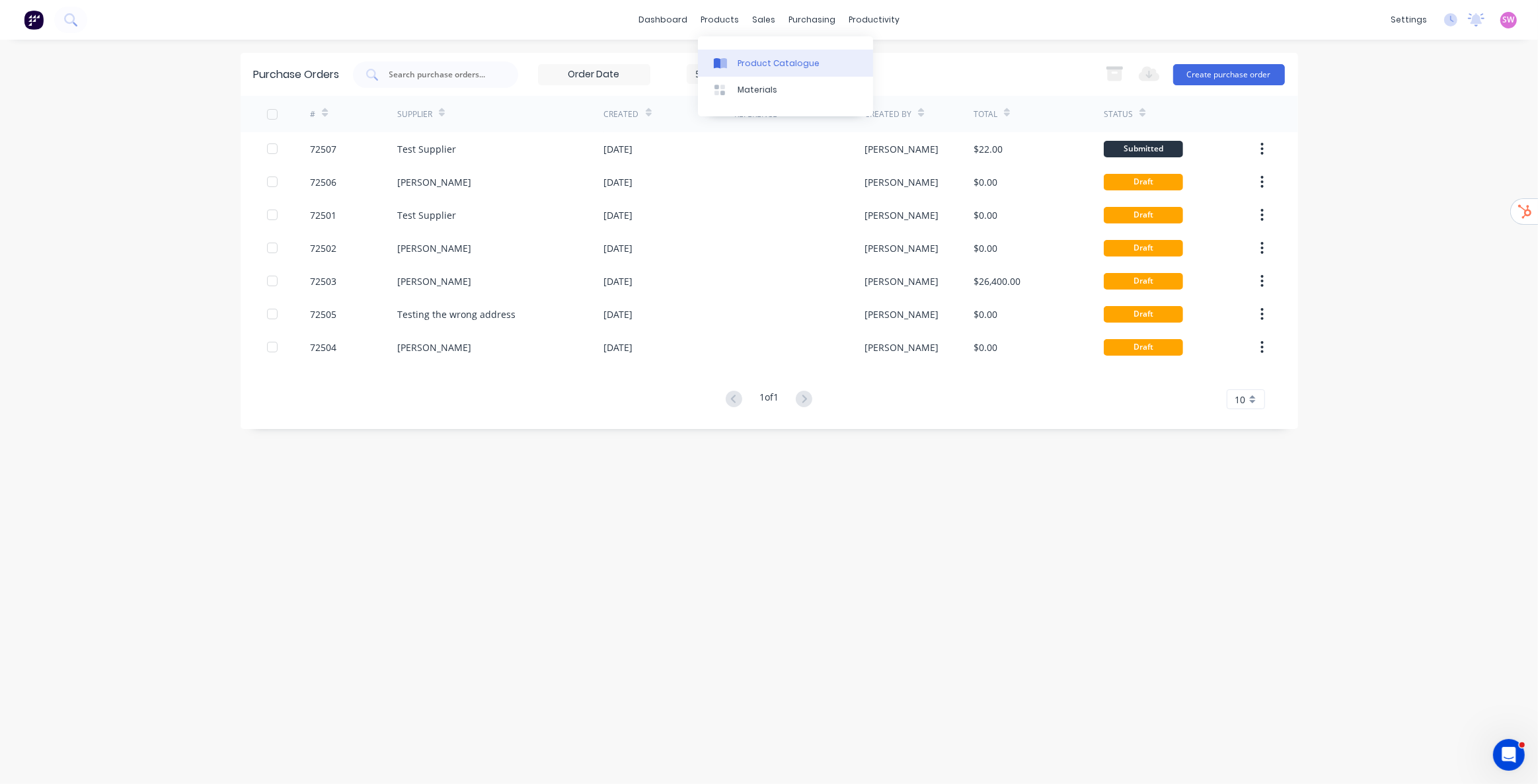
click at [740, 60] on div "Product Catalogue" at bounding box center [778, 63] width 82 height 11
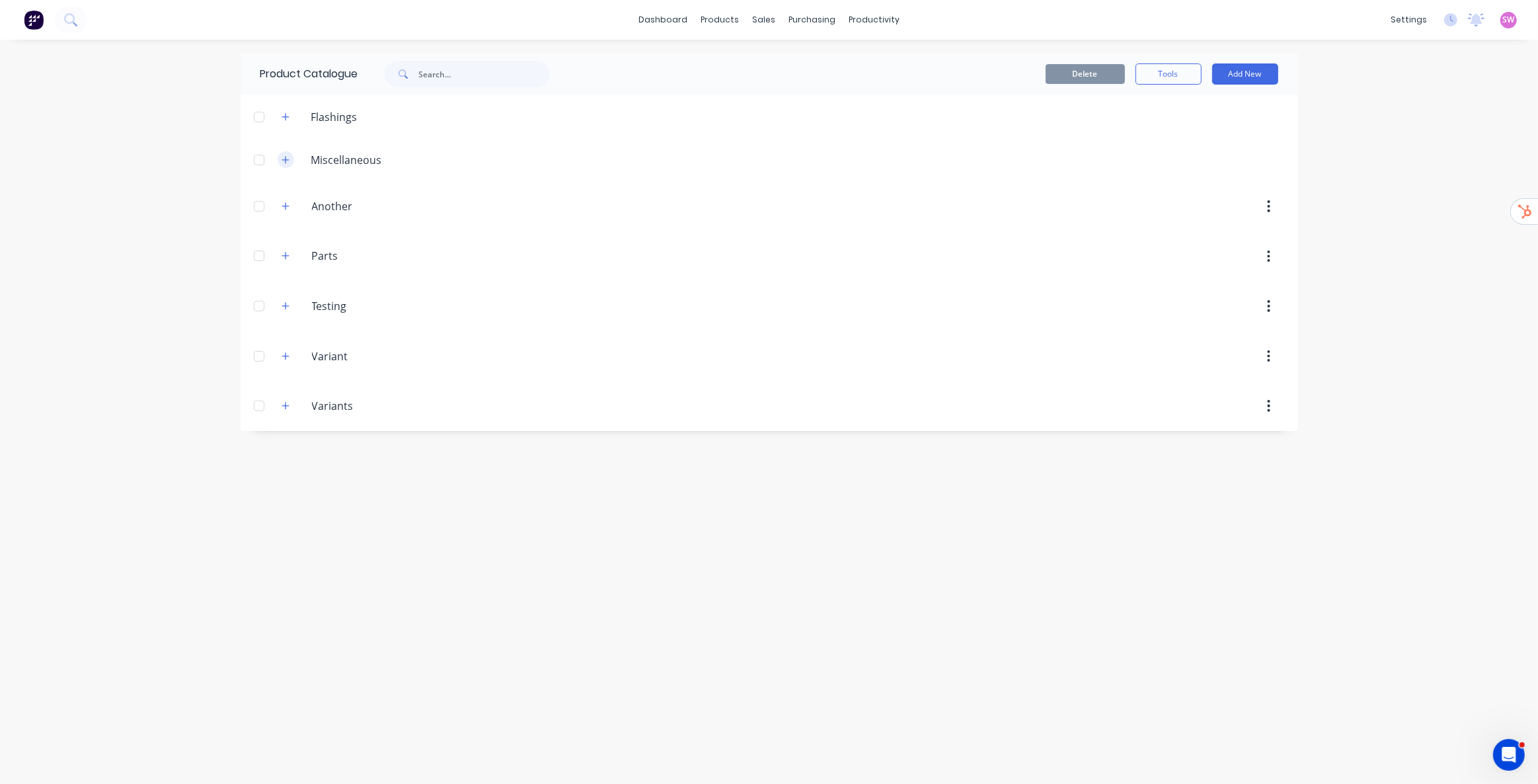
click at [287, 161] on icon "button" at bounding box center [286, 159] width 8 height 9
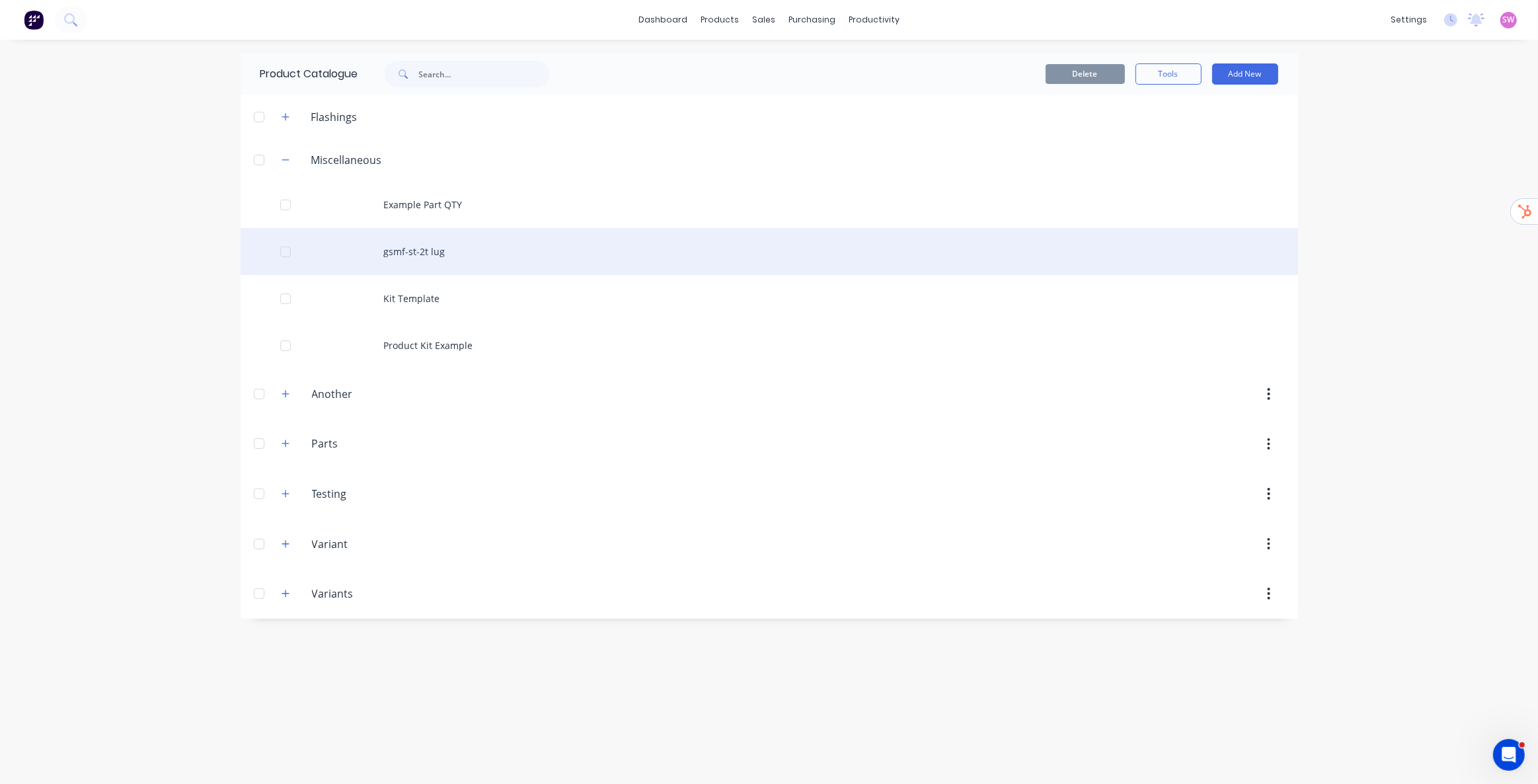
click at [438, 254] on div "gsmf-st-2t lug" at bounding box center [769, 251] width 1058 height 47
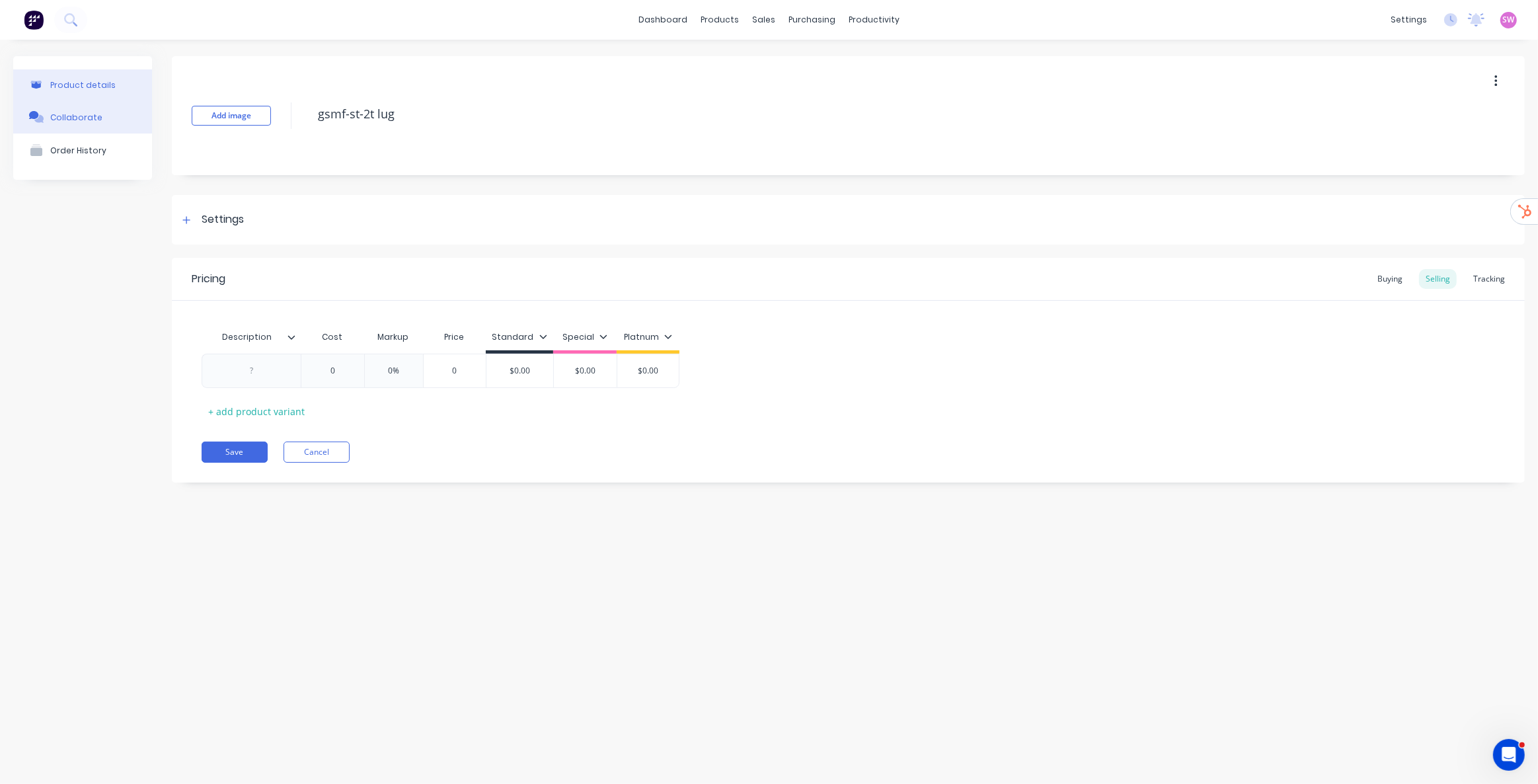
click at [91, 120] on div "Collaborate" at bounding box center [76, 117] width 53 height 10
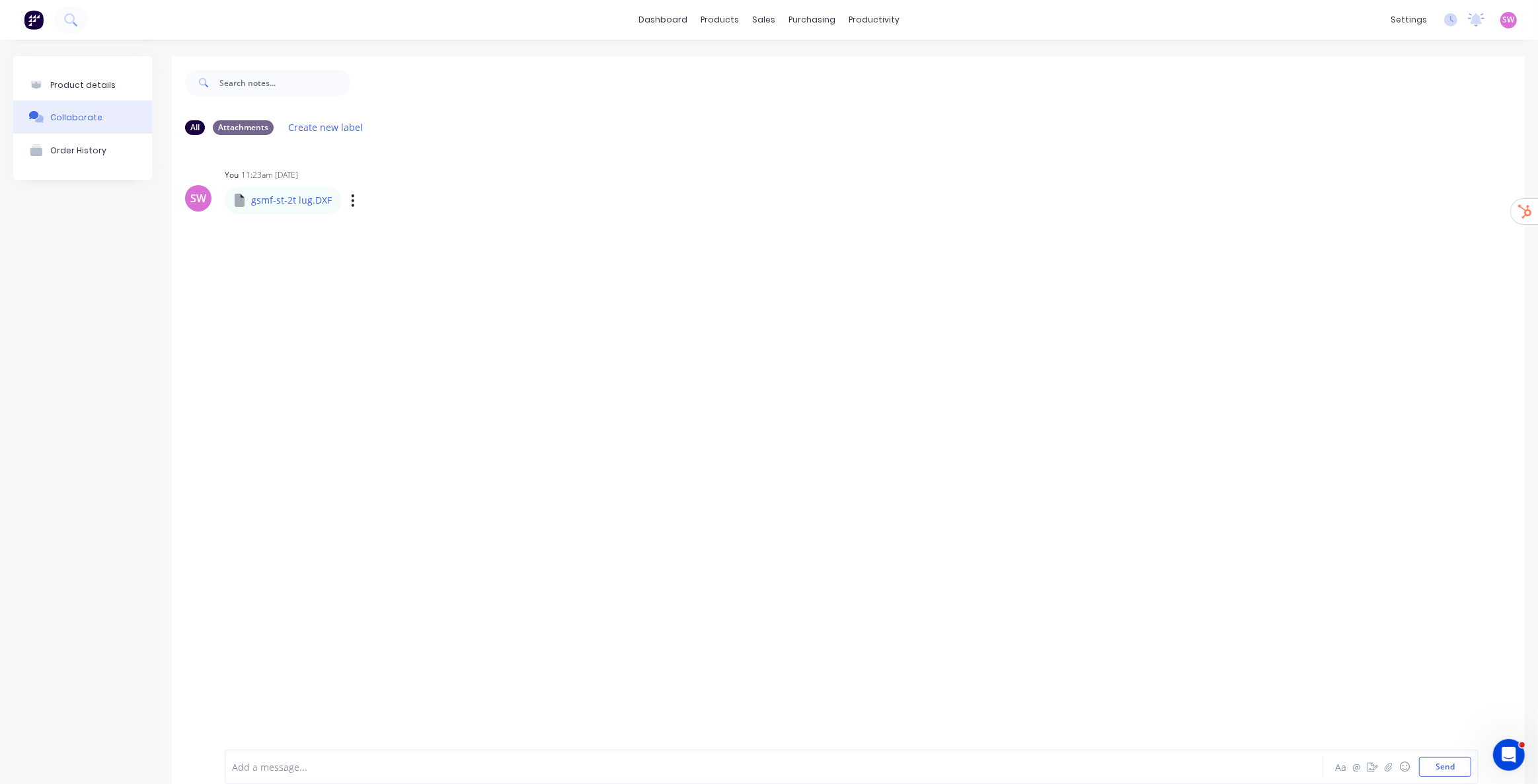
click at [347, 199] on div "Labels Auto-attach to new orders Sales Orders Purchase Orders Download Delete" at bounding box center [421, 200] width 149 height 19
click at [354, 205] on div "Labels Auto-attach to new orders Sales Orders Purchase Orders Download Delete" at bounding box center [421, 200] width 149 height 19
click at [351, 199] on button "button" at bounding box center [353, 200] width 5 height 19
click at [397, 289] on button "Delete" at bounding box center [439, 296] width 149 height 30
click at [151, 378] on div "Product details Collaborate Order History" at bounding box center [82, 429] width 139 height 747
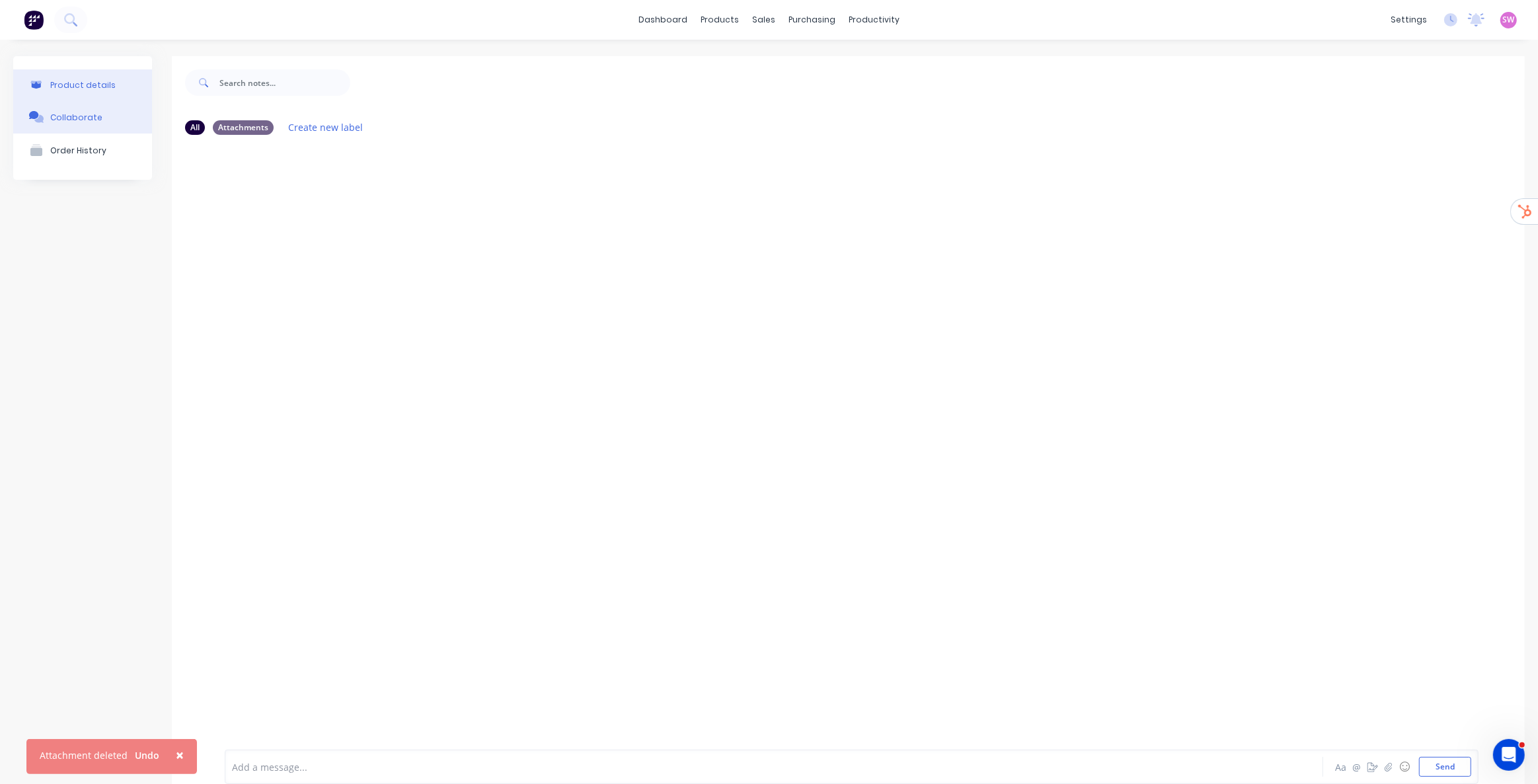
click at [65, 75] on button "Product details" at bounding box center [82, 85] width 139 height 31
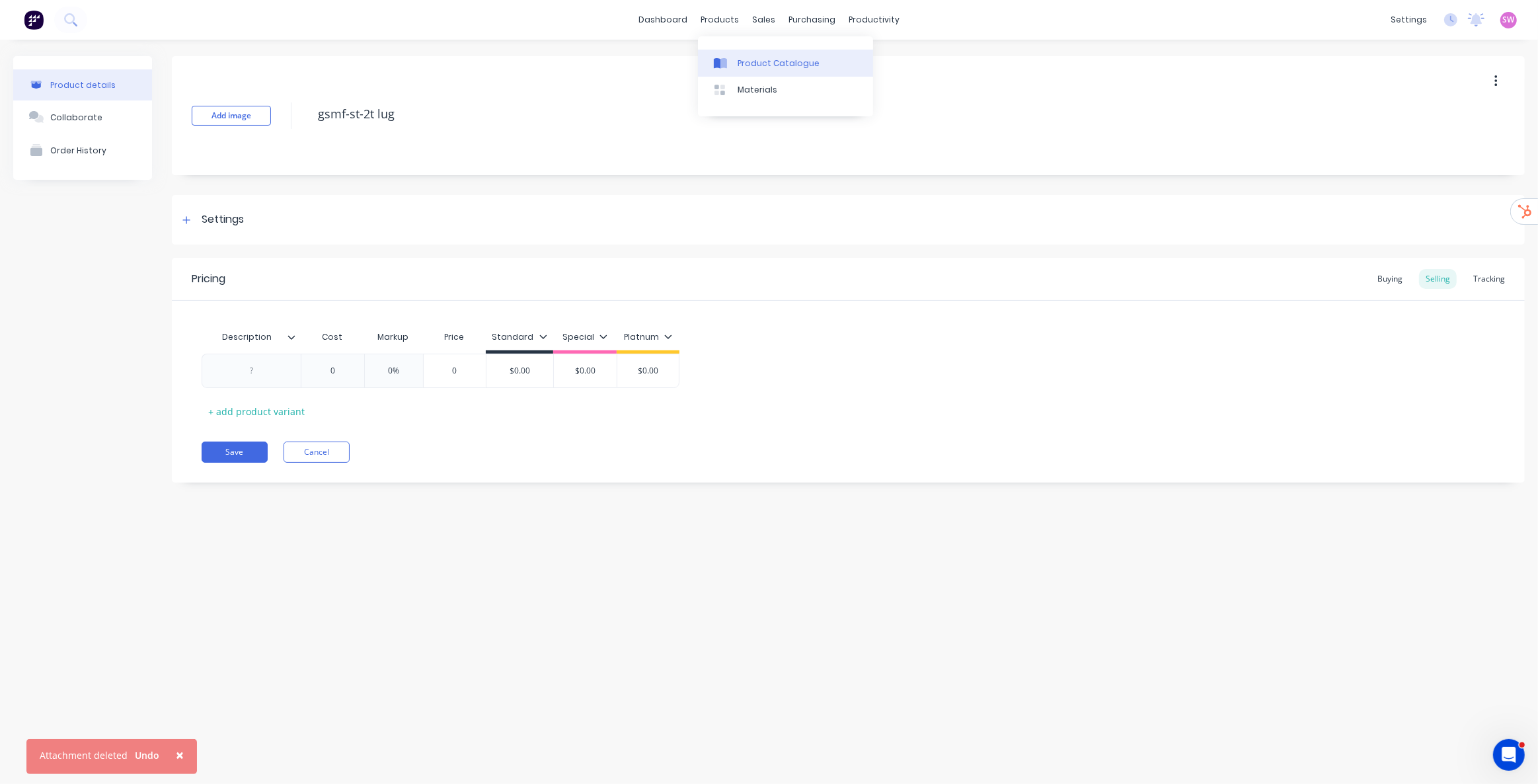
click at [742, 53] on link "Product Catalogue" at bounding box center [785, 62] width 175 height 26
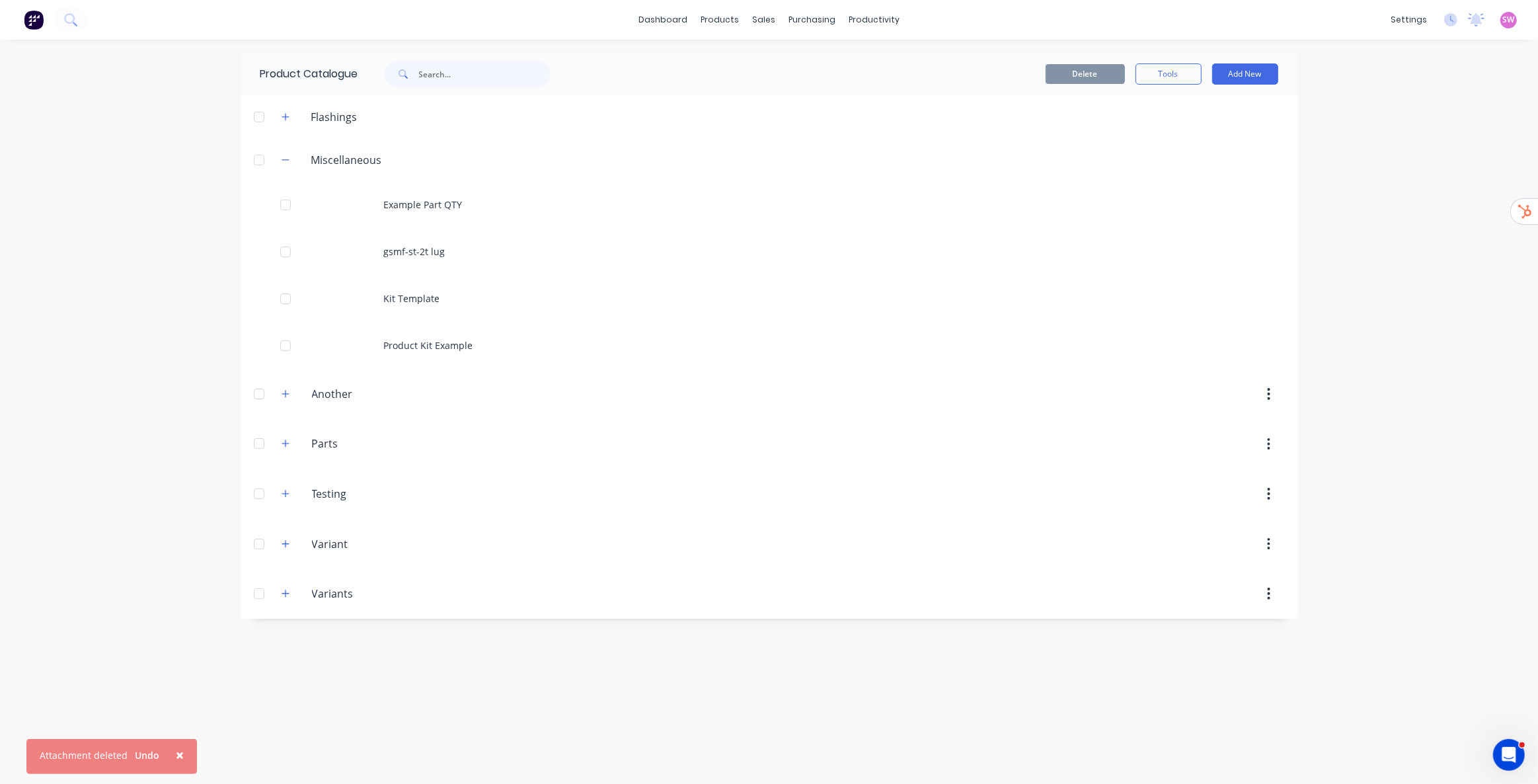
click at [1364, 238] on div "× Attachment deleted Undo dashboard products sales purchasing productivity dash…" at bounding box center [769, 392] width 1538 height 784
click at [1359, 155] on div "× Attachment deleted Undo dashboard products sales purchasing productivity dash…" at bounding box center [769, 392] width 1538 height 784
click at [1396, 60] on div "× Attachment deleted Undo dashboard products sales purchasing productivity dash…" at bounding box center [769, 392] width 1538 height 784
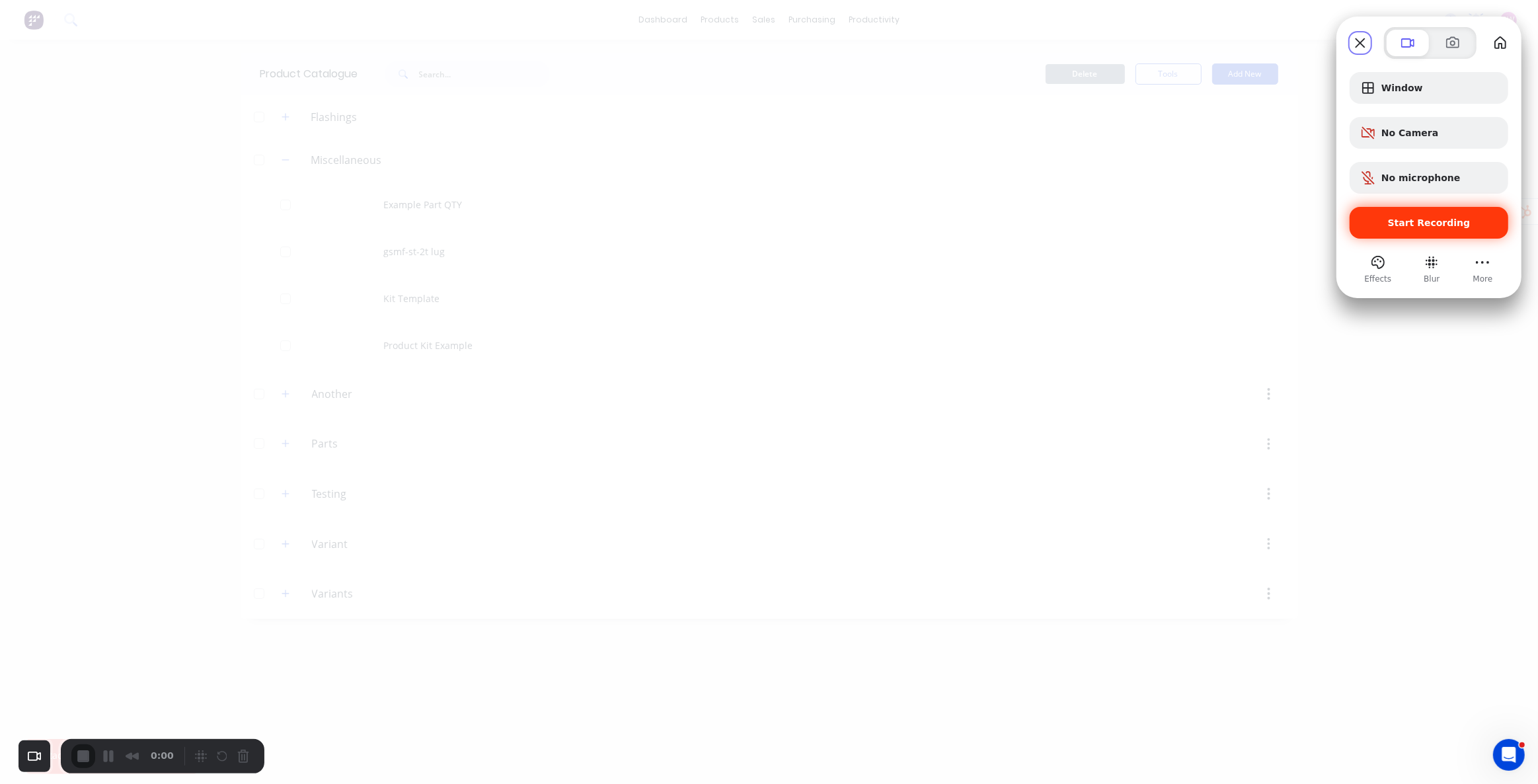
click at [1443, 226] on span "Start Recording" at bounding box center [1429, 222] width 83 height 11
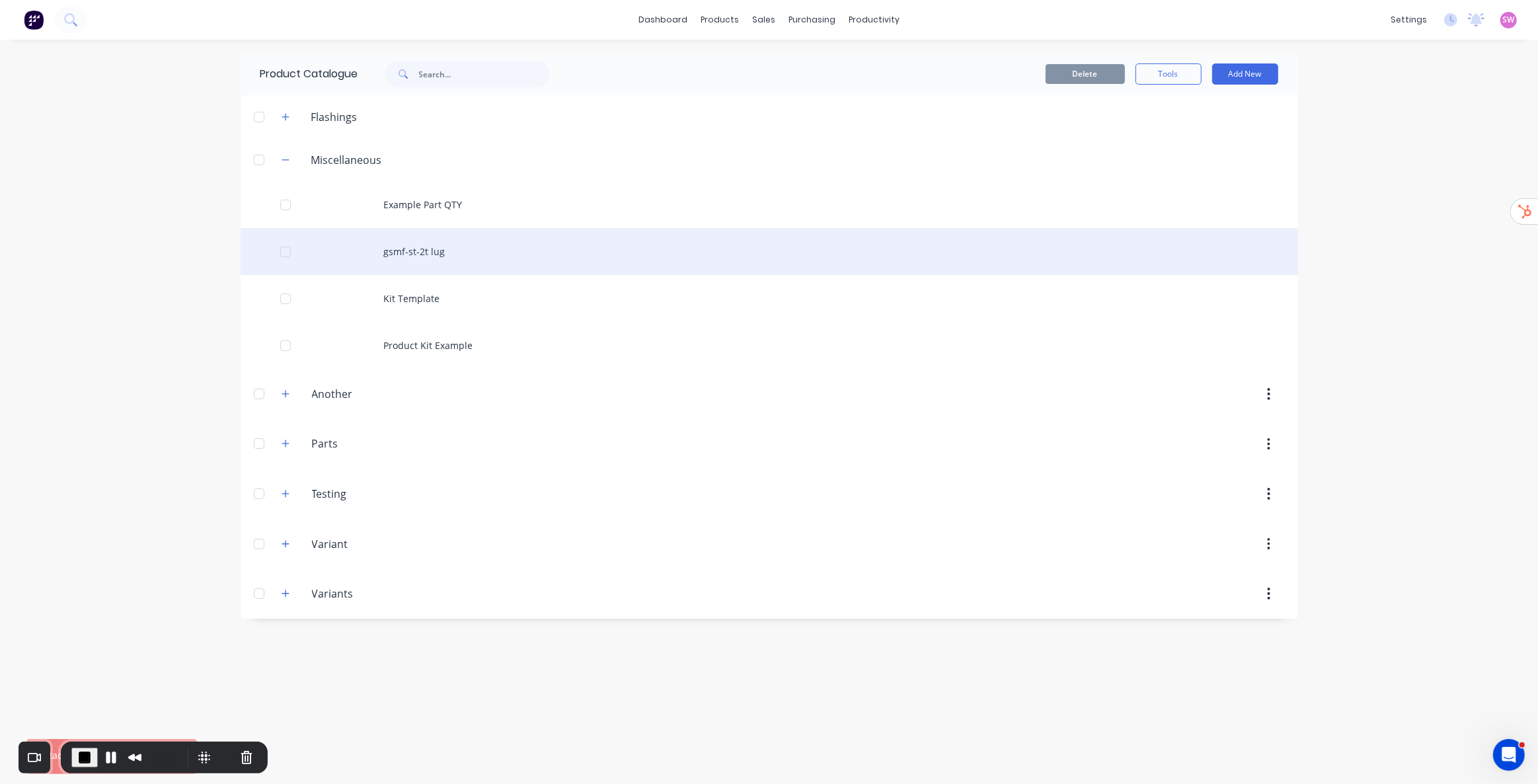
click at [432, 254] on div "gsmf-st-2t lug" at bounding box center [769, 251] width 1058 height 47
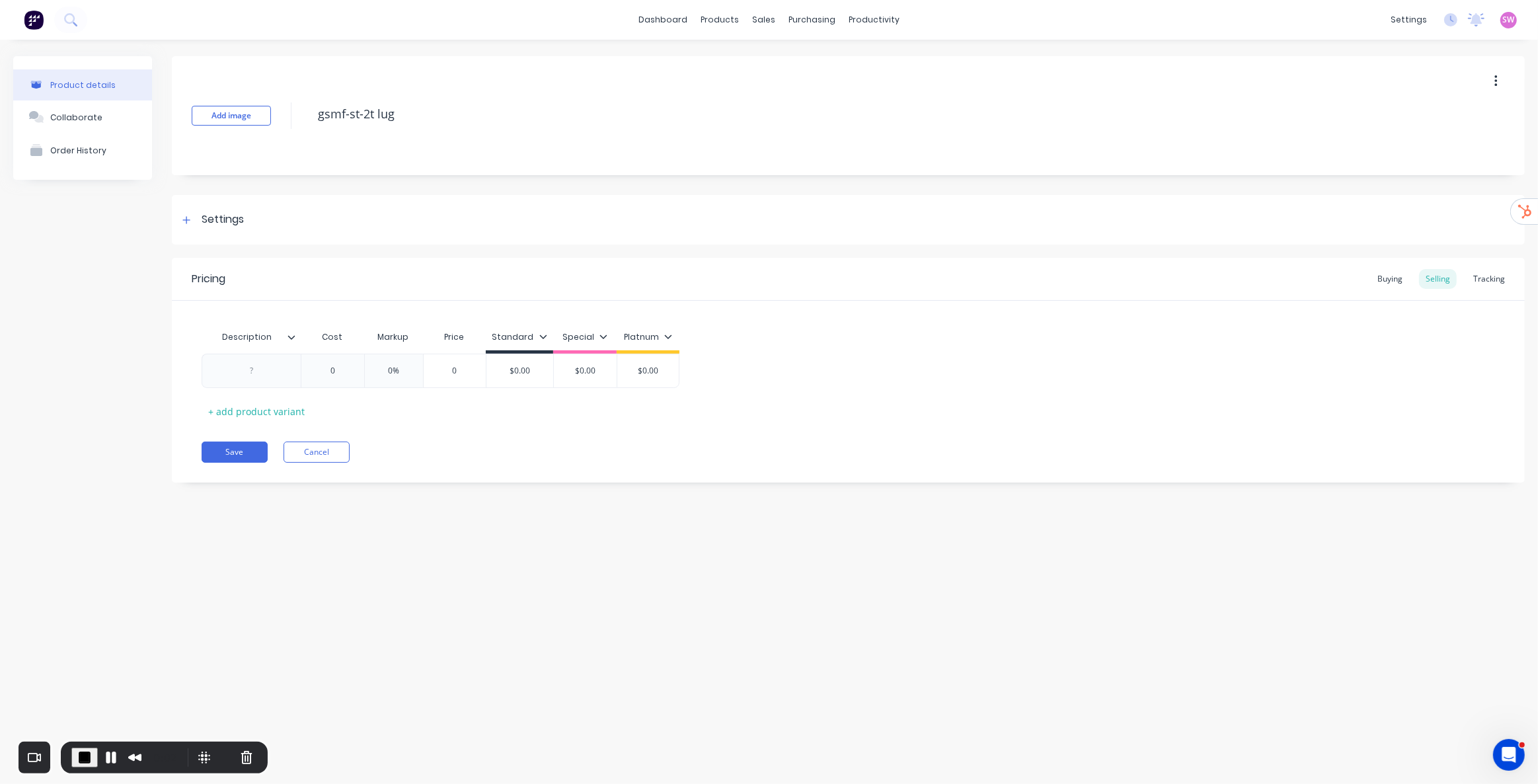
type textarea "x"
click at [87, 119] on div "Collaborate" at bounding box center [76, 117] width 53 height 10
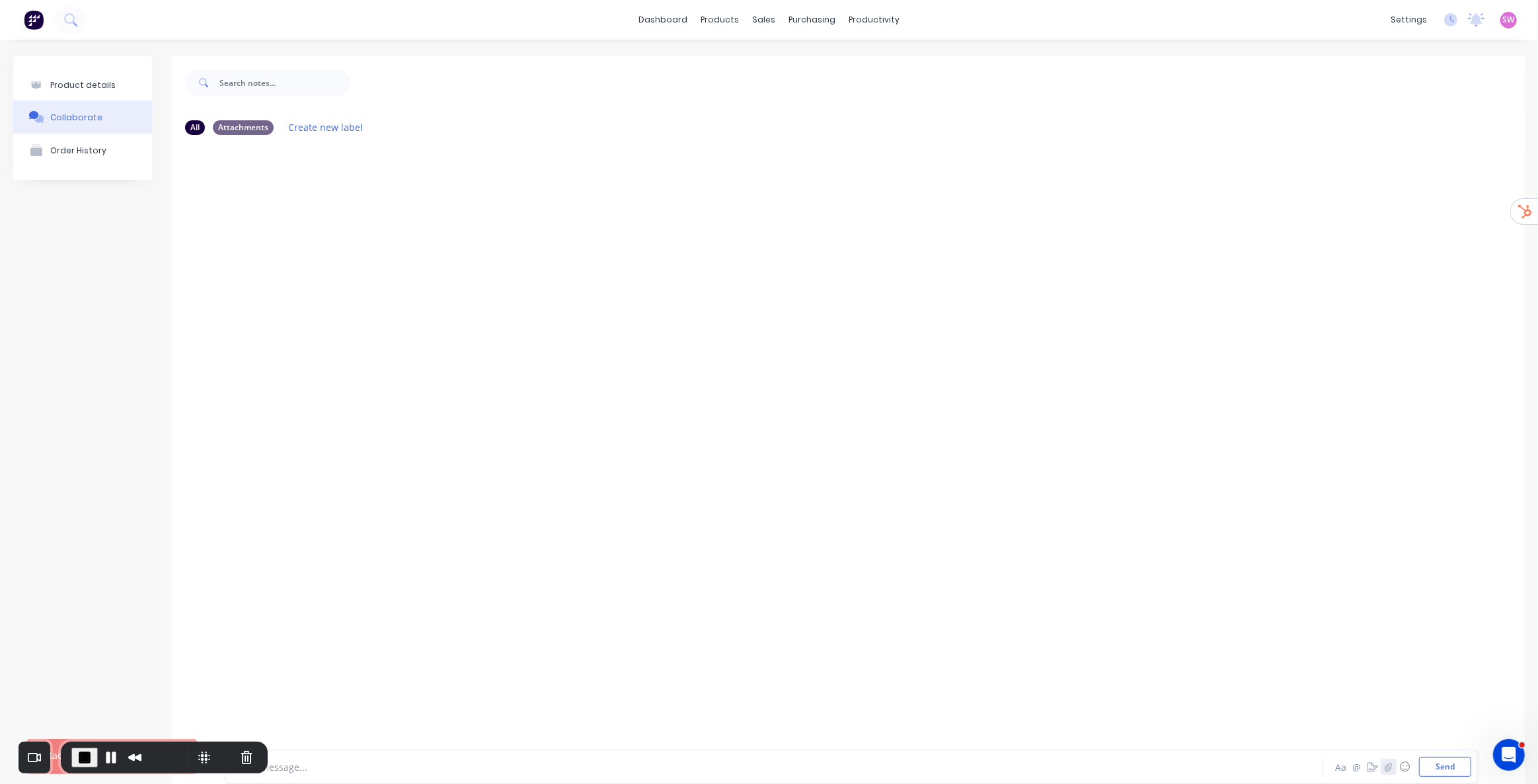
click at [1384, 765] on icon "button" at bounding box center [1389, 766] width 8 height 9
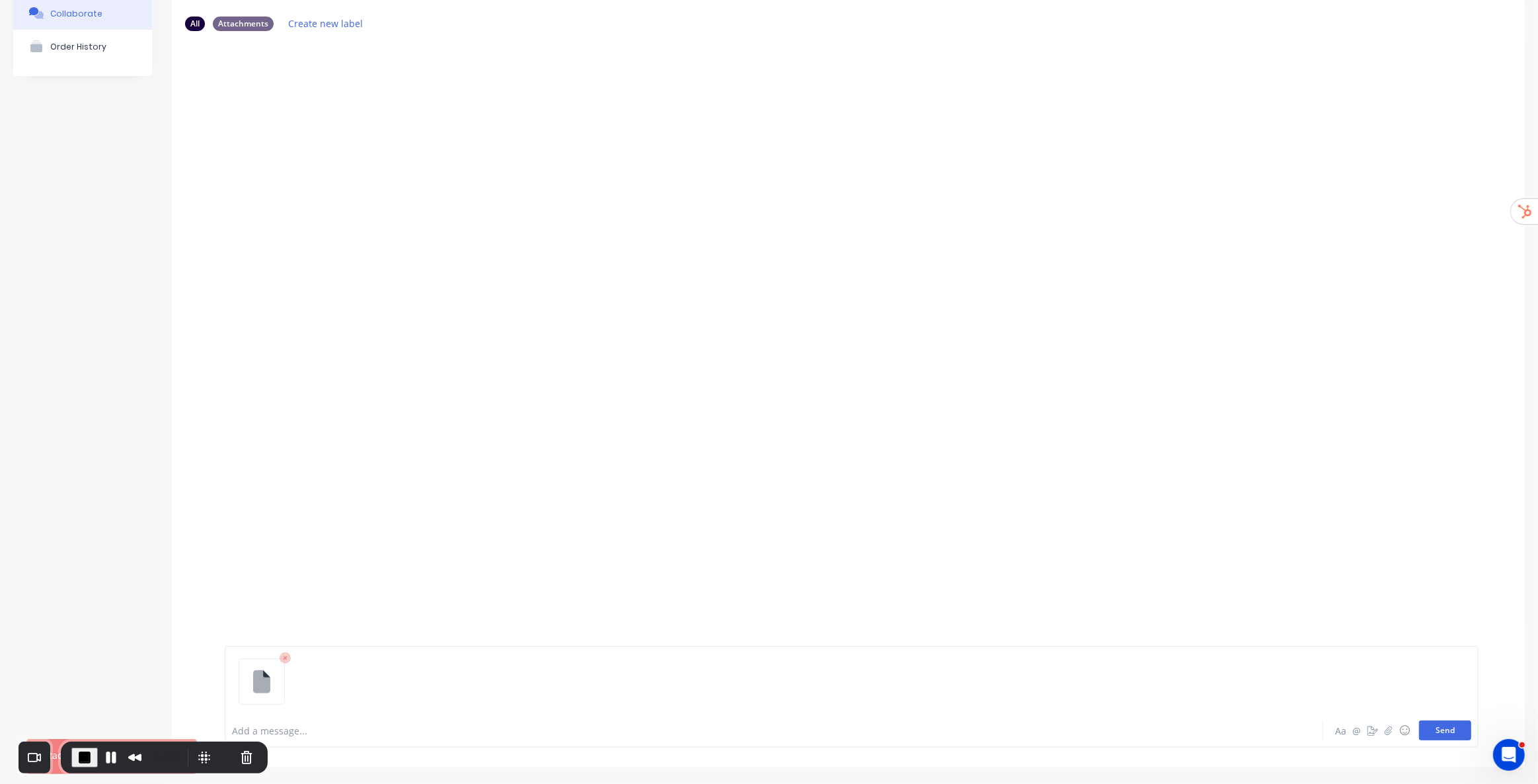
click at [1451, 736] on button "Send" at bounding box center [1445, 730] width 53 height 20
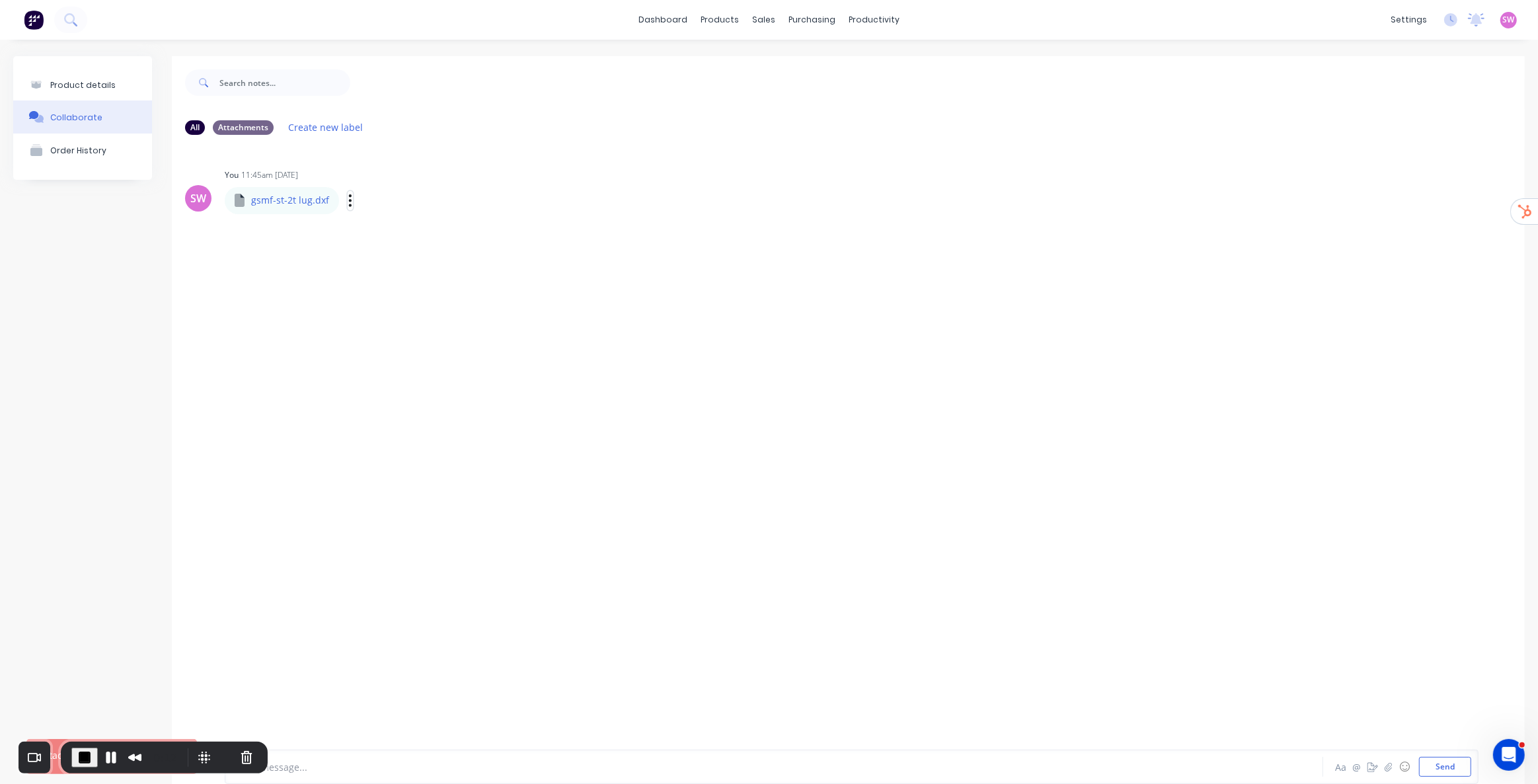
click at [349, 199] on icon "button" at bounding box center [350, 200] width 2 height 11
click at [470, 238] on button "Auto-attach to new orders" at bounding box center [437, 236] width 149 height 31
click at [564, 259] on label at bounding box center [564, 259] width 0 height 0
click at [544, 262] on input "checkbox" at bounding box center [539, 264] width 11 height 12
checkbox input "true"
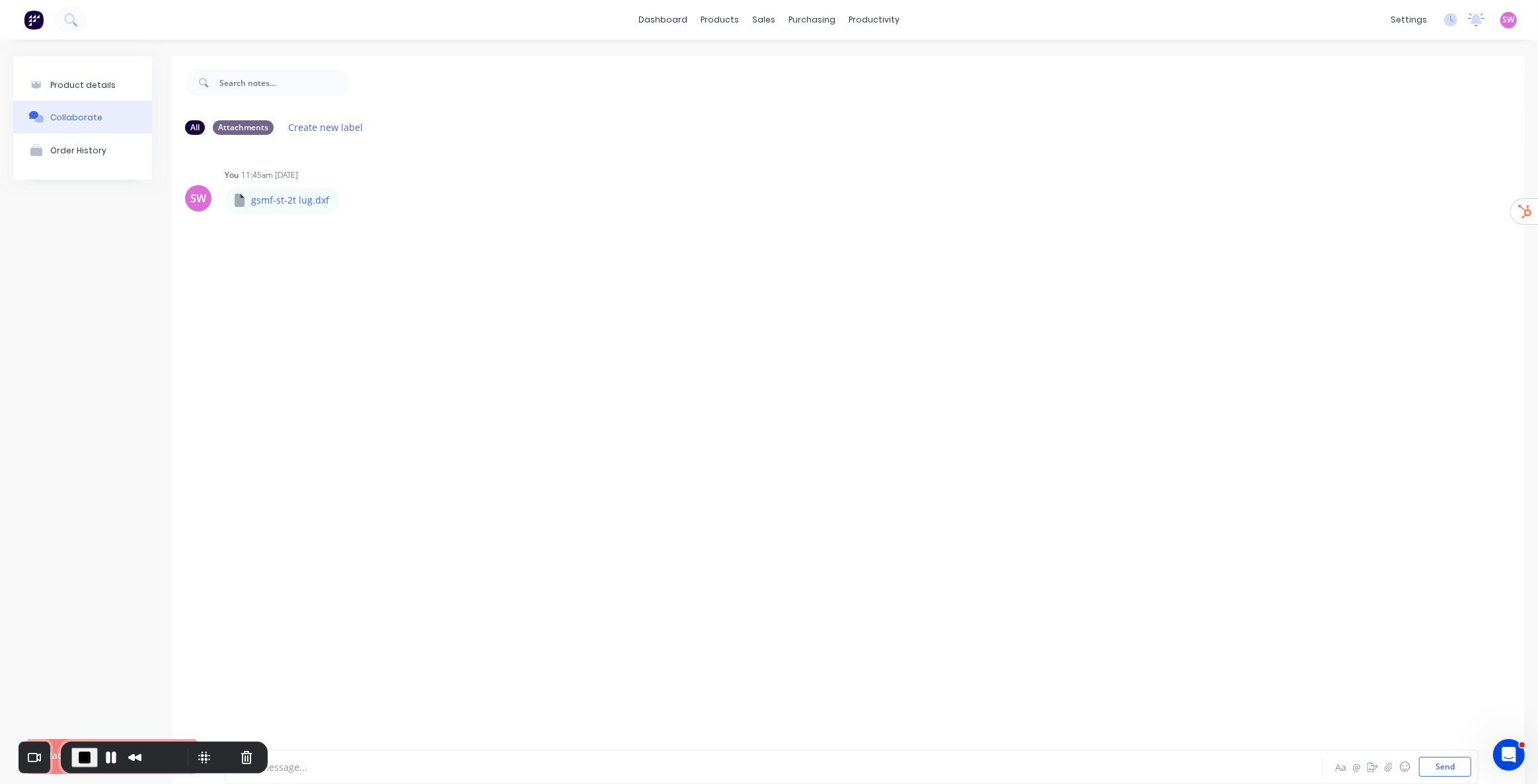
click at [549, 112] on div "All Attachments Create new label" at bounding box center [848, 127] width 1353 height 36
click at [83, 80] on div "Product details" at bounding box center [83, 85] width 66 height 10
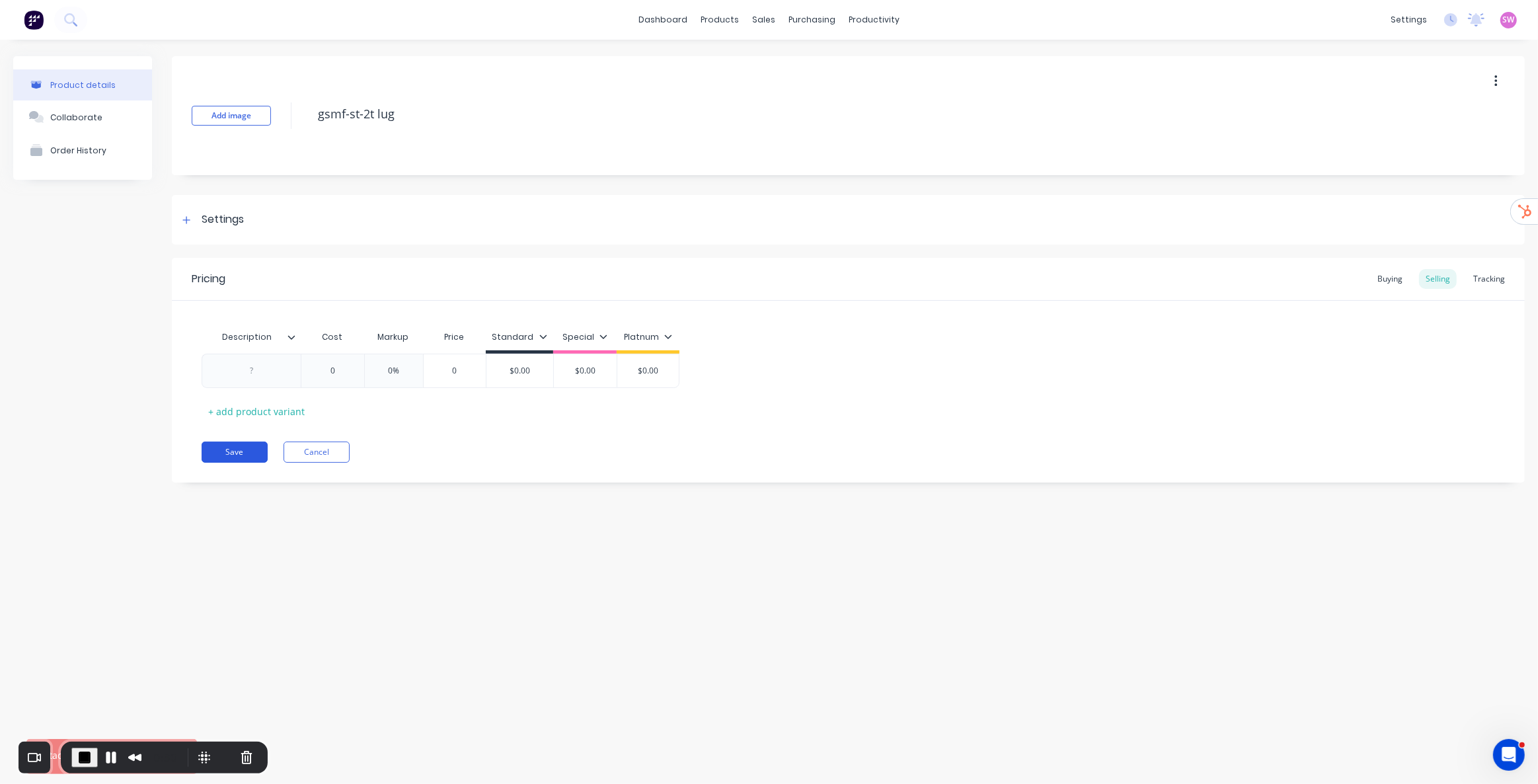
click at [232, 457] on button "Save" at bounding box center [235, 452] width 66 height 21
type textarea "x"
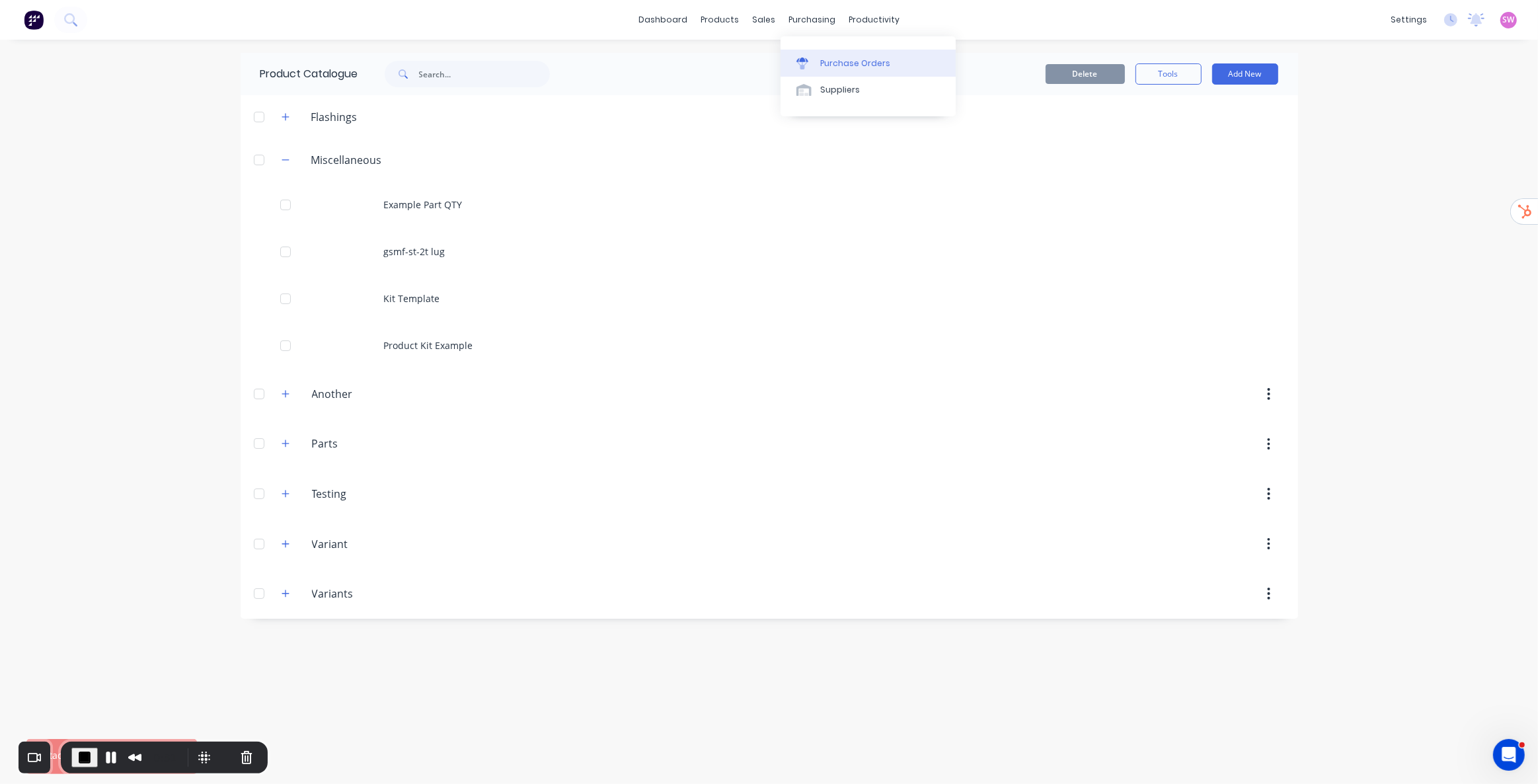
click at [843, 67] on div "Purchase Orders" at bounding box center [855, 63] width 70 height 11
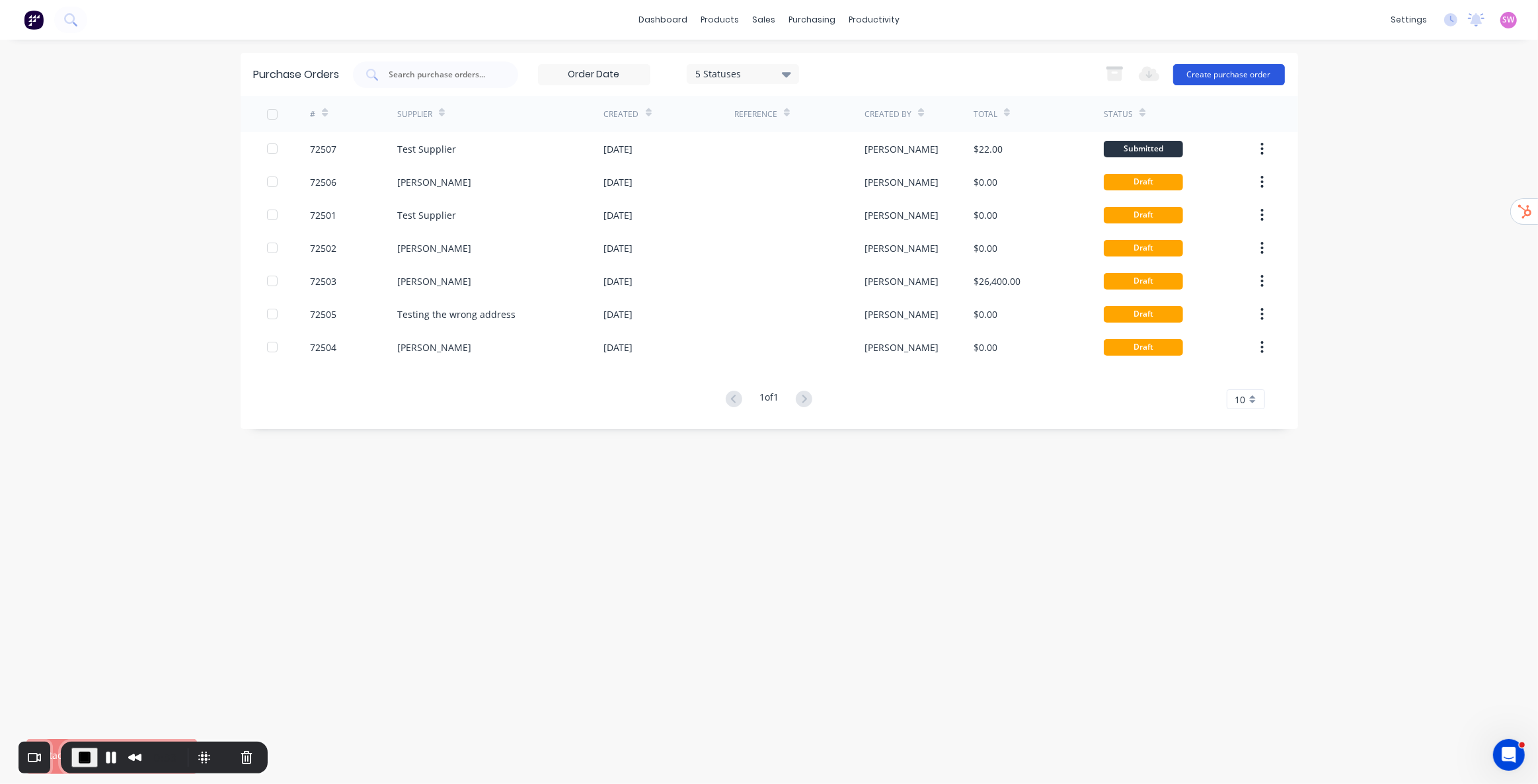
click at [1228, 68] on button "Create purchase order" at bounding box center [1229, 75] width 112 height 21
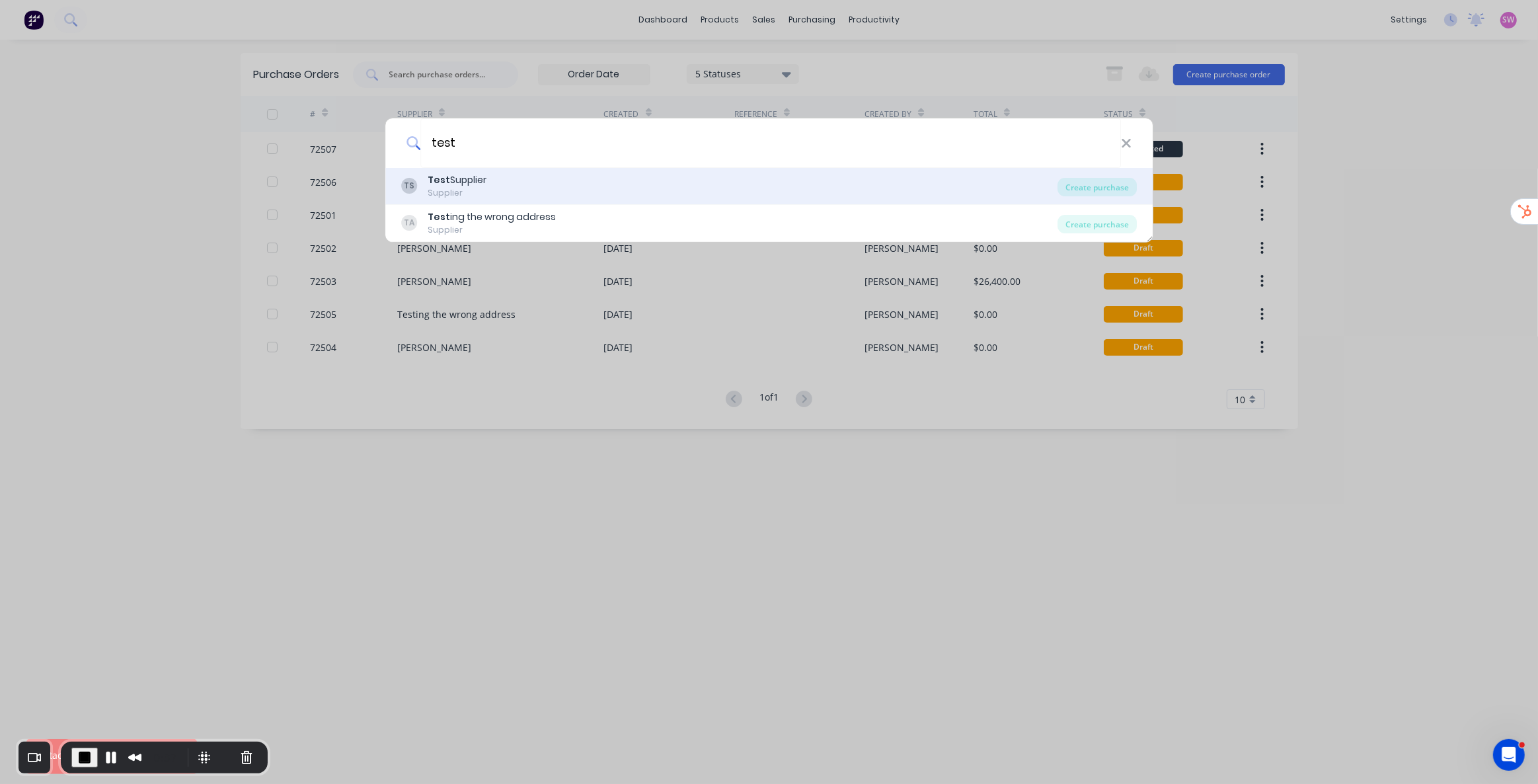
type input "test"
click at [545, 190] on div "TS Test Supplier Supplier" at bounding box center [730, 186] width 657 height 25
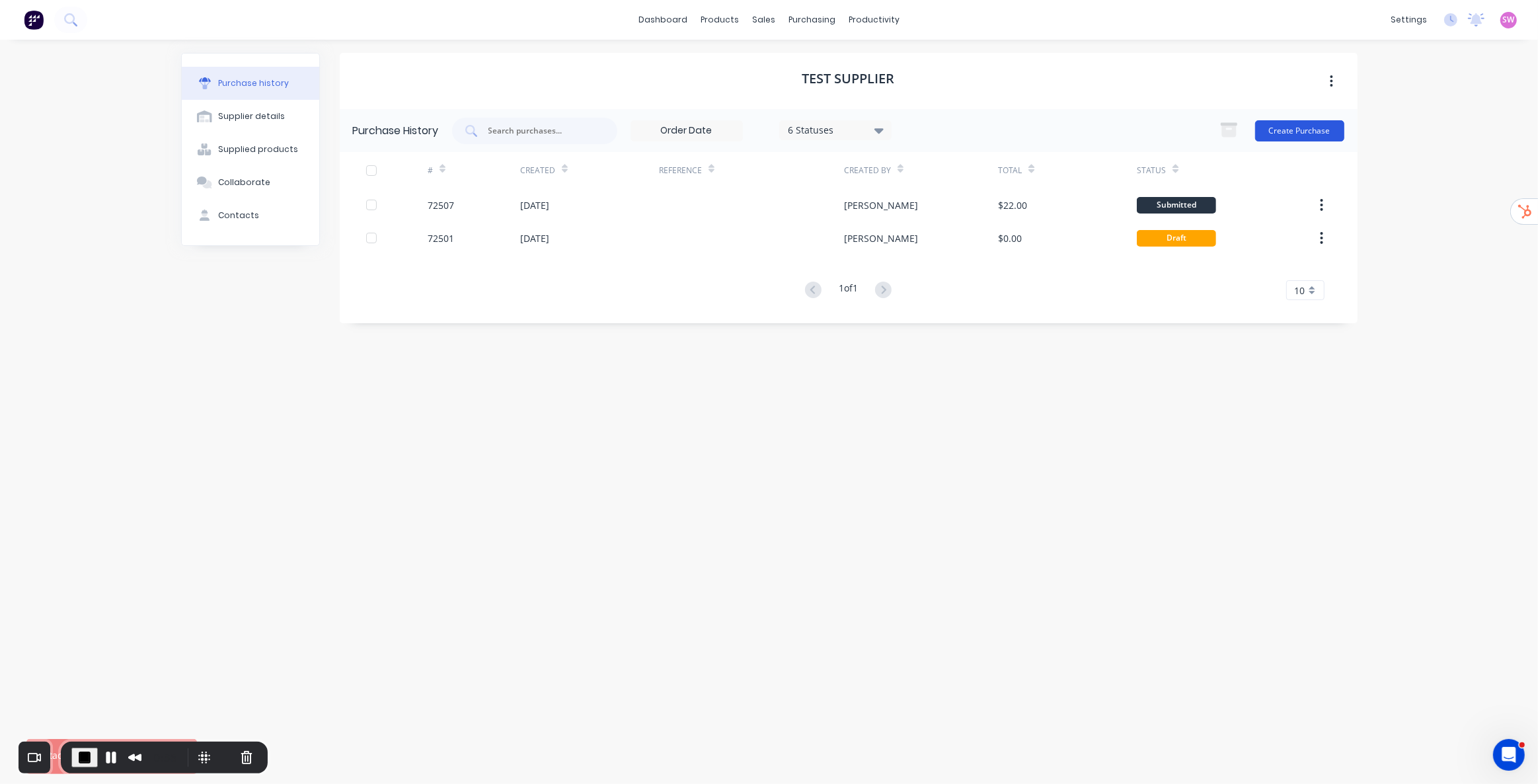
click at [1295, 139] on button "Create Purchase" at bounding box center [1300, 131] width 90 height 21
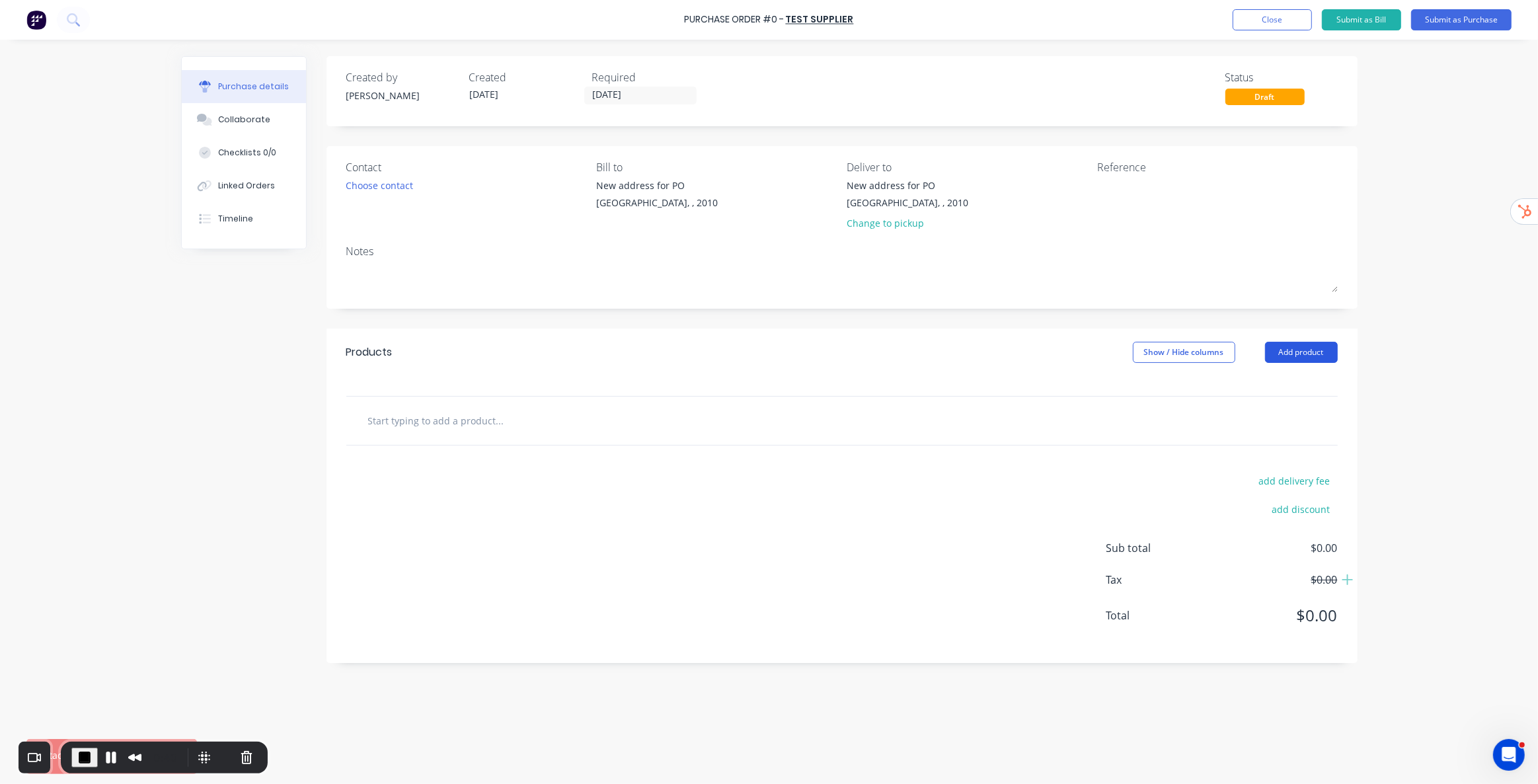
click at [1288, 346] on button "Add product" at bounding box center [1302, 352] width 73 height 21
click at [1276, 378] on div "Product catalogue" at bounding box center [1275, 386] width 102 height 19
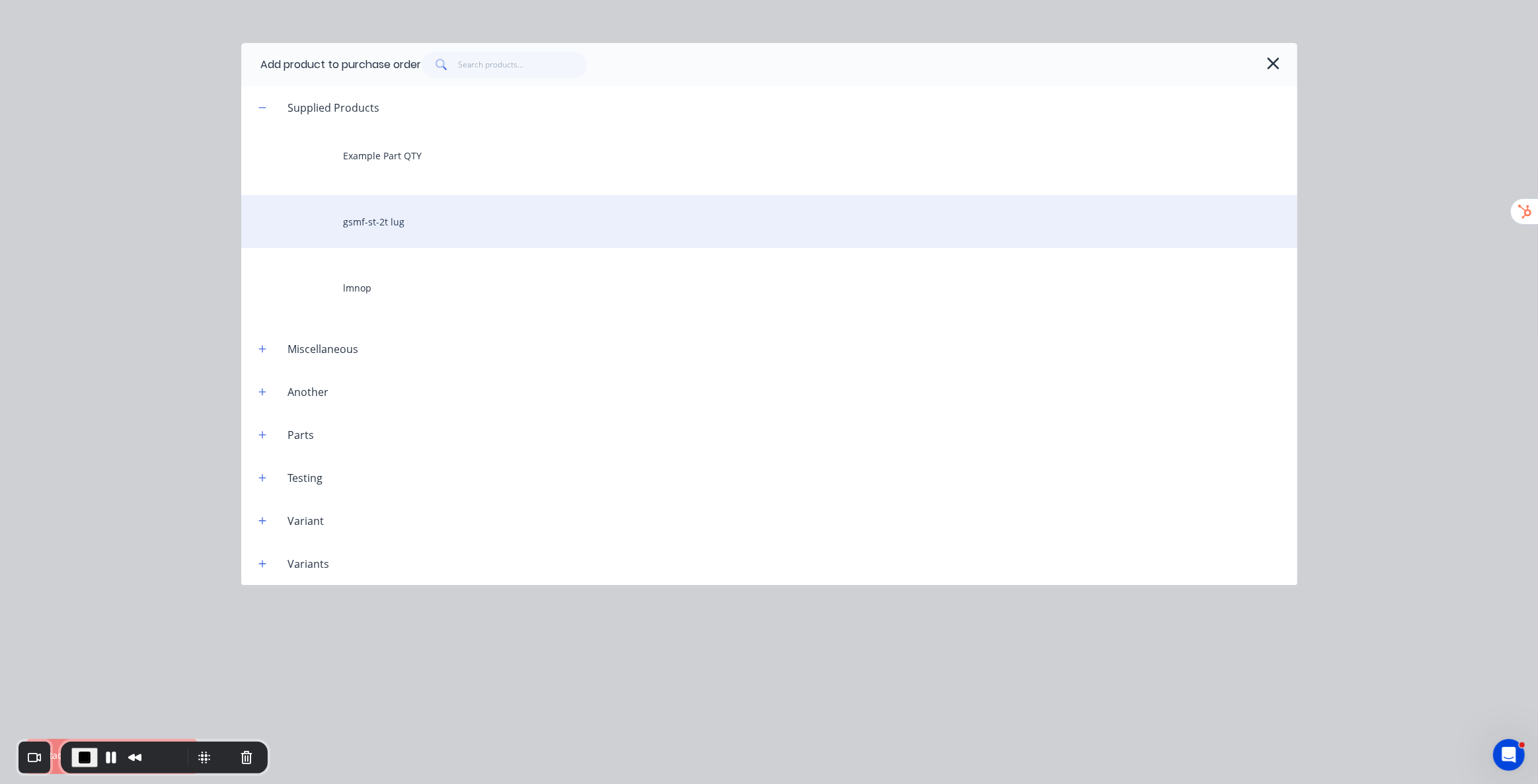
click at [391, 234] on div "gsmf-st-2t lug" at bounding box center [769, 221] width 1056 height 53
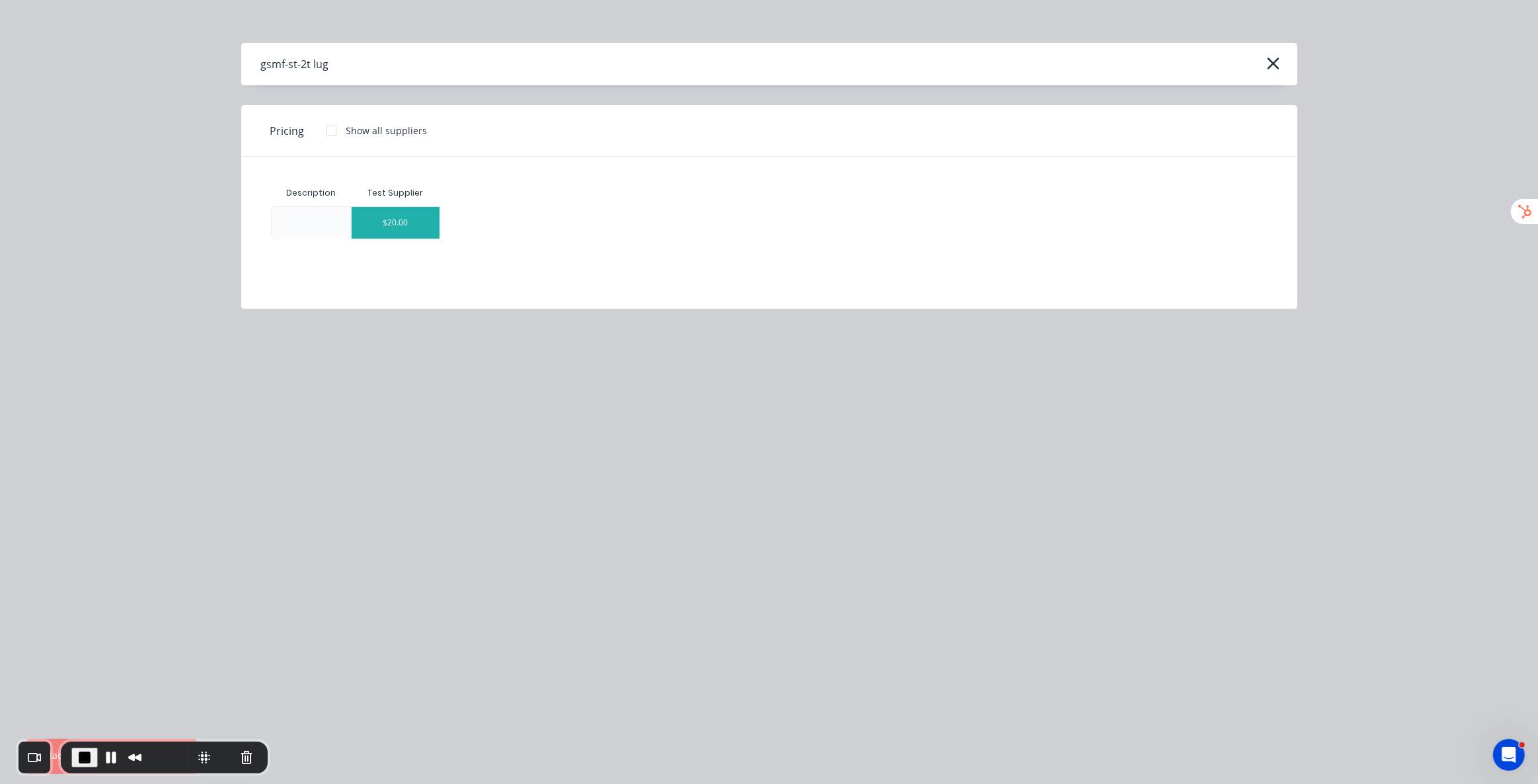
click at [403, 222] on div "$20.00" at bounding box center [395, 222] width 88 height 32
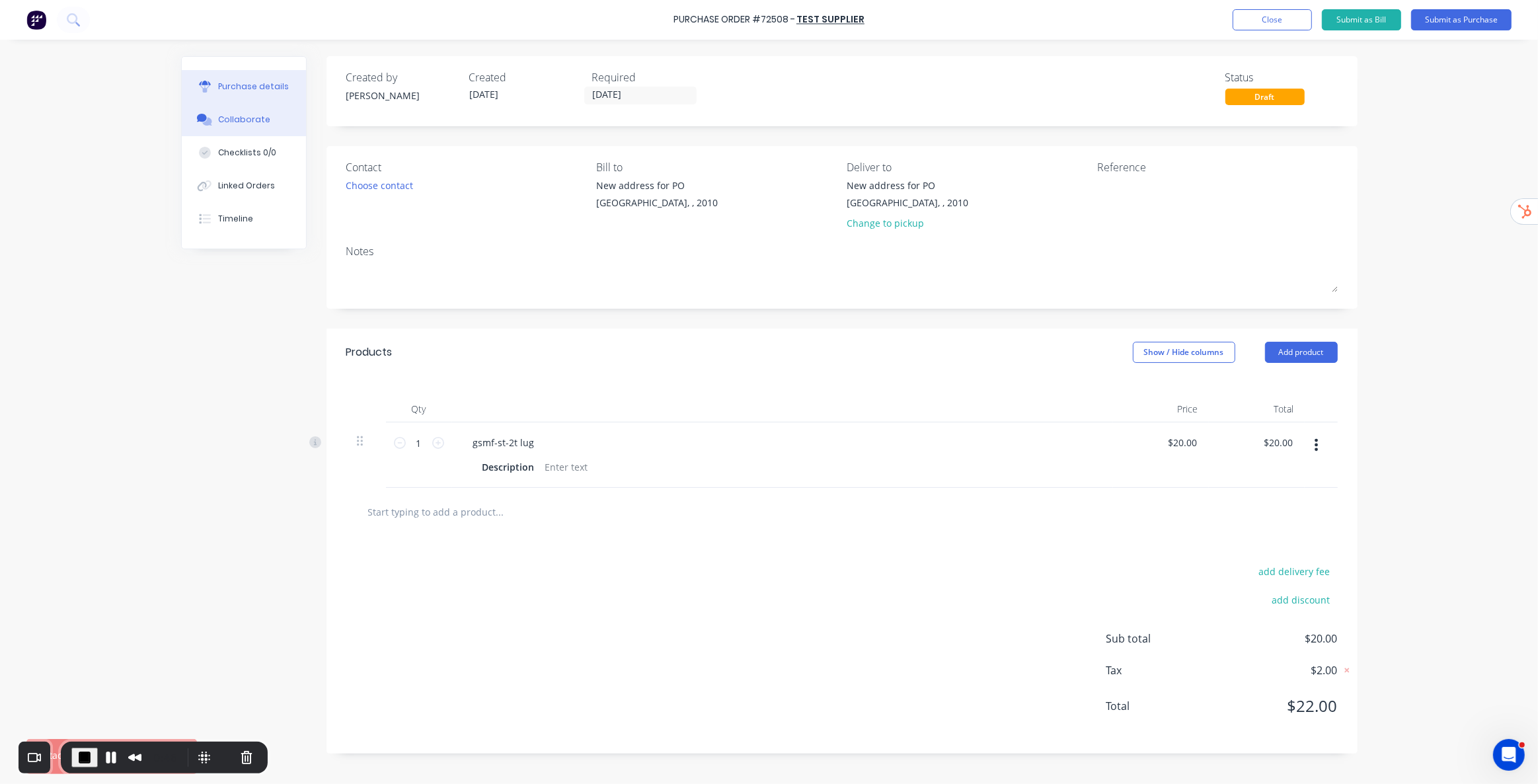
click at [232, 124] on div "Collaborate" at bounding box center [245, 119] width 53 height 11
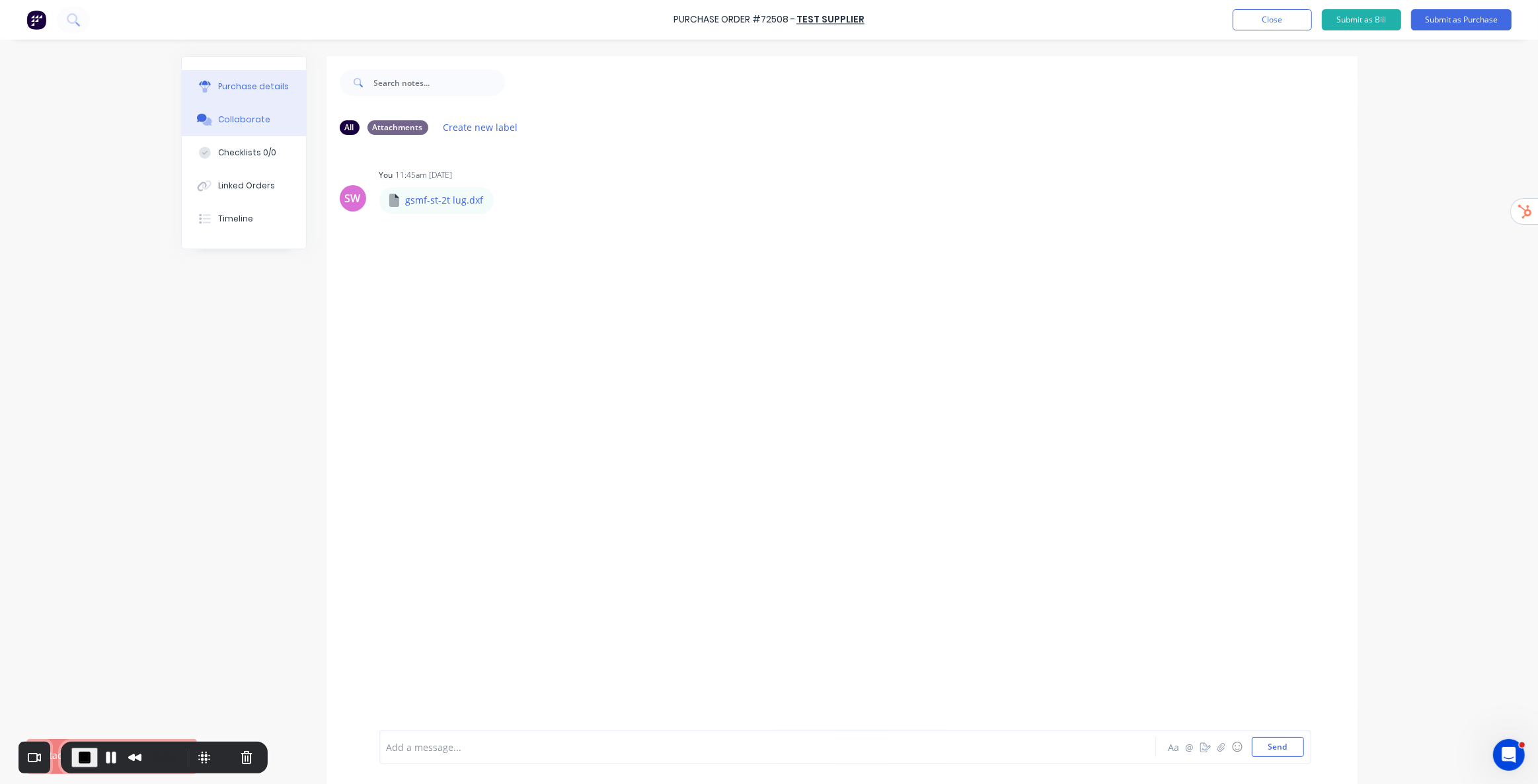
click at [206, 84] on div at bounding box center [204, 86] width 20 height 11
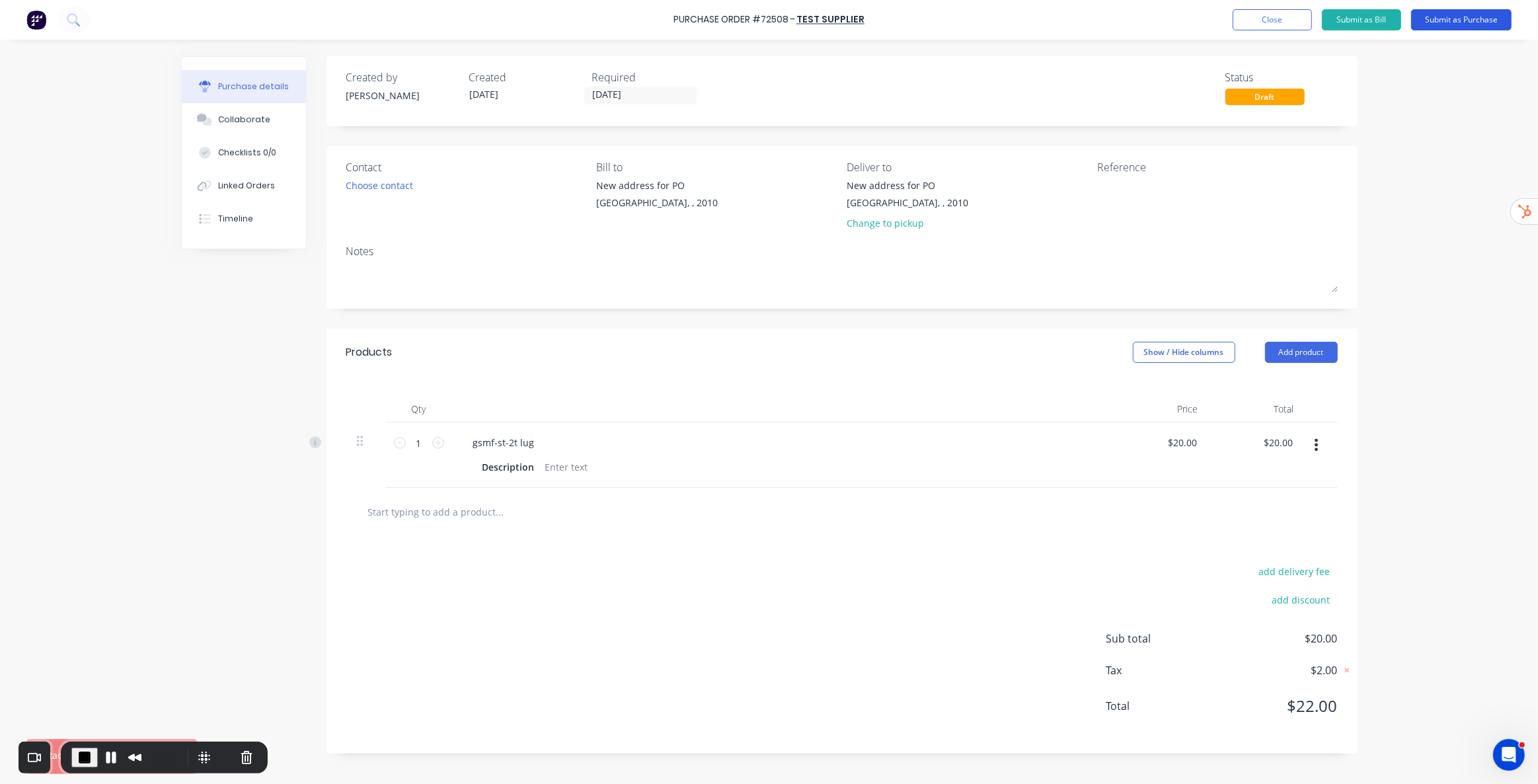
click at [1435, 26] on button "Submit as Purchase" at bounding box center [1462, 20] width 100 height 21
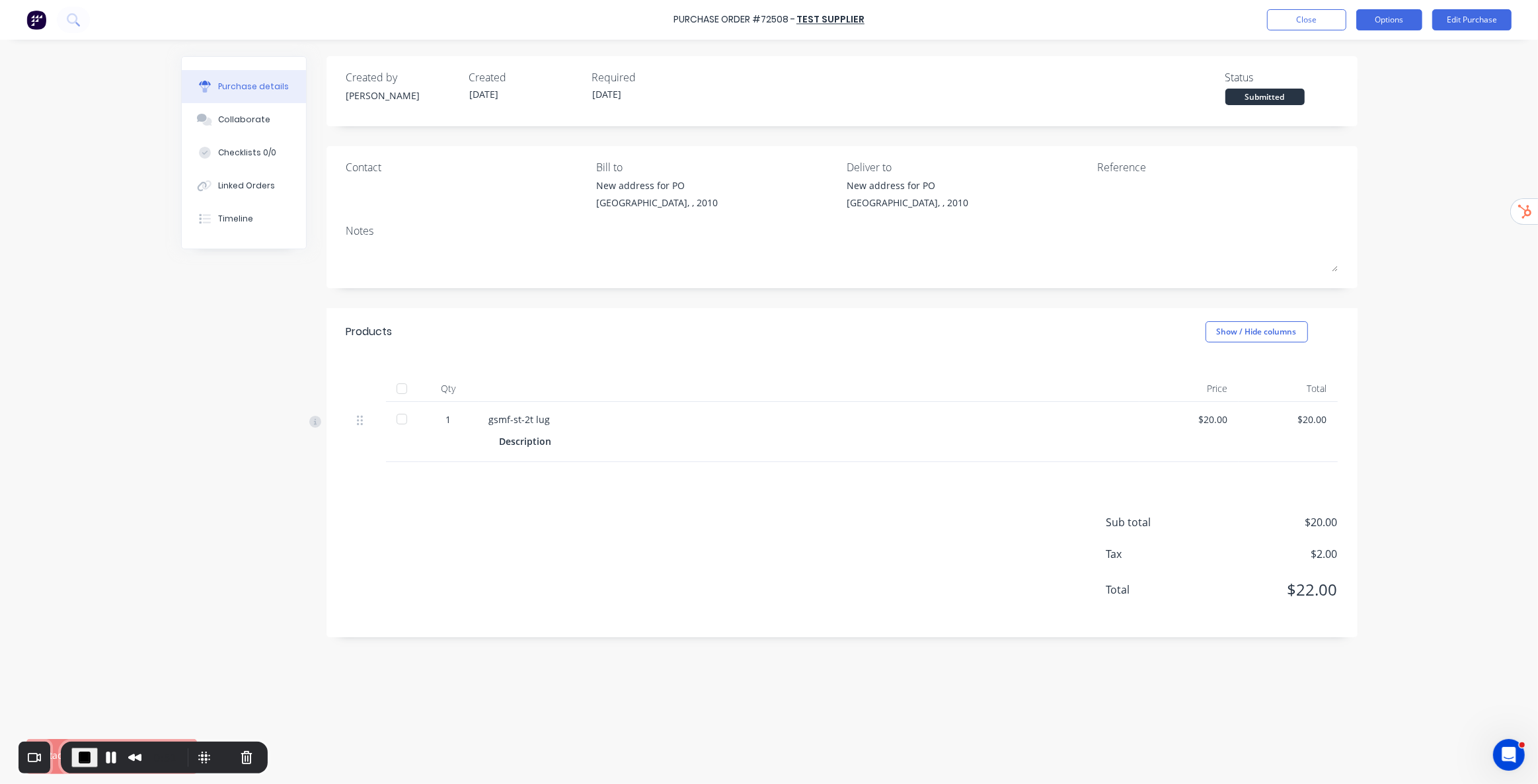
click at [1381, 18] on button "Options" at bounding box center [1389, 20] width 66 height 21
click at [1357, 54] on div "Print / Email" at bounding box center [1360, 53] width 102 height 19
click at [1355, 97] on div "Without pricing" at bounding box center [1360, 106] width 102 height 19
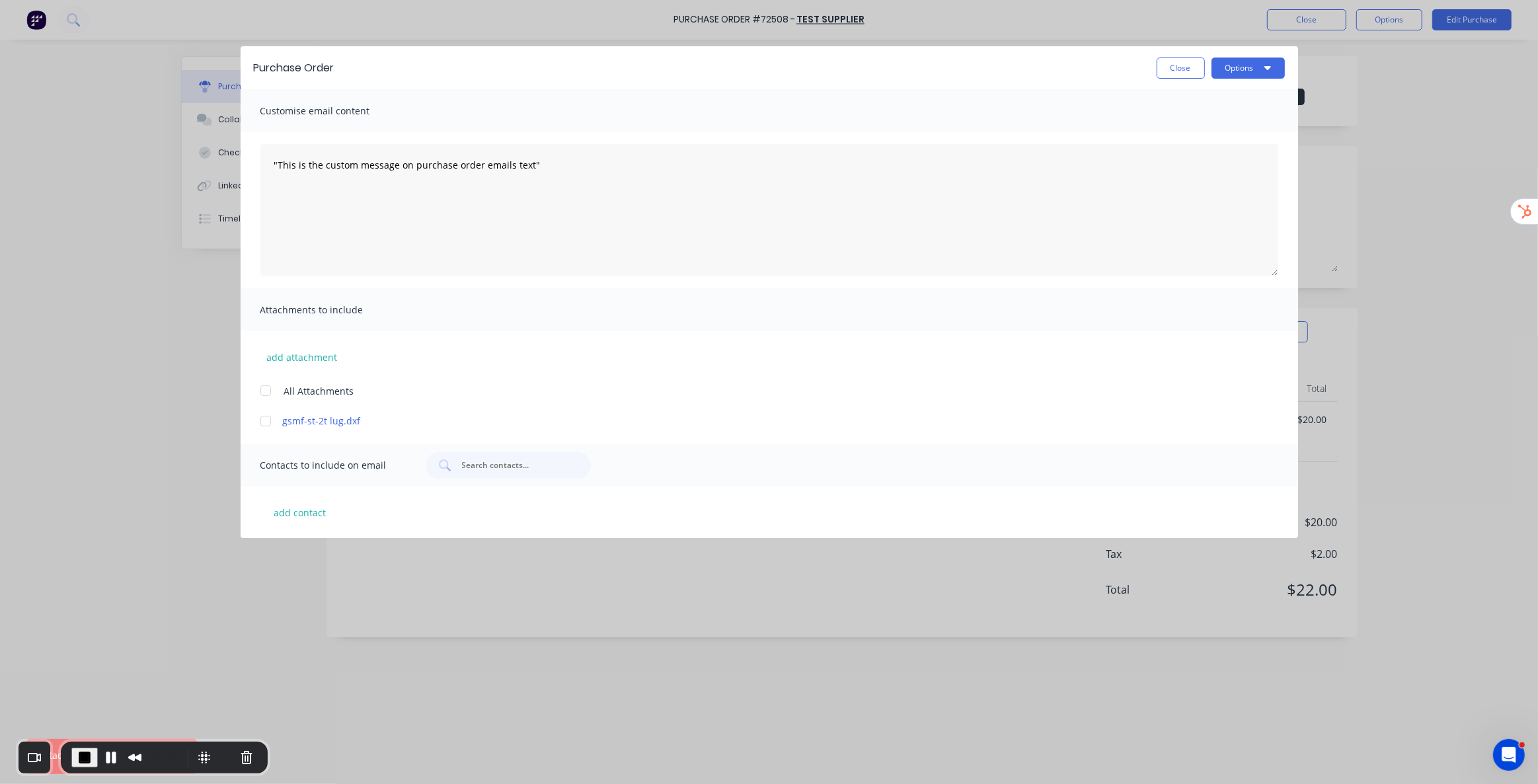
click at [266, 422] on div at bounding box center [266, 421] width 26 height 26
click at [1242, 65] on button "Options" at bounding box center [1248, 68] width 73 height 21
click at [73, 753] on button "End Recording" at bounding box center [85, 757] width 26 height 20
